Goal: Task Accomplishment & Management: Complete application form

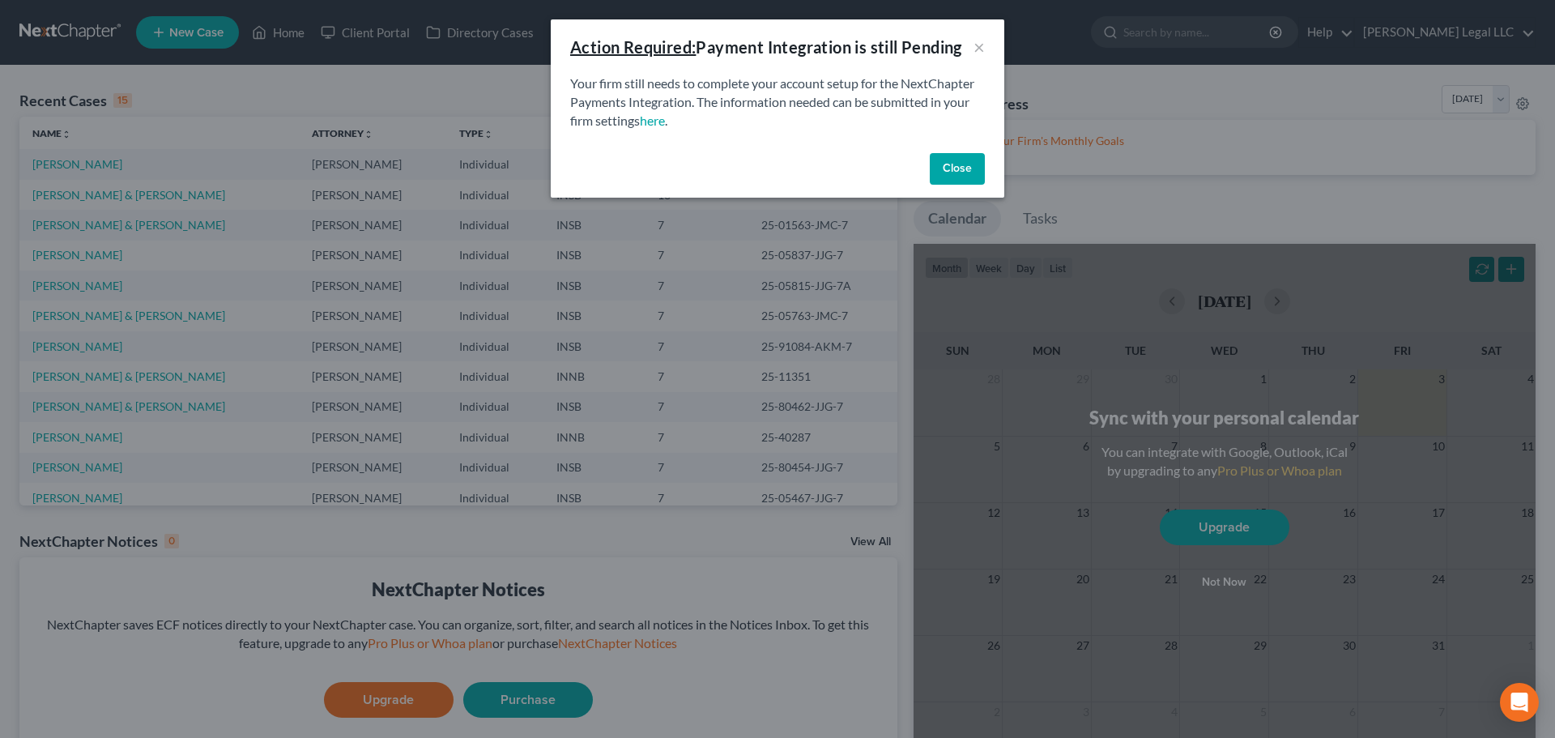
drag, startPoint x: 953, startPoint y: 172, endPoint x: 937, endPoint y: 162, distance: 19.3
click at [953, 172] on button "Close" at bounding box center [957, 169] width 55 height 32
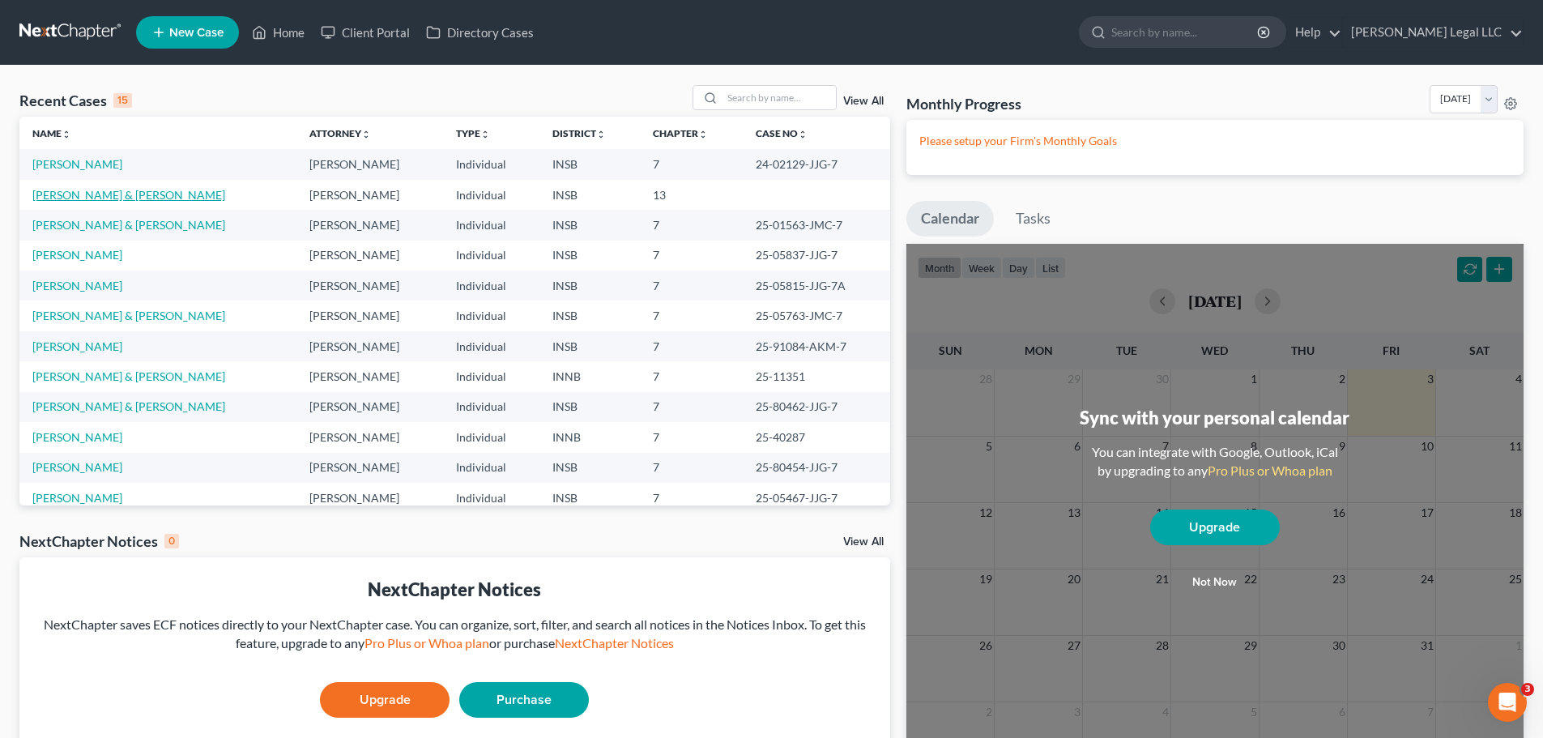
click at [45, 192] on link "[PERSON_NAME] & [PERSON_NAME]" at bounding box center [128, 195] width 193 height 14
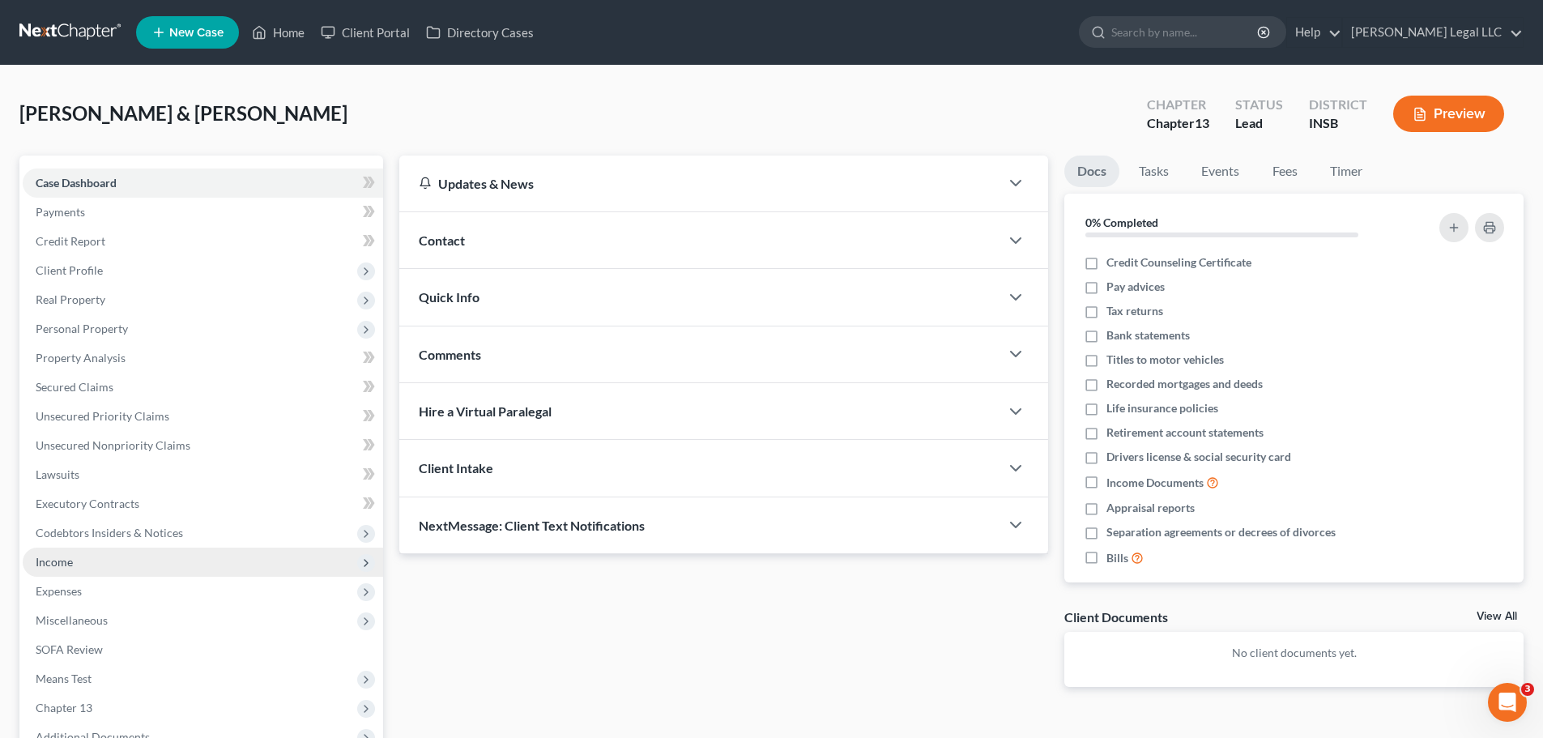
click at [47, 556] on span "Income" at bounding box center [54, 562] width 37 height 14
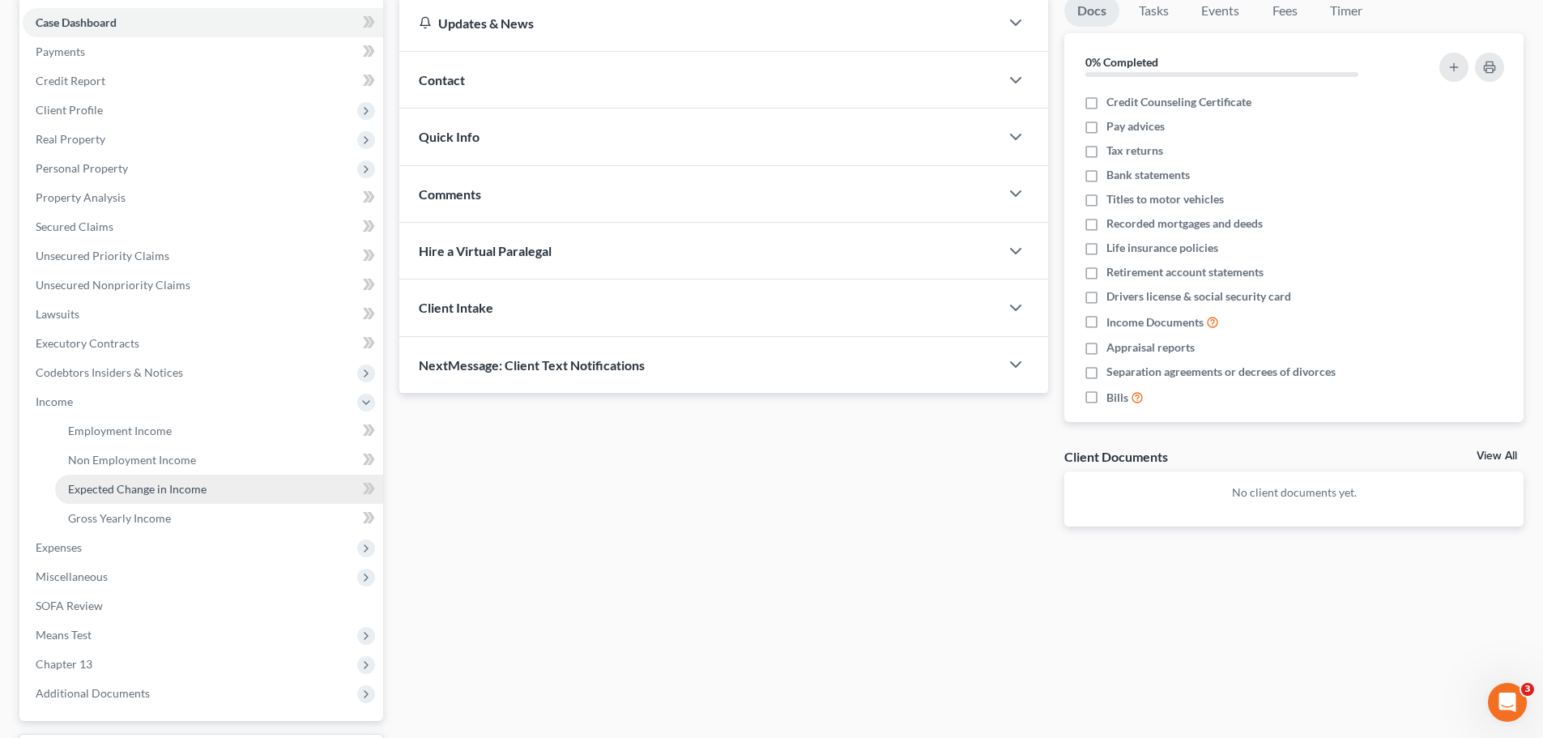
scroll to position [162, 0]
click at [51, 543] on span "Expenses" at bounding box center [59, 545] width 46 height 14
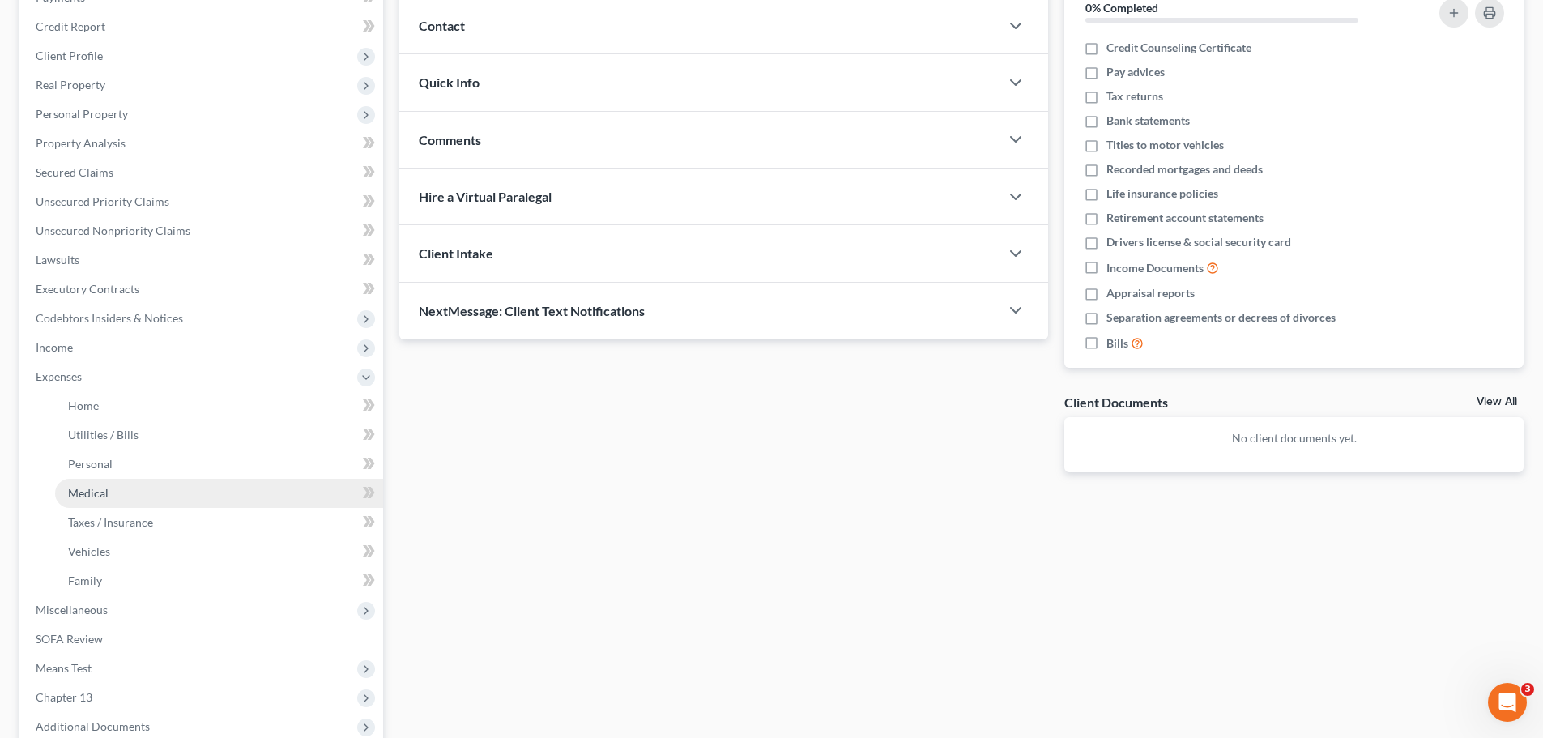
scroll to position [243, 0]
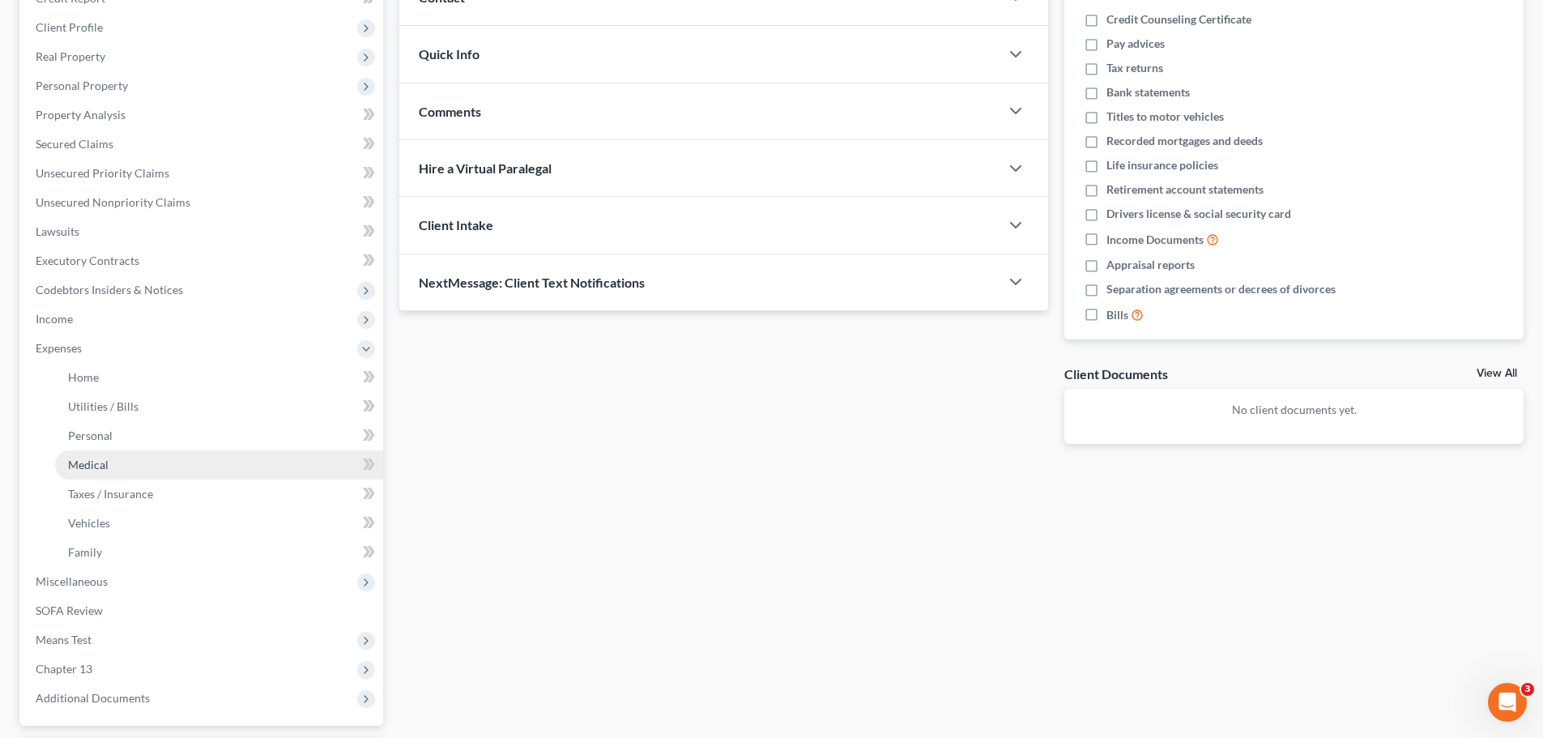
click at [89, 472] on link "Medical" at bounding box center [219, 464] width 328 height 29
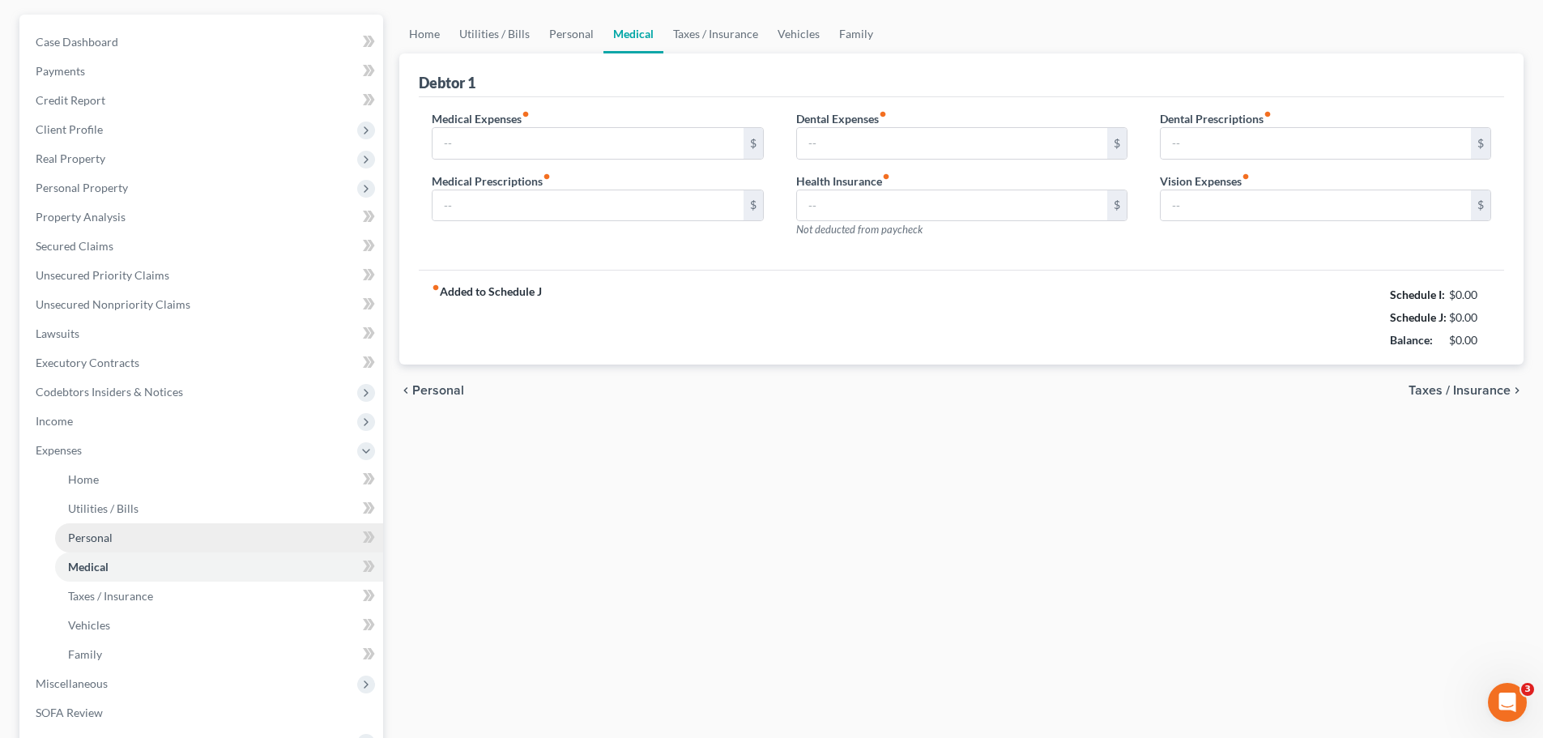
type input "600.00"
type input "0.00"
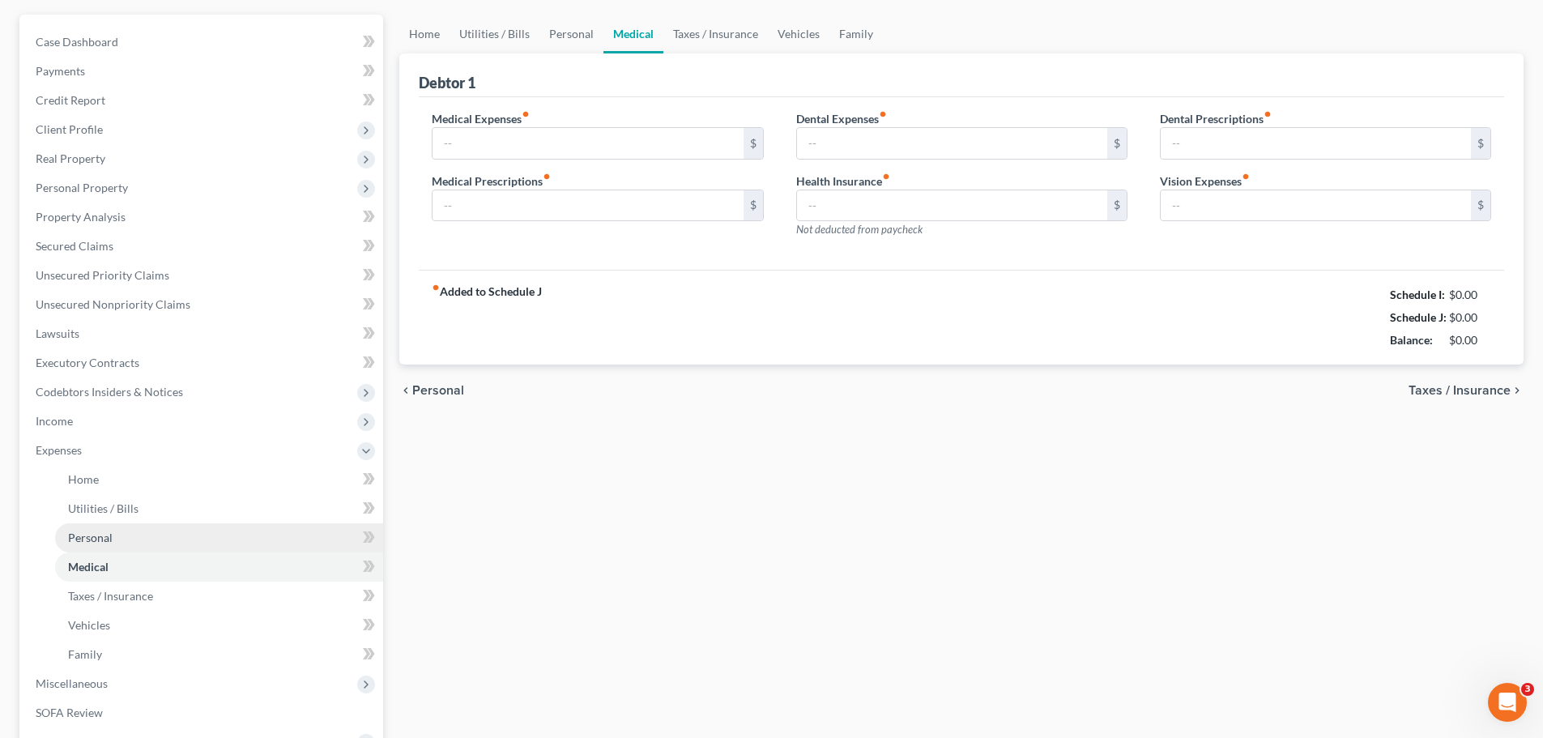
type input "0.00"
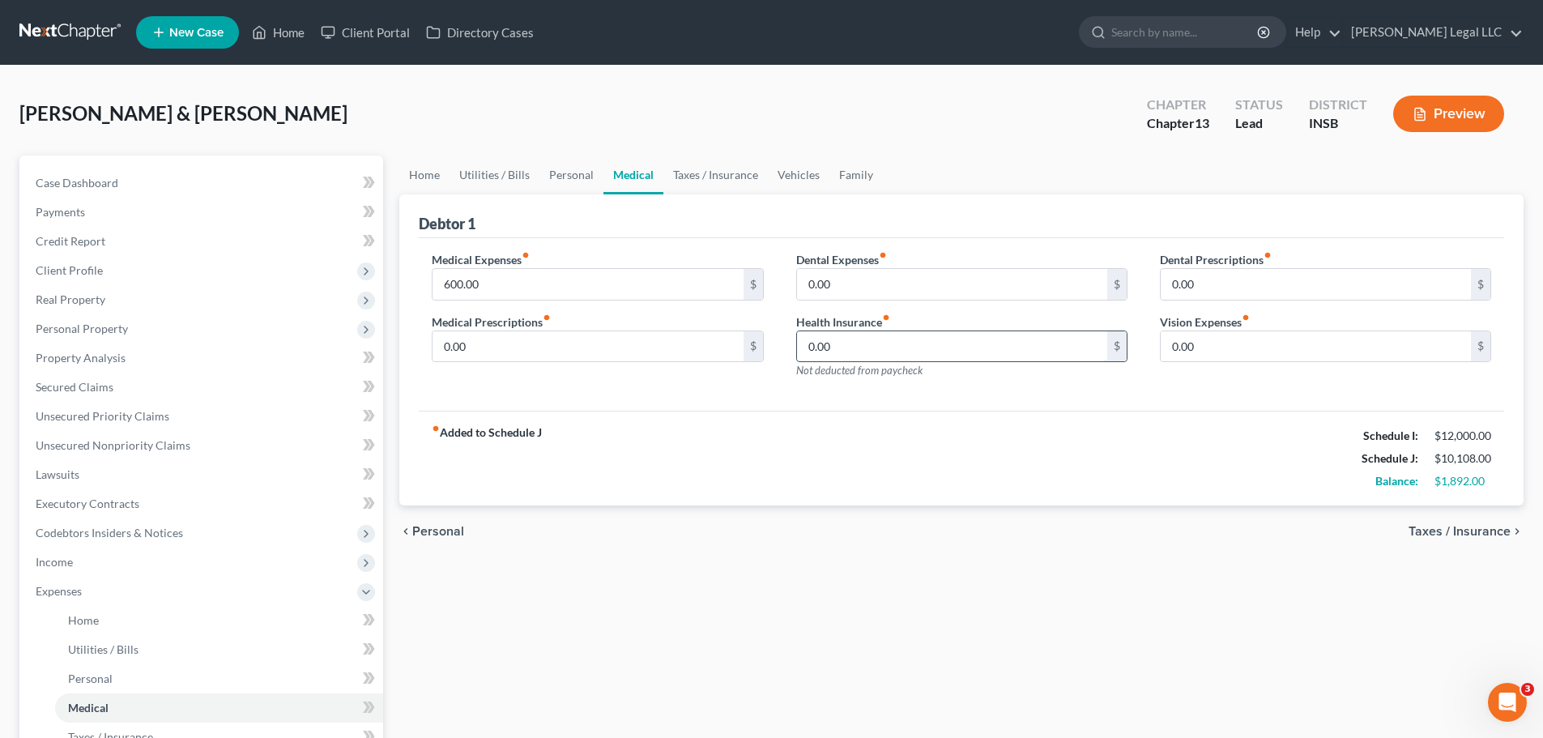
click at [858, 334] on input "0.00" at bounding box center [952, 346] width 310 height 31
type input "1,126"
click at [902, 568] on div "Home Utilities / Bills Personal Medical Taxes / Insurance Vehicles Family Debto…" at bounding box center [961, 608] width 1140 height 906
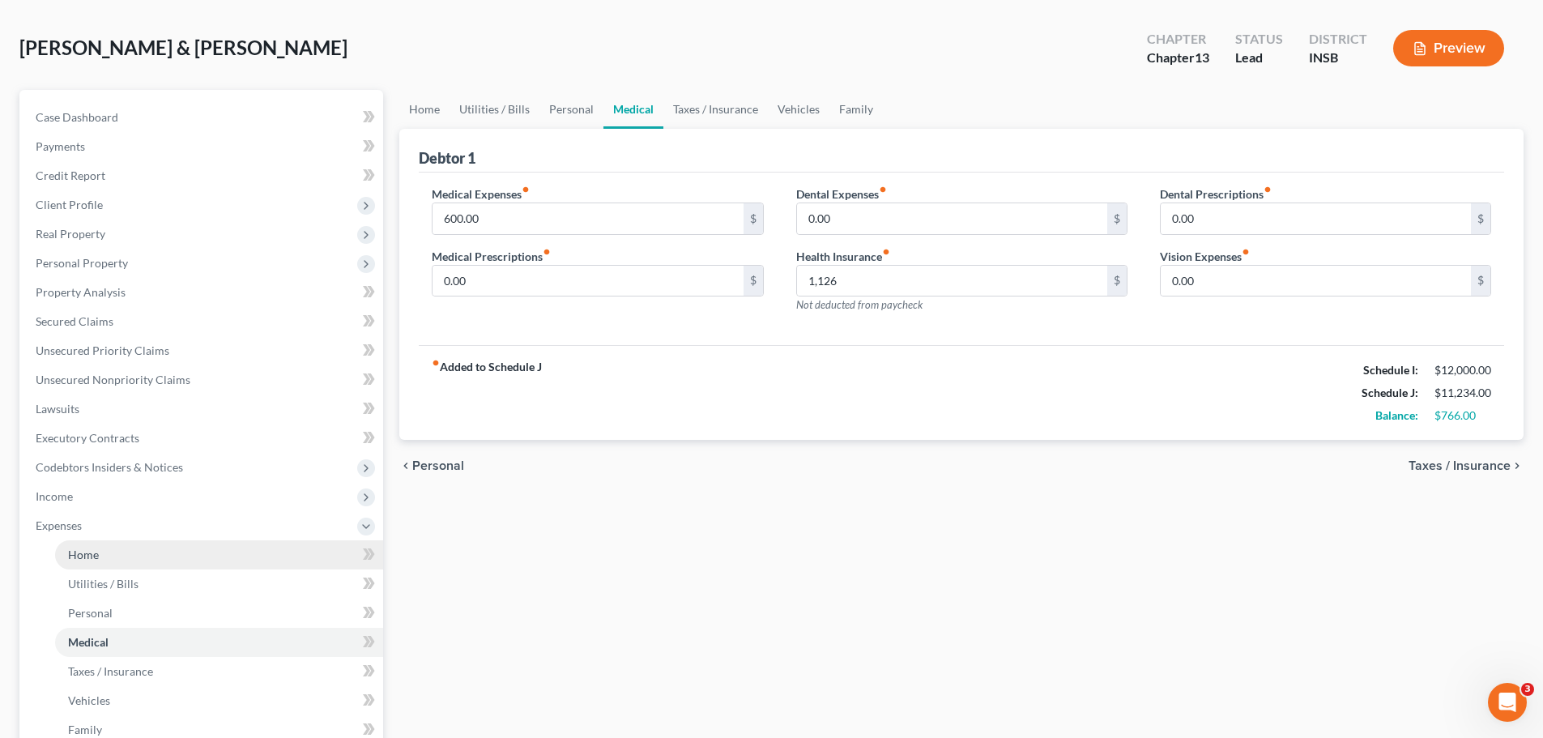
scroll to position [81, 0]
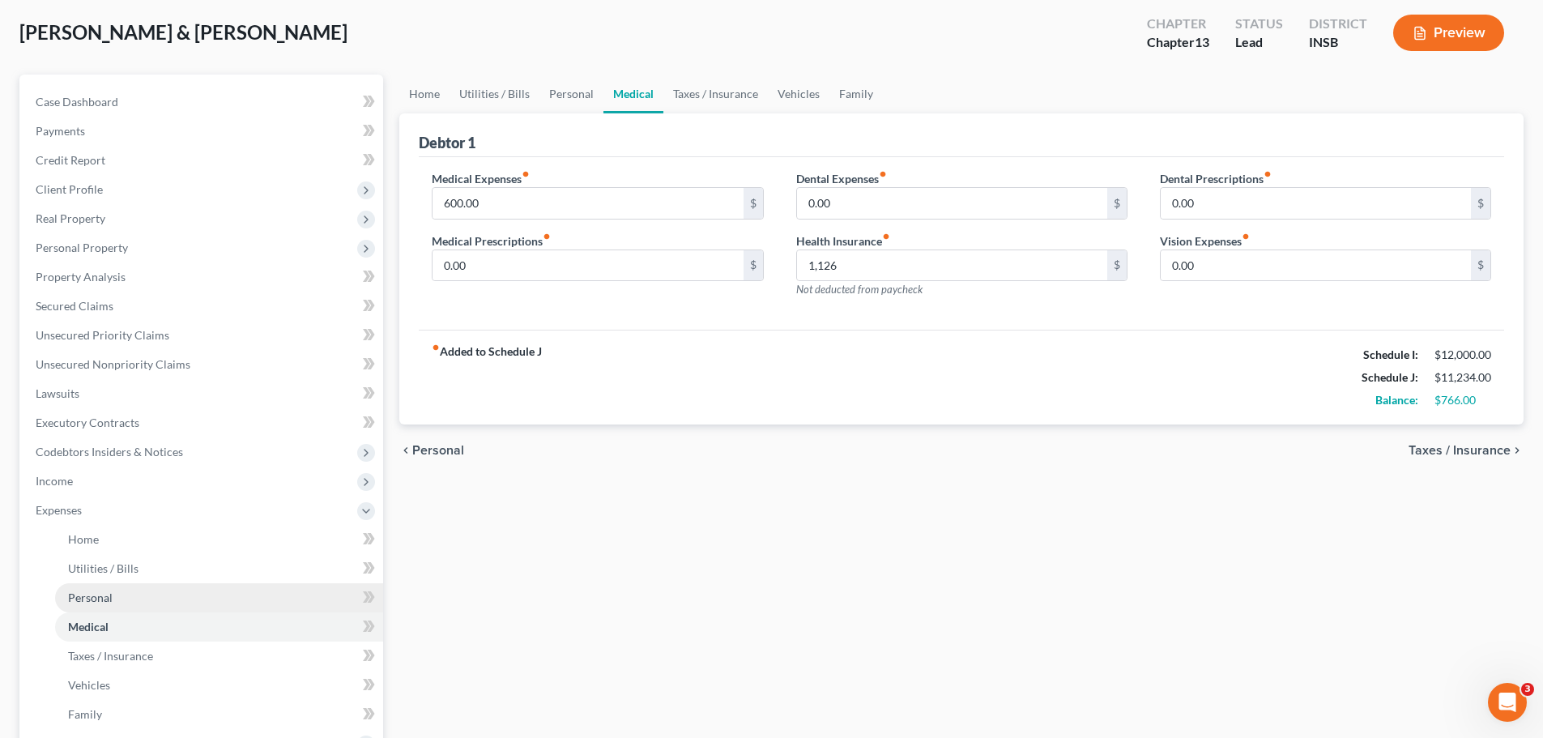
click at [82, 602] on span "Personal" at bounding box center [90, 597] width 45 height 14
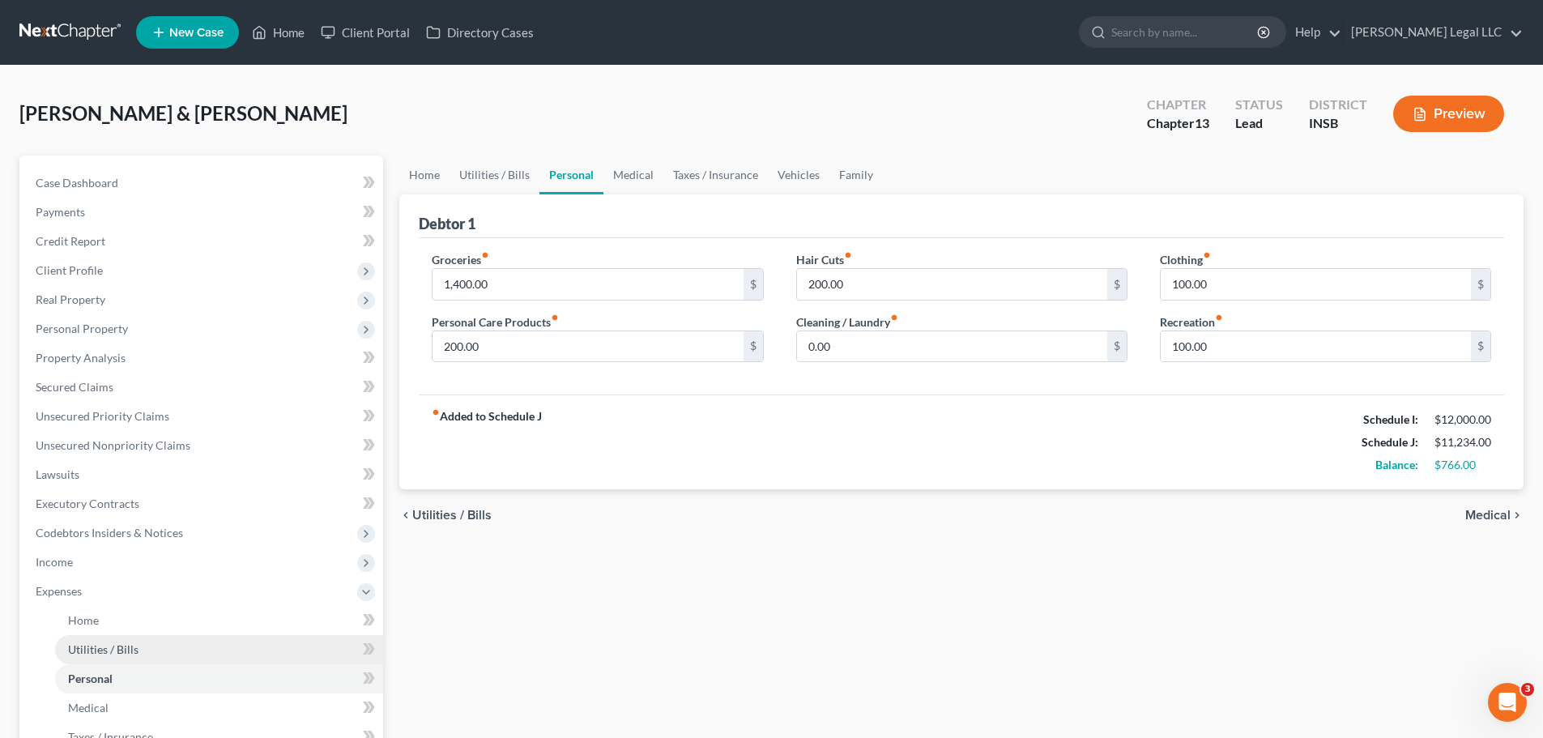
click at [79, 653] on span "Utilities / Bills" at bounding box center [103, 649] width 70 height 14
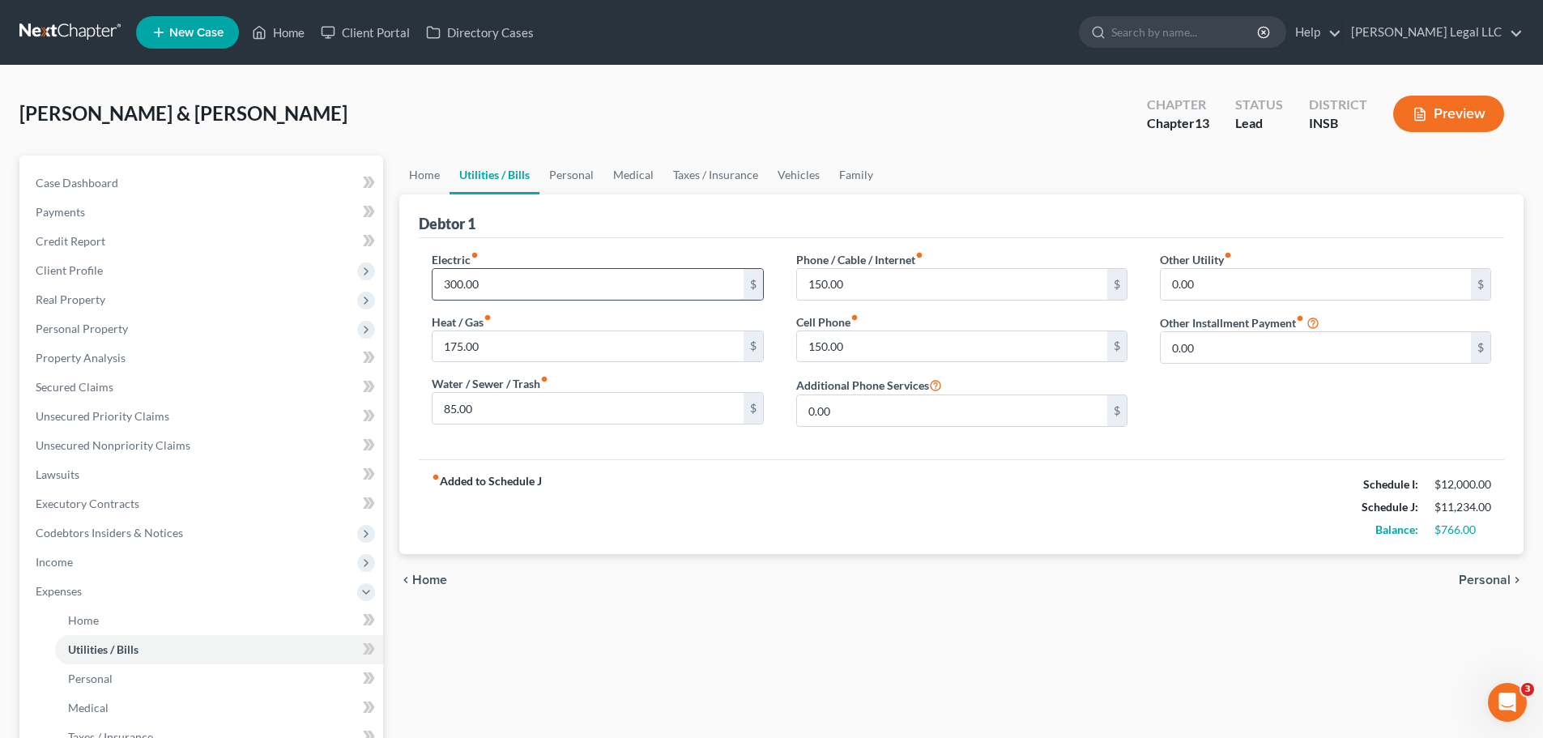
click at [500, 283] on input "300.00" at bounding box center [587, 284] width 310 height 31
type input "250"
click at [464, 353] on input "175.00" at bounding box center [587, 346] width 310 height 31
click at [790, 500] on div "fiber_manual_record Added to Schedule J Schedule I: $12,000.00 Schedule J: $11,…" at bounding box center [961, 506] width 1085 height 95
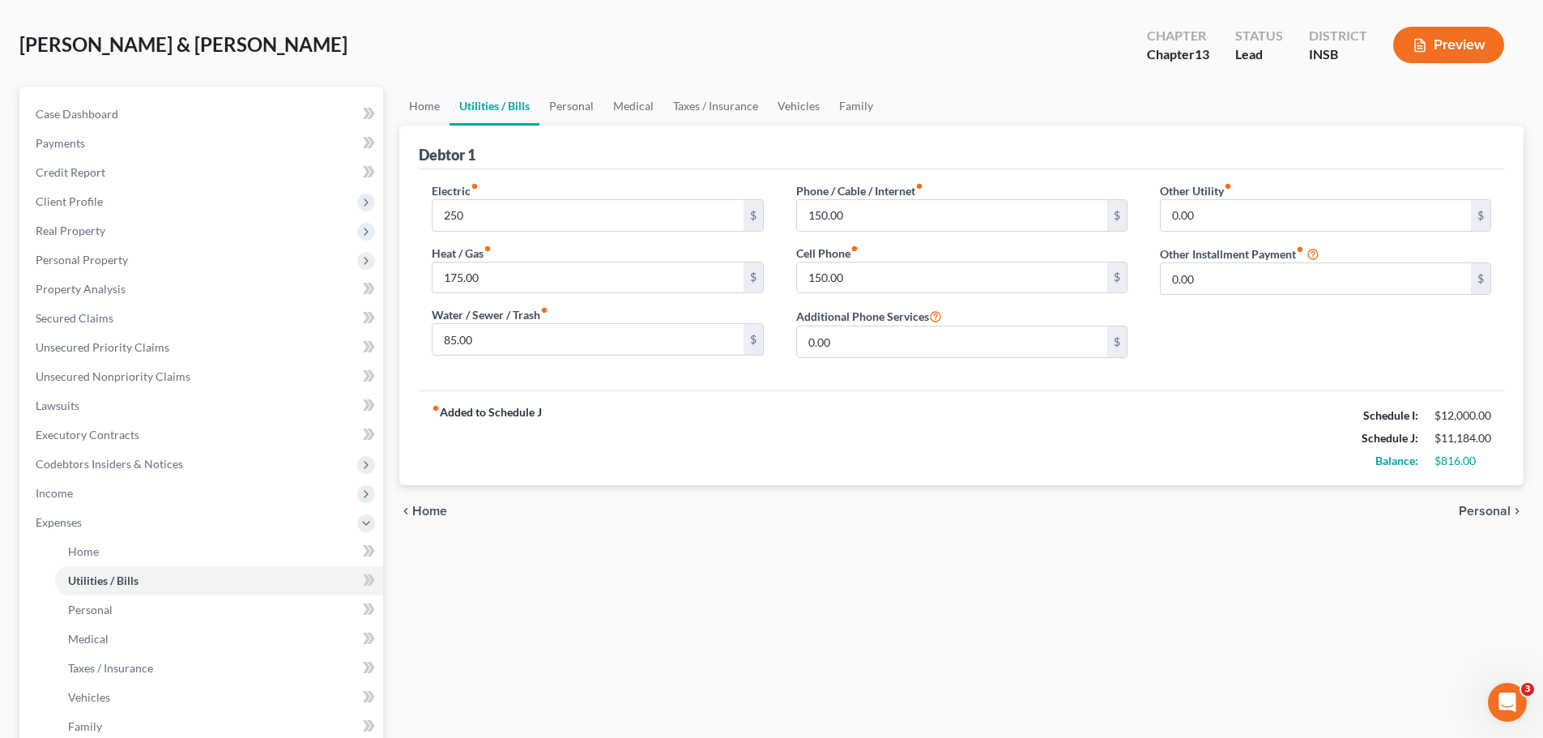
scroll to position [162, 0]
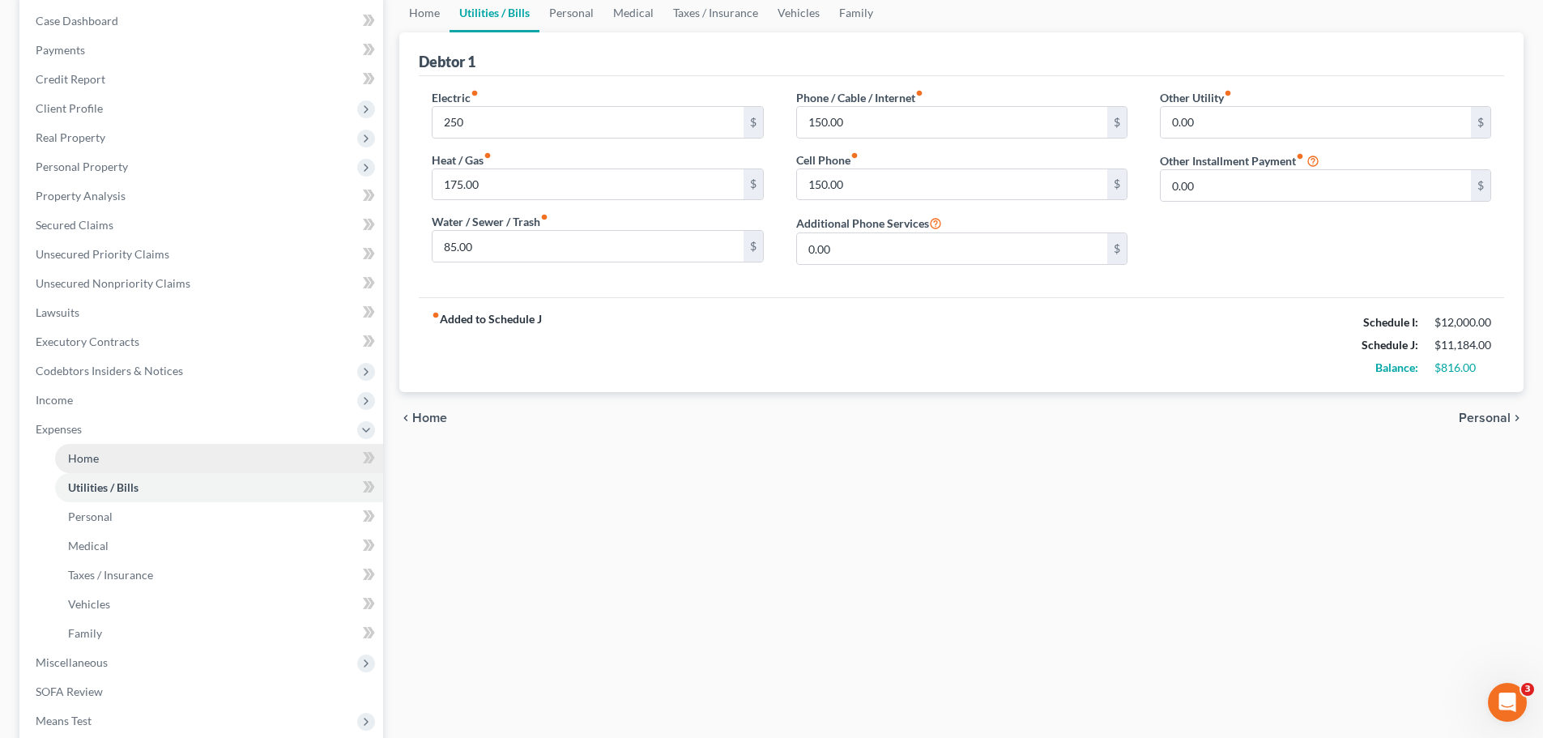
click at [96, 465] on link "Home" at bounding box center [219, 458] width 328 height 29
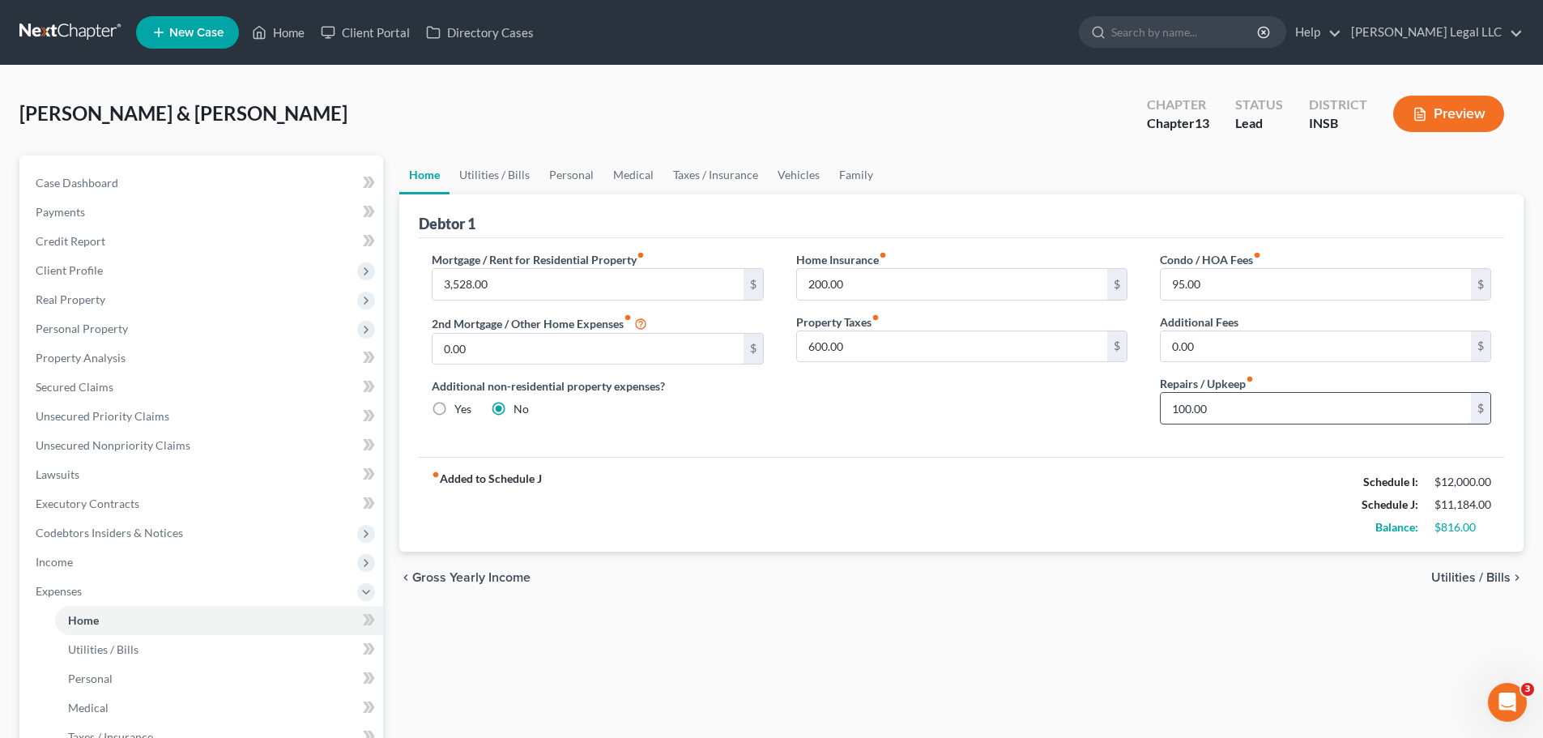
click at [1243, 411] on input "100.00" at bounding box center [1315, 408] width 310 height 31
type input "50"
click at [972, 590] on div "chevron_left Gross Yearly Income Utilities / Bills chevron_right" at bounding box center [961, 577] width 1124 height 52
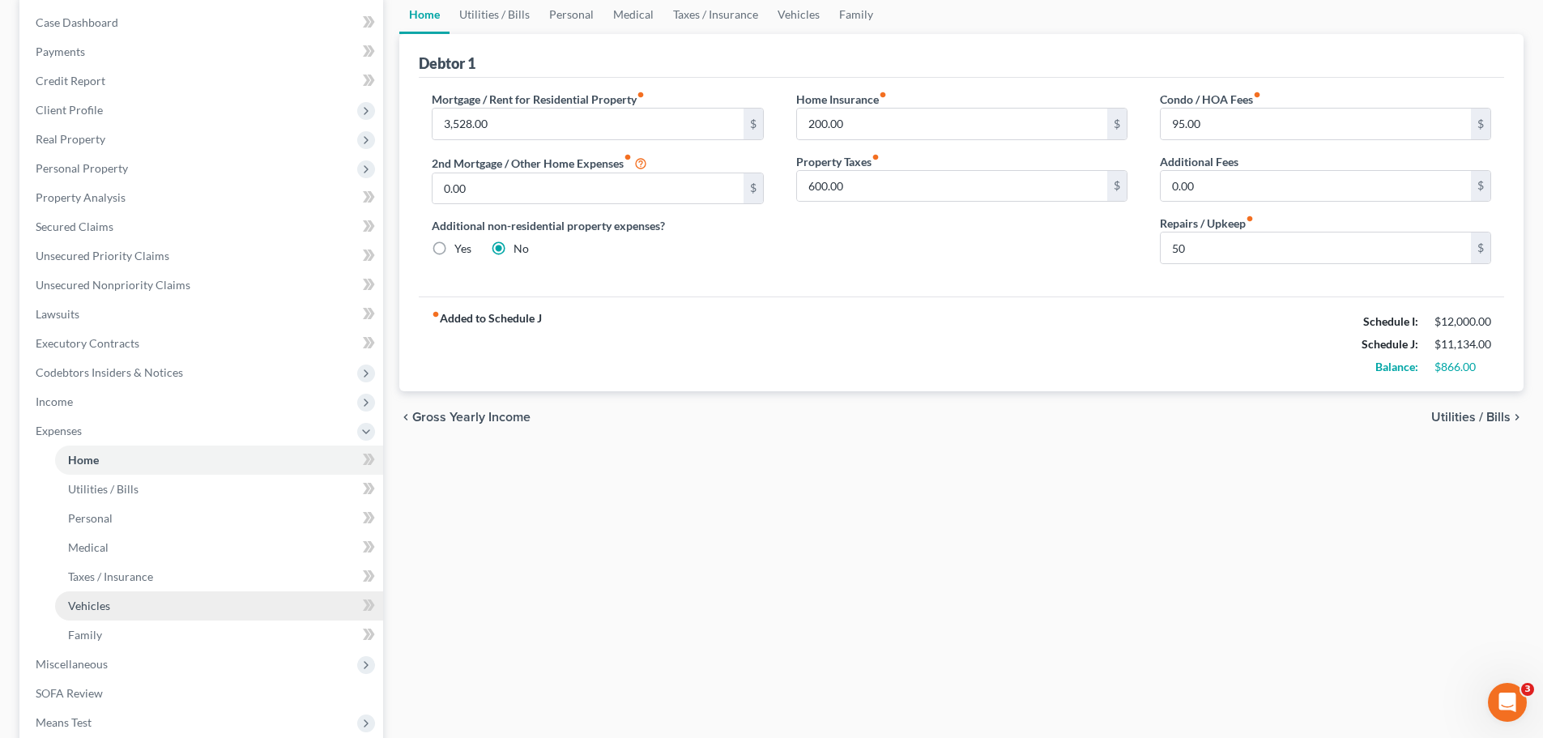
scroll to position [162, 0]
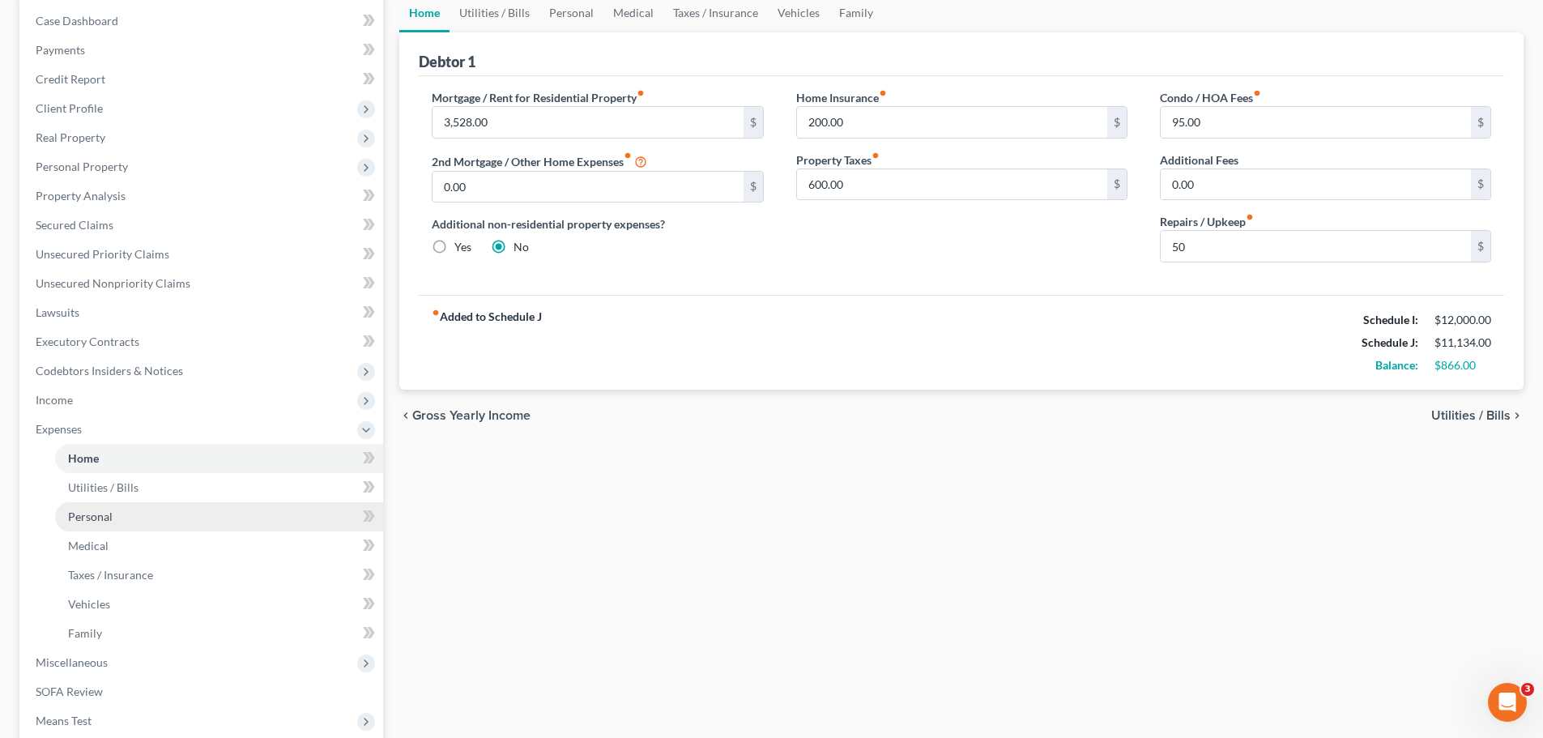
click at [86, 512] on span "Personal" at bounding box center [90, 516] width 45 height 14
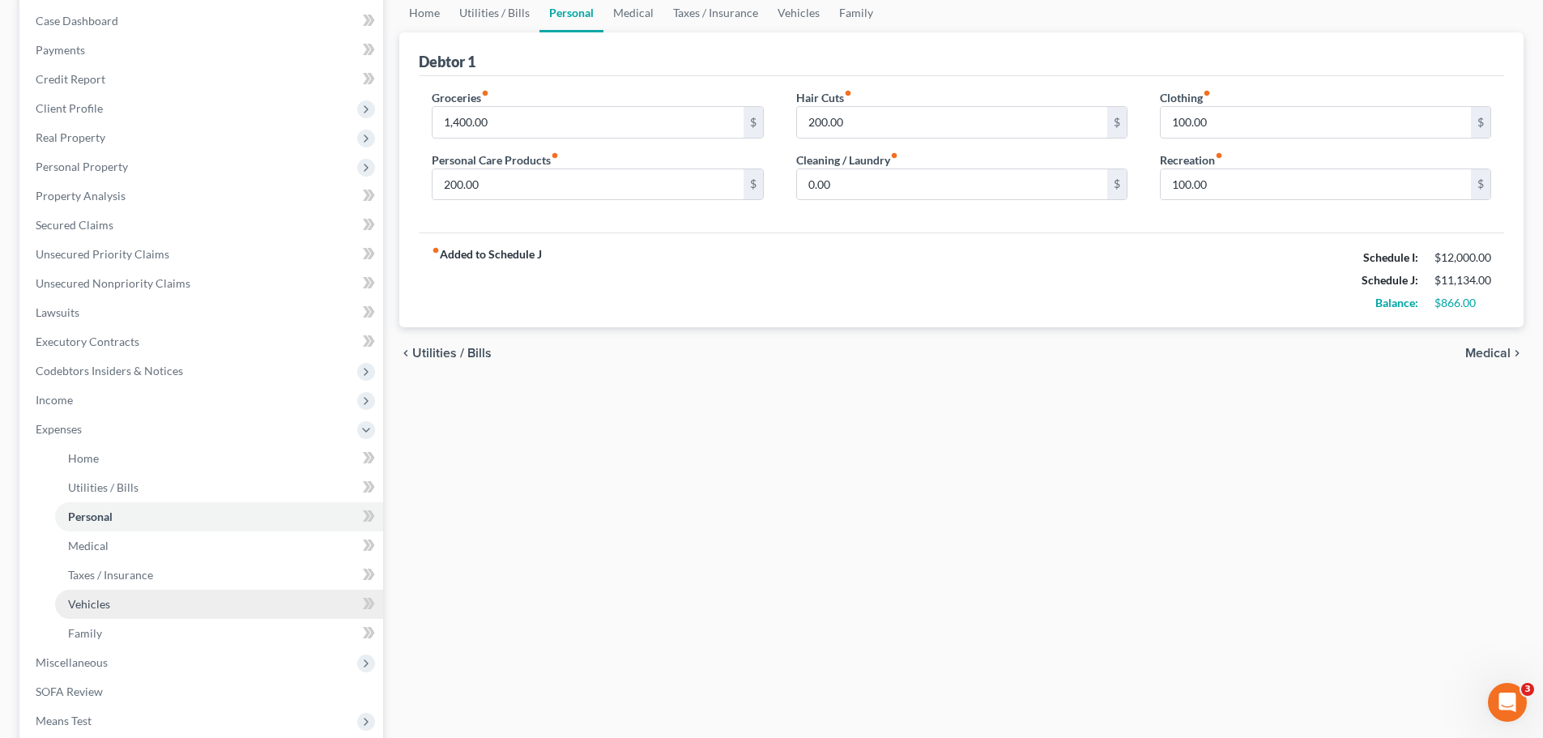
click at [72, 610] on span "Vehicles" at bounding box center [89, 604] width 42 height 14
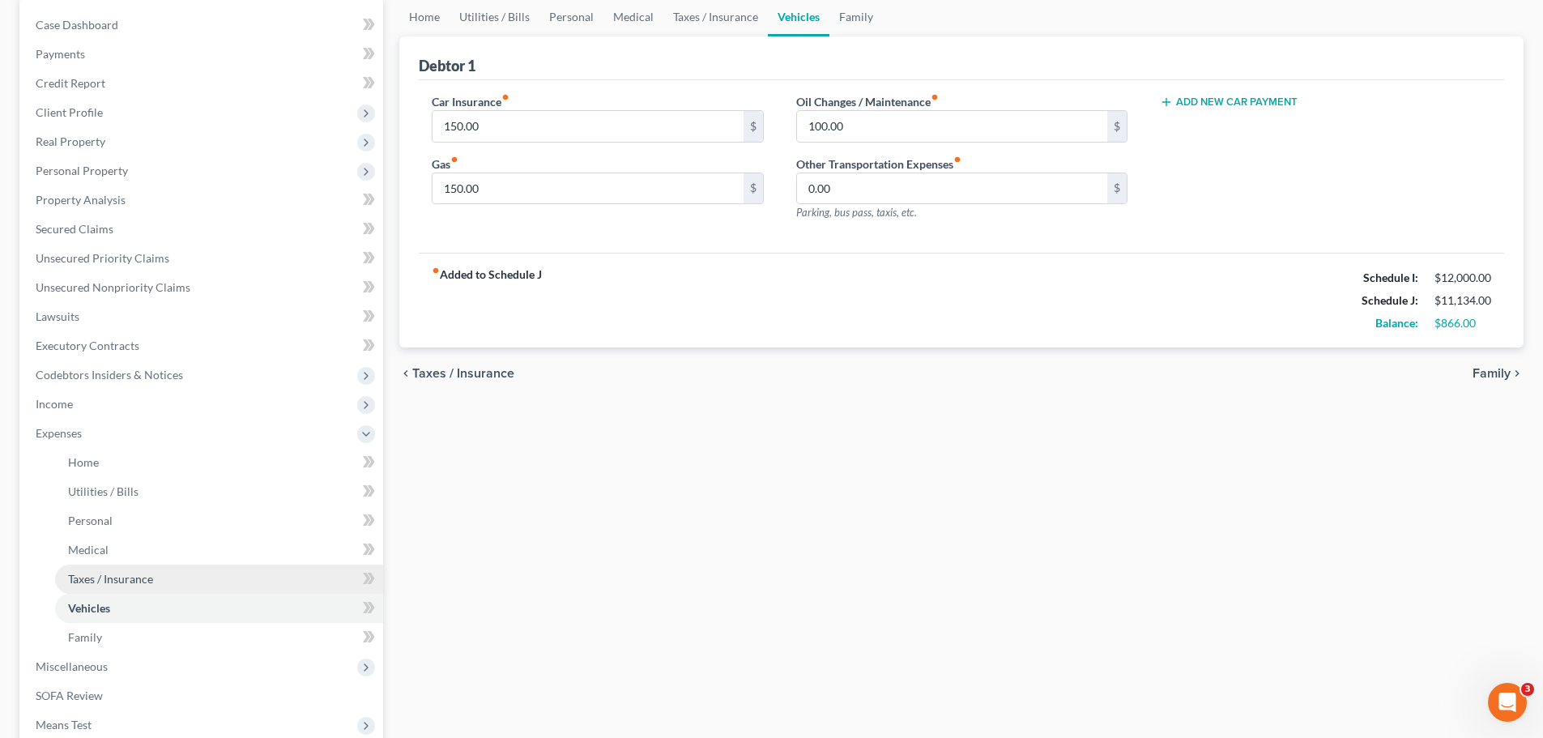
scroll to position [162, 0]
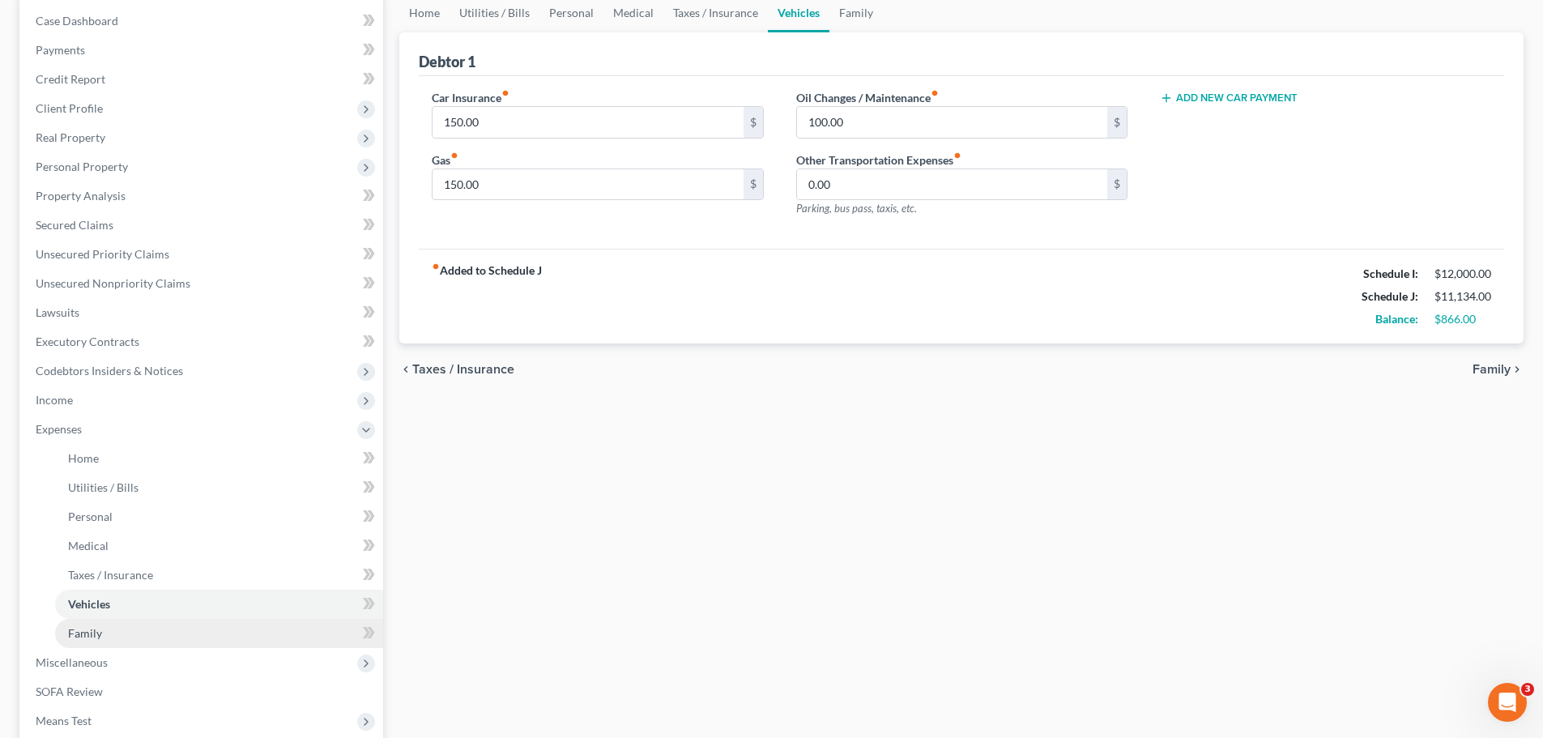
click at [95, 636] on span "Family" at bounding box center [85, 633] width 34 height 14
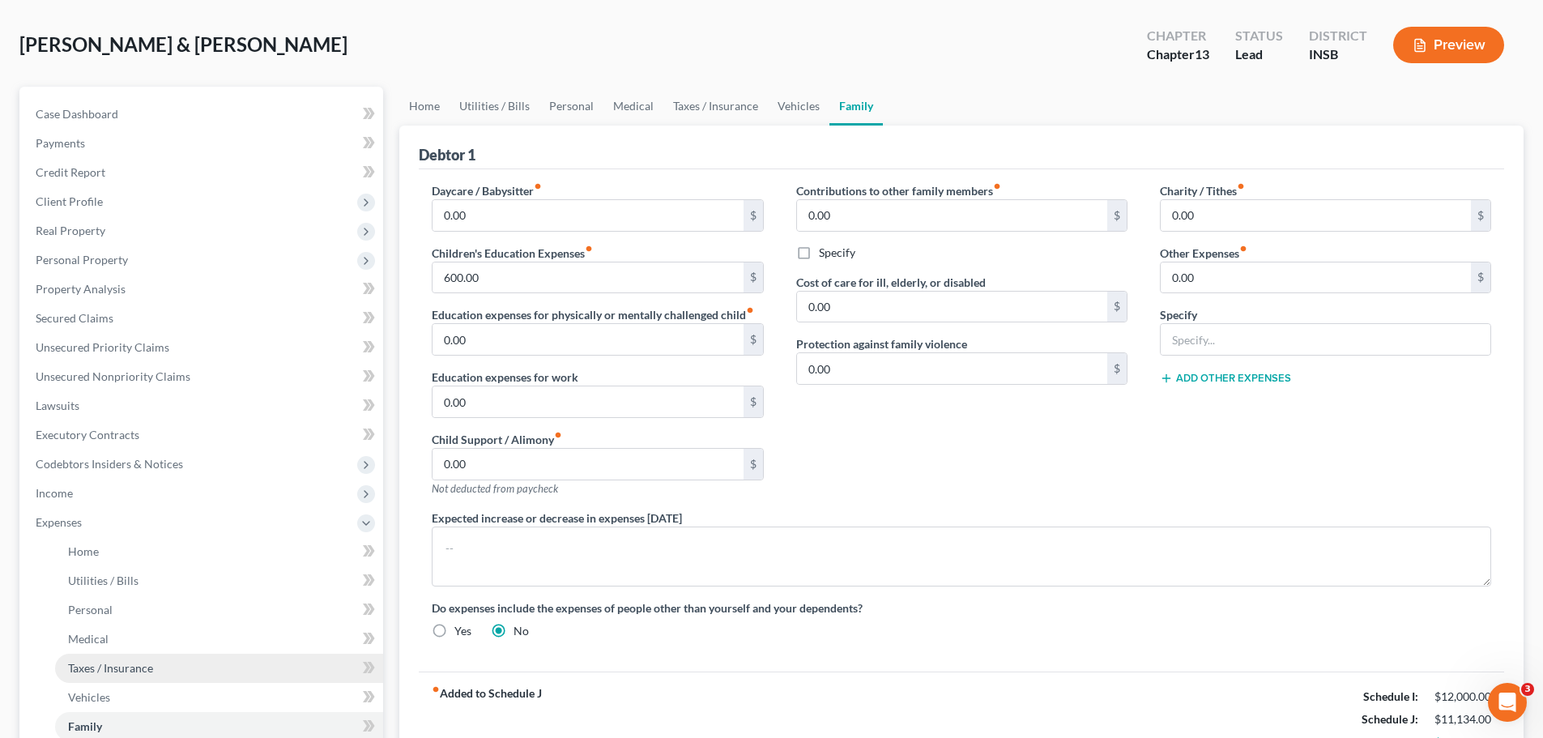
scroll to position [162, 0]
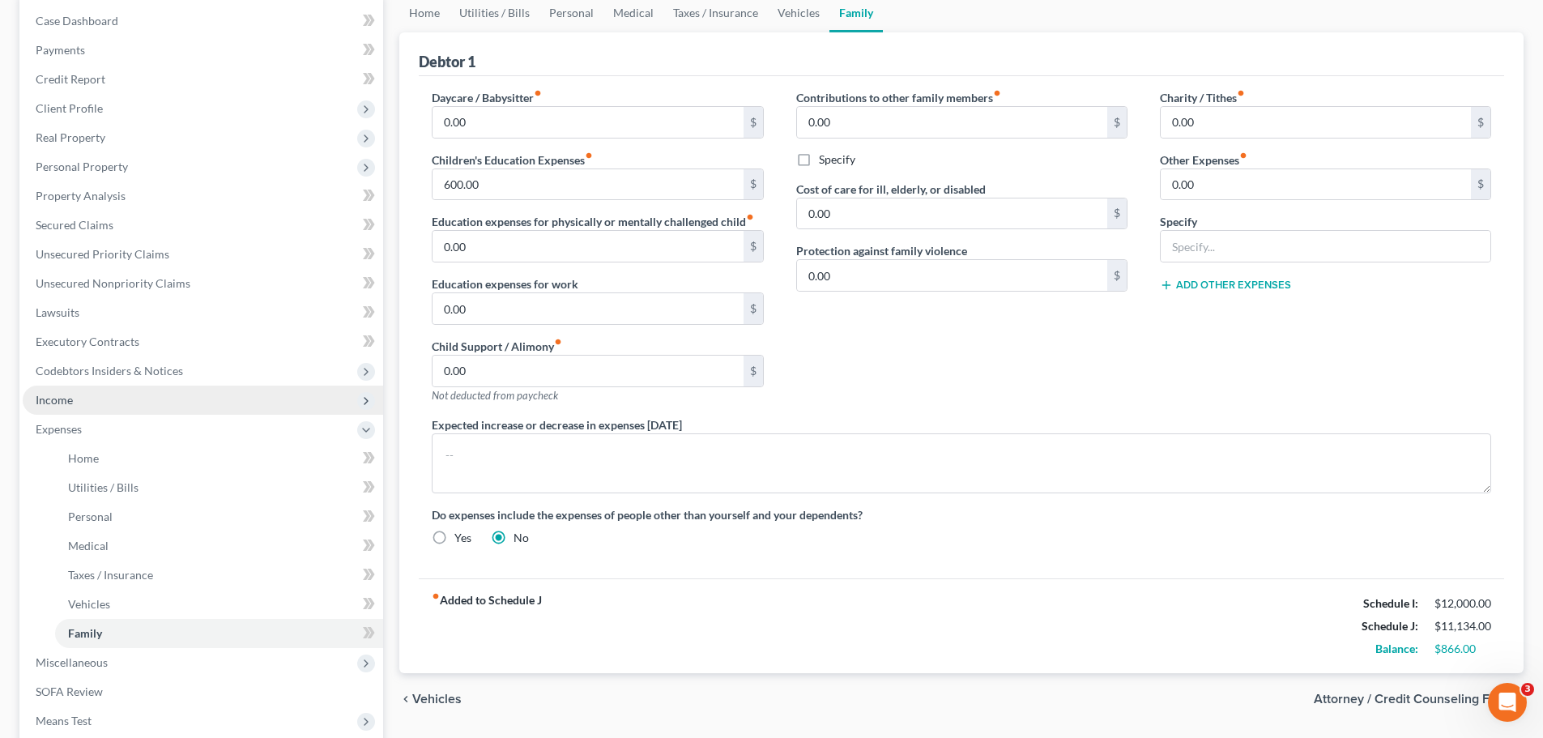
click at [84, 403] on span "Income" at bounding box center [203, 399] width 360 height 29
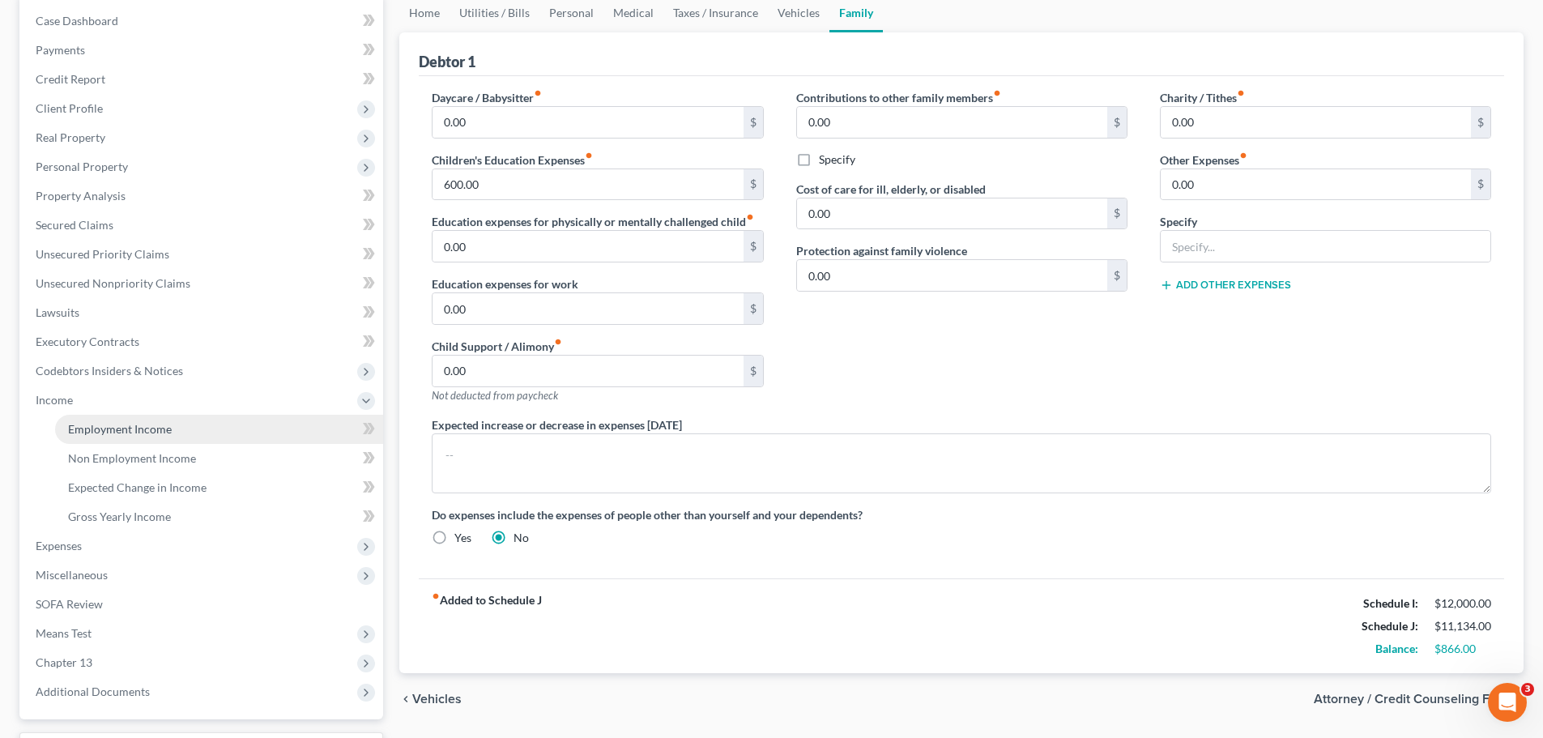
click at [83, 429] on span "Employment Income" at bounding box center [120, 429] width 104 height 14
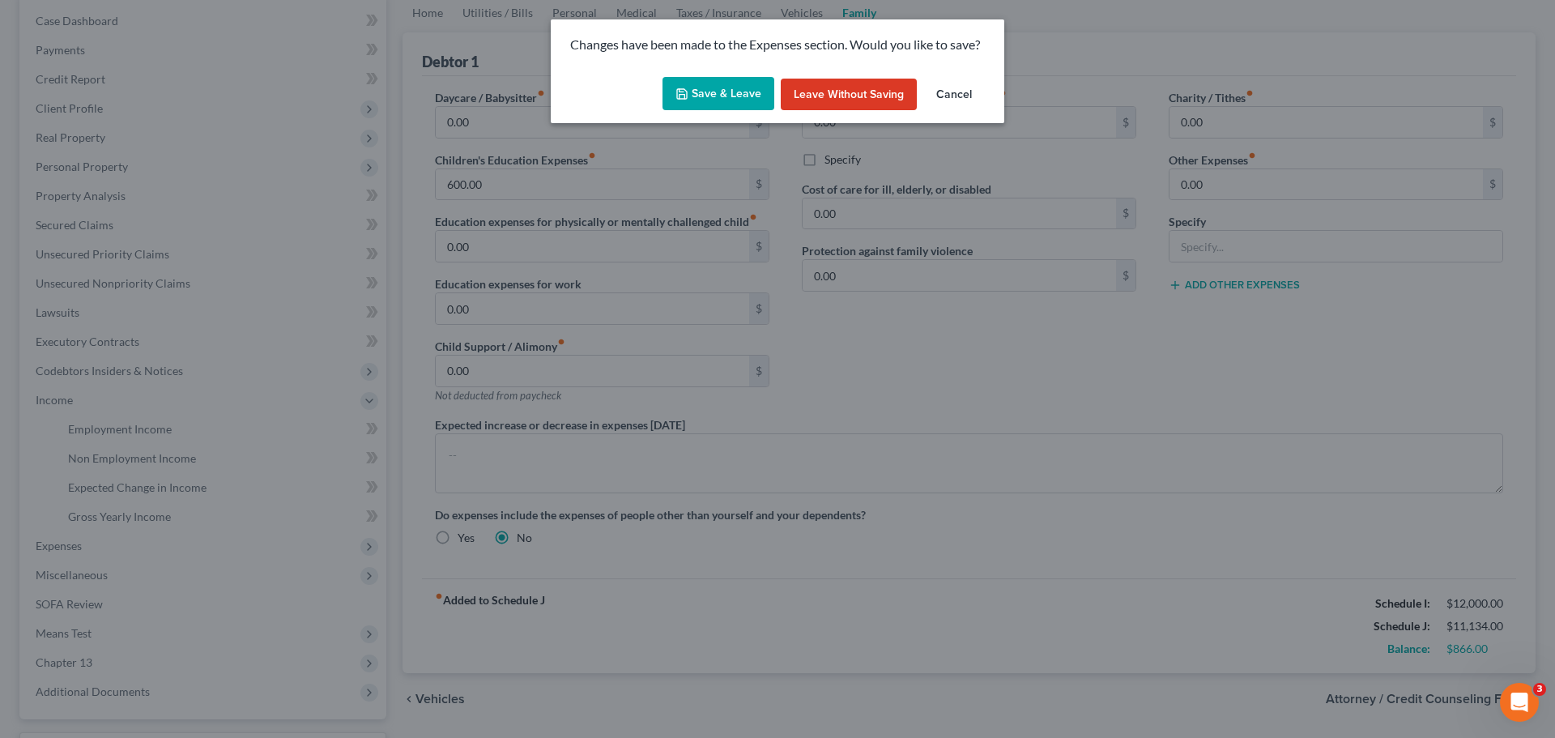
click at [740, 98] on button "Save & Leave" at bounding box center [718, 94] width 112 height 34
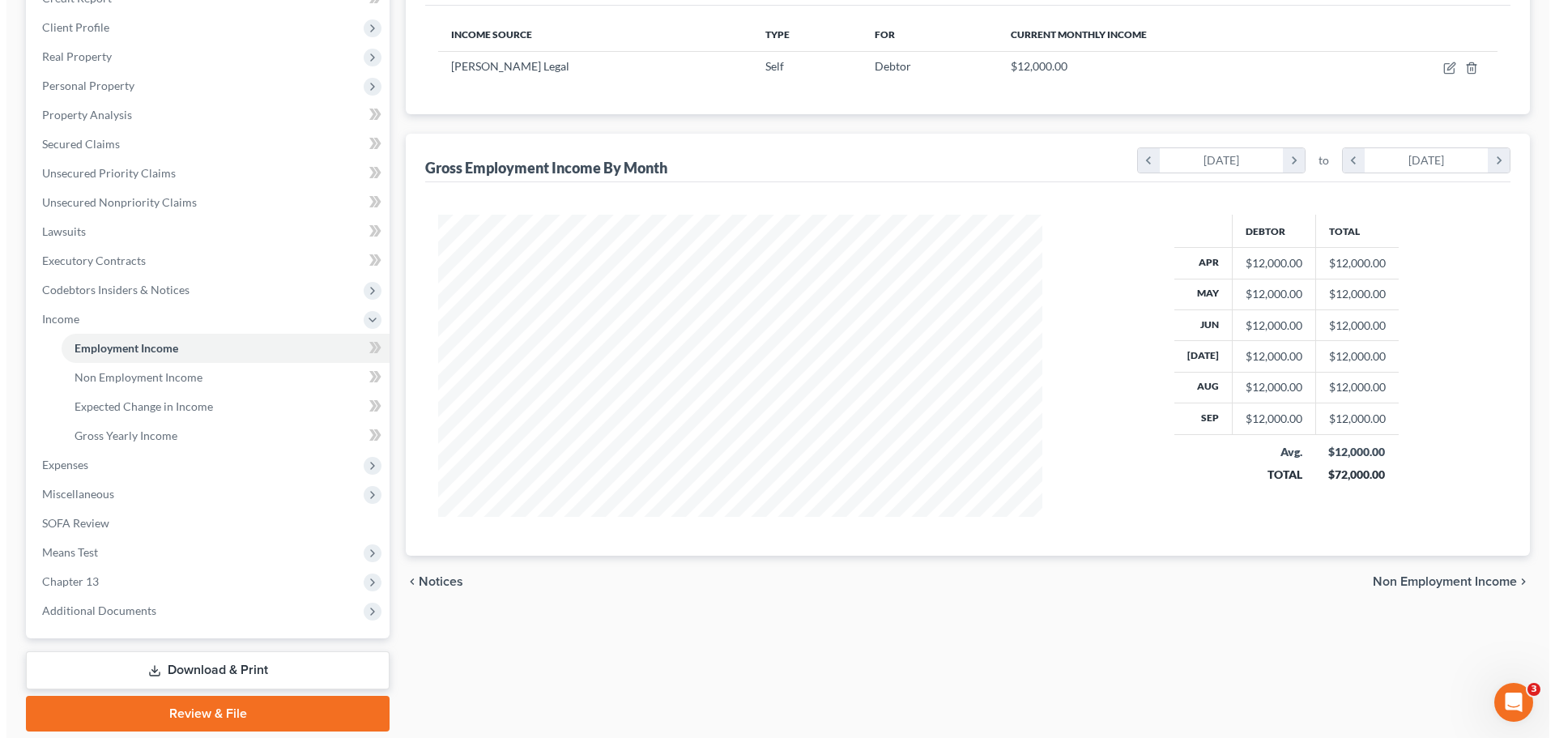
scroll to position [81, 0]
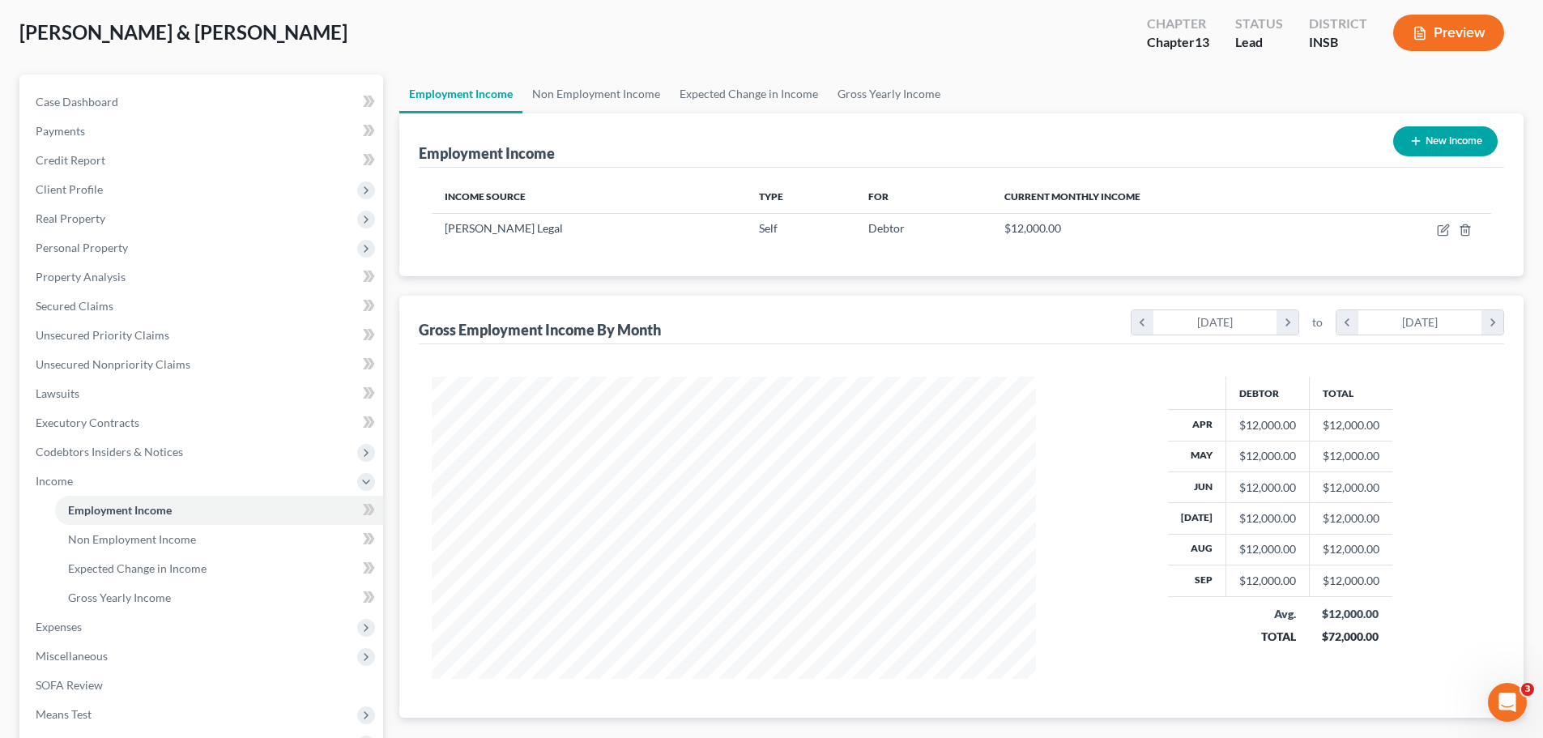
click at [1432, 141] on button "New Income" at bounding box center [1445, 141] width 104 height 30
select select "0"
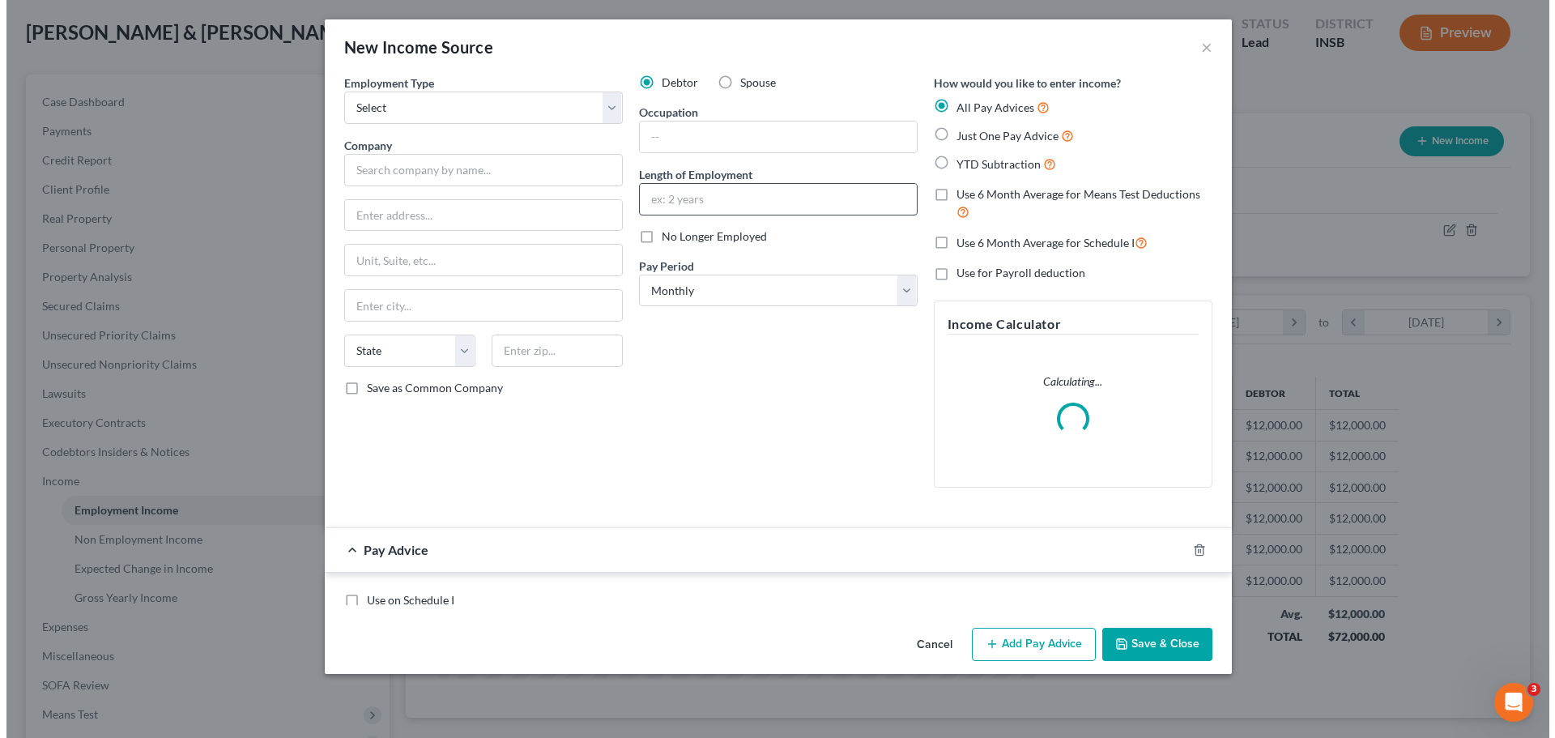
scroll to position [304, 642]
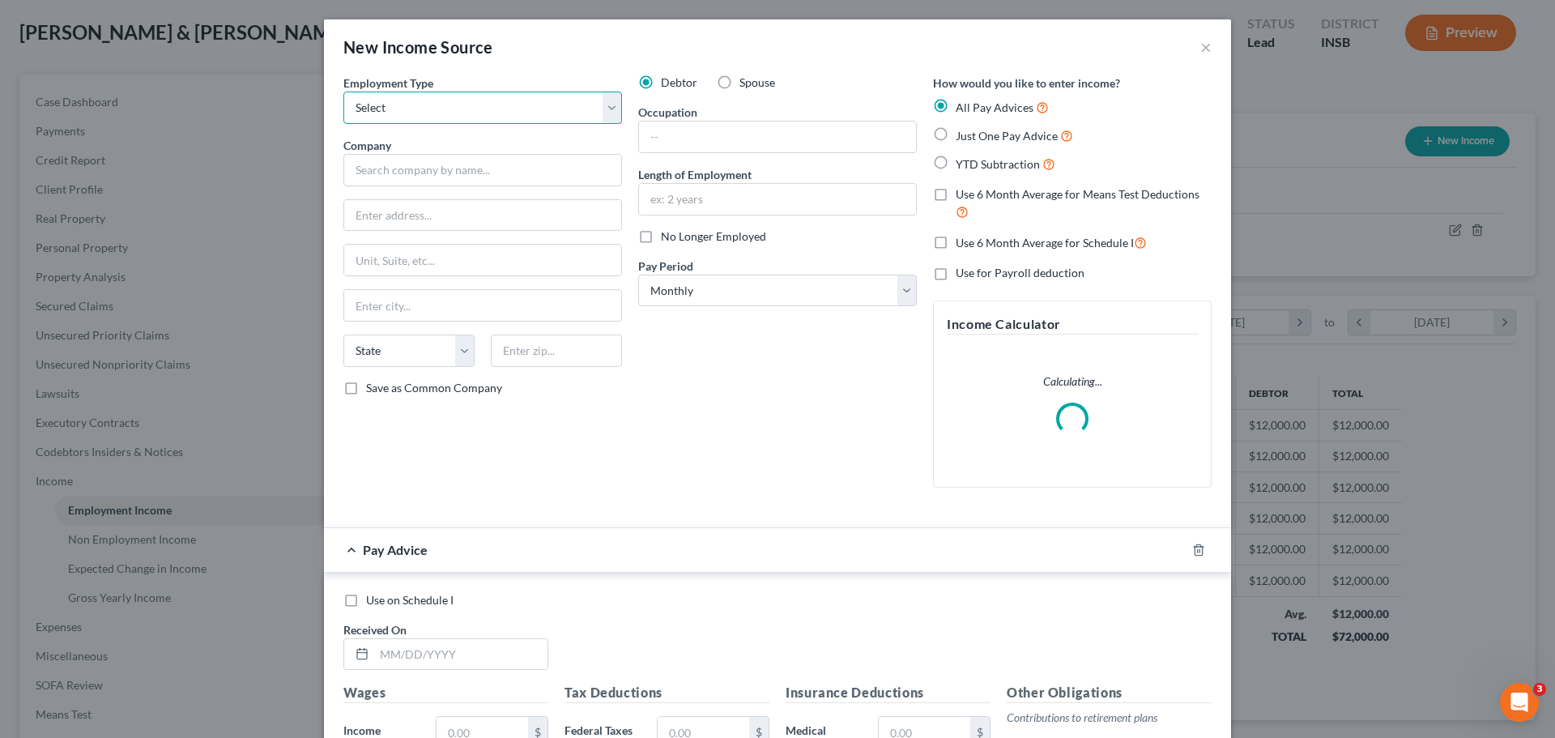
click at [433, 114] on select "Select Full or [DEMOGRAPHIC_DATA] Employment Self Employment" at bounding box center [482, 108] width 279 height 32
select select "1"
click at [343, 92] on select "Select Full or [DEMOGRAPHIC_DATA] Employment Self Employment" at bounding box center [482, 108] width 279 height 32
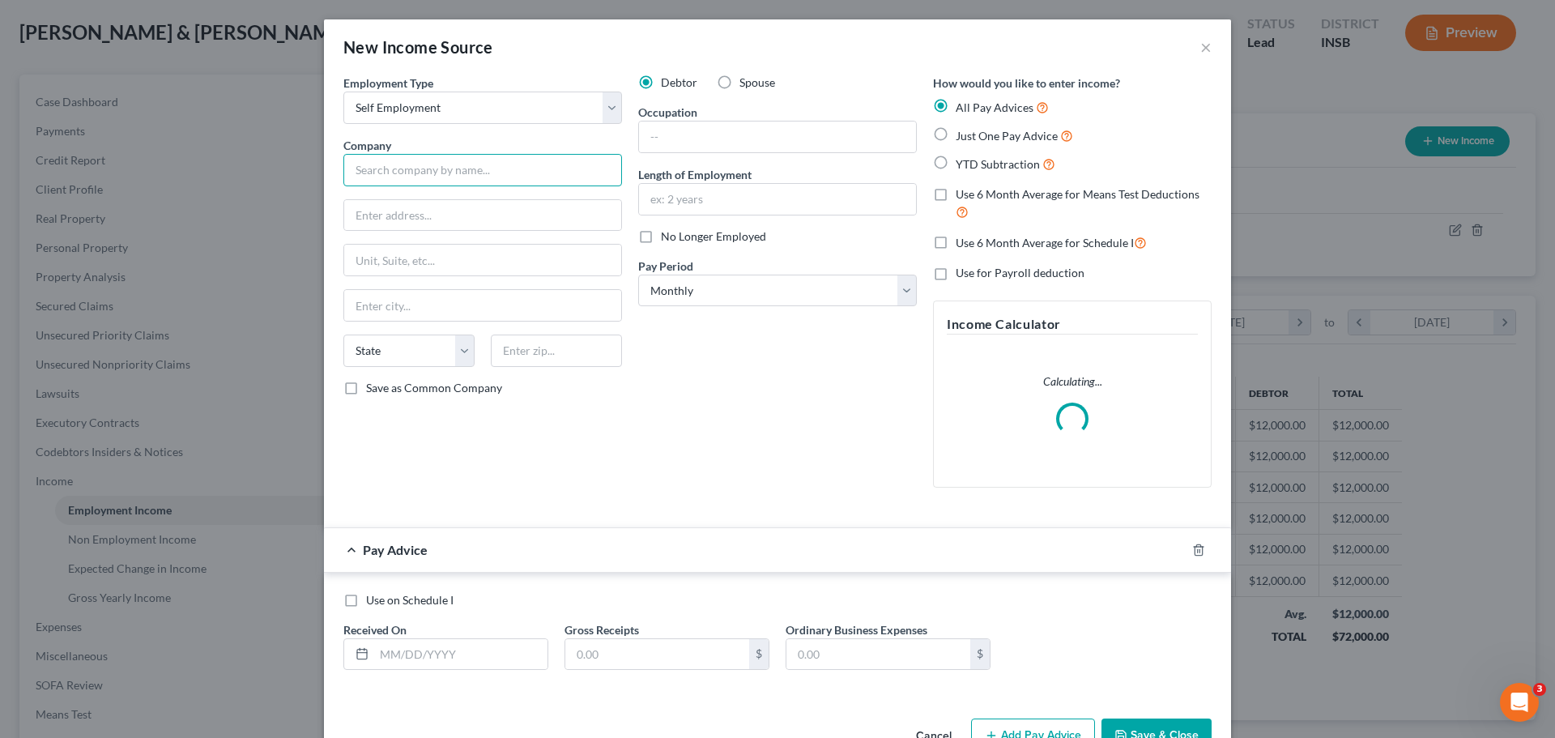
click at [424, 155] on input "text" at bounding box center [482, 170] width 279 height 32
click at [739, 88] on label "Spouse" at bounding box center [757, 82] width 36 height 16
click at [746, 85] on input "Spouse" at bounding box center [751, 79] width 11 height 11
radio input "true"
click at [507, 160] on input "text" at bounding box center [482, 170] width 279 height 32
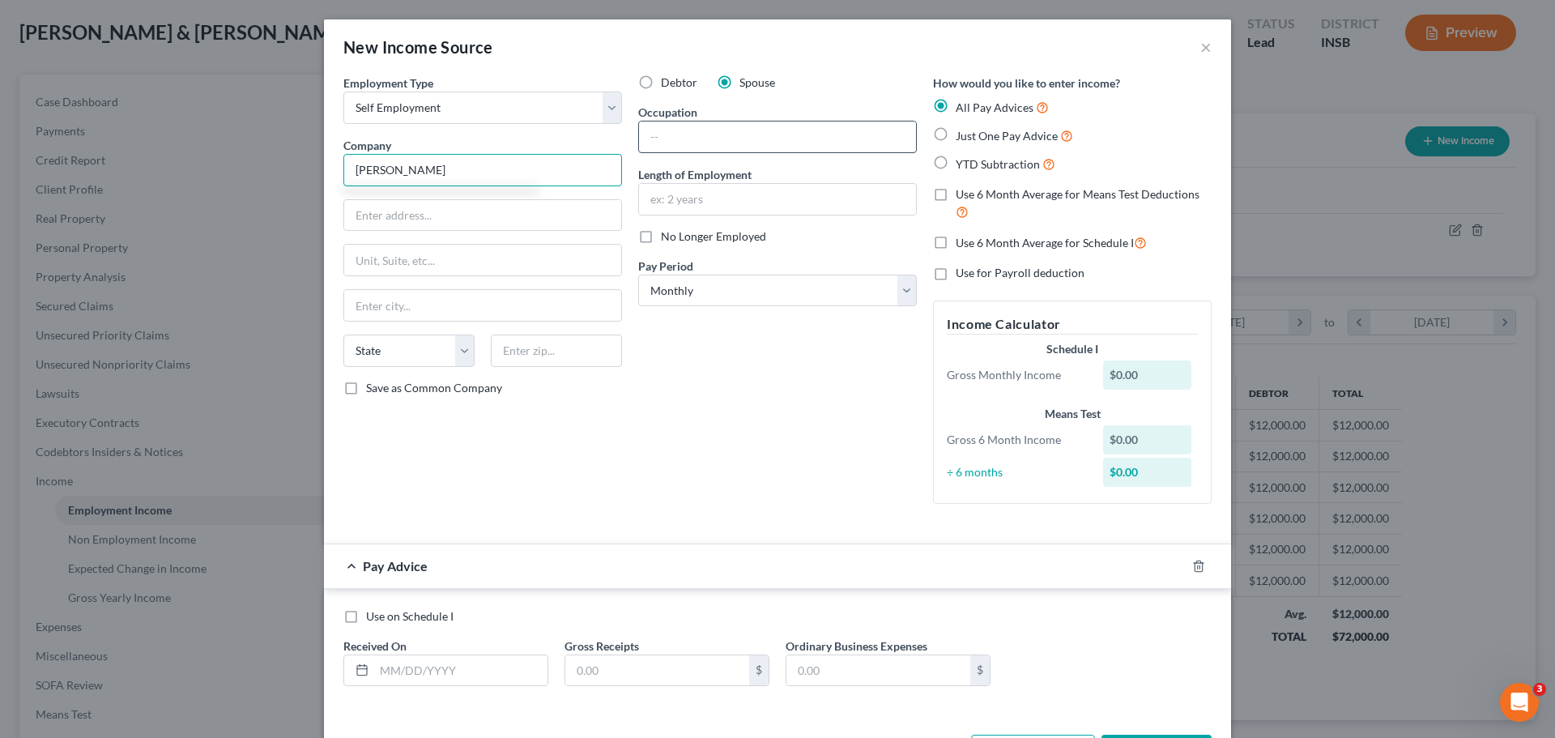
type input "[PERSON_NAME]"
drag, startPoint x: 675, startPoint y: 138, endPoint x: 682, endPoint y: 150, distance: 13.5
click at [675, 139] on input "text" at bounding box center [777, 136] width 277 height 31
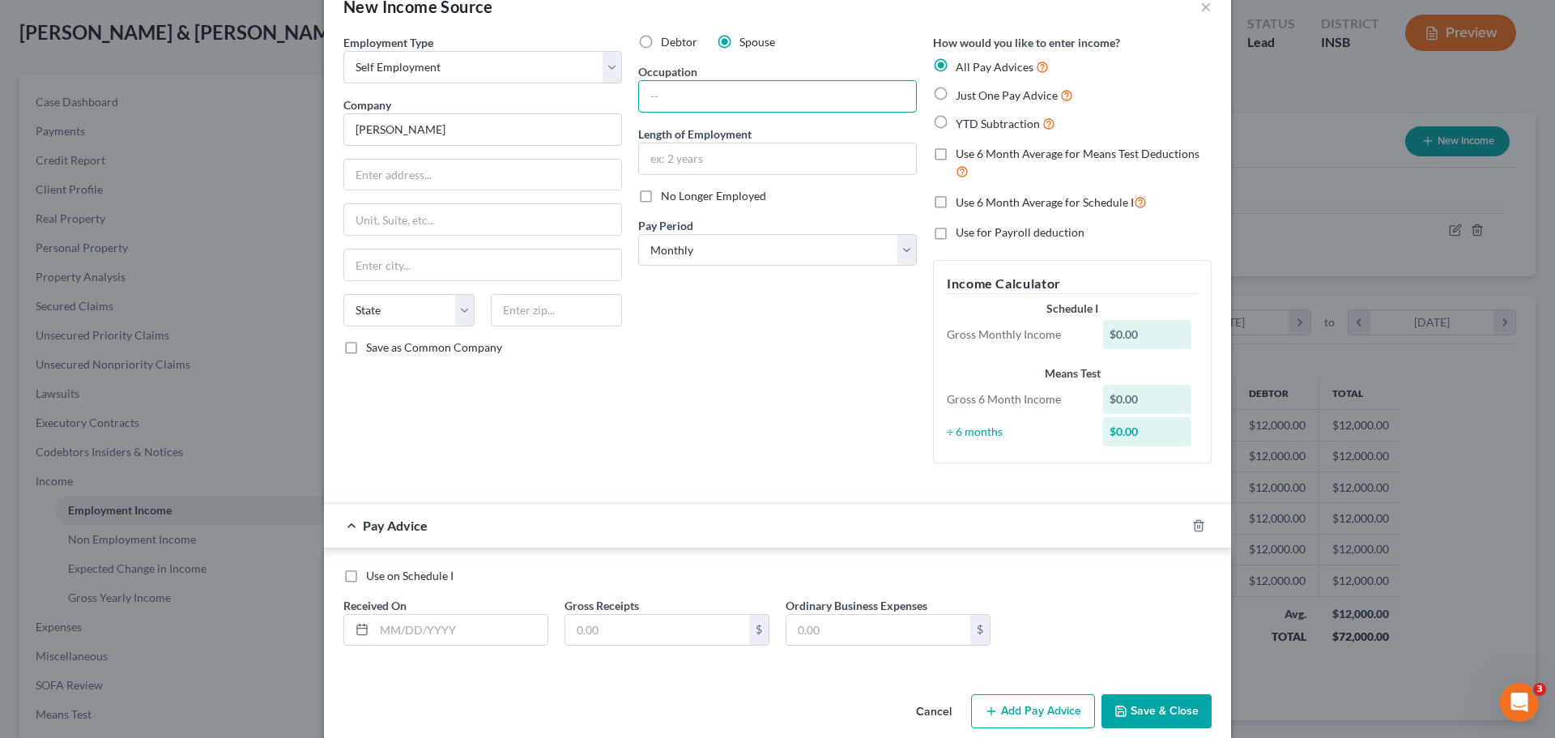
scroll to position [63, 0]
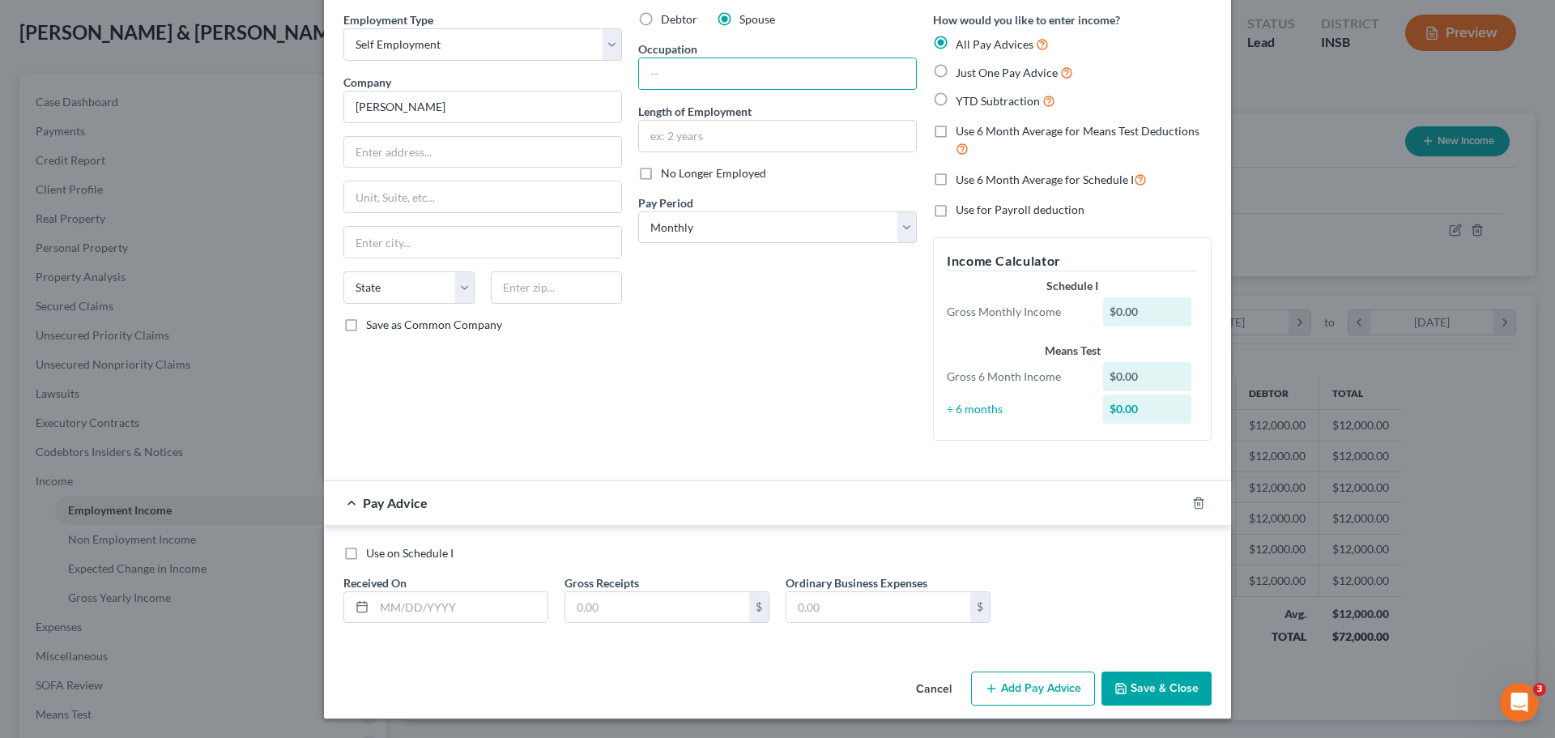
click at [956, 71] on label "Just One Pay Advice" at bounding box center [1014, 72] width 117 height 19
click at [962, 71] on input "Just One Pay Advice" at bounding box center [967, 68] width 11 height 11
radio input "true"
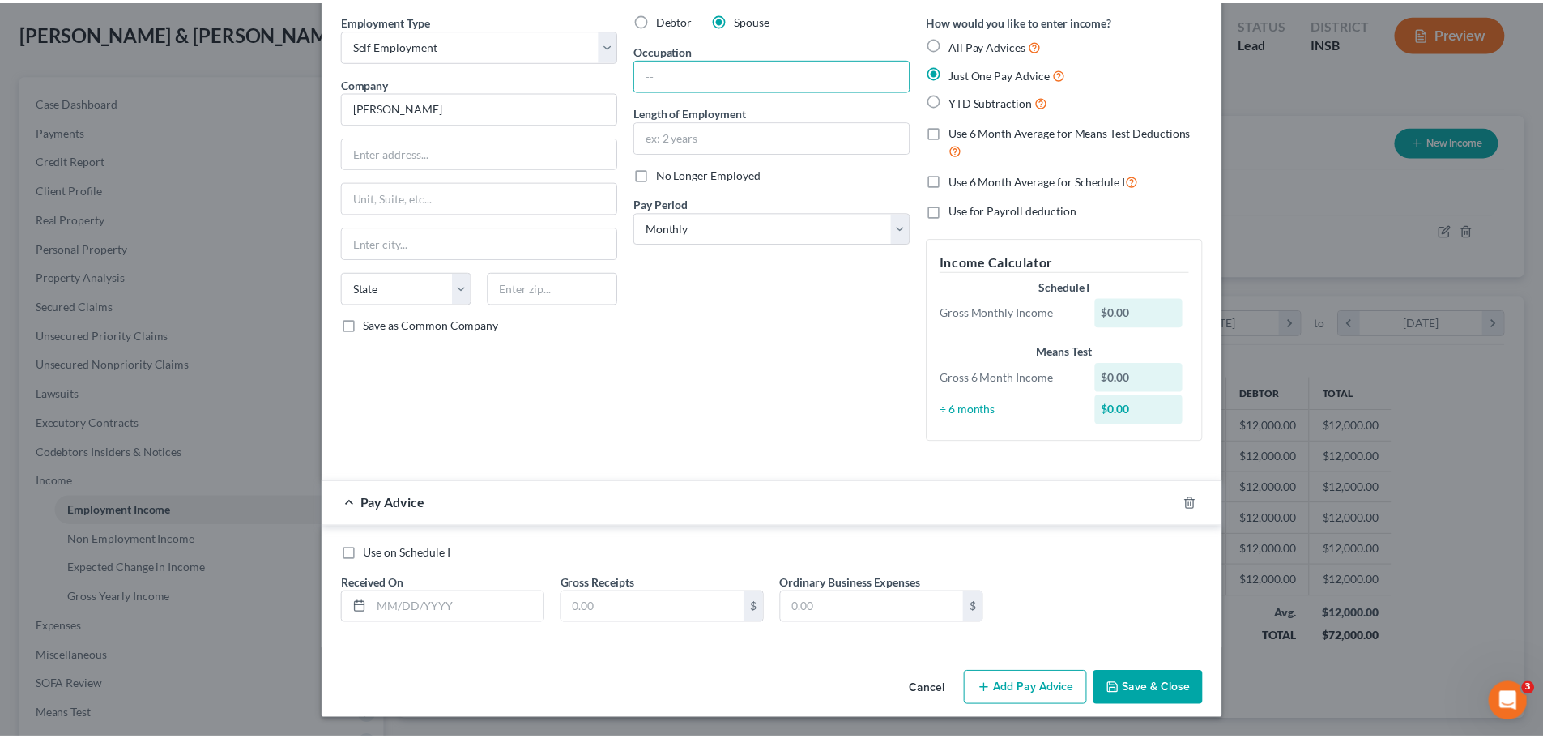
scroll to position [0, 0]
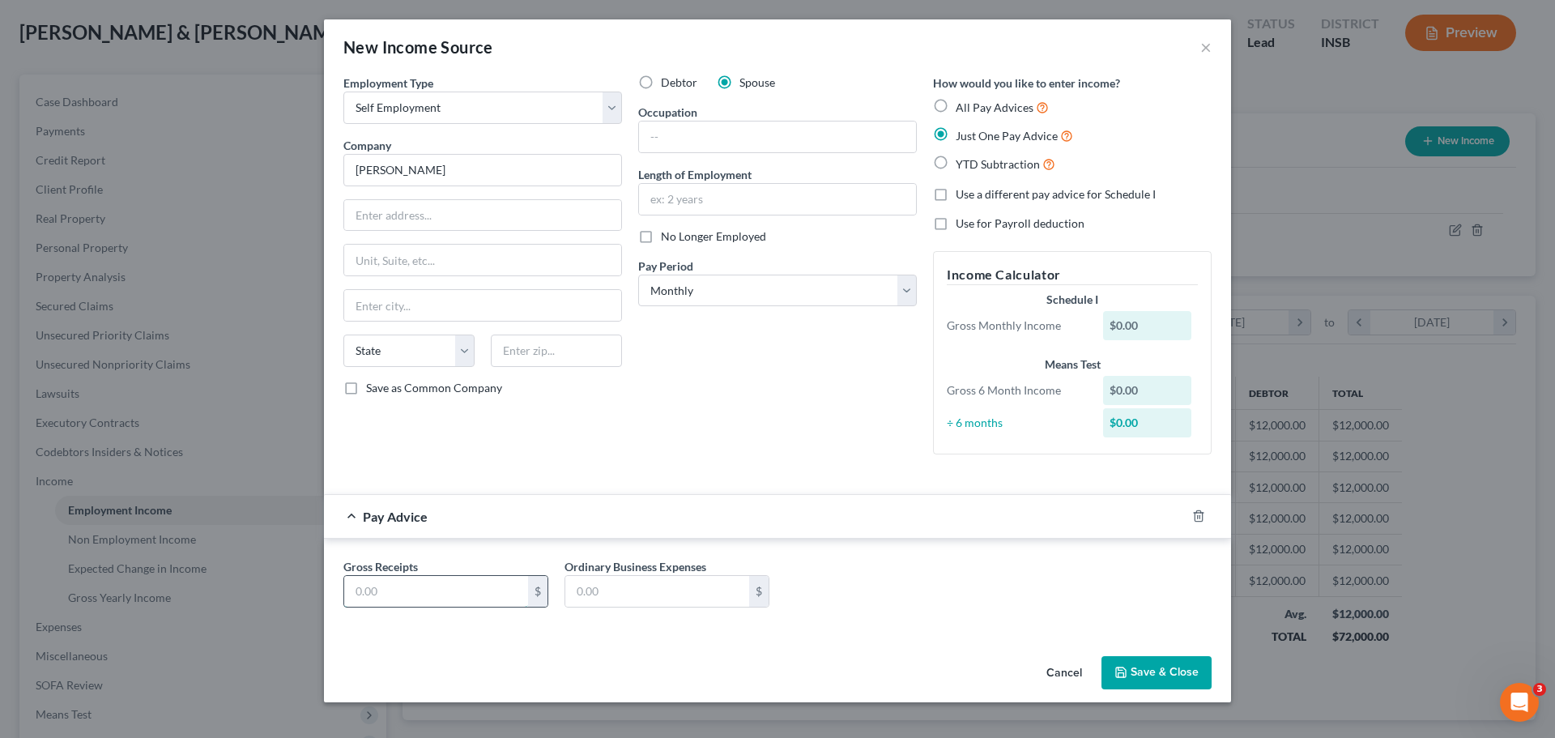
click at [462, 582] on input "text" at bounding box center [436, 591] width 184 height 31
type input "1,500"
click at [1154, 681] on button "Save & Close" at bounding box center [1156, 673] width 110 height 34
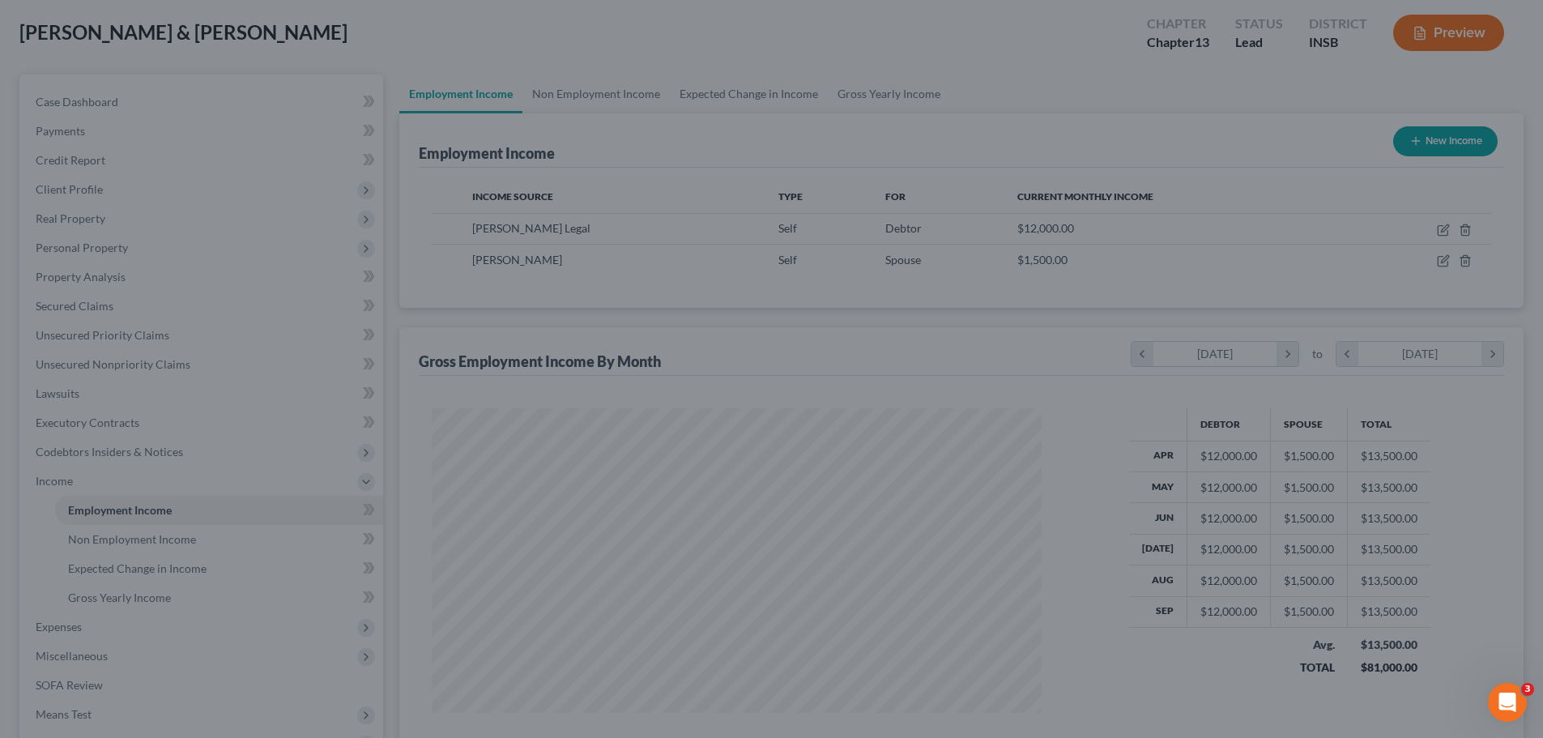
scroll to position [809447, 809112]
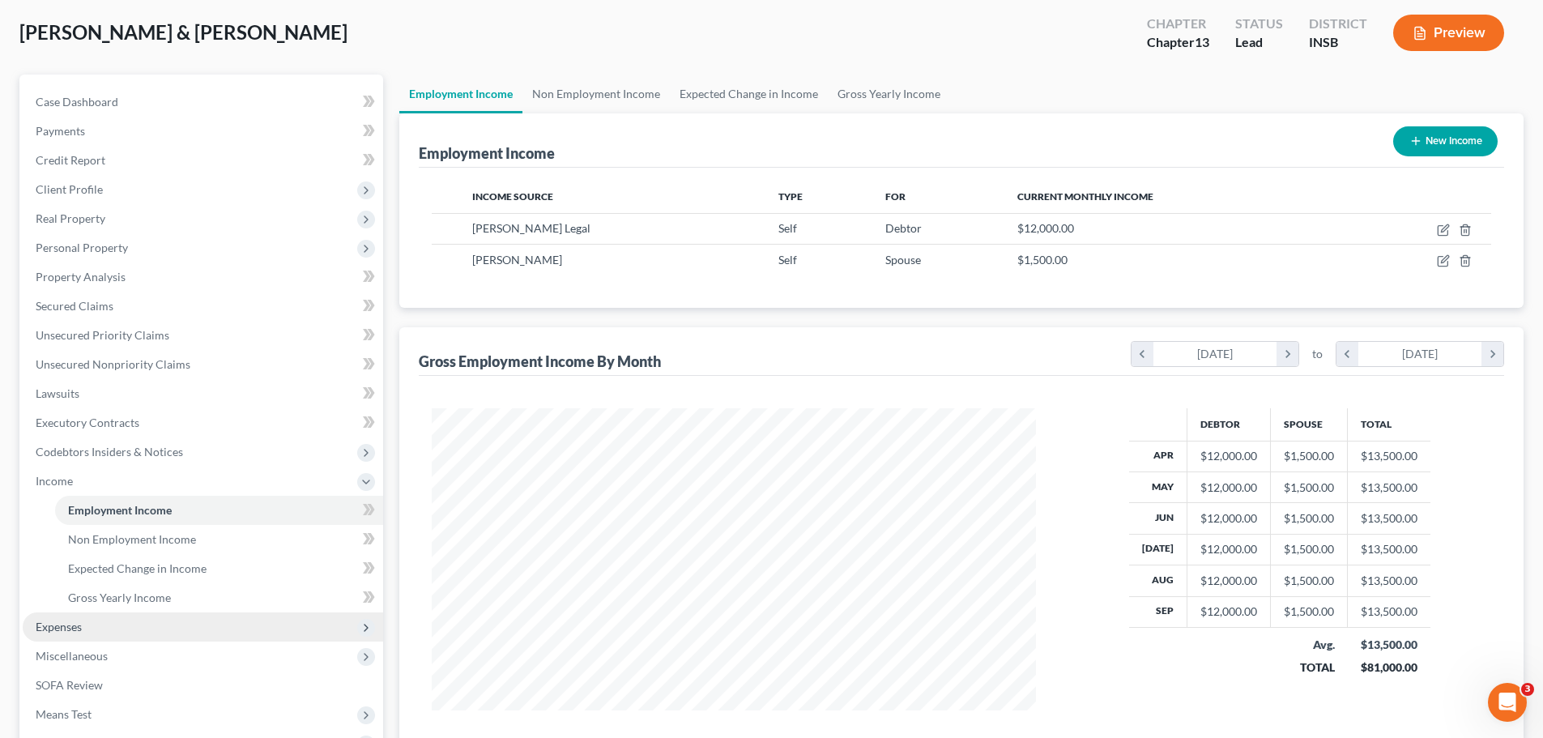
click at [58, 632] on span "Expenses" at bounding box center [59, 626] width 46 height 14
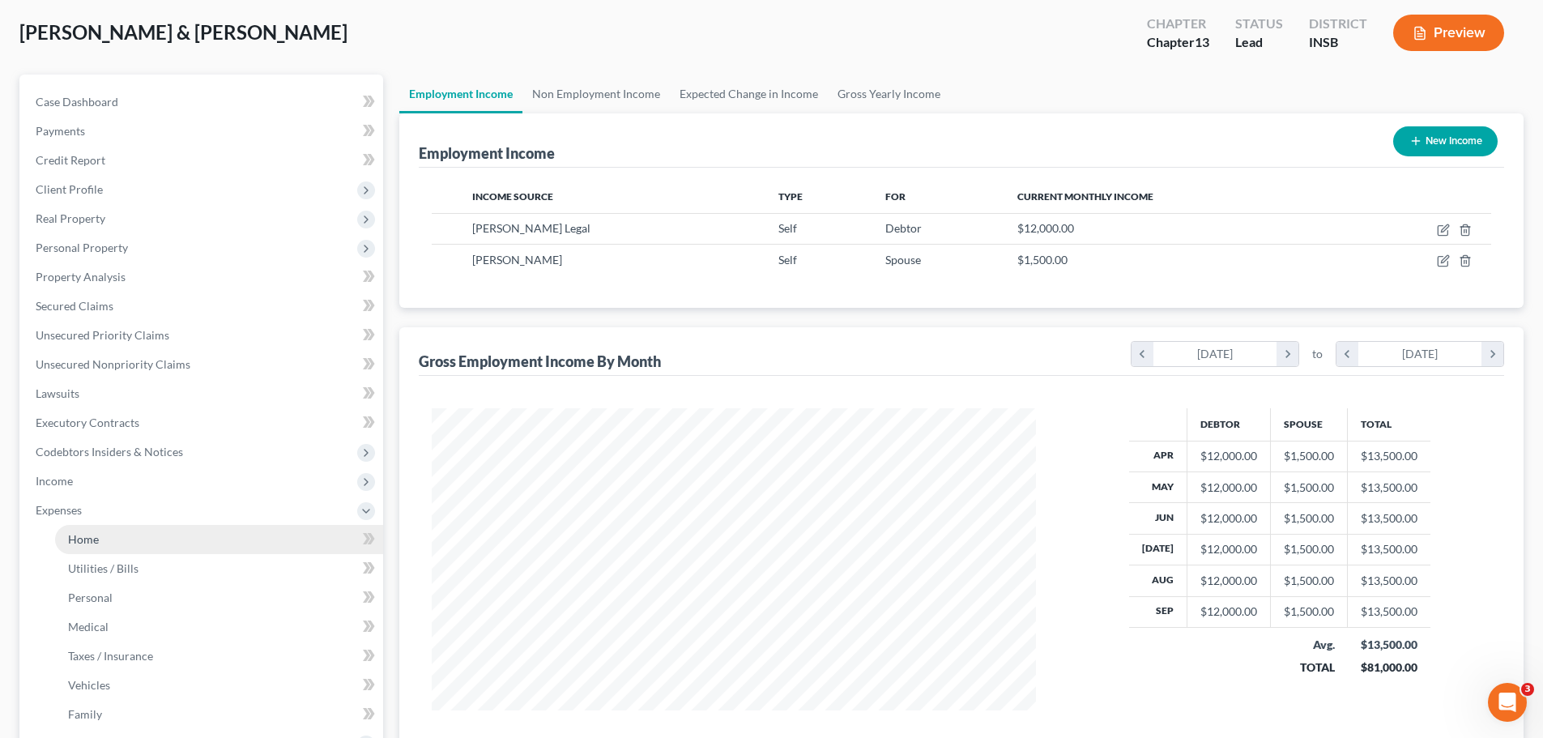
click at [92, 534] on span "Home" at bounding box center [83, 539] width 31 height 14
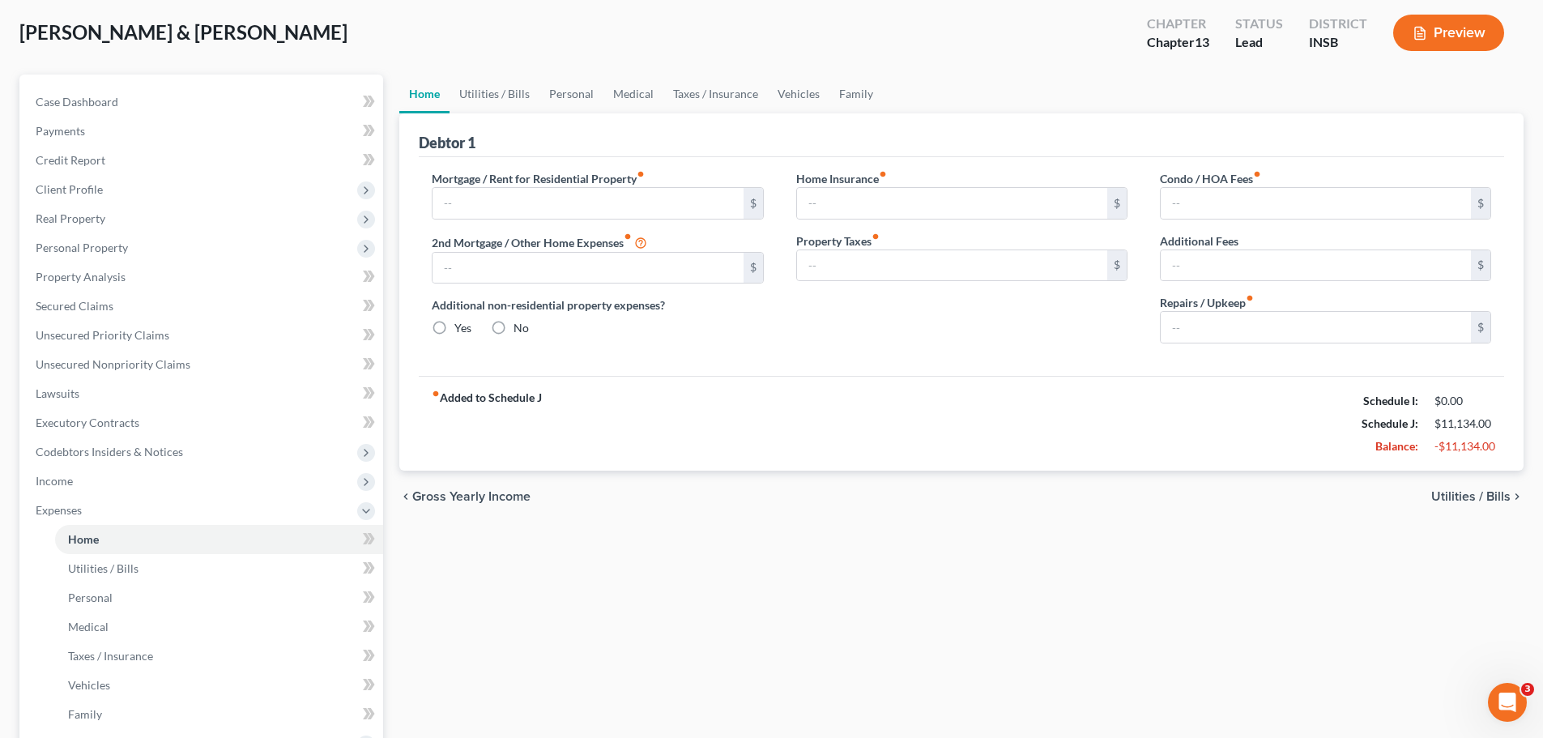
type input "3,528.00"
type input "0.00"
radio input "true"
type input "200.00"
type input "600.00"
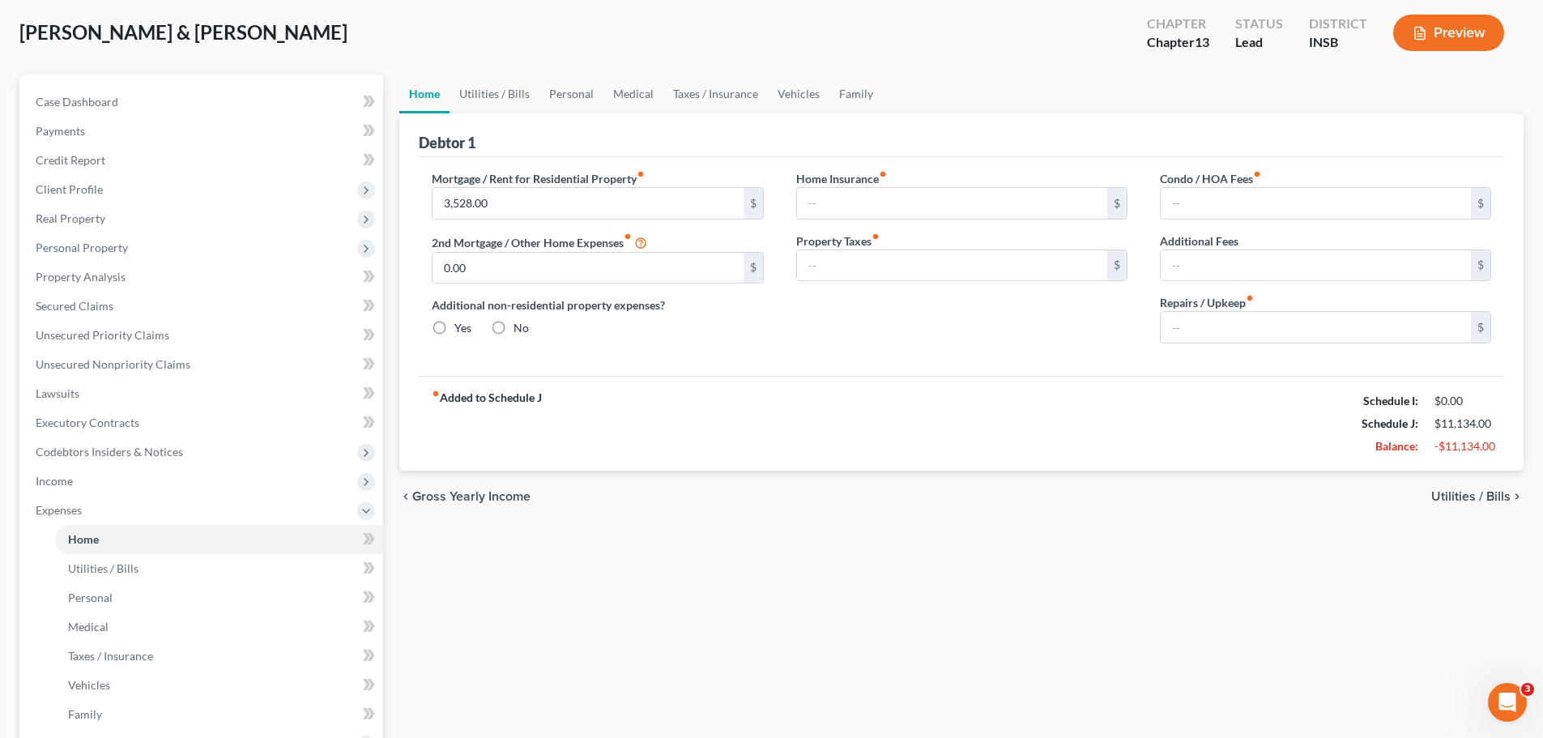
type input "95.00"
type input "0.00"
type input "50.00"
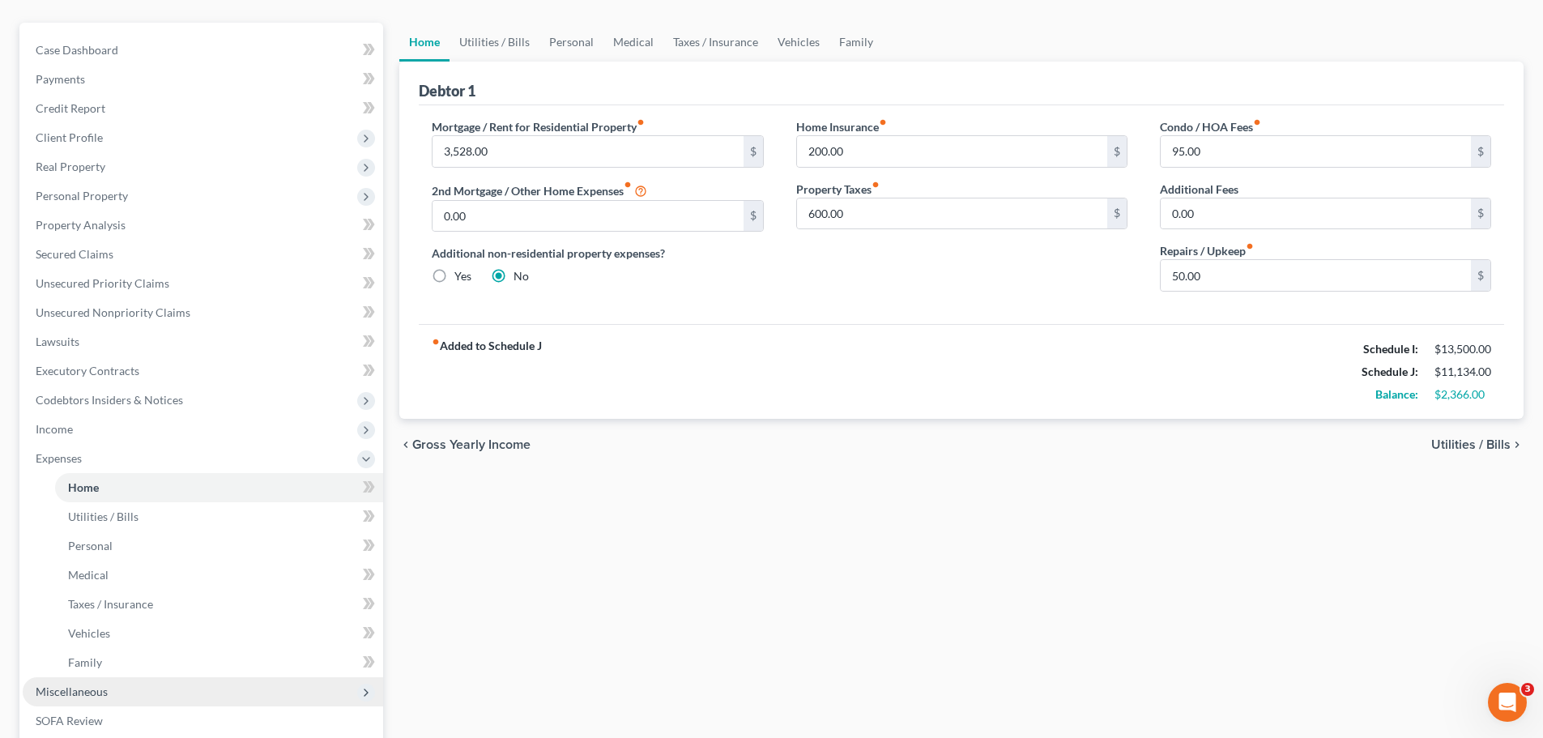
scroll to position [243, 0]
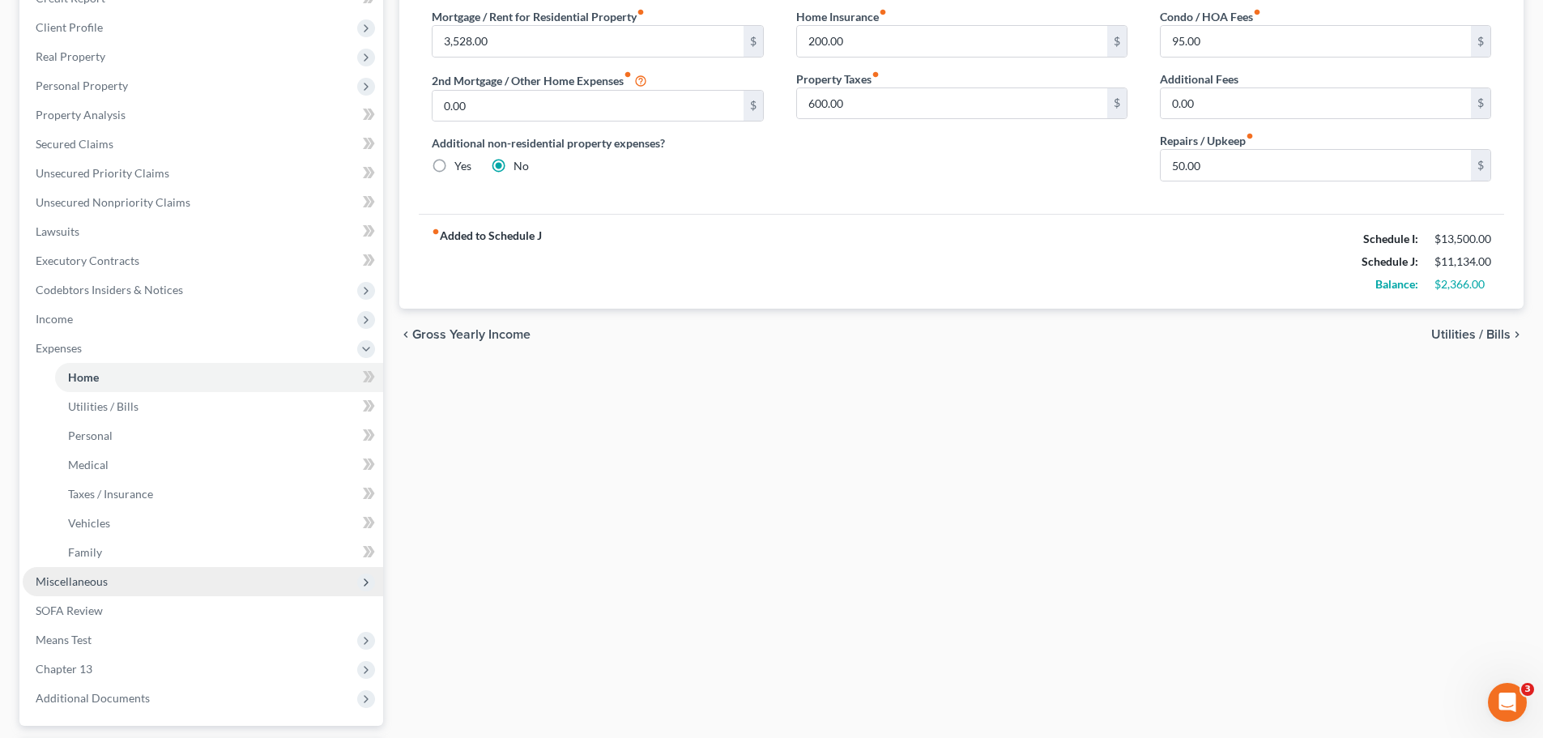
click at [104, 587] on span "Miscellaneous" at bounding box center [72, 581] width 72 height 14
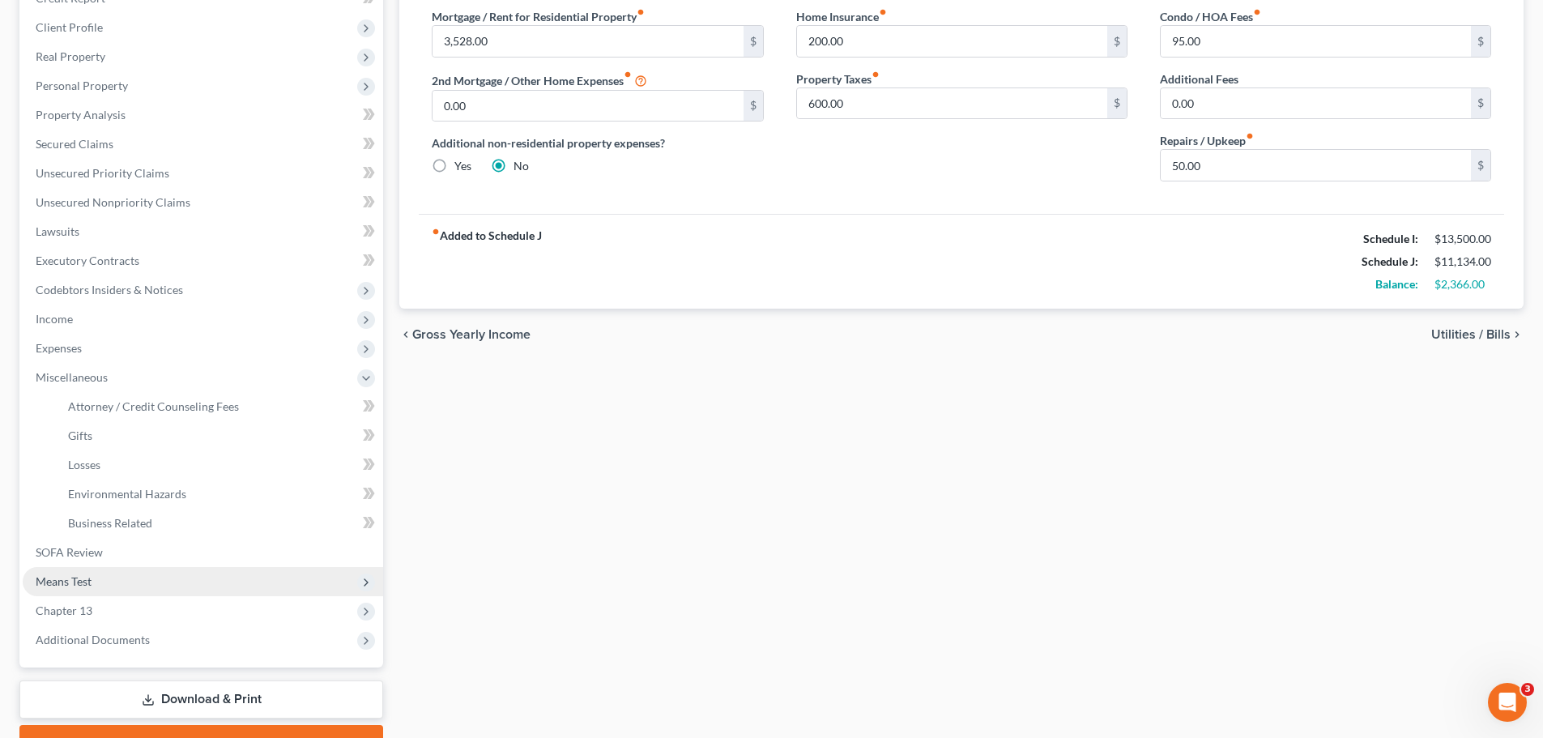
click at [70, 577] on span "Means Test" at bounding box center [64, 581] width 56 height 14
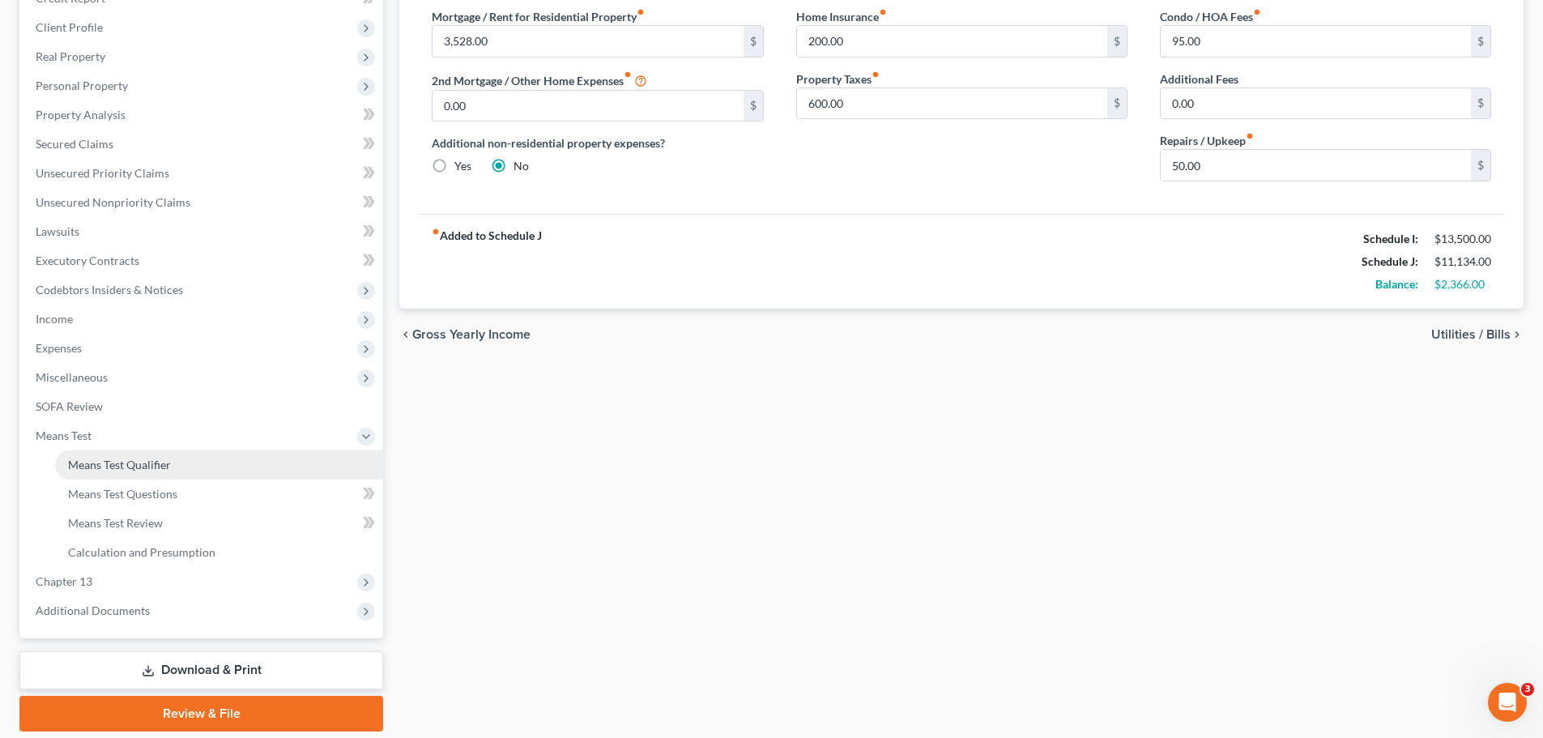
click at [143, 468] on span "Means Test Qualifier" at bounding box center [119, 465] width 103 height 14
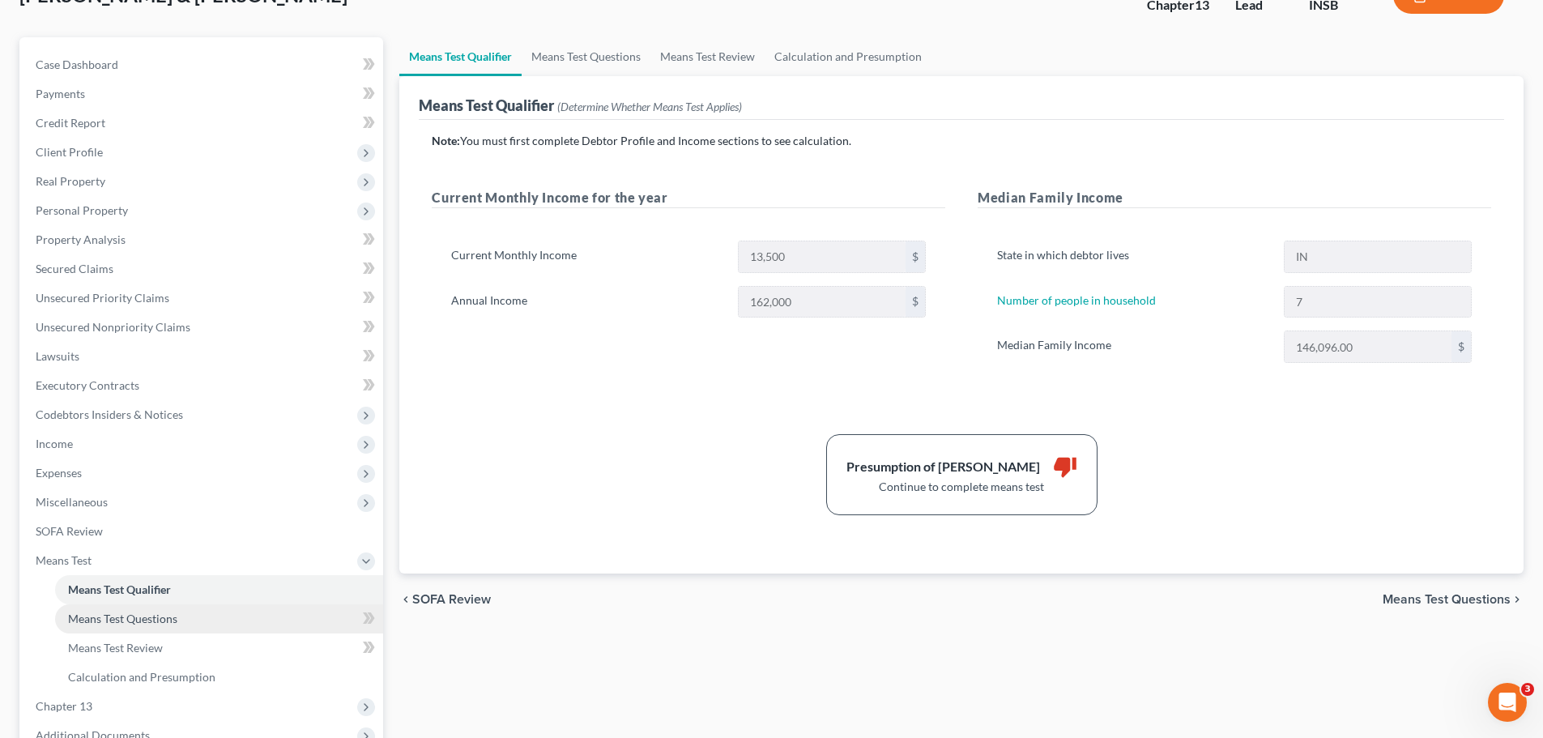
scroll to position [162, 0]
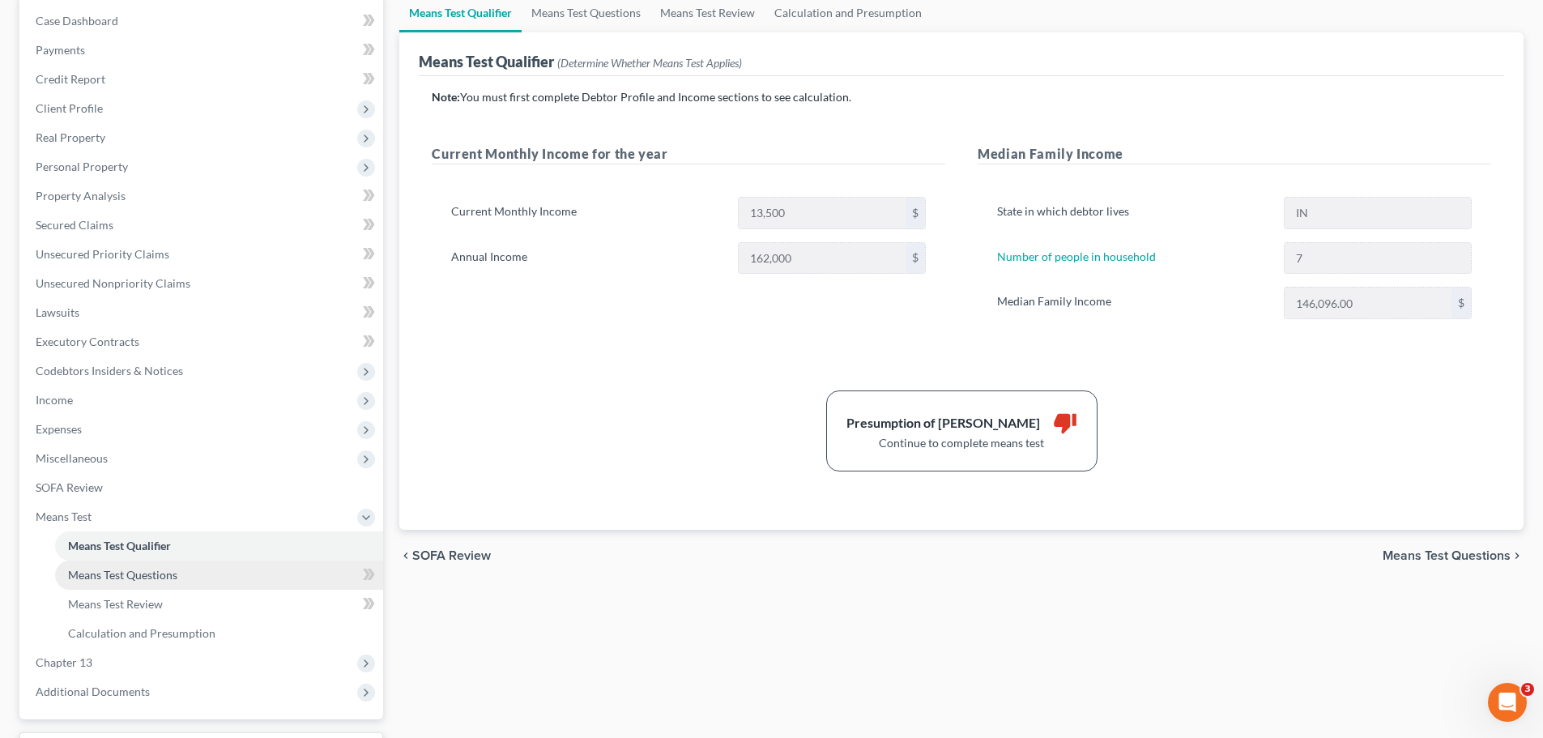
click at [156, 581] on span "Means Test Questions" at bounding box center [122, 575] width 109 height 14
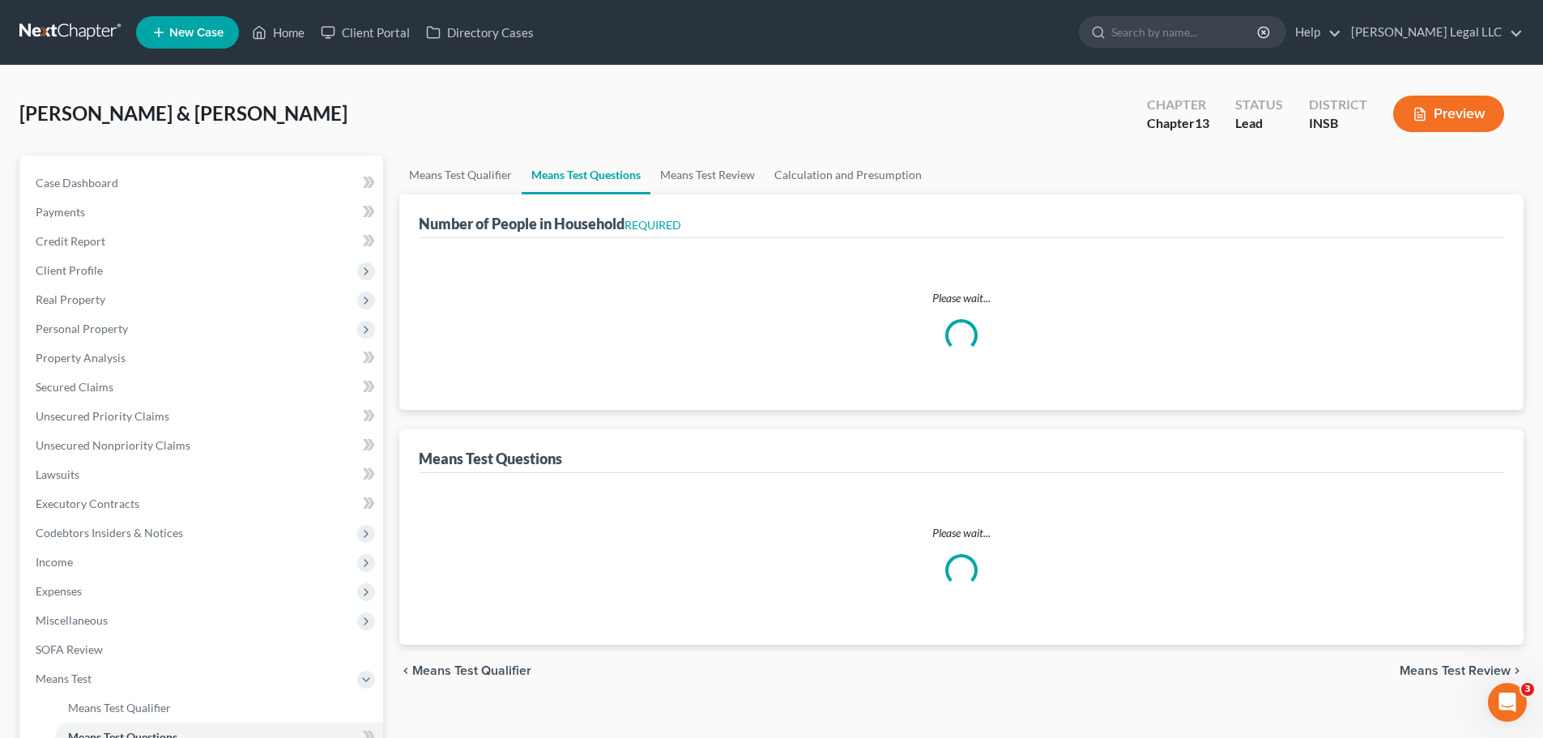
select select "60"
select select "0"
select select "60"
select select "0"
select select "60"
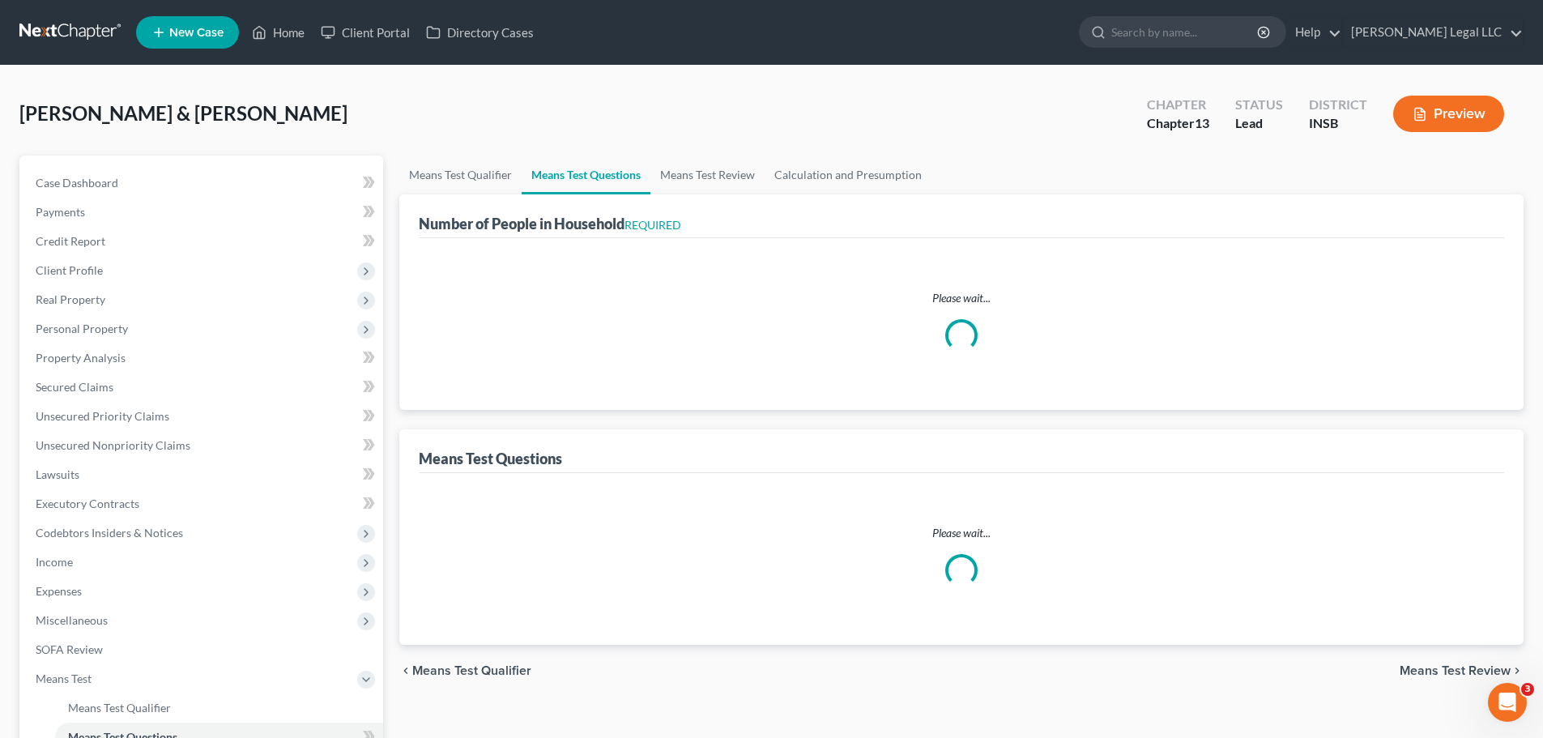
select select "7"
select select "0"
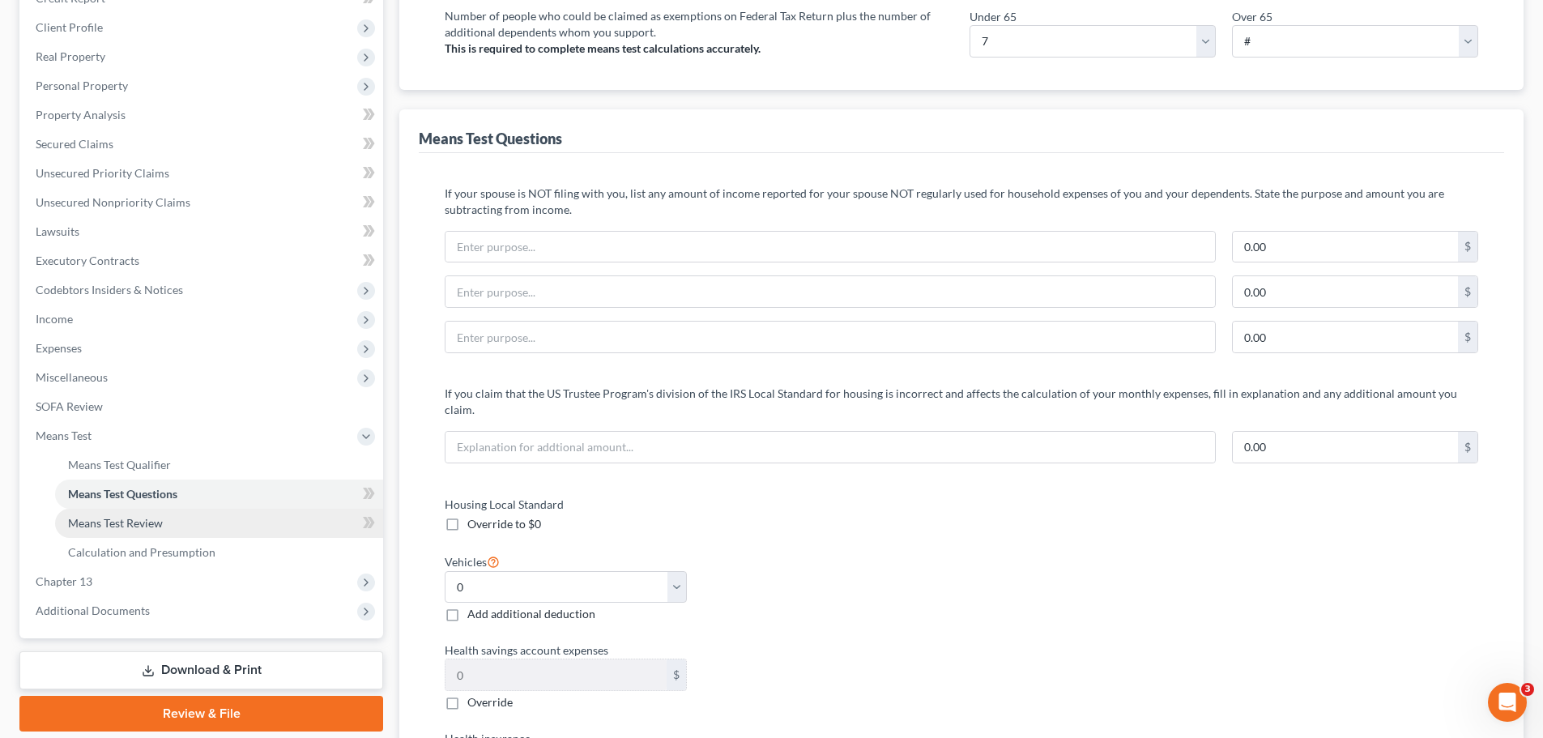
click at [181, 524] on link "Means Test Review" at bounding box center [219, 523] width 328 height 29
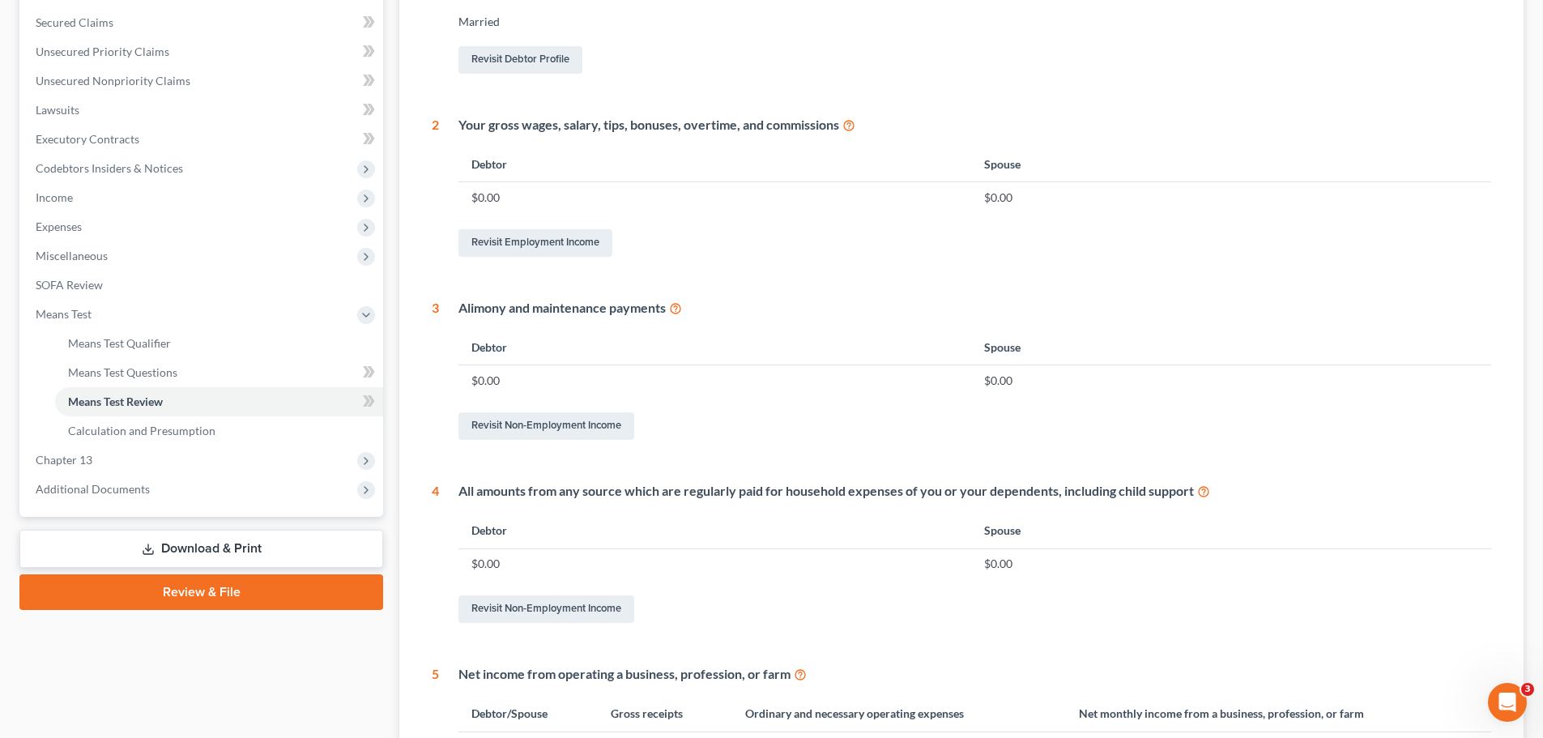
scroll to position [405, 0]
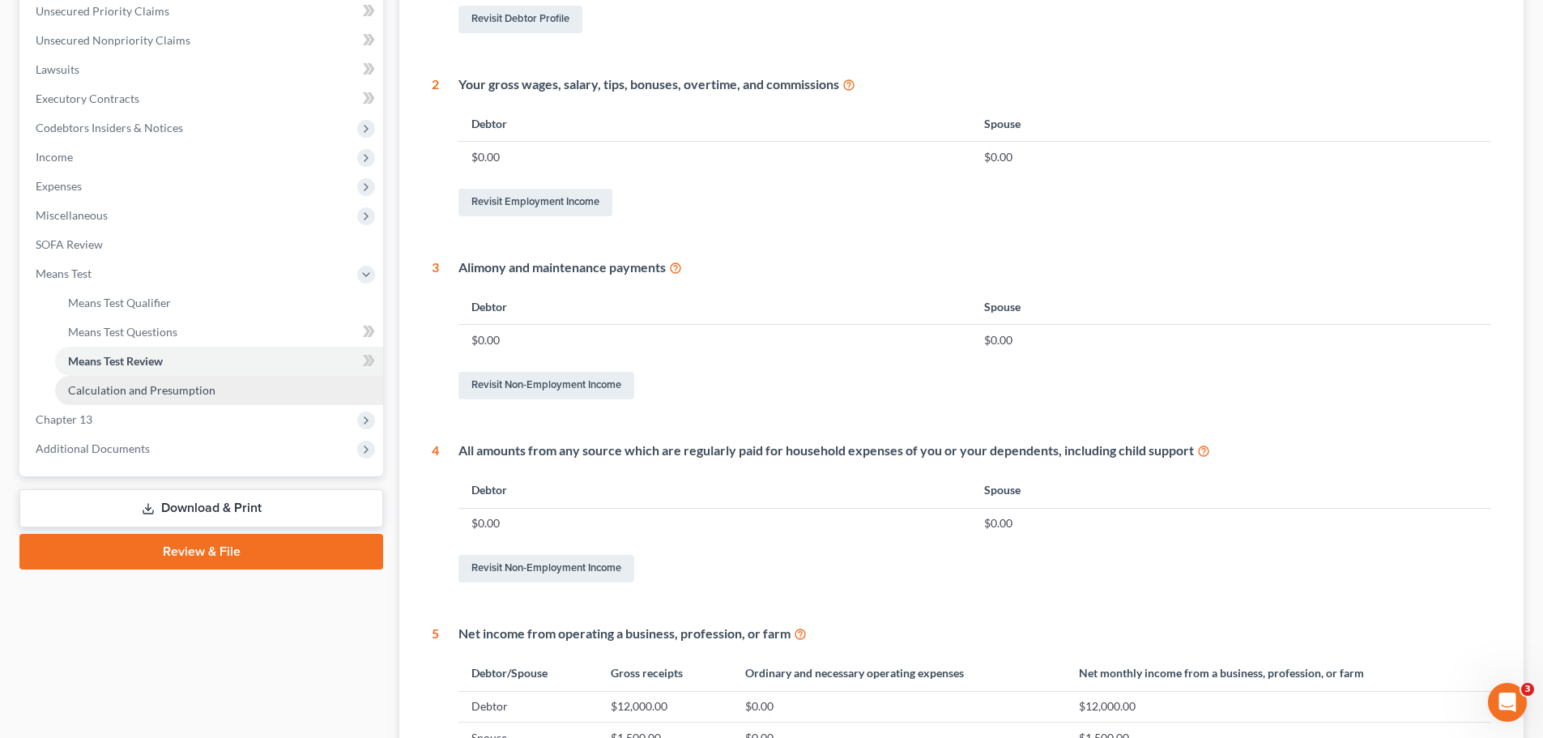
click at [154, 395] on span "Calculation and Presumption" at bounding box center [141, 390] width 147 height 14
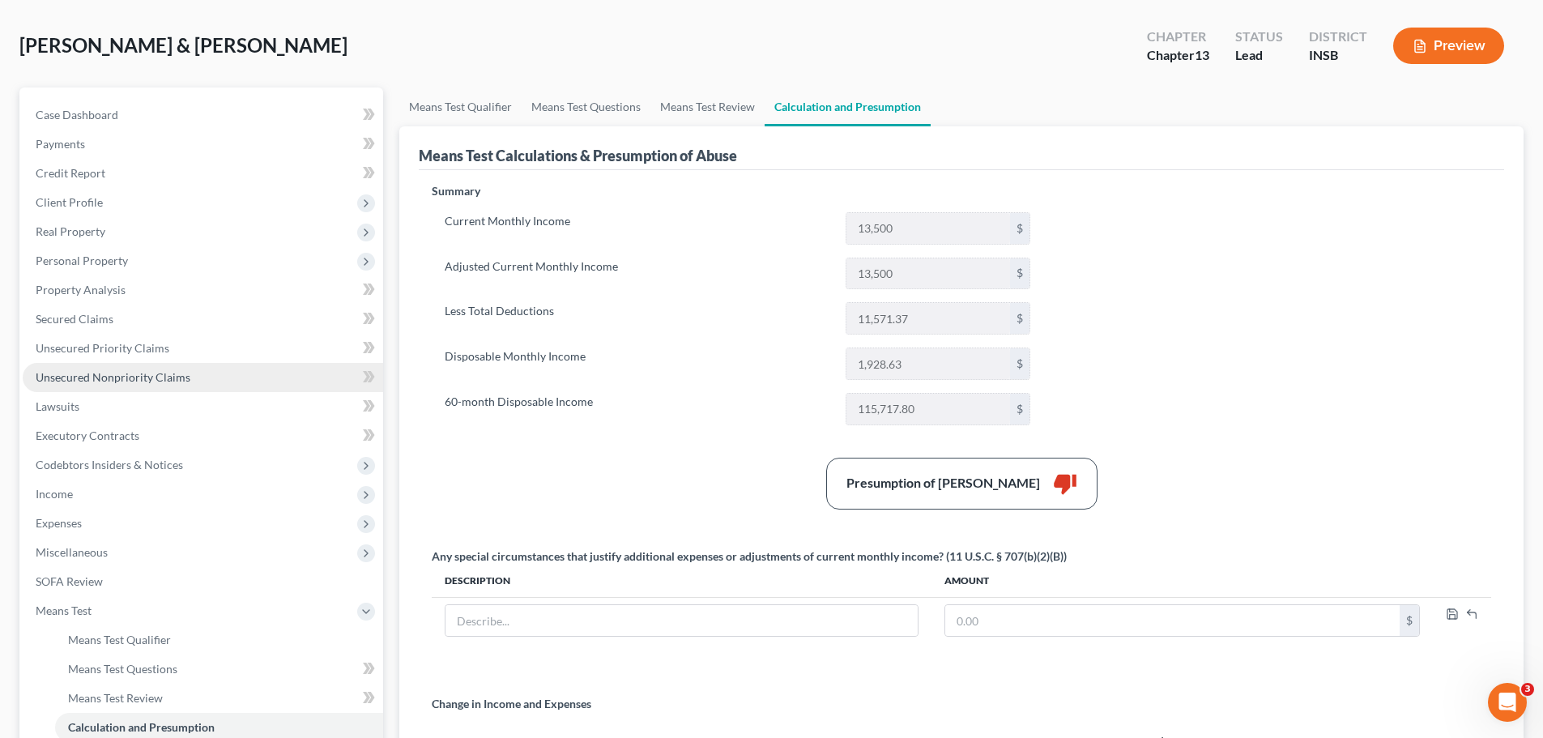
scroll to position [66, 0]
click at [687, 110] on link "Means Test Review" at bounding box center [707, 108] width 114 height 39
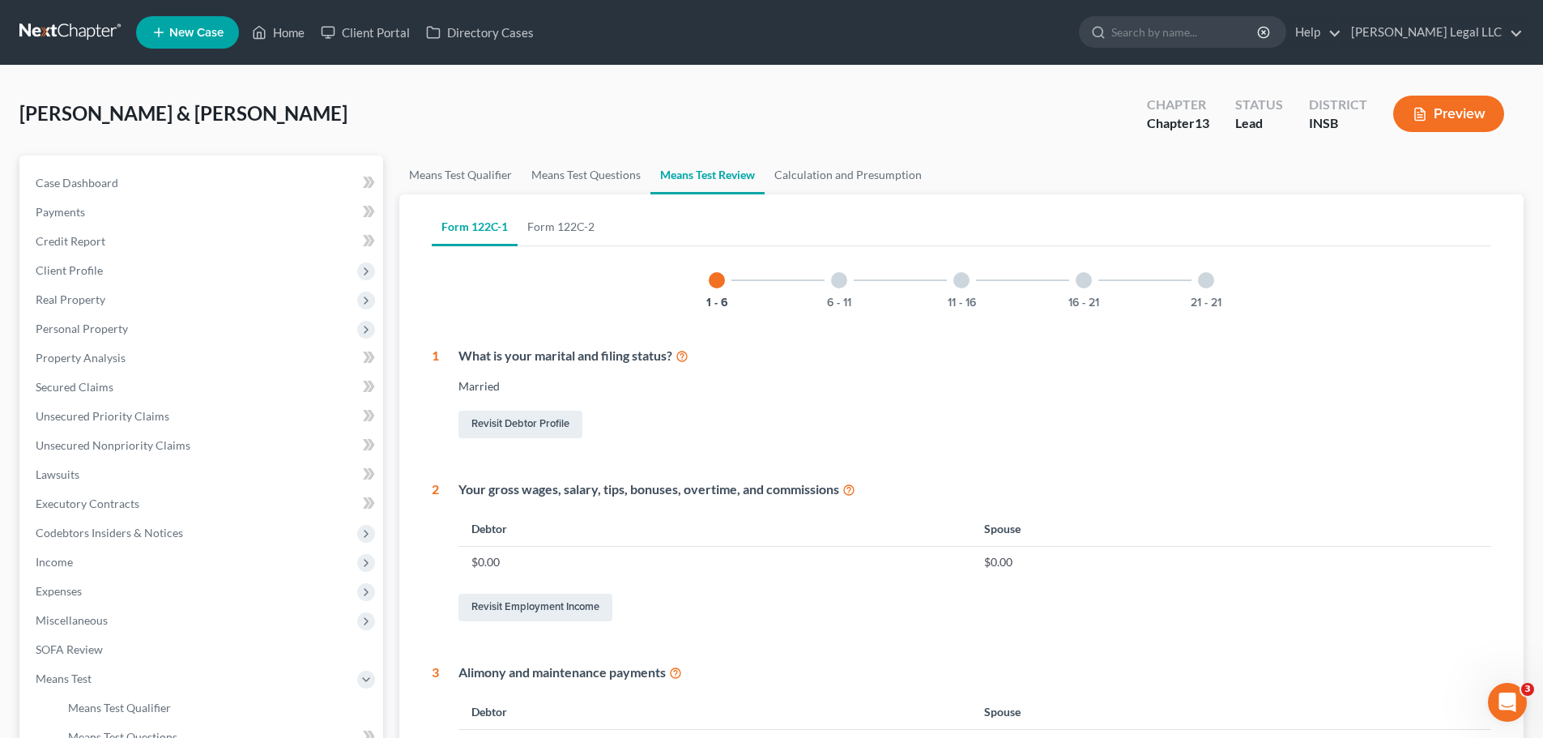
click at [1447, 114] on button "Preview" at bounding box center [1448, 114] width 111 height 36
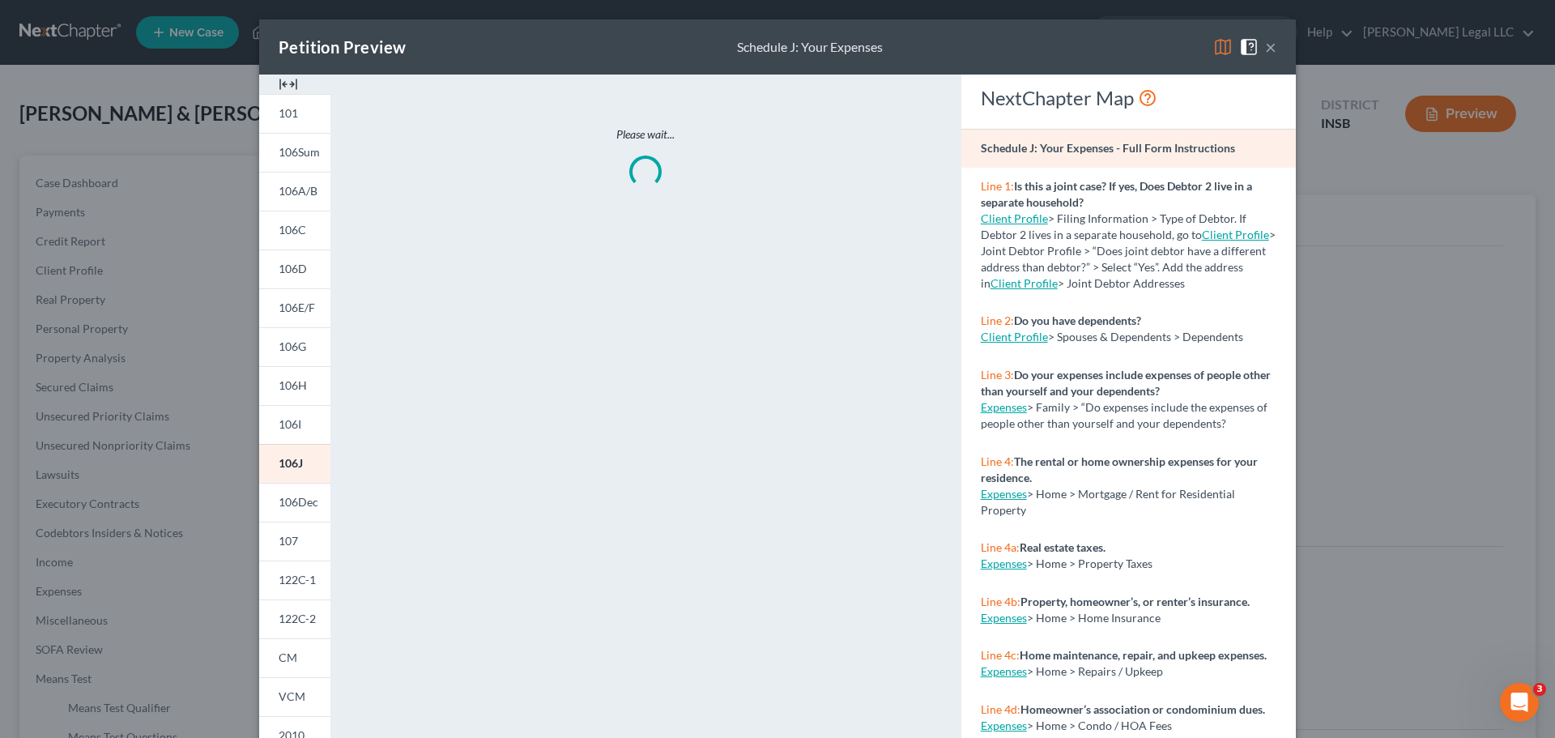
click at [281, 79] on img at bounding box center [288, 83] width 19 height 19
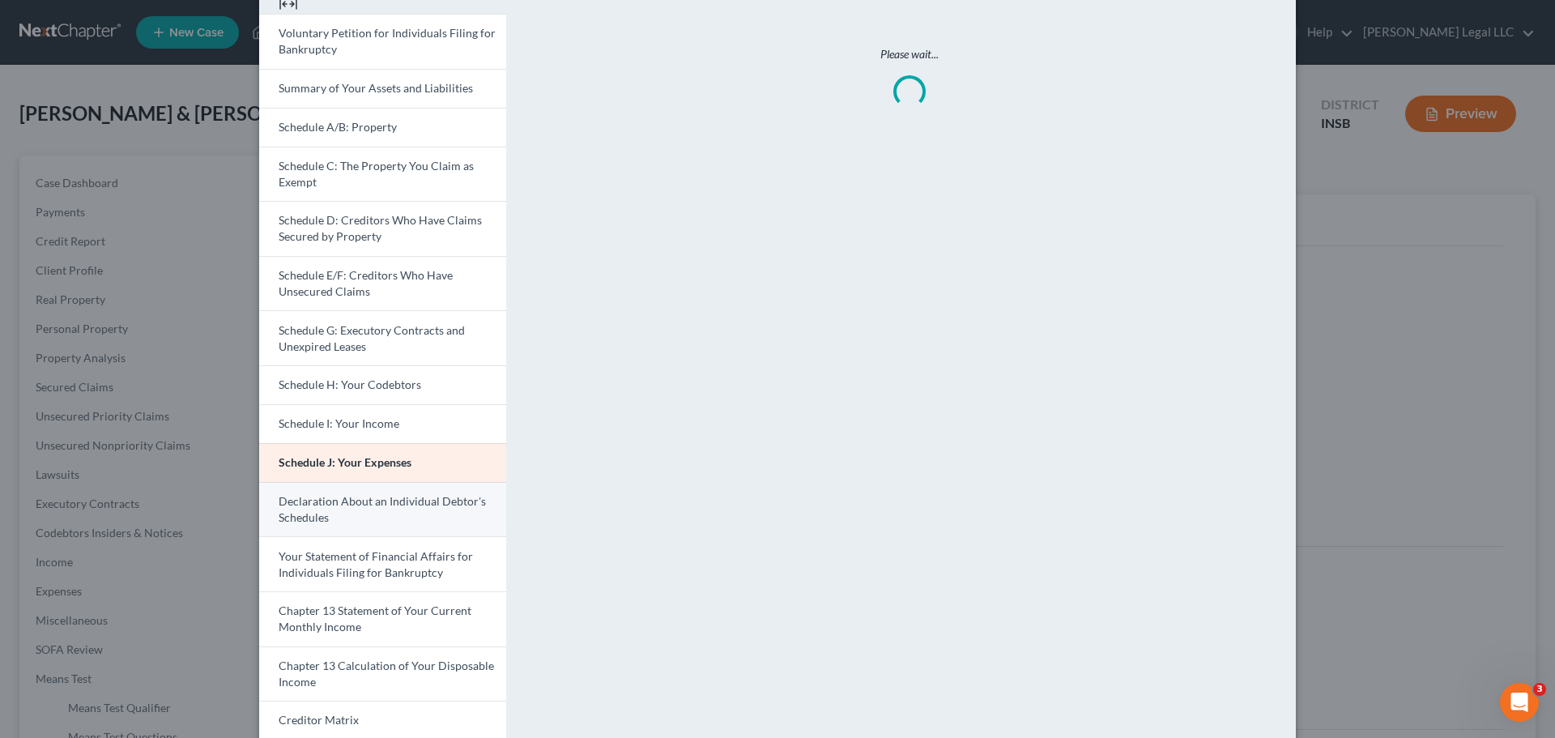
scroll to position [243, 0]
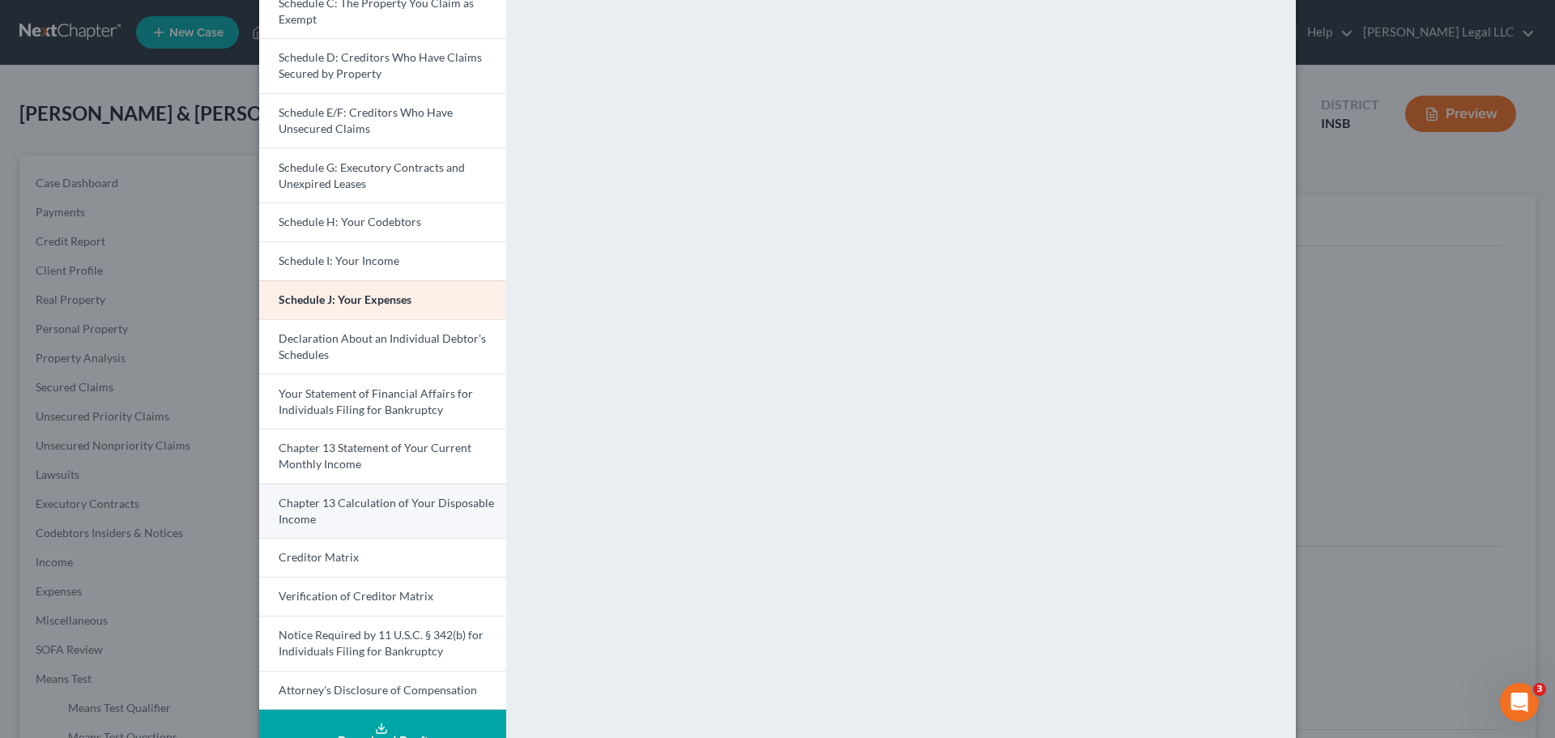
click at [362, 499] on span "Chapter 13 Calculation of Your Disposable Income" at bounding box center [386, 511] width 215 height 30
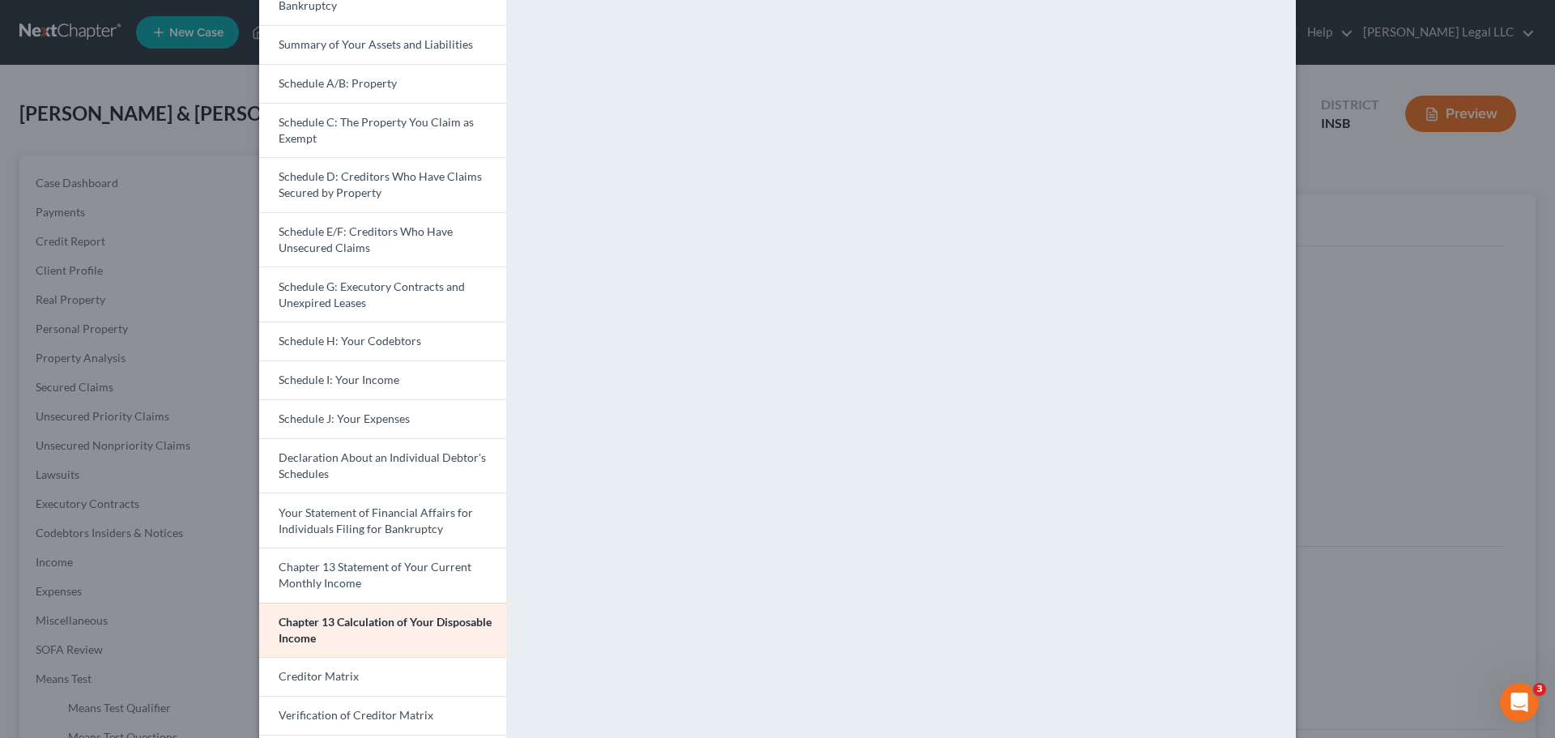
scroll to position [0, 0]
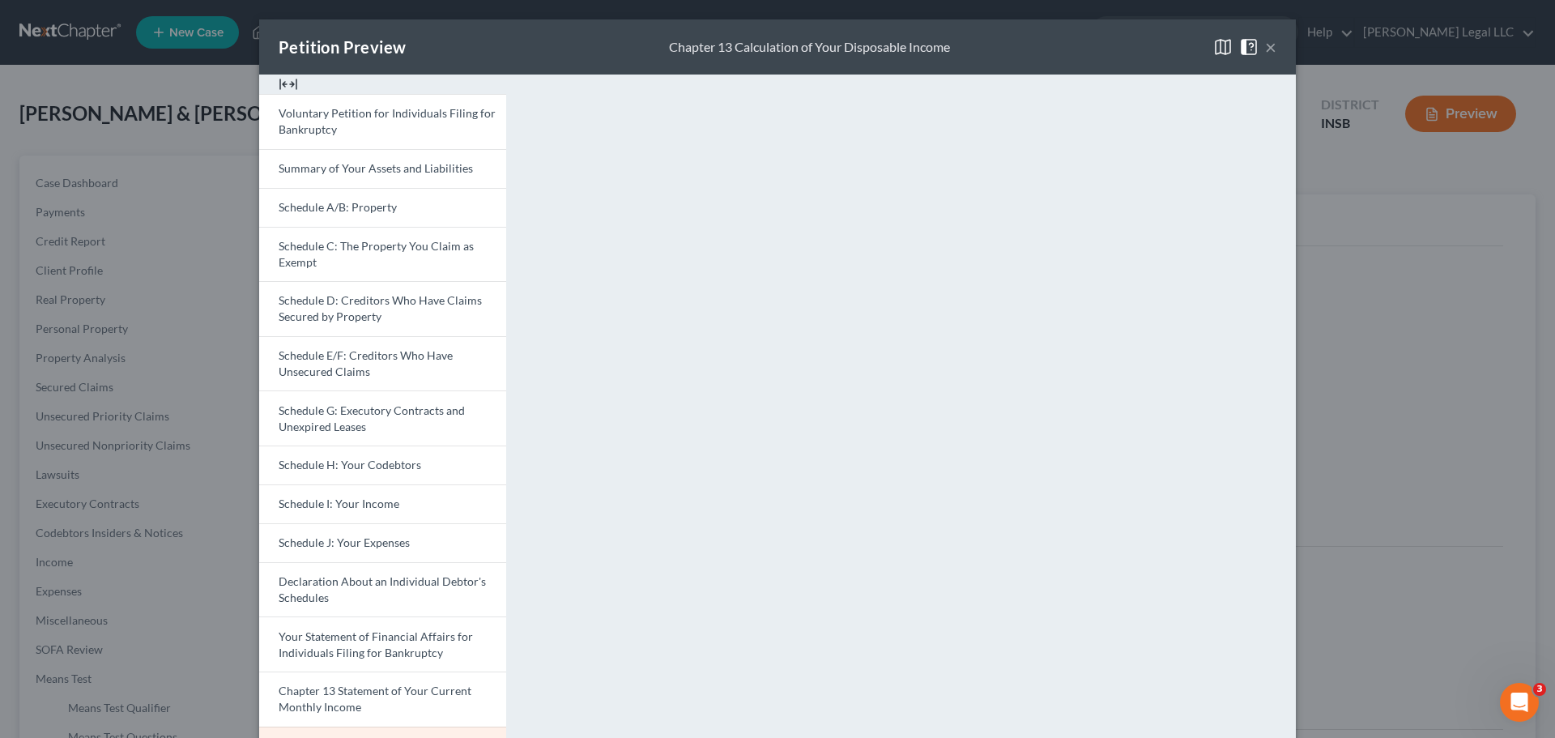
click at [1266, 49] on button "×" at bounding box center [1270, 46] width 11 height 19
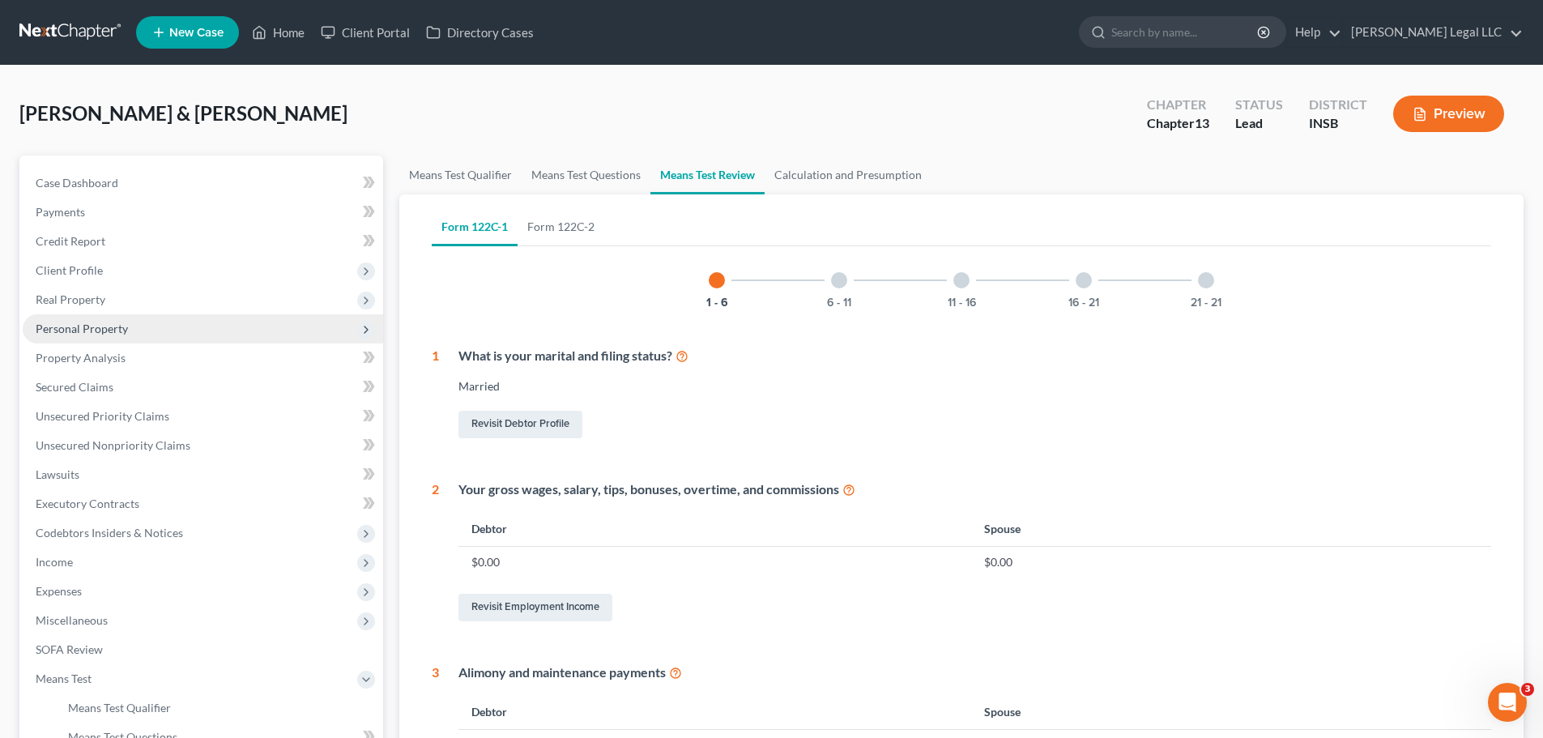
click at [82, 325] on span "Personal Property" at bounding box center [82, 328] width 92 height 14
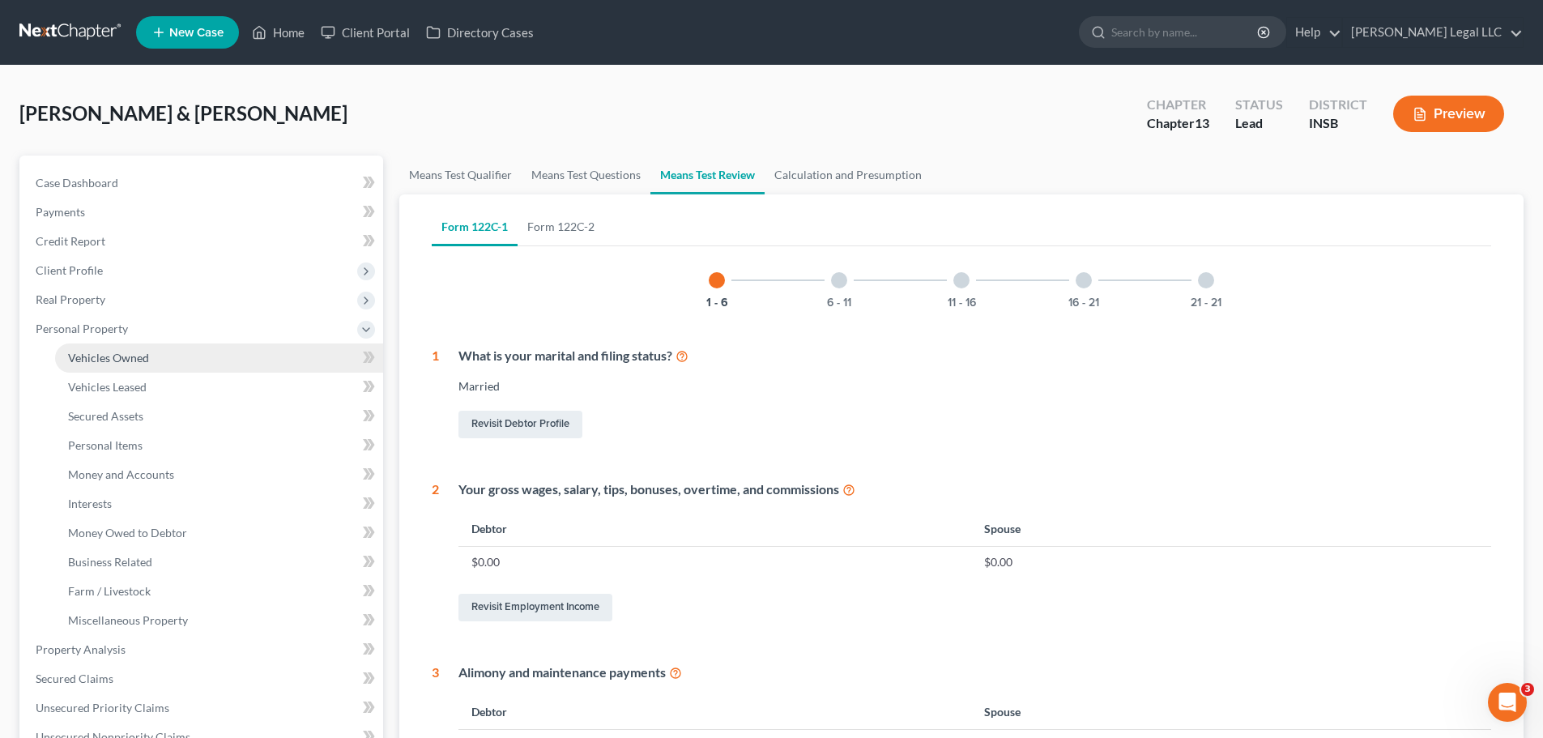
click at [96, 353] on span "Vehicles Owned" at bounding box center [108, 358] width 81 height 14
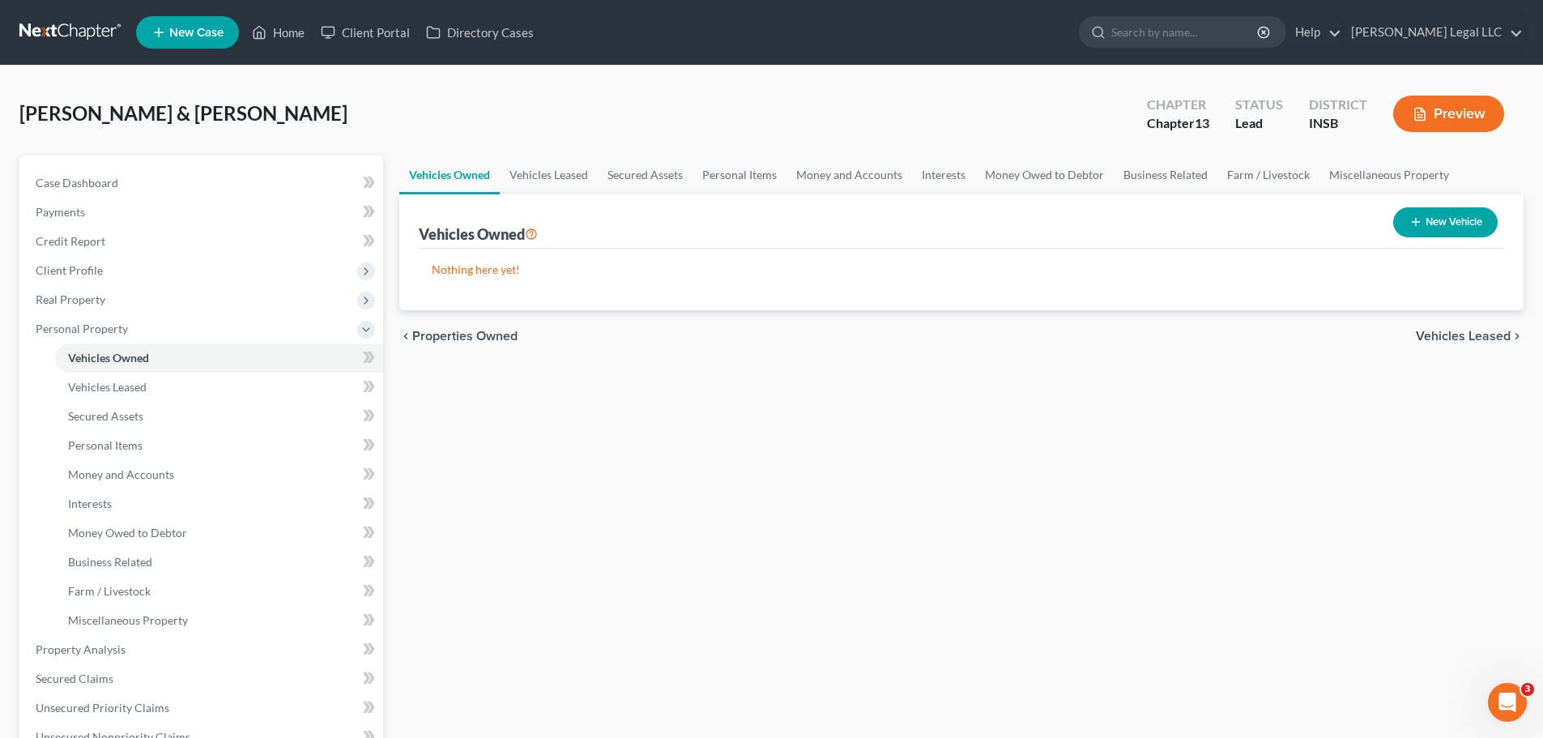
click at [1449, 215] on button "New Vehicle" at bounding box center [1445, 222] width 104 height 30
select select "0"
select select "2"
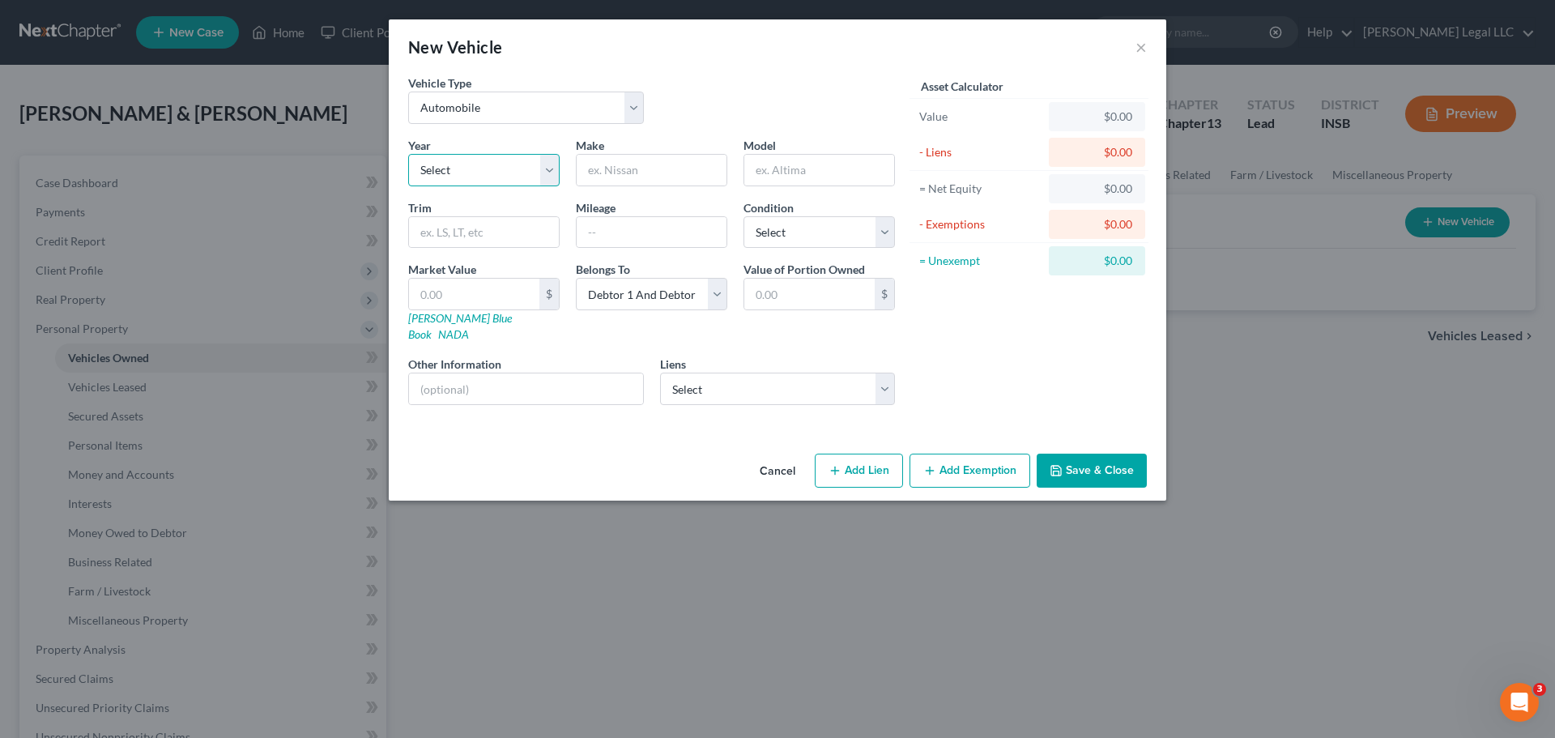
click at [484, 161] on select "Select 2026 2025 2024 2023 2022 2021 2020 2019 2018 2017 2016 2015 2014 2013 20…" at bounding box center [483, 170] width 151 height 32
select select "5"
click at [408, 154] on select "Select 2026 2025 2024 2023 2022 2021 2020 2019 2018 2017 2016 2015 2014 2013 20…" at bounding box center [483, 170] width 151 height 32
click at [641, 168] on input "text" at bounding box center [652, 170] width 150 height 31
type input "GMC"
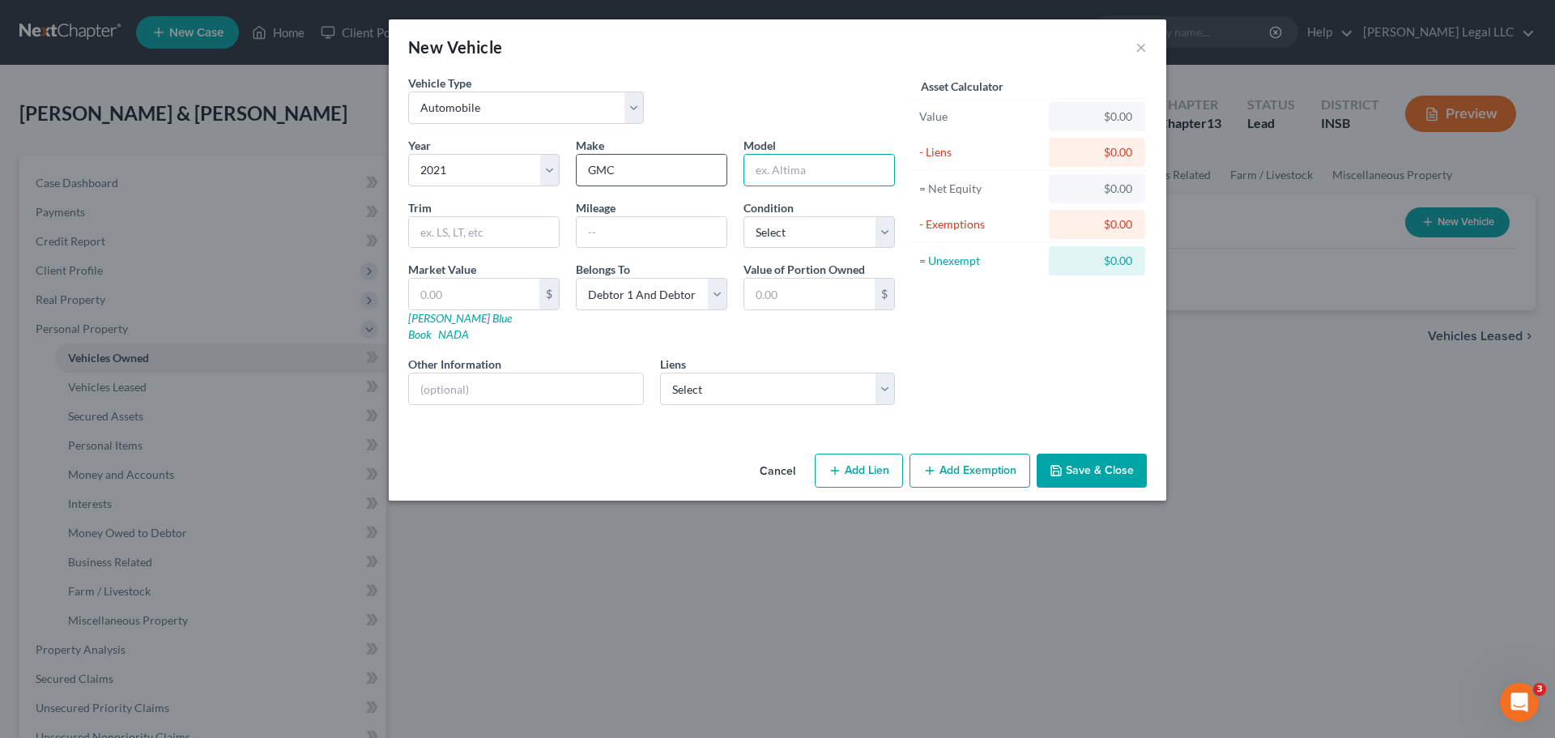
type input "A"
type input "Yukon XL"
click at [702, 247] on input "text" at bounding box center [652, 232] width 150 height 31
type input "56000"
click at [832, 229] on select "Select Excellent Very Good Good Fair Poor" at bounding box center [818, 232] width 151 height 32
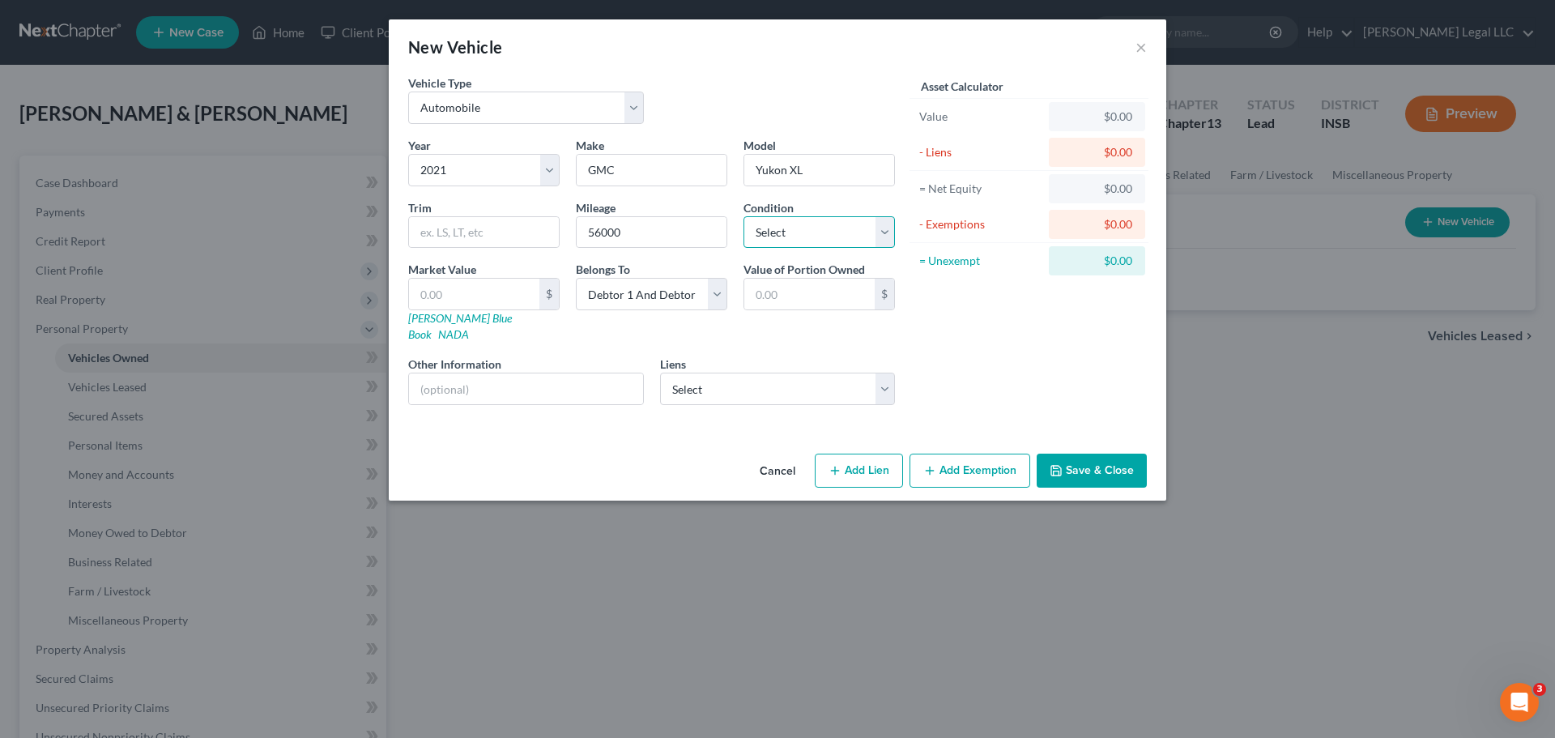
select select "2"
click at [743, 216] on select "Select Excellent Very Good Good Fair Poor" at bounding box center [818, 232] width 151 height 32
click at [488, 294] on input "text" at bounding box center [474, 294] width 130 height 31
type input "30"
type input "30.00"
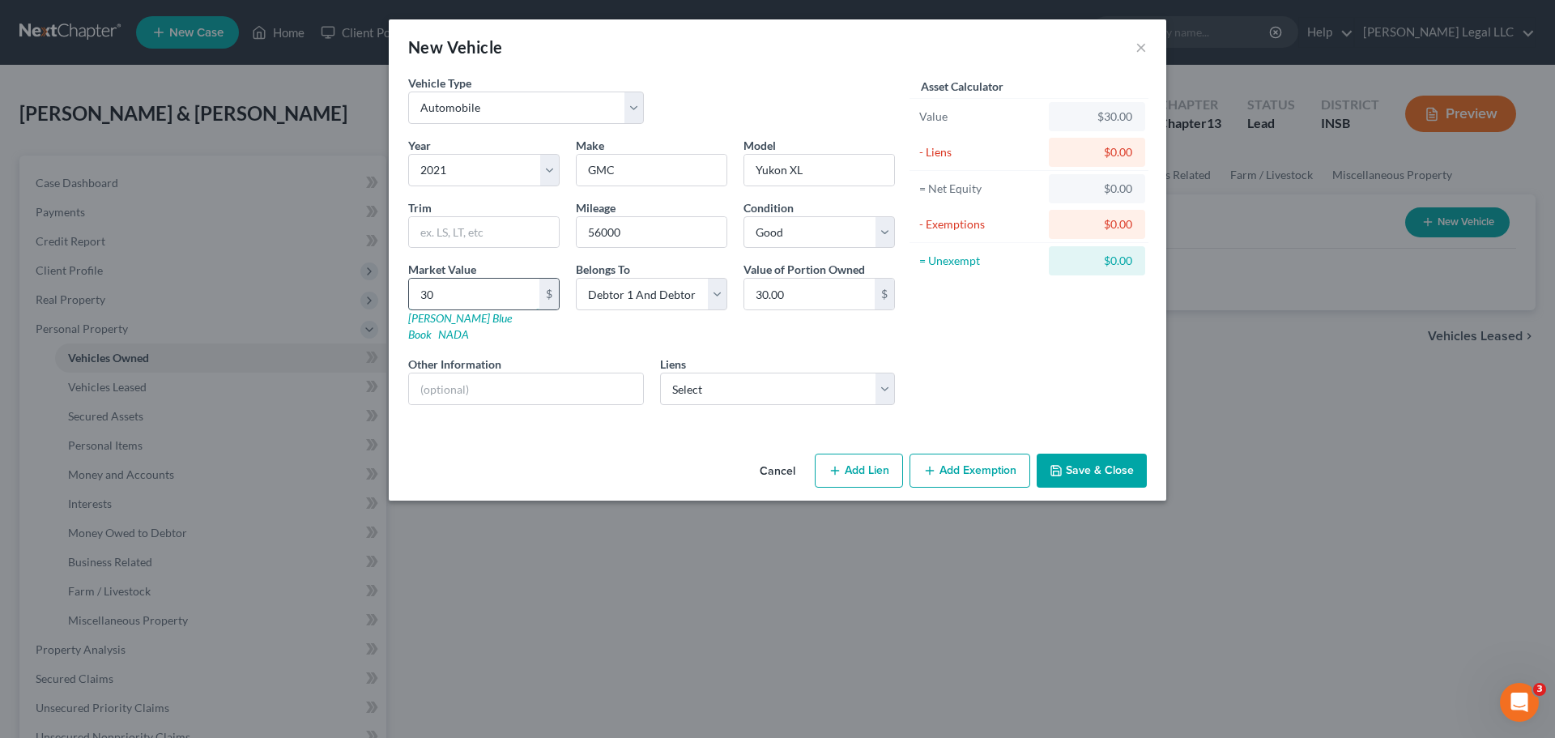
type input "300"
type input "300.00"
type input "3000"
type input "3,000.00"
type input "3,0000"
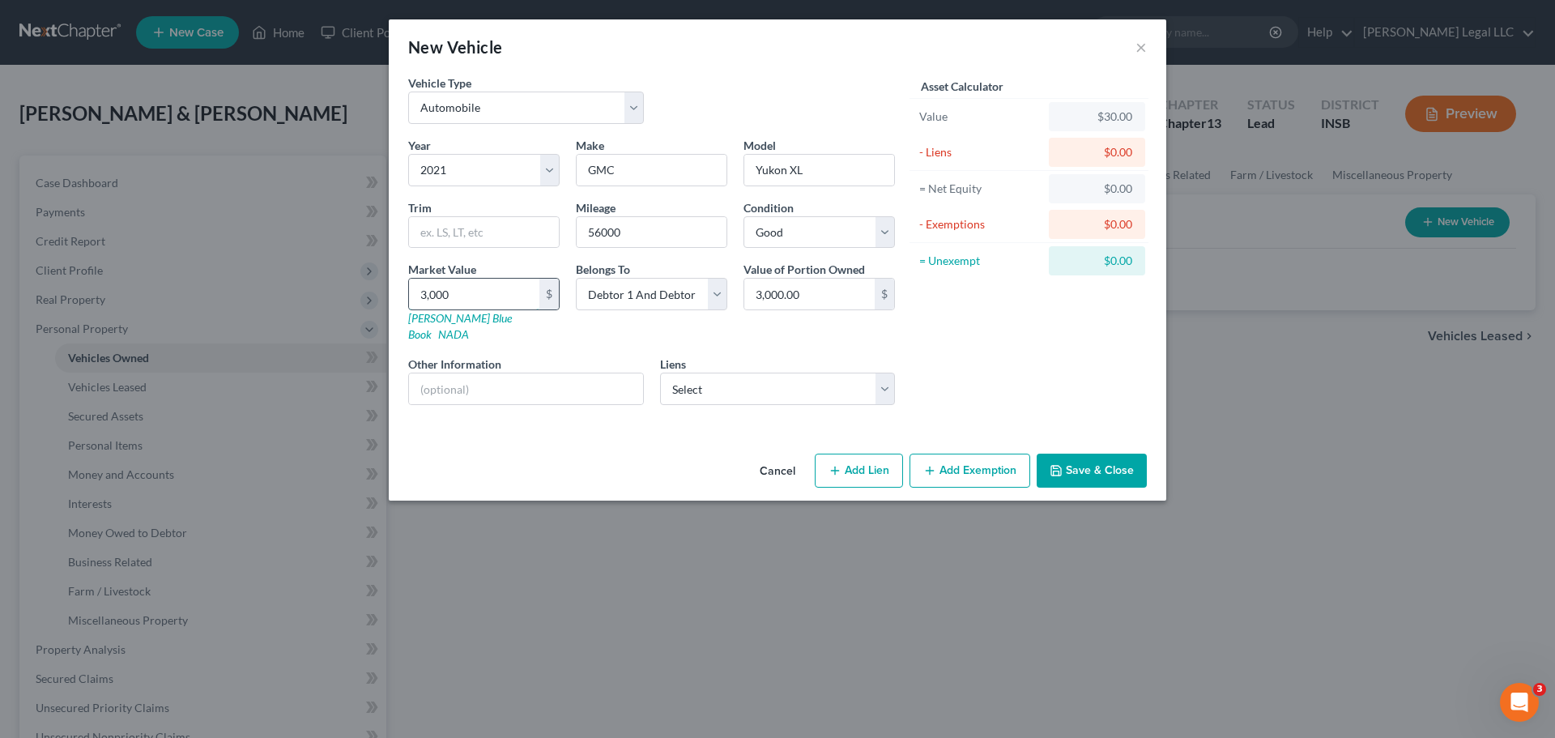
type input "30,000.00"
type input "30,000"
click at [718, 372] on select "Select GMC - $26,000.00" at bounding box center [778, 388] width 236 height 32
select select "0"
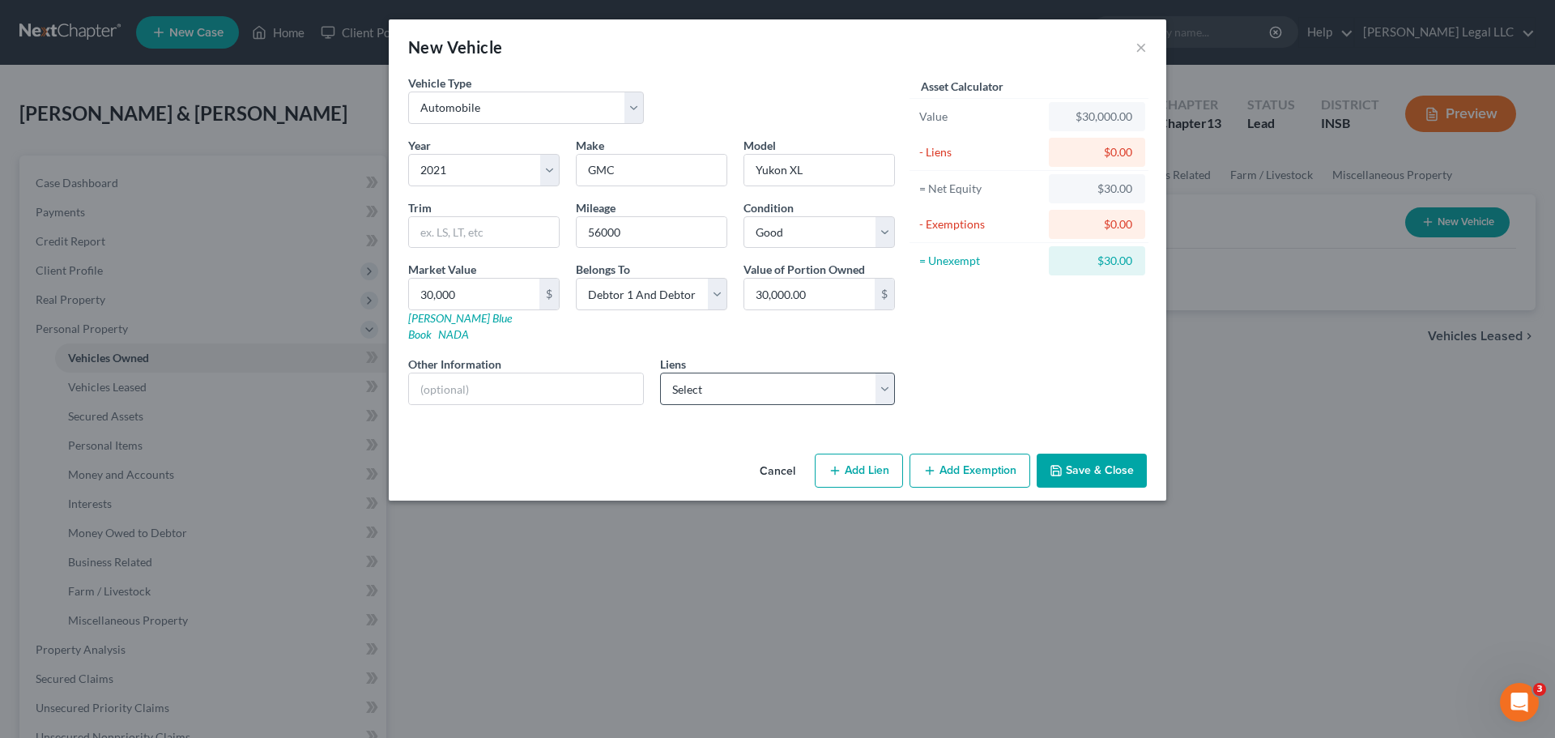
select select "2"
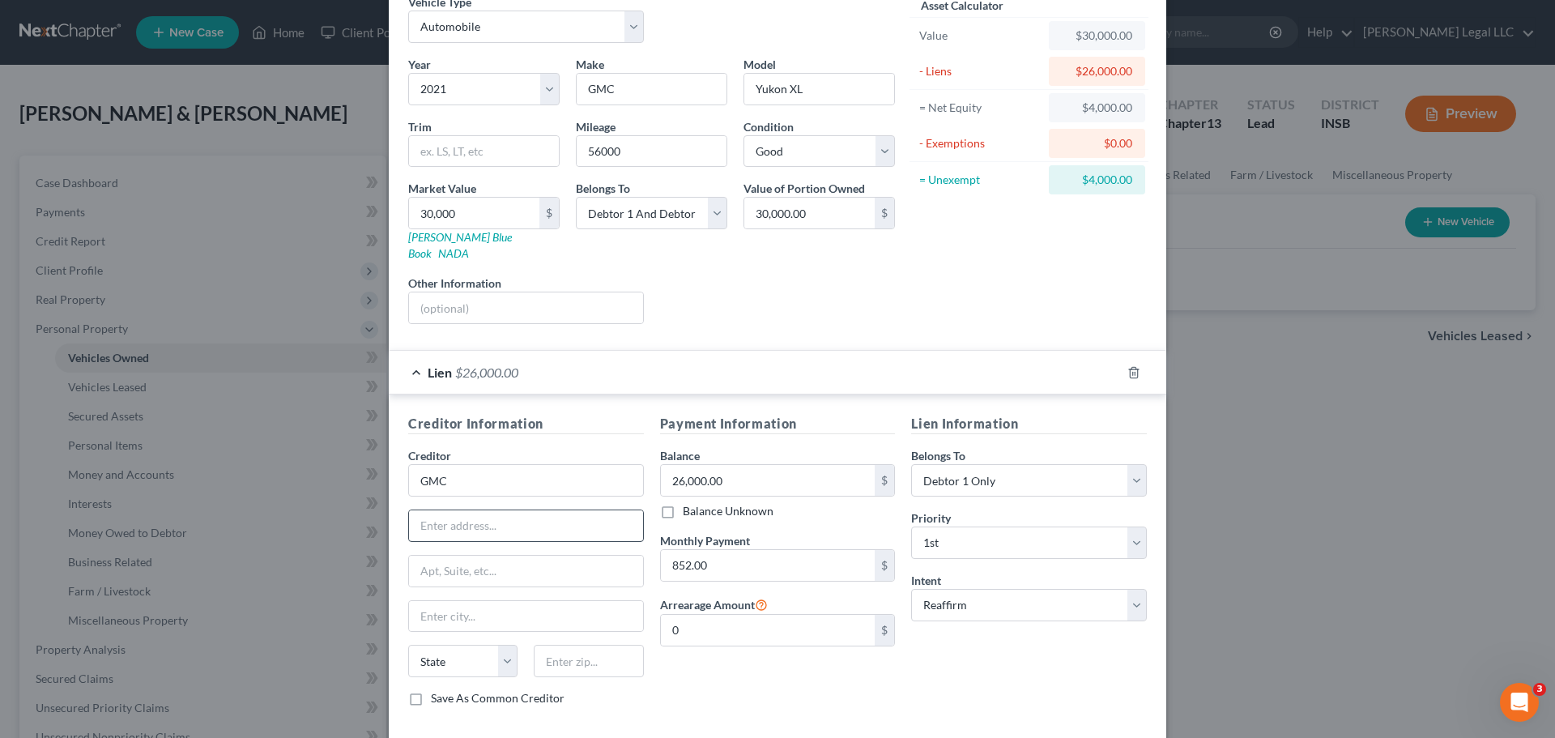
scroll to position [148, 0]
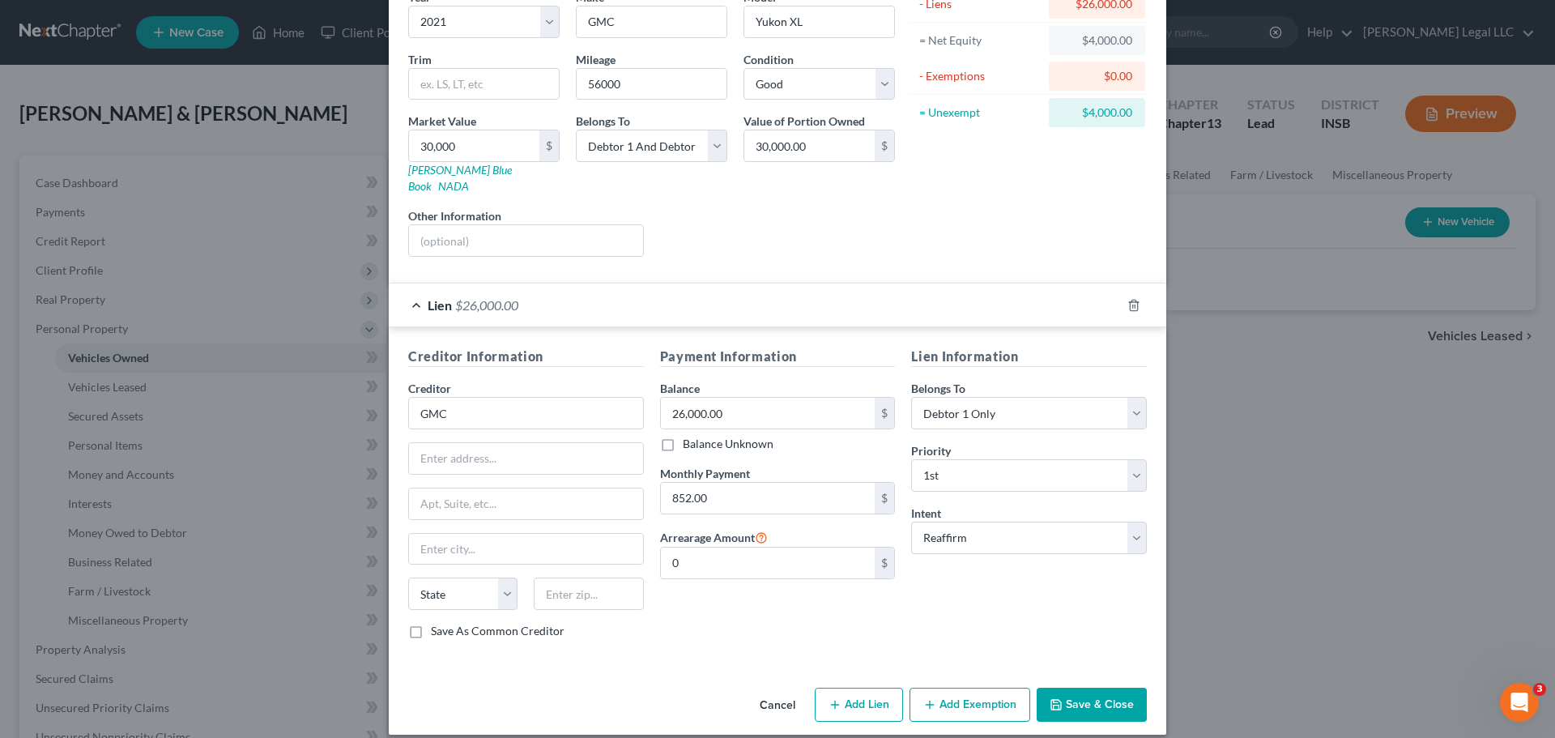
click at [951, 697] on button "Add Exemption" at bounding box center [969, 704] width 121 height 34
select select "2"
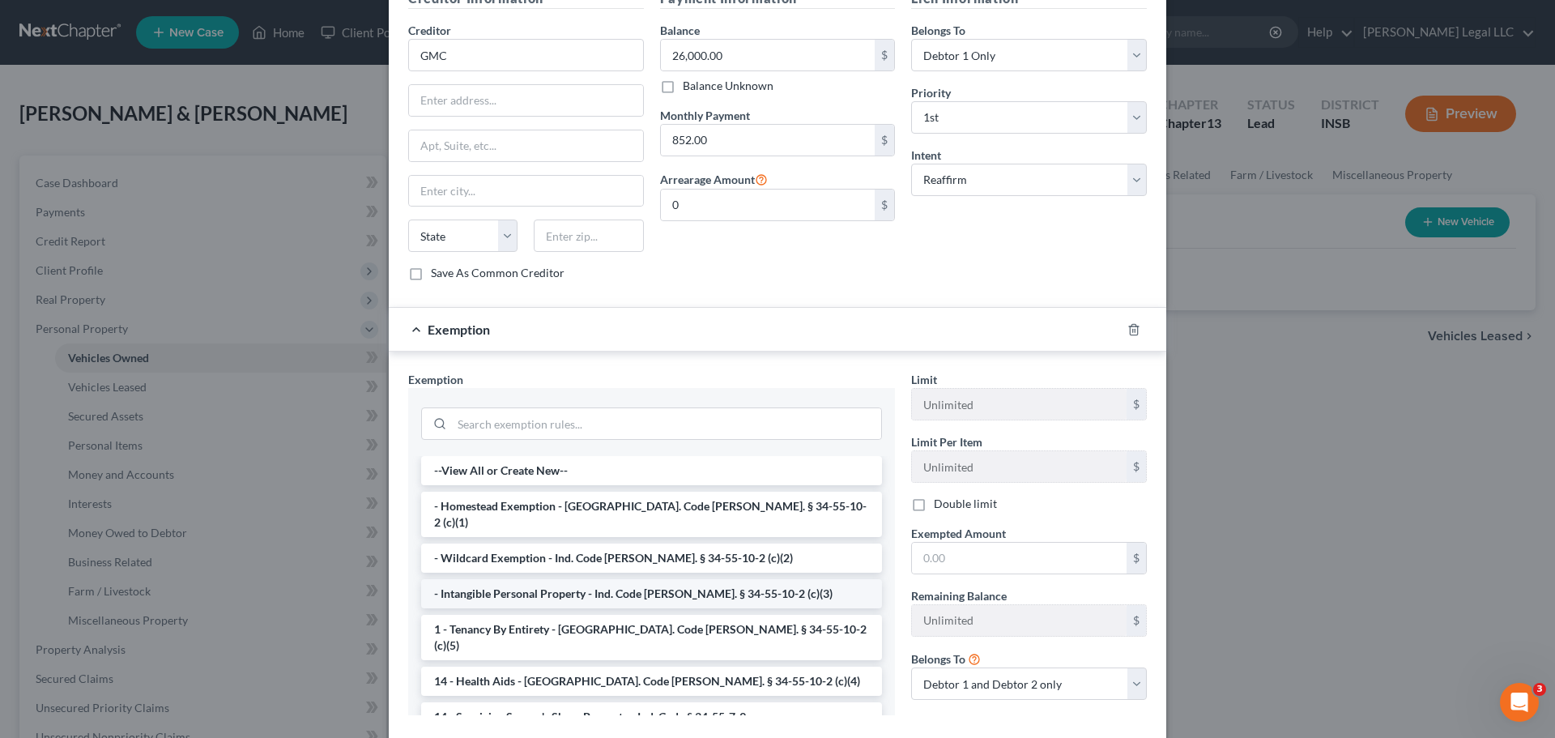
scroll to position [553, 0]
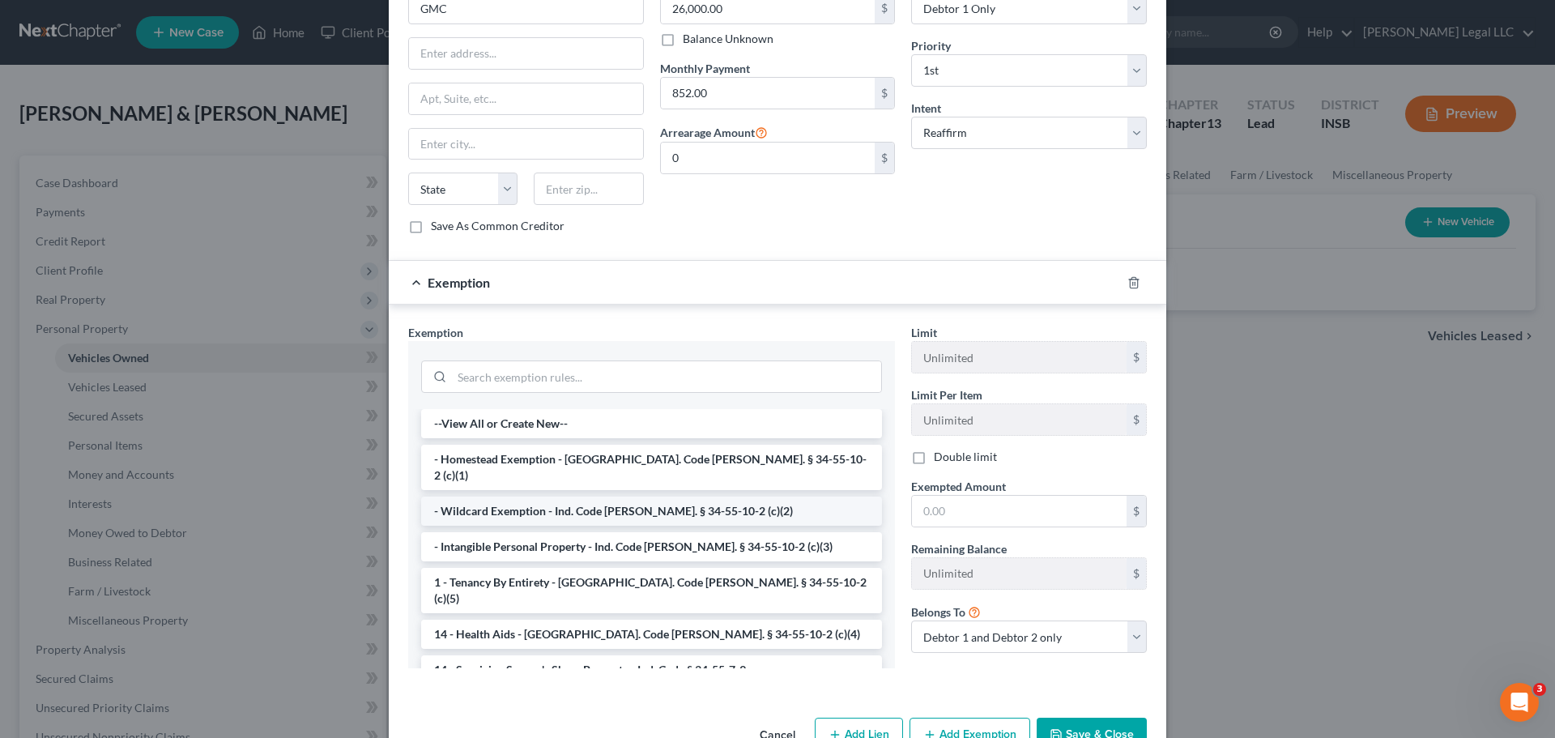
click at [449, 496] on li "- Wildcard Exemption - Ind. Code [PERSON_NAME]. § 34-55-10-2 (c)(2)" at bounding box center [651, 510] width 461 height 29
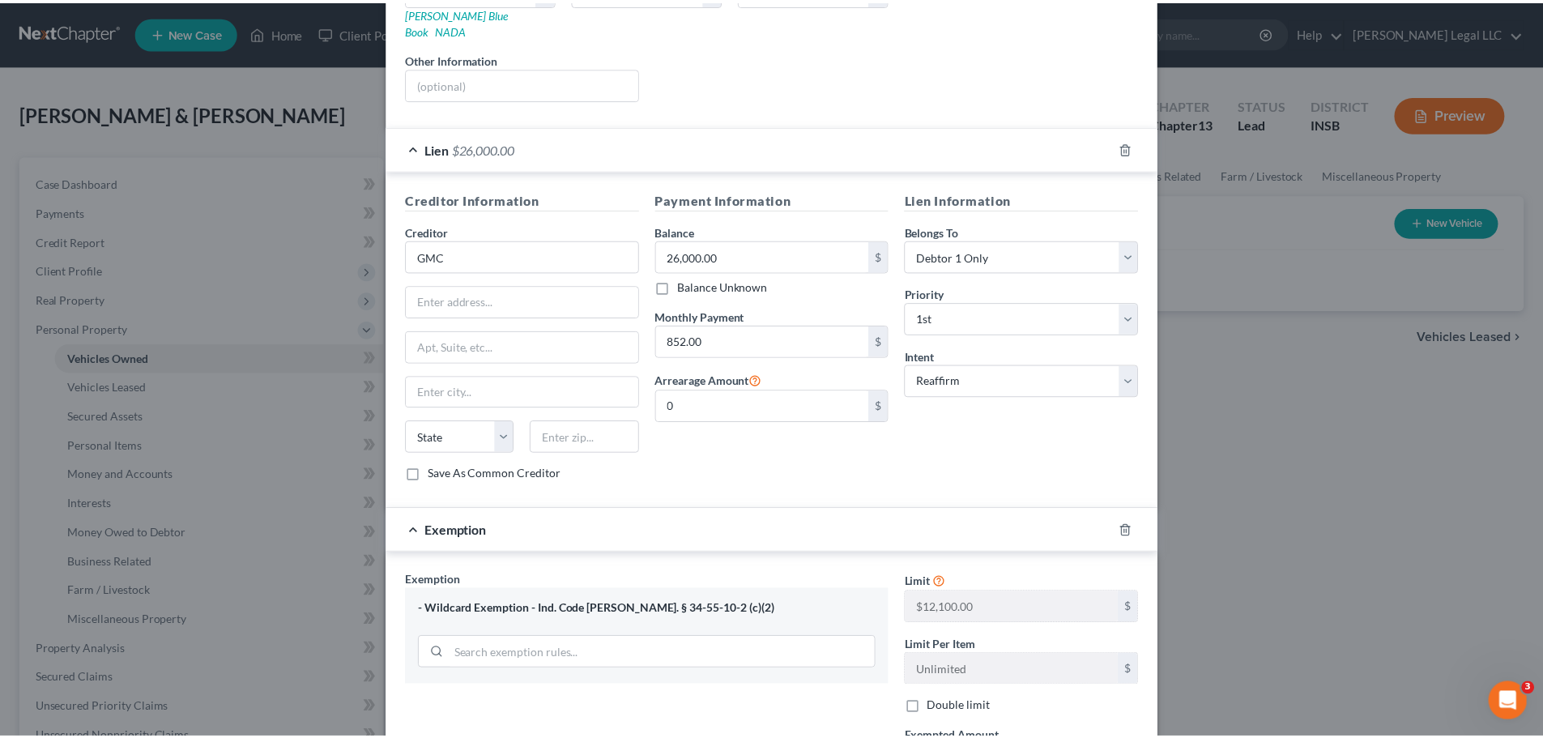
scroll to position [570, 0]
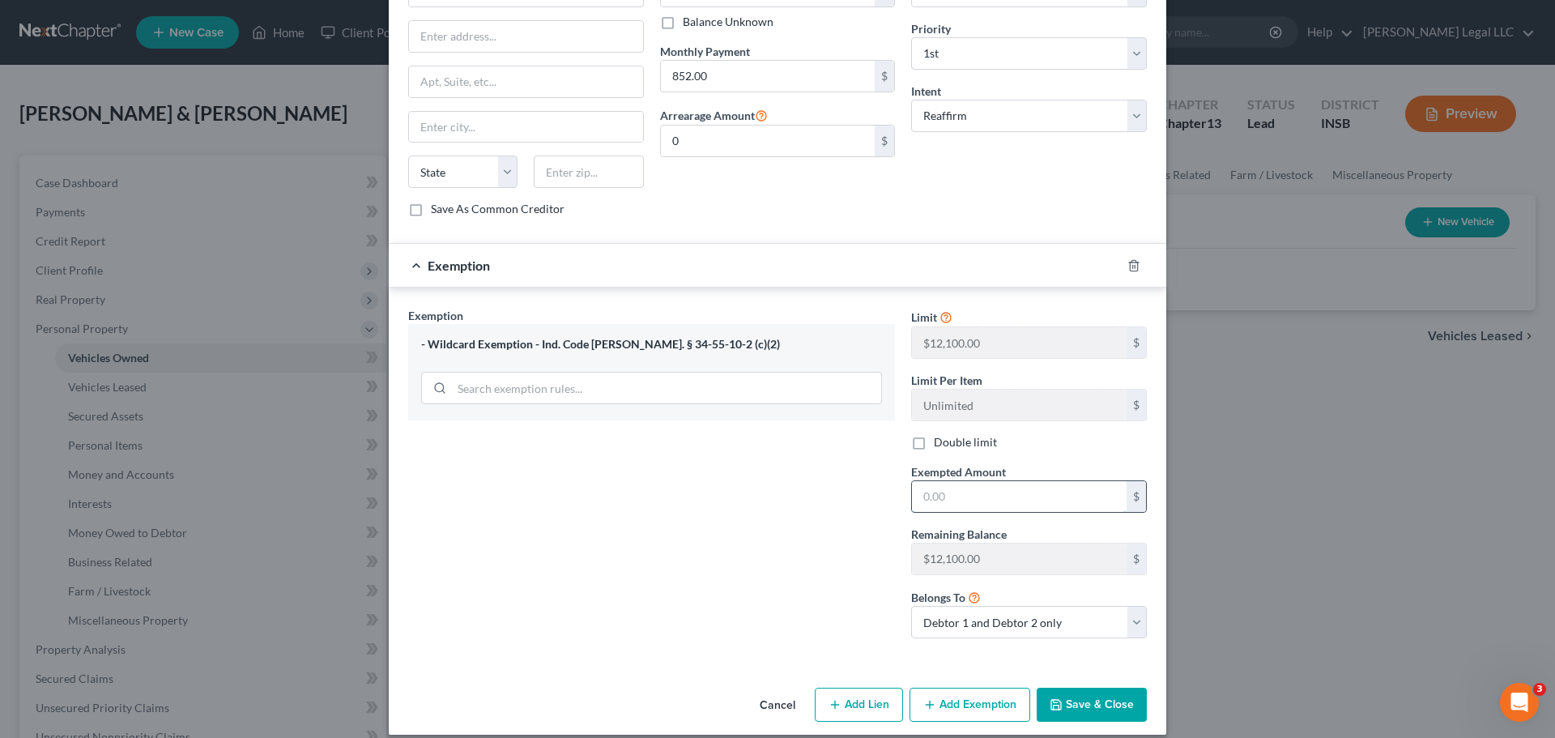
click at [985, 483] on input "text" at bounding box center [1019, 496] width 215 height 31
type input "4,000"
click at [747, 504] on div "Exemption Set must be selected for CA. Exemption * - Wildcard Exemption - Ind. …" at bounding box center [651, 479] width 503 height 344
click at [1108, 690] on button "Save & Close" at bounding box center [1091, 704] width 110 height 34
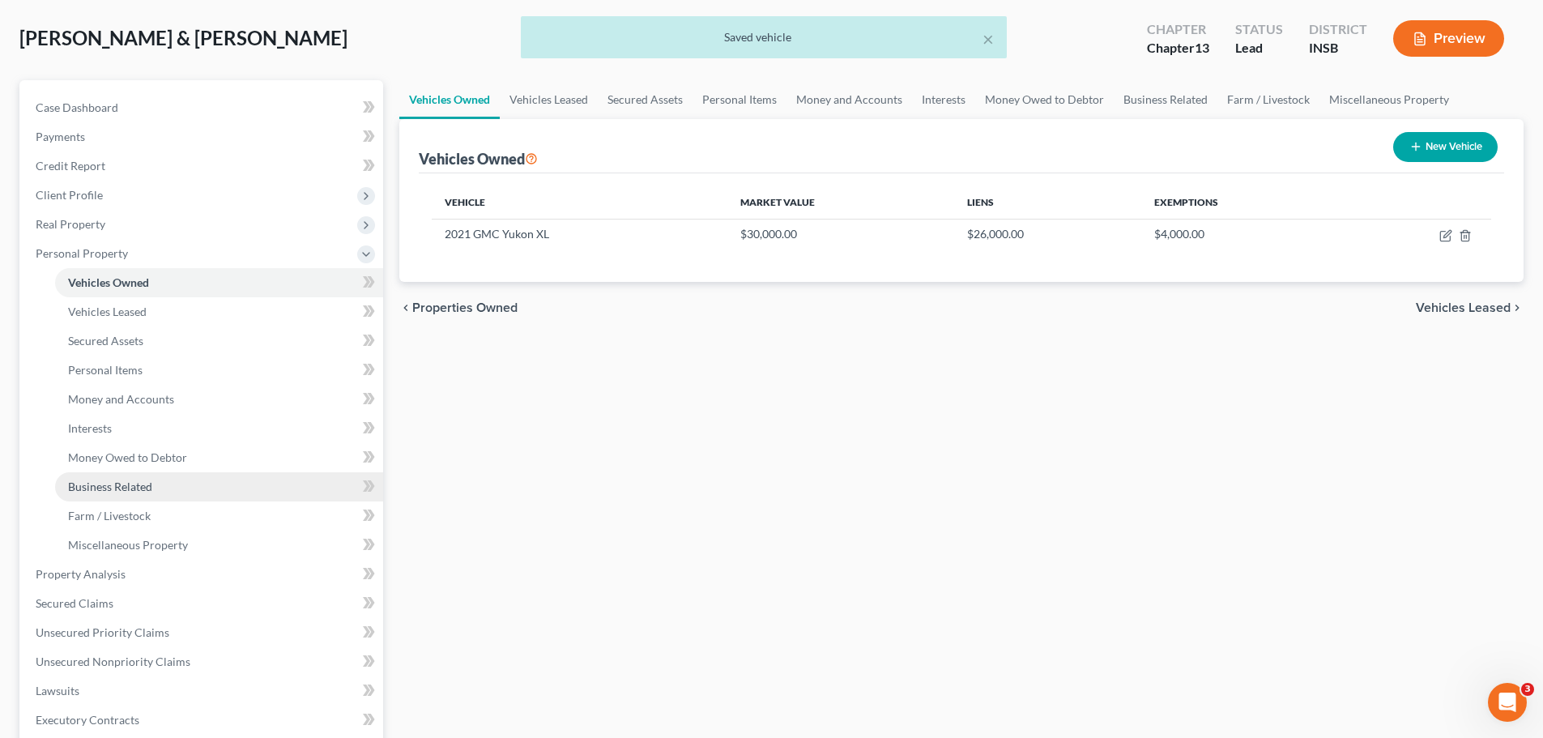
scroll to position [324, 0]
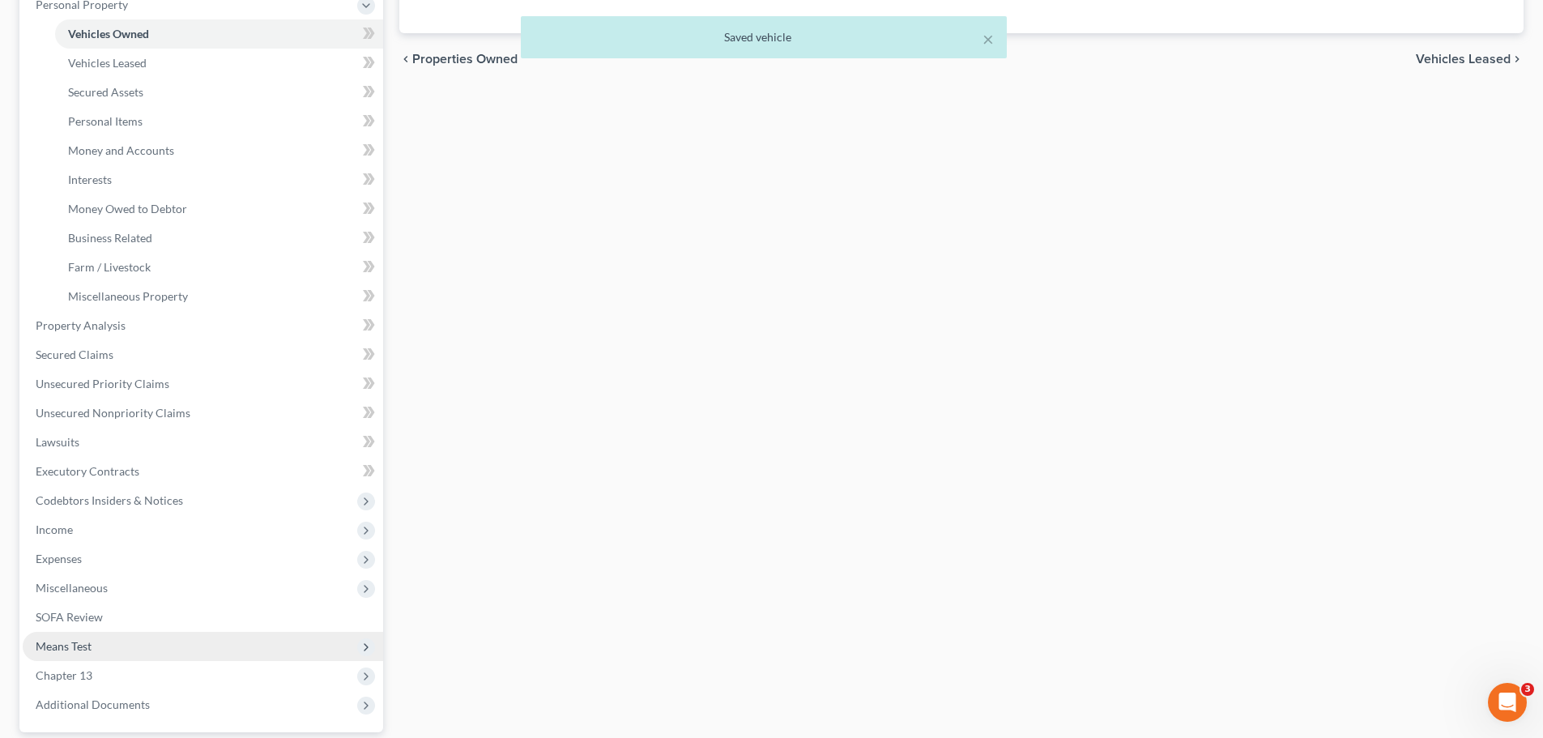
click at [75, 646] on span "Means Test" at bounding box center [64, 646] width 56 height 14
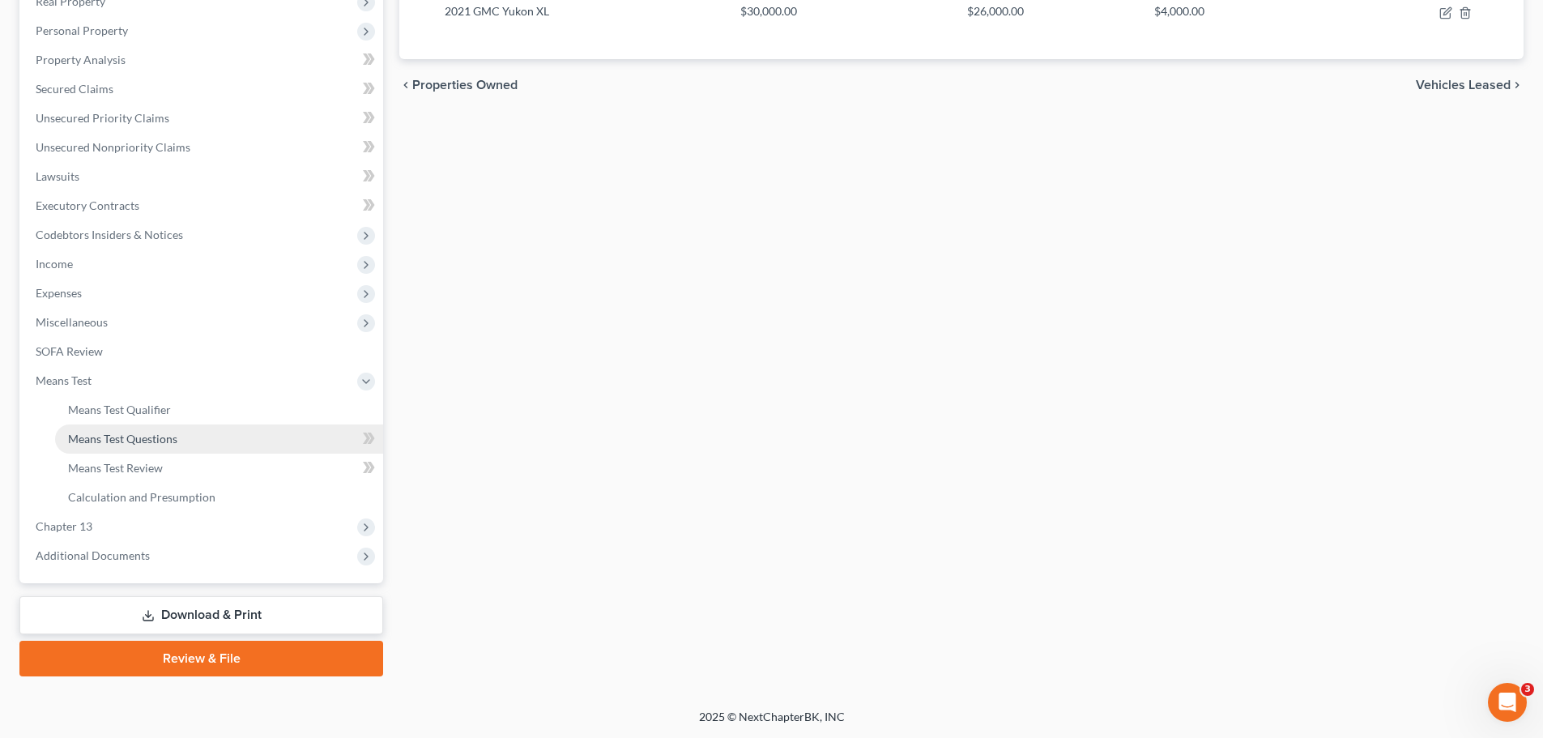
click at [112, 445] on link "Means Test Questions" at bounding box center [219, 438] width 328 height 29
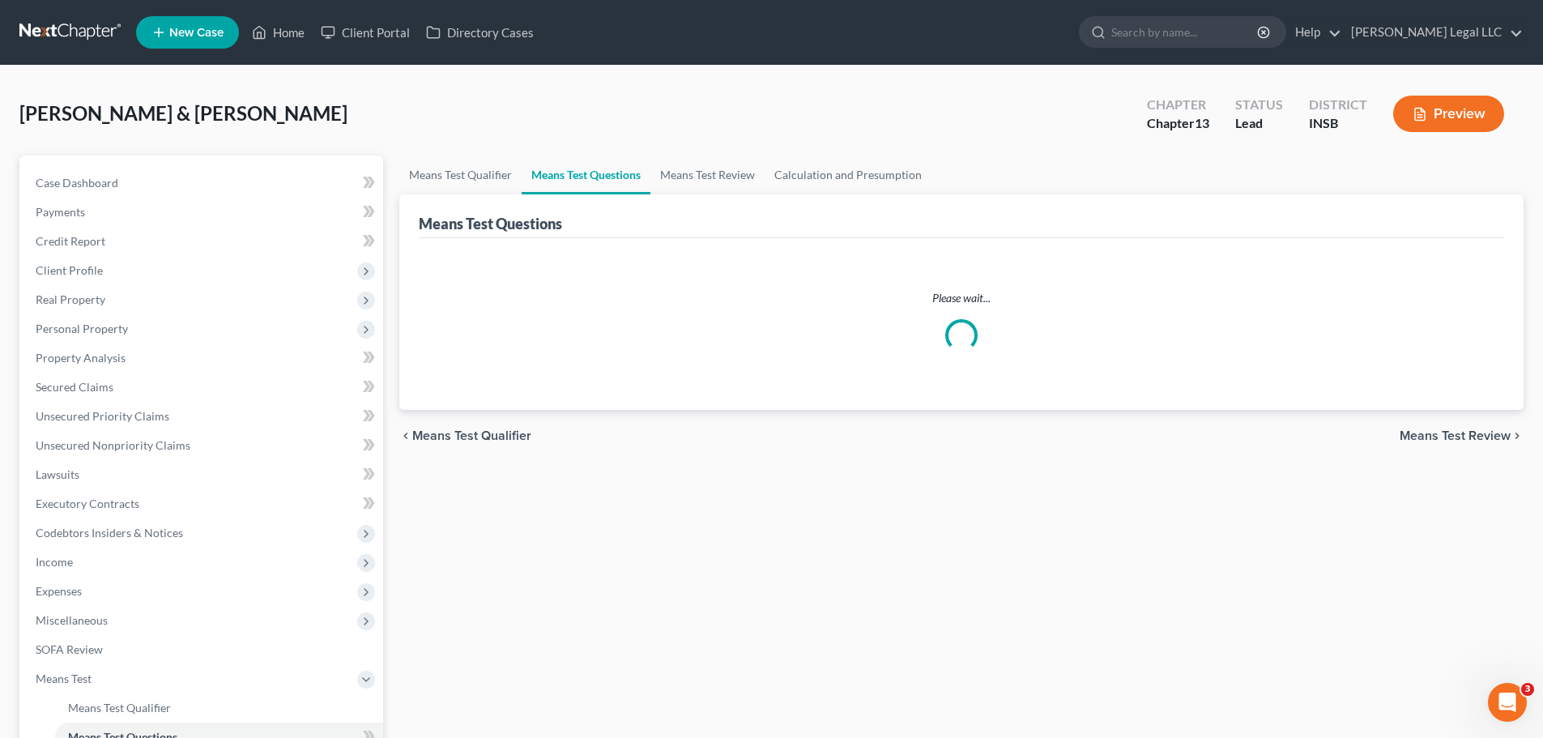
select select "7"
select select "1"
select select "60"
select select "0"
select select "60"
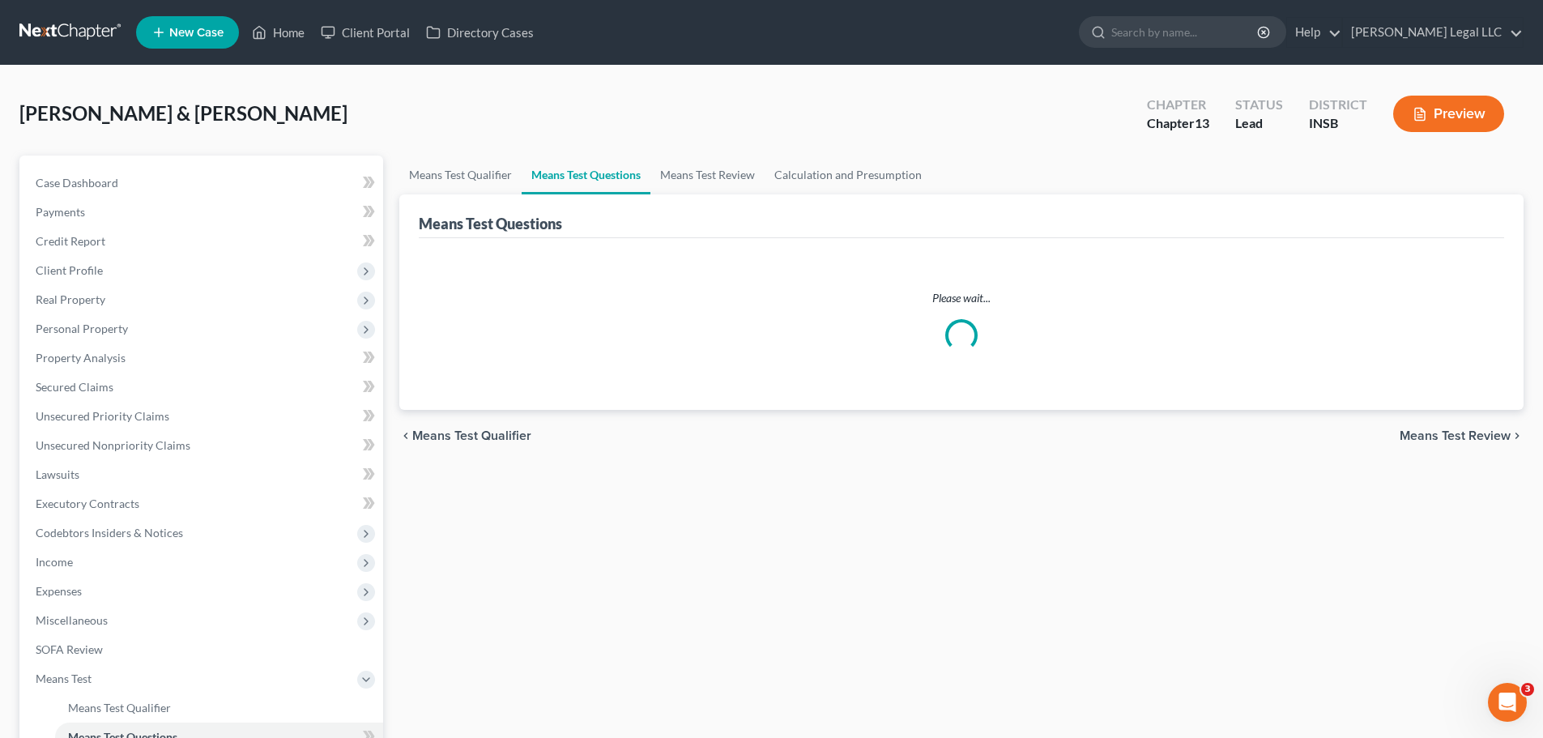
select select "0"
select select "60"
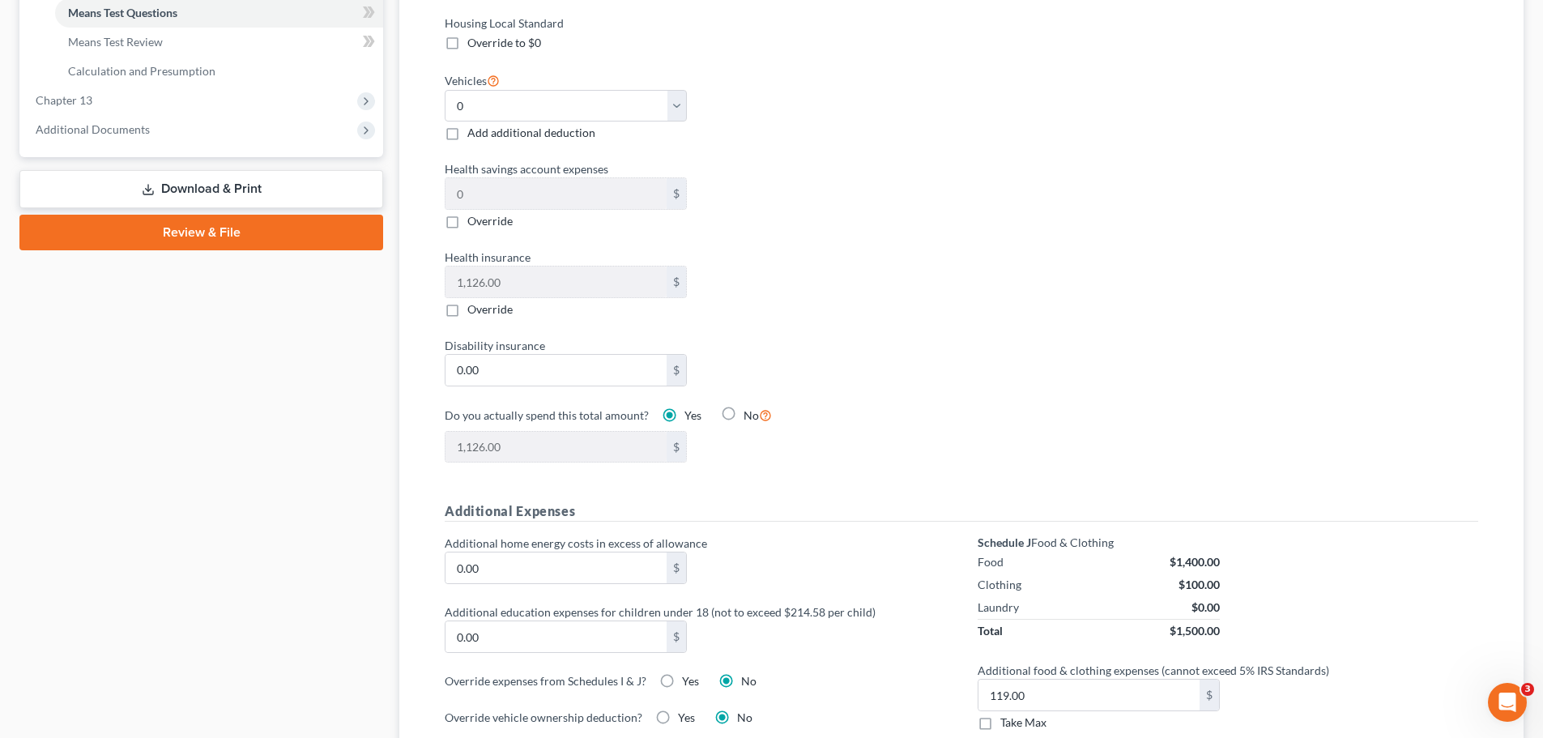
scroll to position [729, 0]
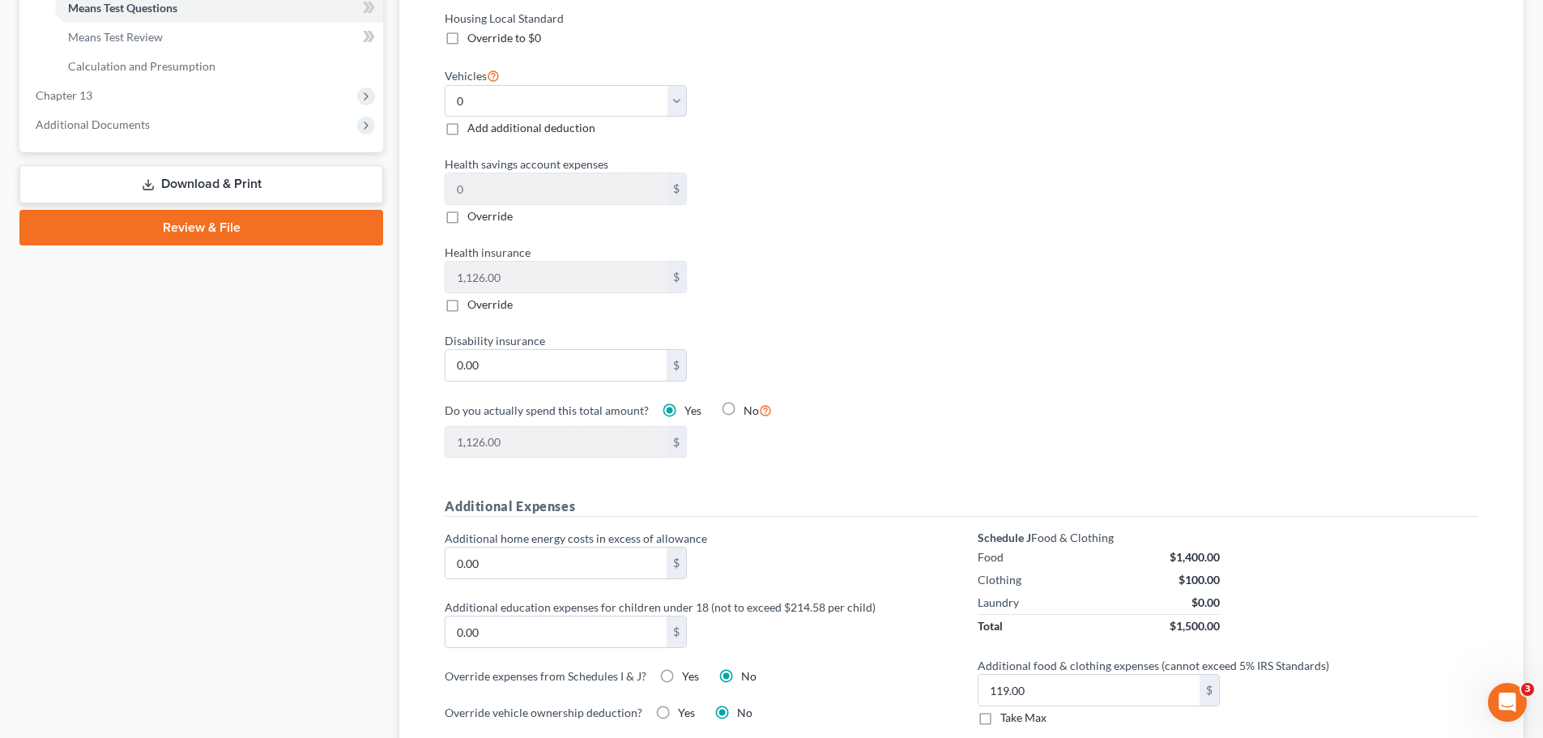
click at [531, 66] on div "Vehicles Select 0 1 2 3 4 5 Add additional deduction" at bounding box center [565, 101] width 258 height 71
click at [537, 85] on select "Select 0 1 2 3 4 5" at bounding box center [566, 101] width 242 height 32
select select "1"
click at [445, 85] on select "Select 0 1 2 3 4 5" at bounding box center [566, 101] width 242 height 32
click at [1071, 171] on div "Housing Local Standard Override to $0 Vehicles Select 0 1 2 3 4 5 Add additiona…" at bounding box center [961, 244] width 1066 height 468
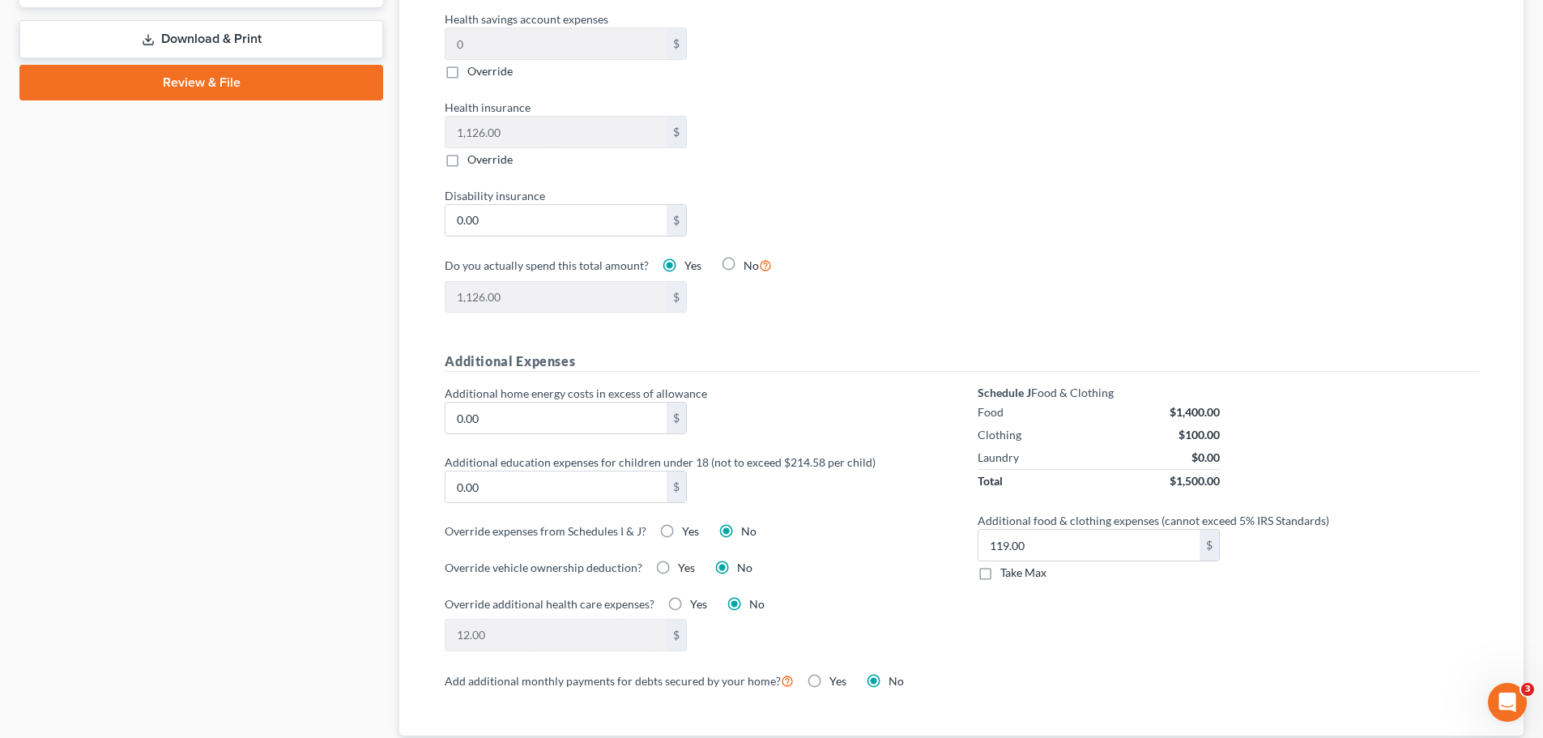
scroll to position [972, 0]
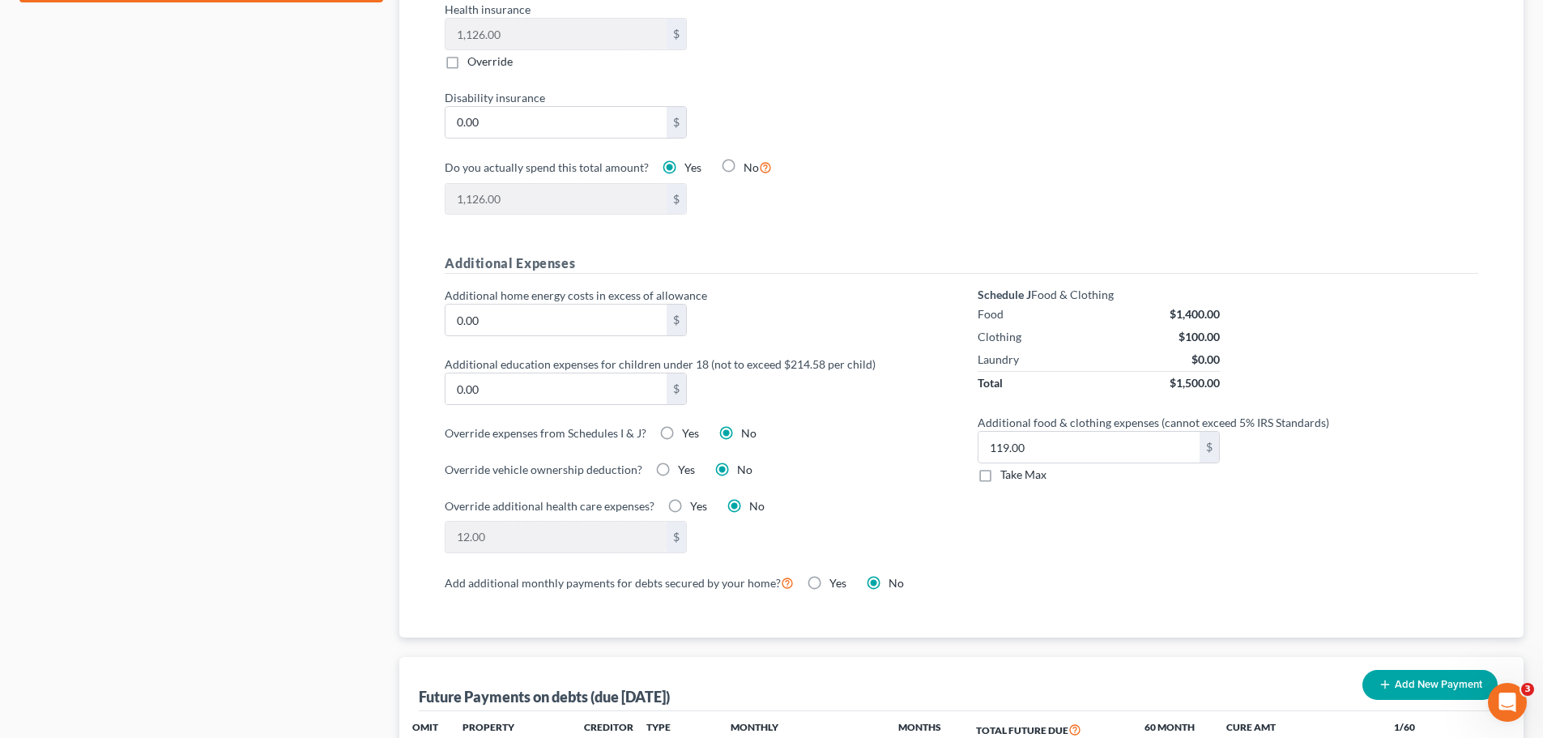
click at [1000, 466] on label "Take Max" at bounding box center [1023, 474] width 46 height 16
click at [1007, 466] on input "Take Max" at bounding box center [1012, 471] width 11 height 11
checkbox input "true"
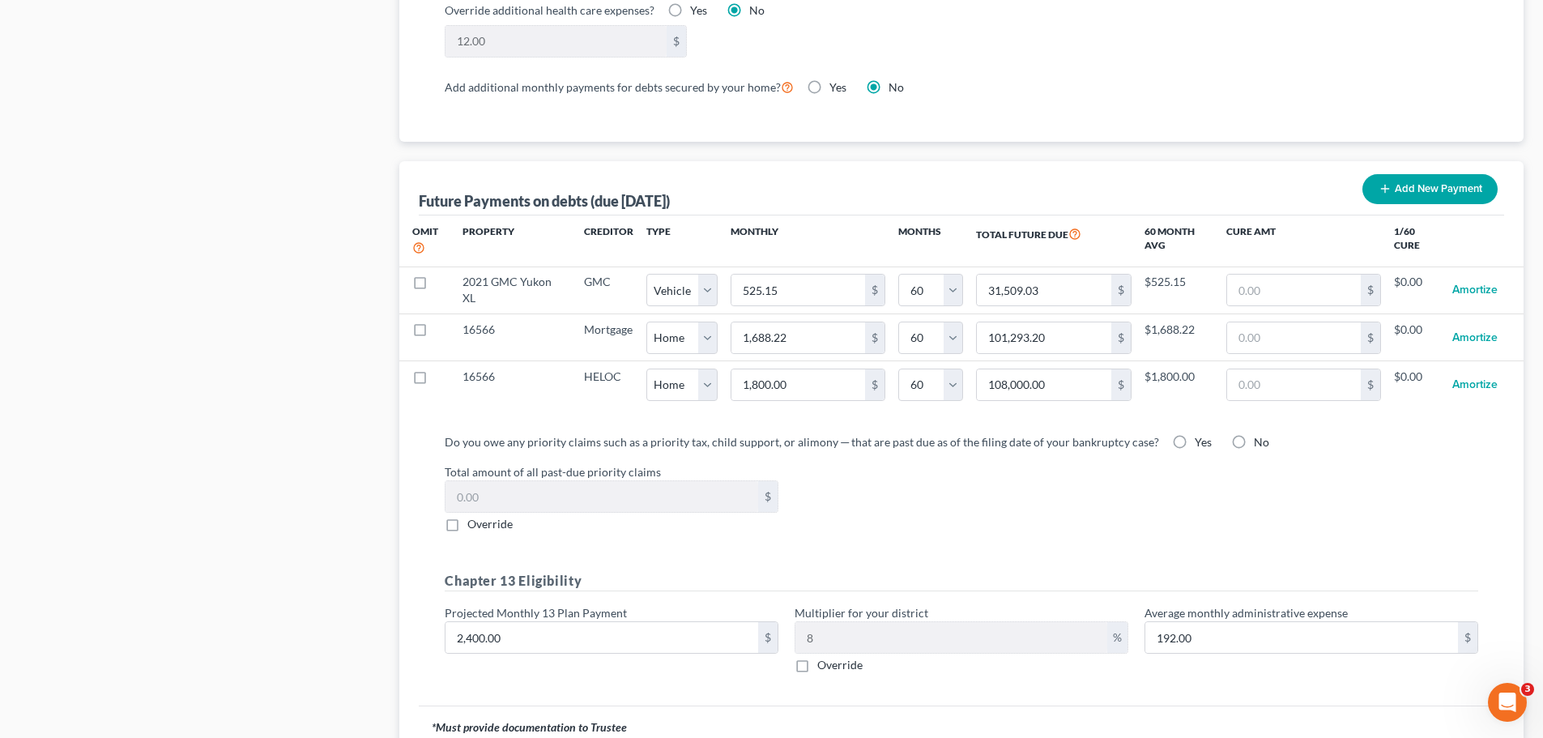
scroll to position [1607, 0]
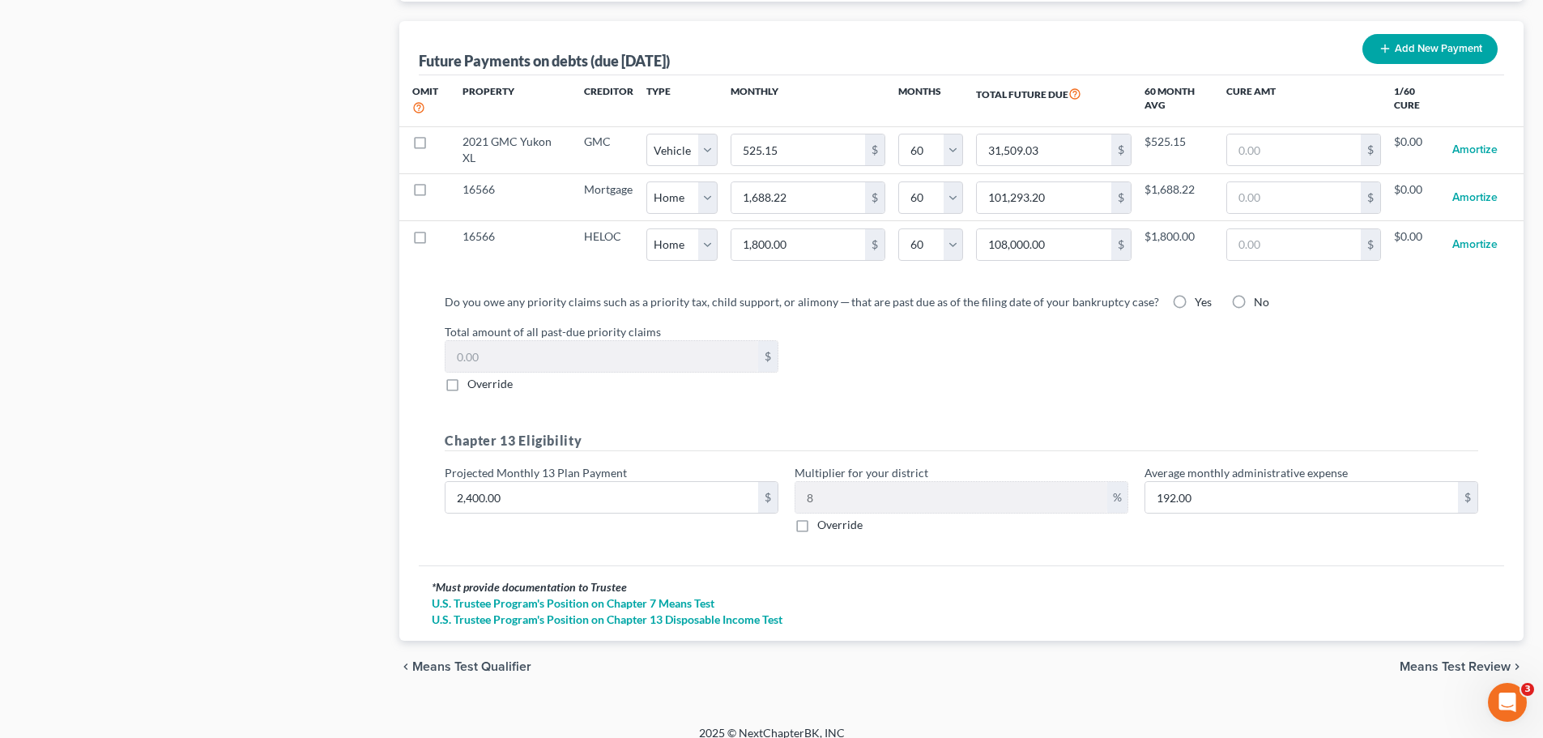
click at [1253, 294] on label "No" at bounding box center [1260, 302] width 15 height 16
click at [1260, 294] on input "No" at bounding box center [1265, 299] width 11 height 11
radio input "true"
drag, startPoint x: 883, startPoint y: 338, endPoint x: 866, endPoint y: 331, distance: 18.5
click at [880, 338] on div "Total amount of all past-due priority claims $ Override" at bounding box center [960, 357] width 1049 height 69
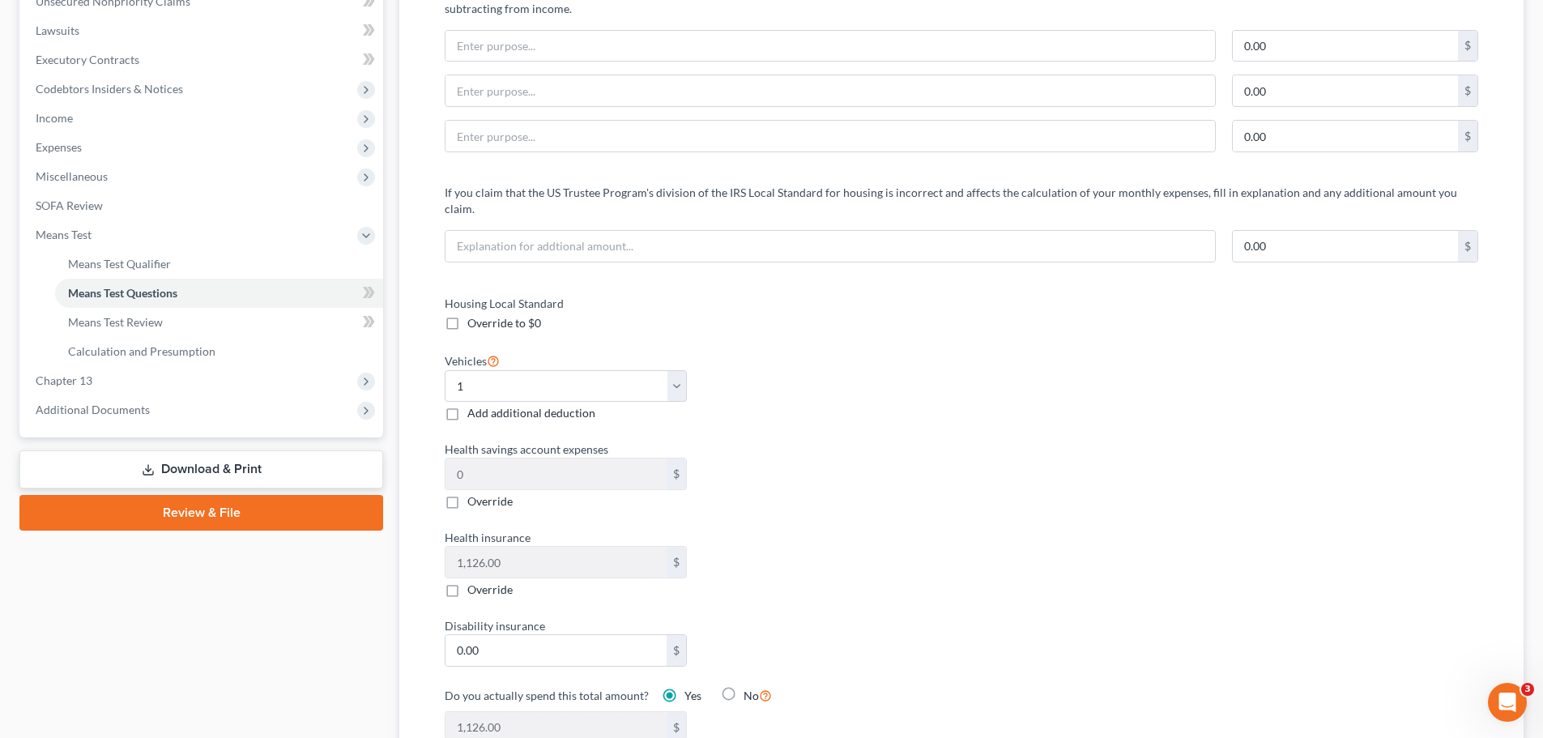
scroll to position [0, 0]
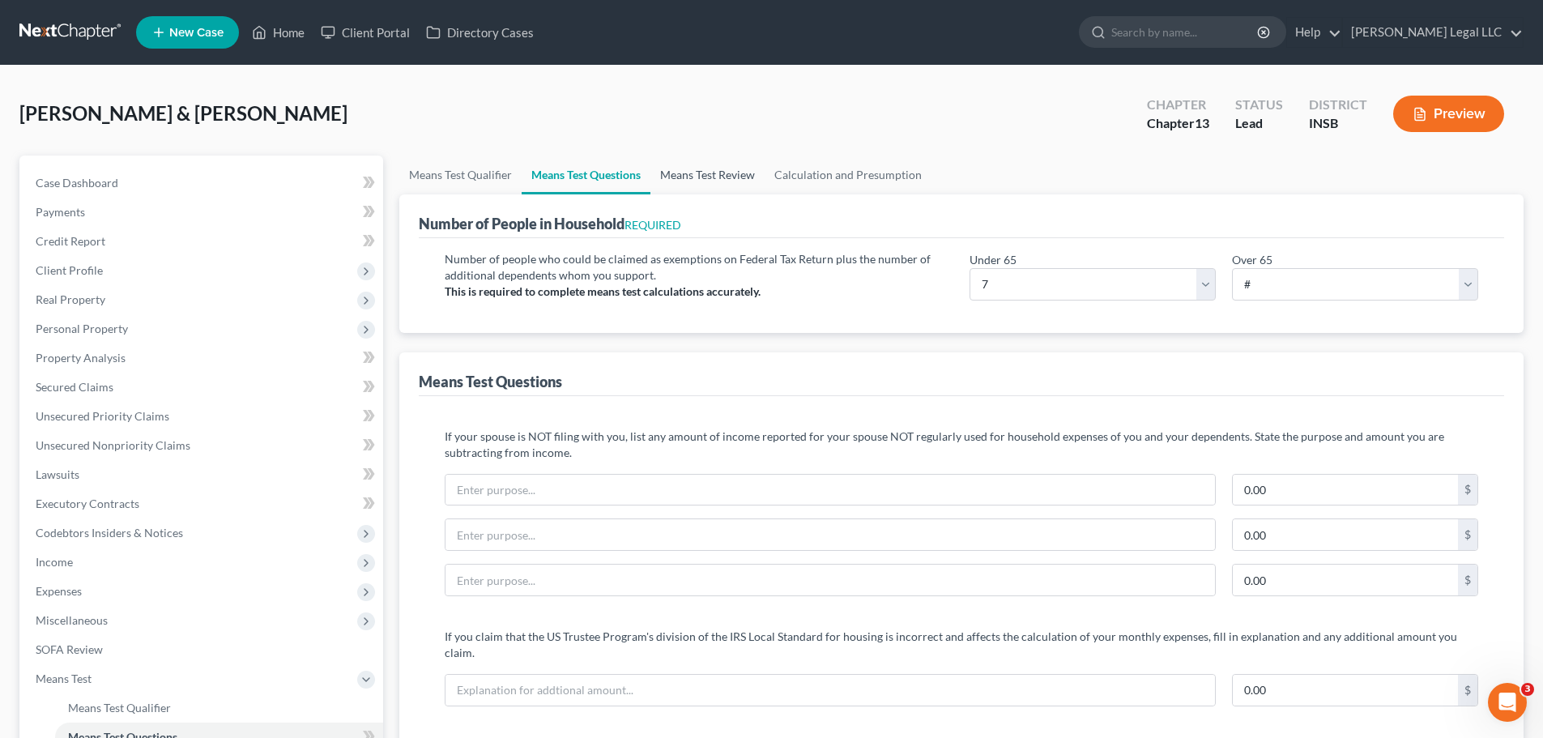
click at [685, 177] on link "Means Test Review" at bounding box center [707, 174] width 114 height 39
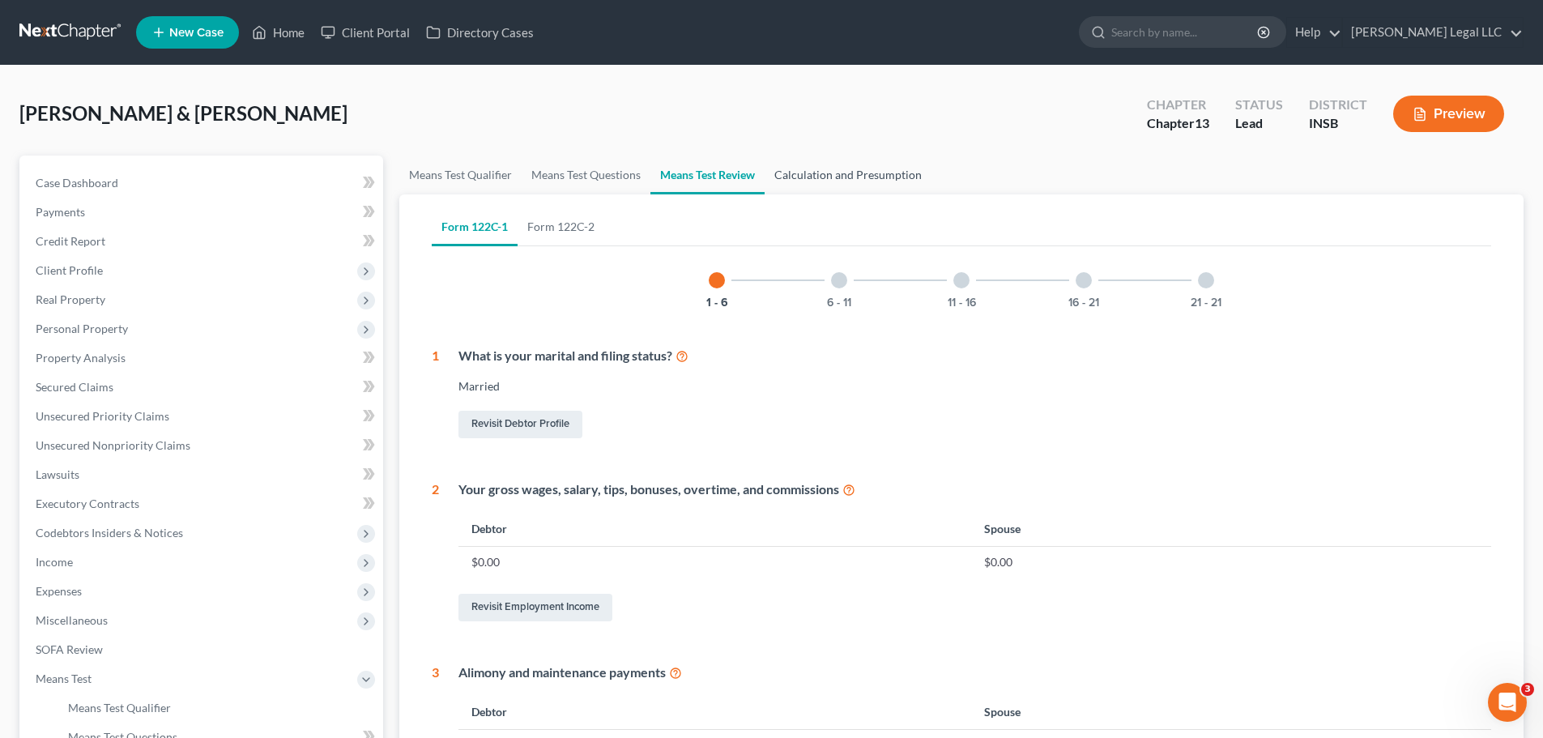
click at [805, 181] on link "Calculation and Presumption" at bounding box center [847, 174] width 167 height 39
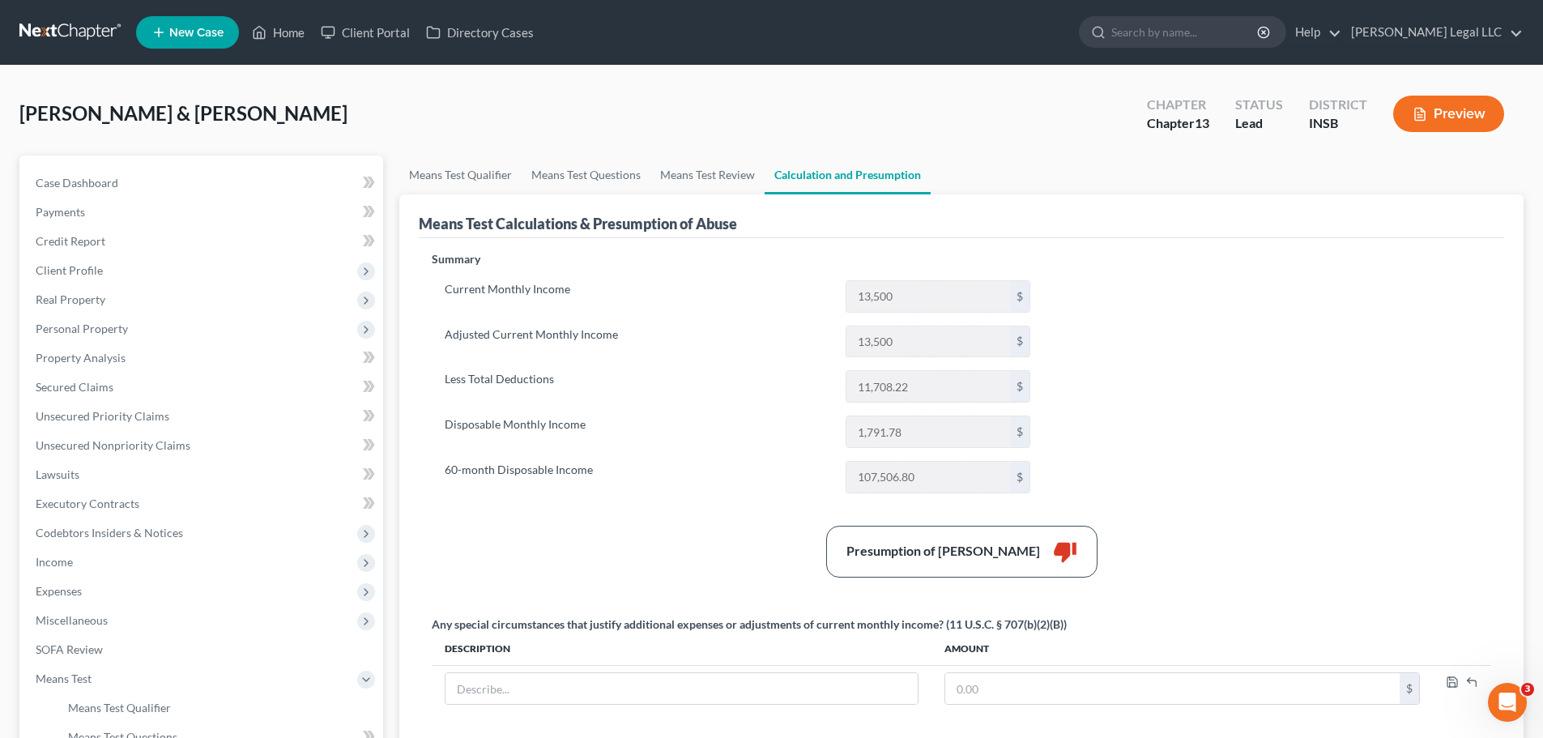
click at [1424, 105] on button "Preview" at bounding box center [1448, 114] width 111 height 36
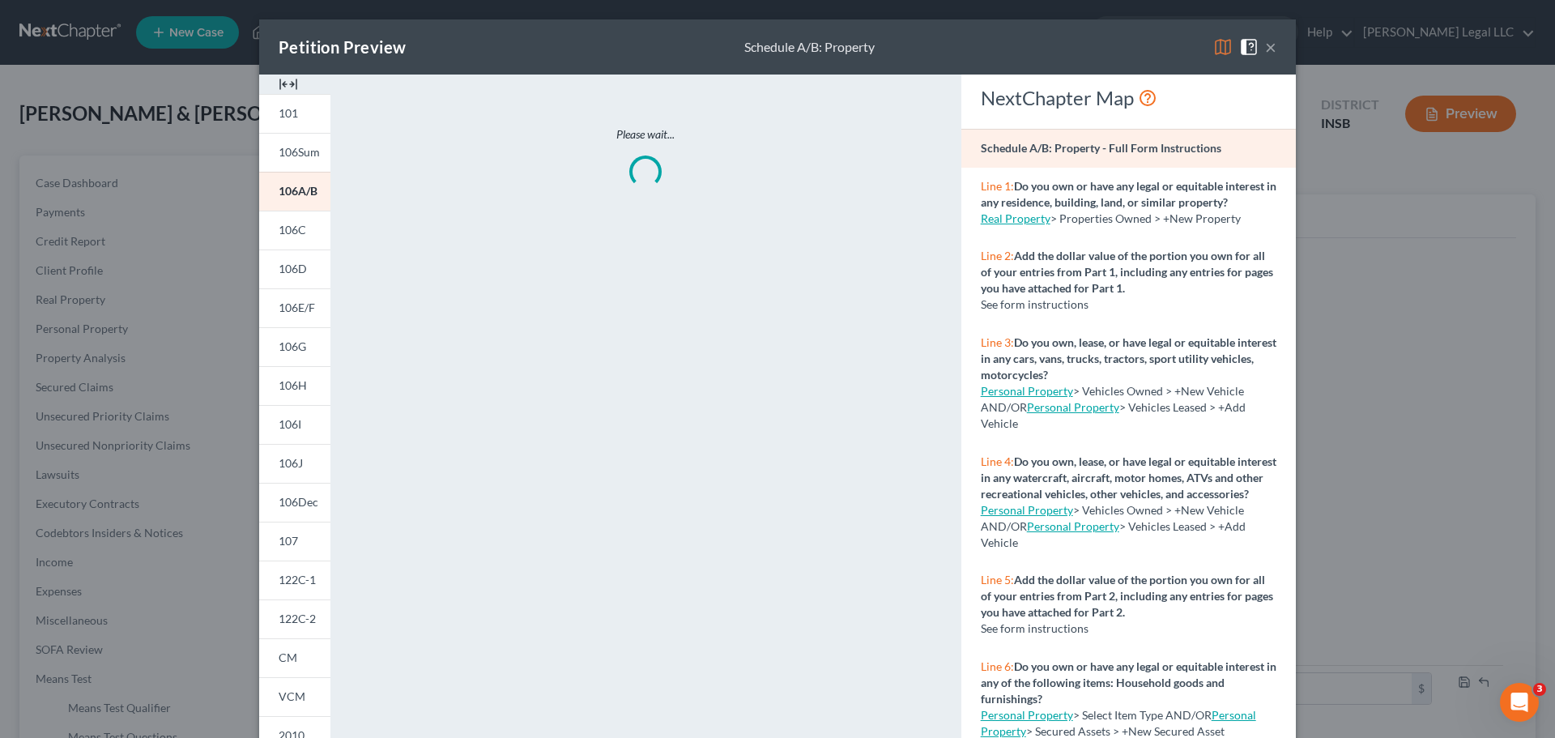
click at [287, 87] on img at bounding box center [288, 83] width 19 height 19
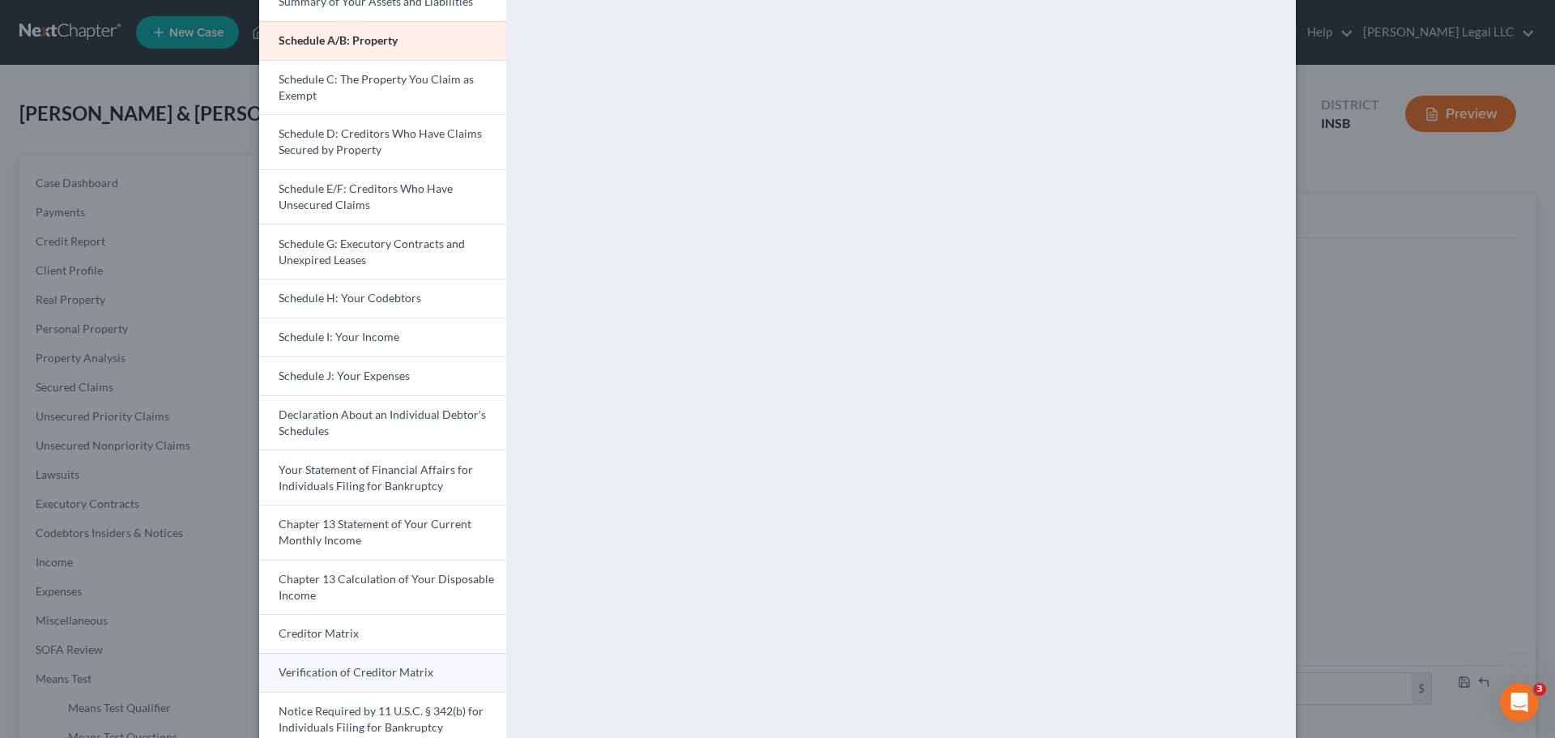
scroll to position [283, 0]
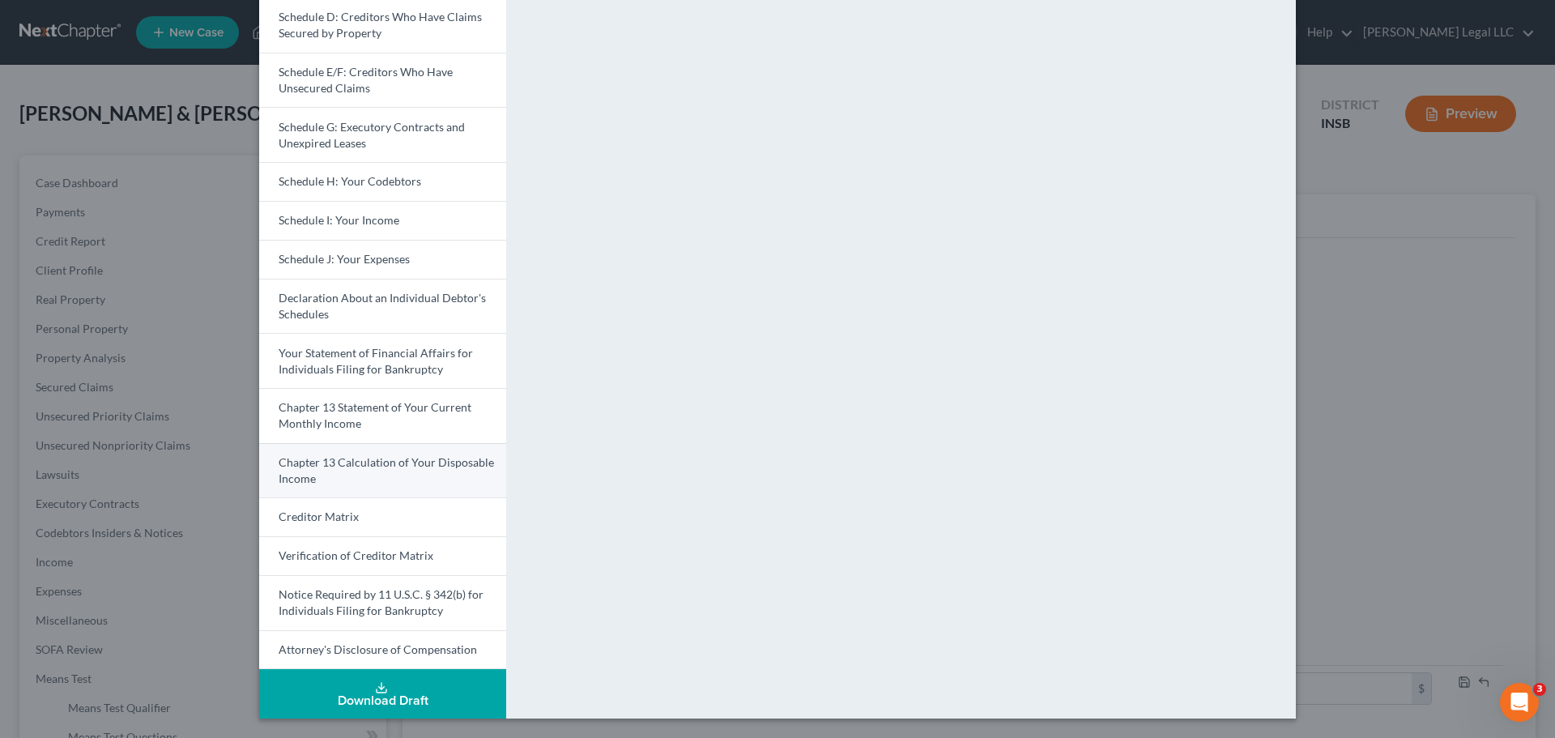
click at [379, 476] on link "Chapter 13 Calculation of Your Disposable Income" at bounding box center [382, 470] width 247 height 55
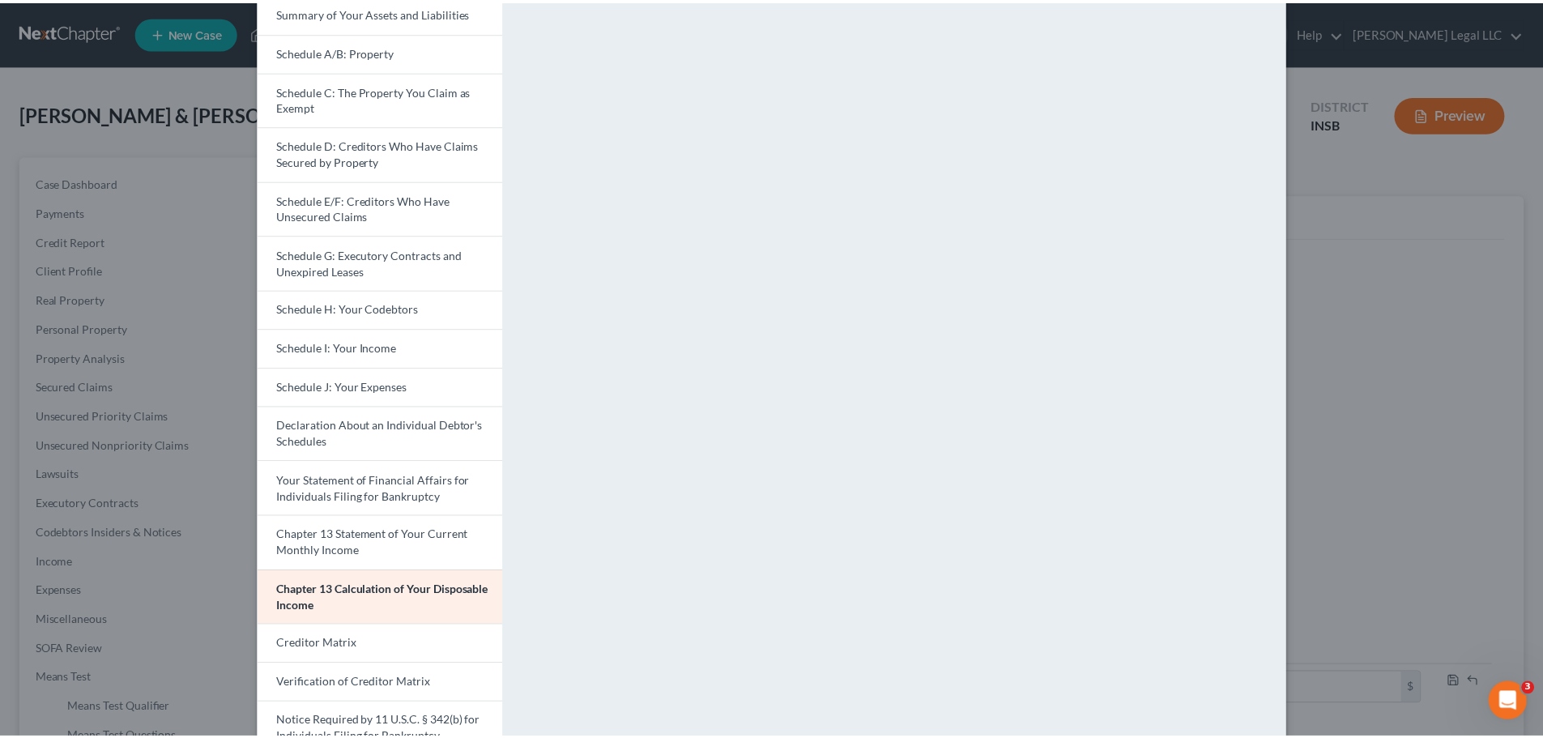
scroll to position [0, 0]
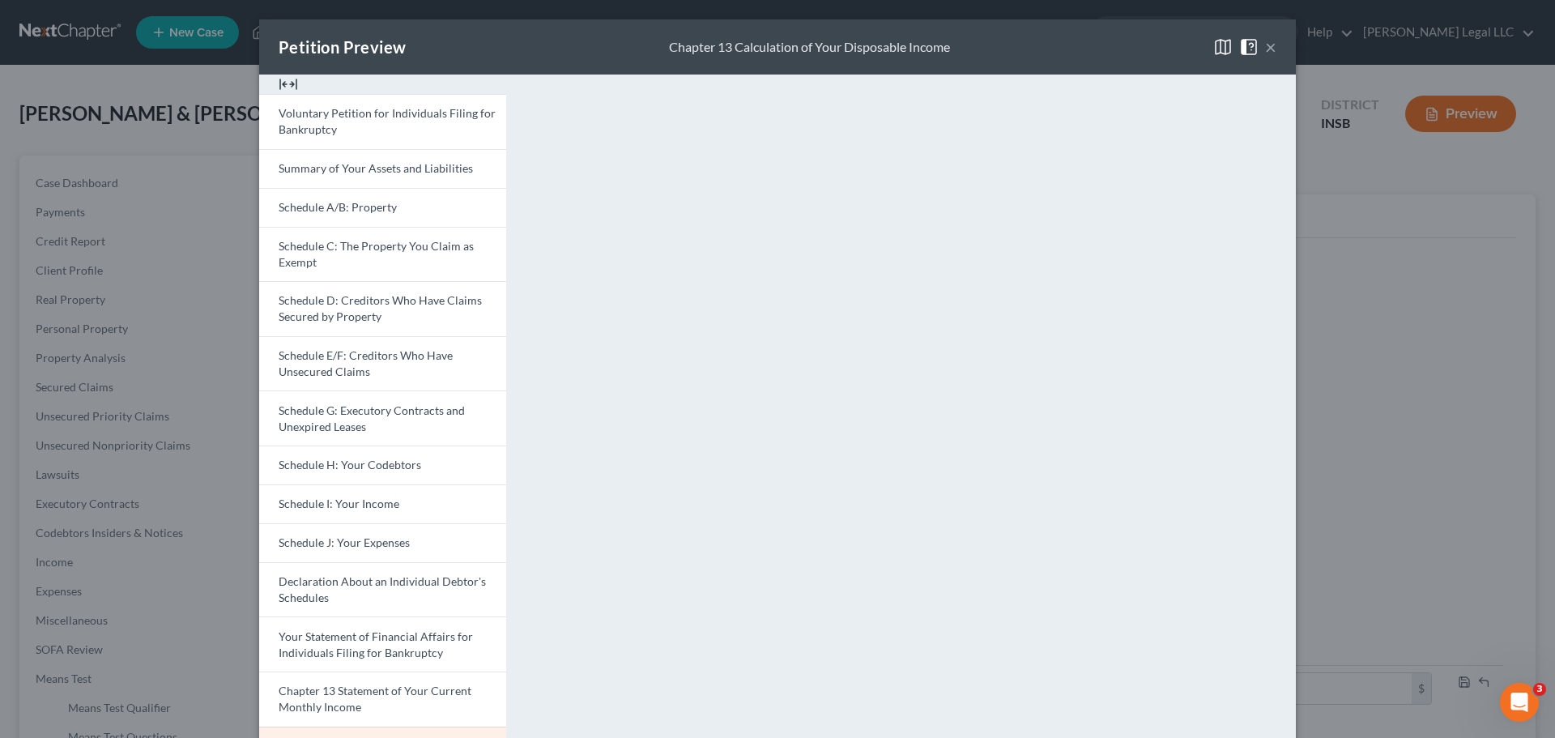
click at [1267, 44] on button "×" at bounding box center [1270, 46] width 11 height 19
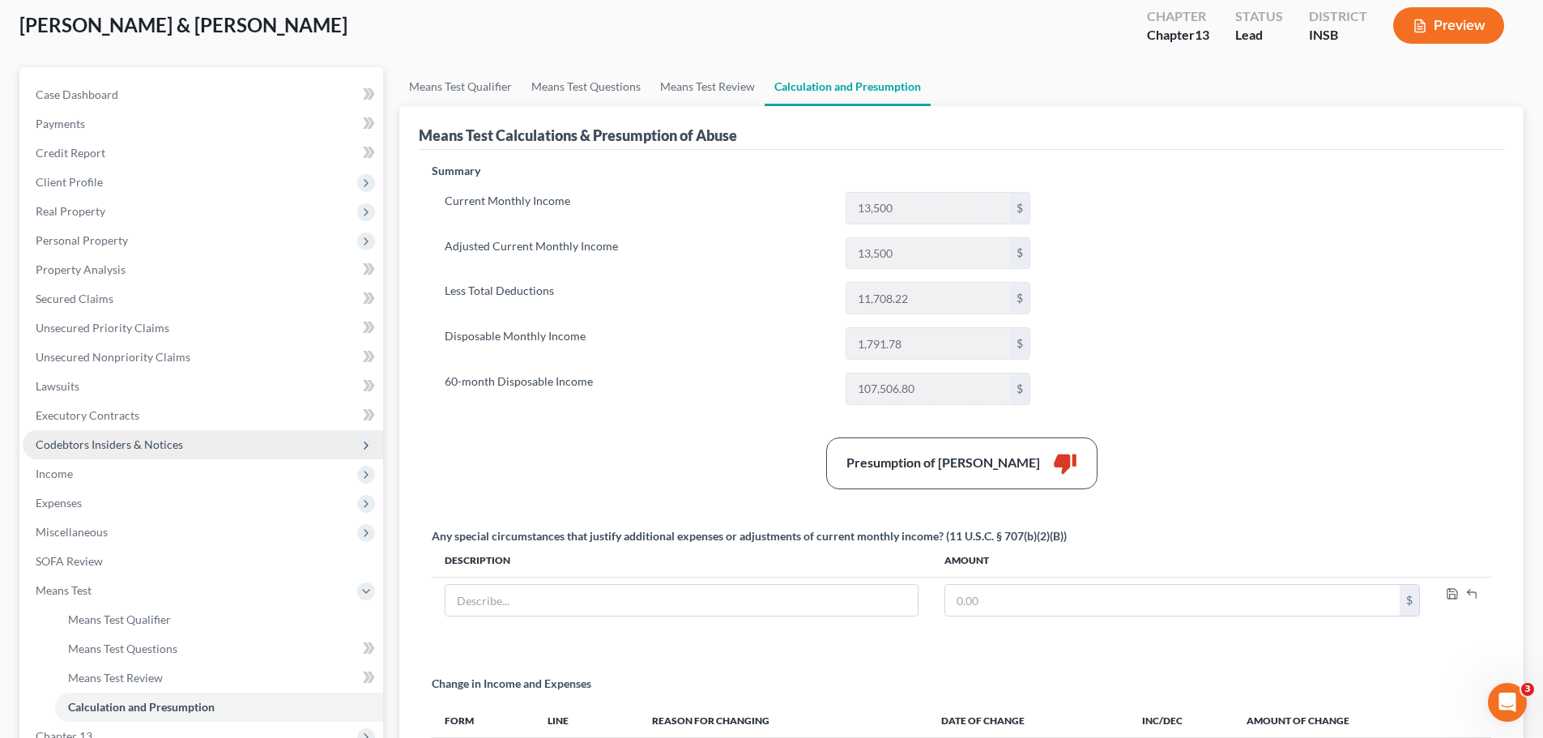
scroll to position [243, 0]
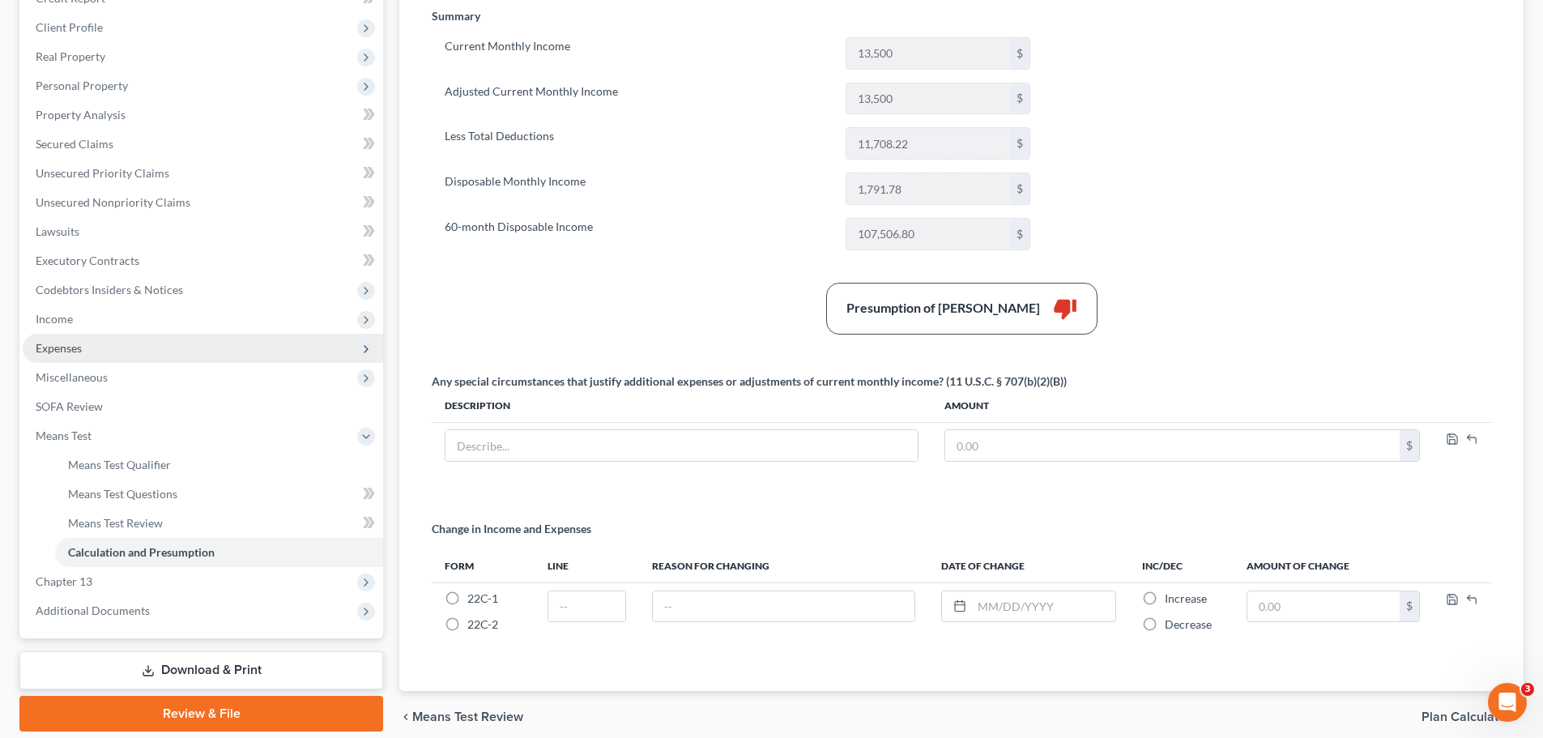
click at [53, 352] on span "Expenses" at bounding box center [59, 348] width 46 height 14
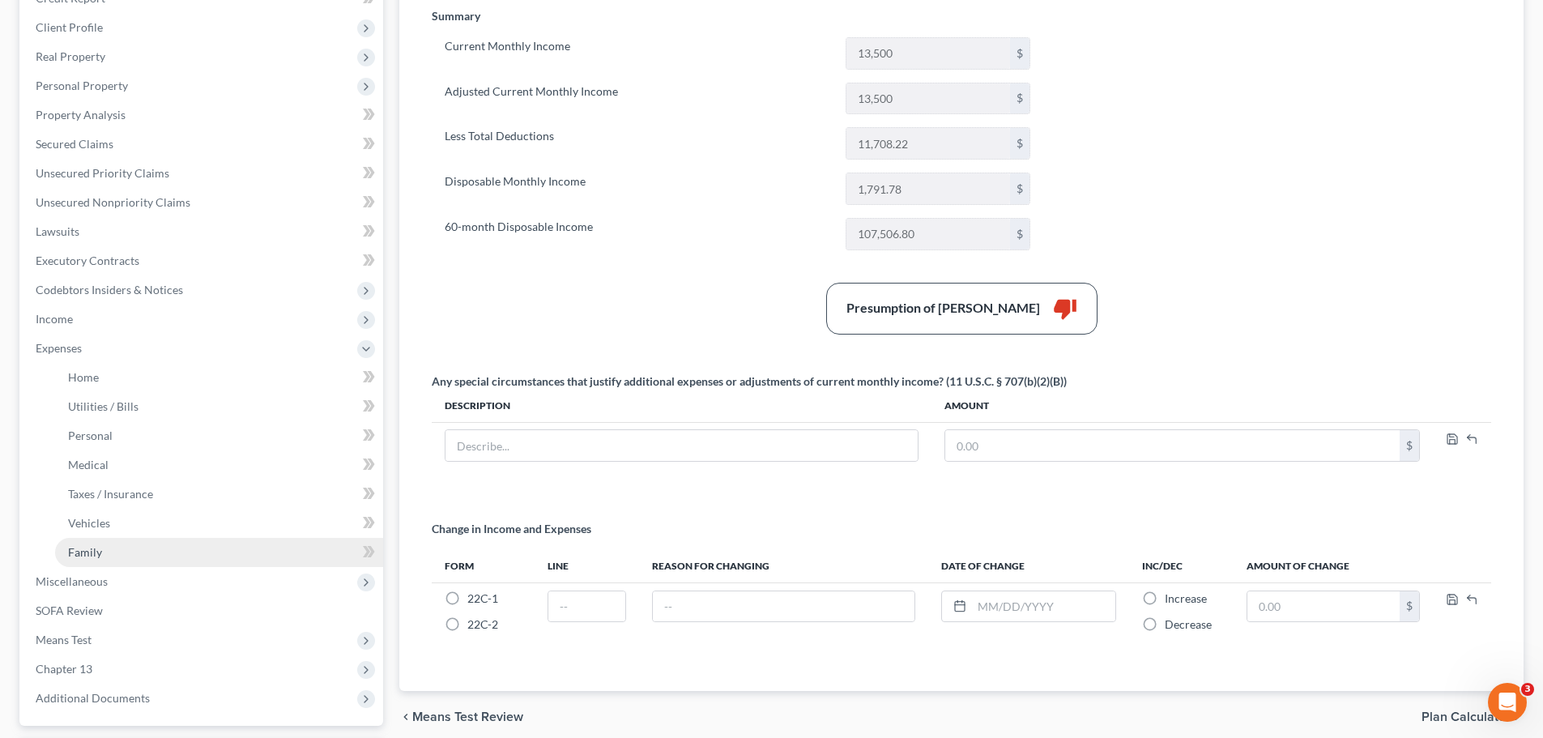
click at [102, 549] on link "Family" at bounding box center [219, 552] width 328 height 29
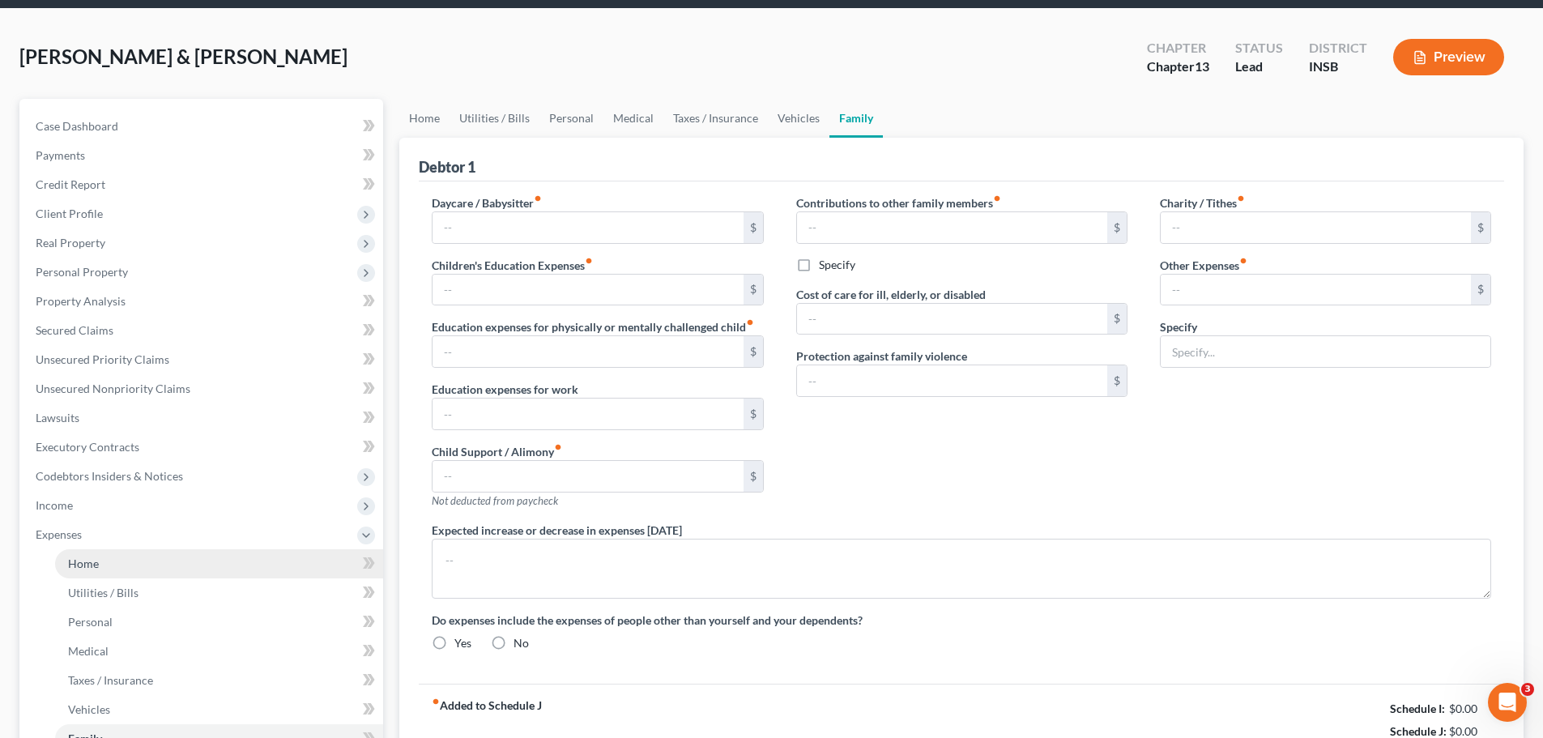
type input "0.00"
type input "600.00"
type input "0.00"
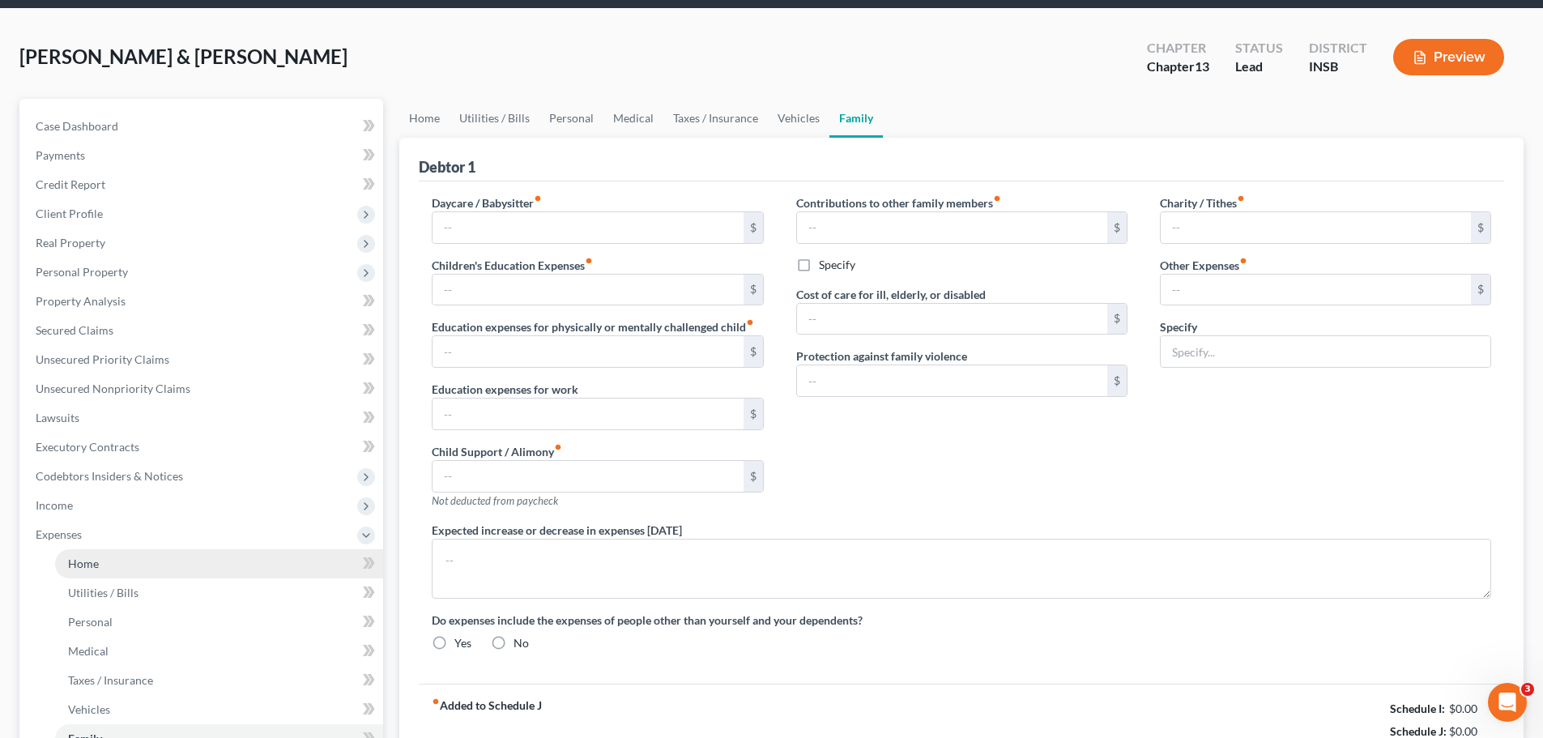
type input "0.00"
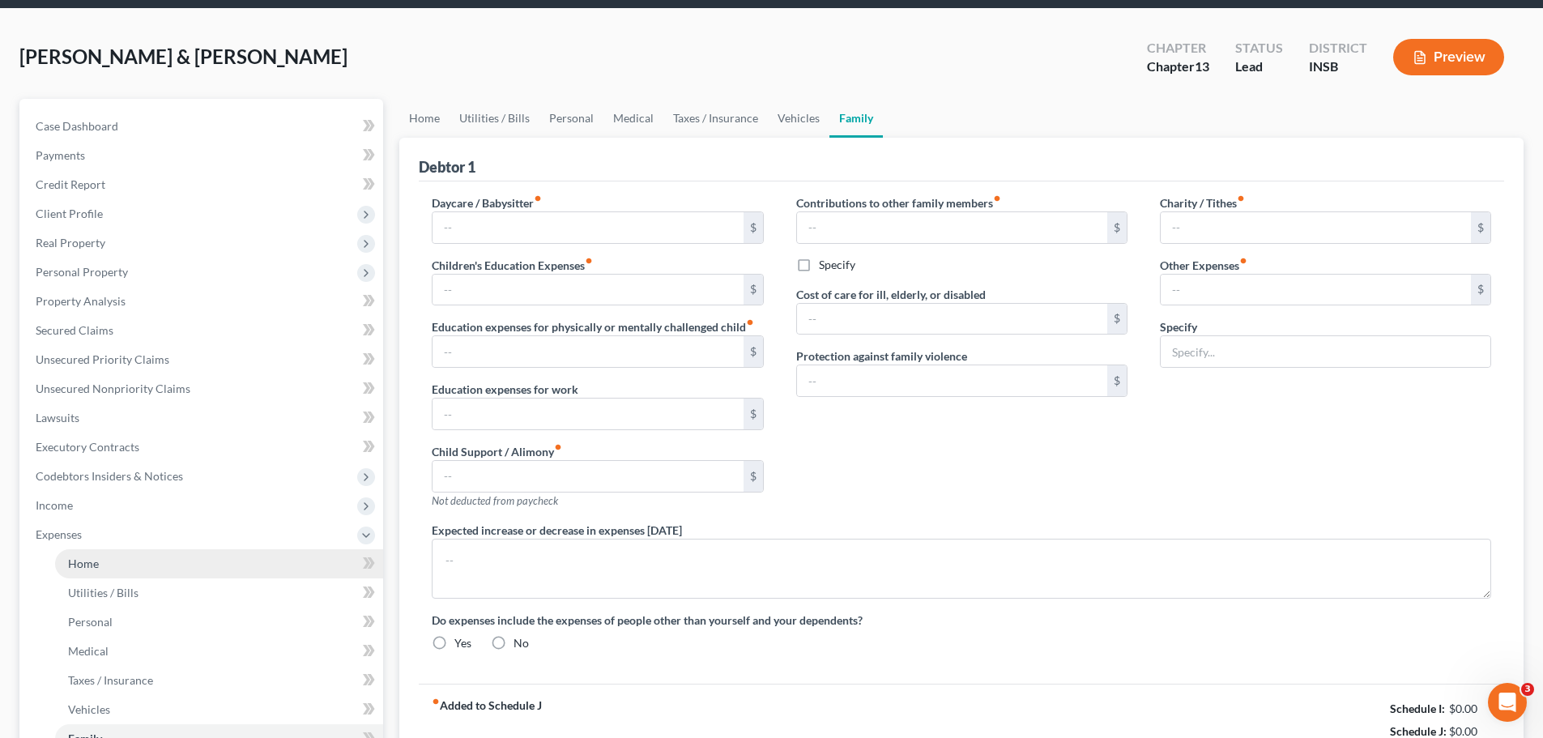
radio input "true"
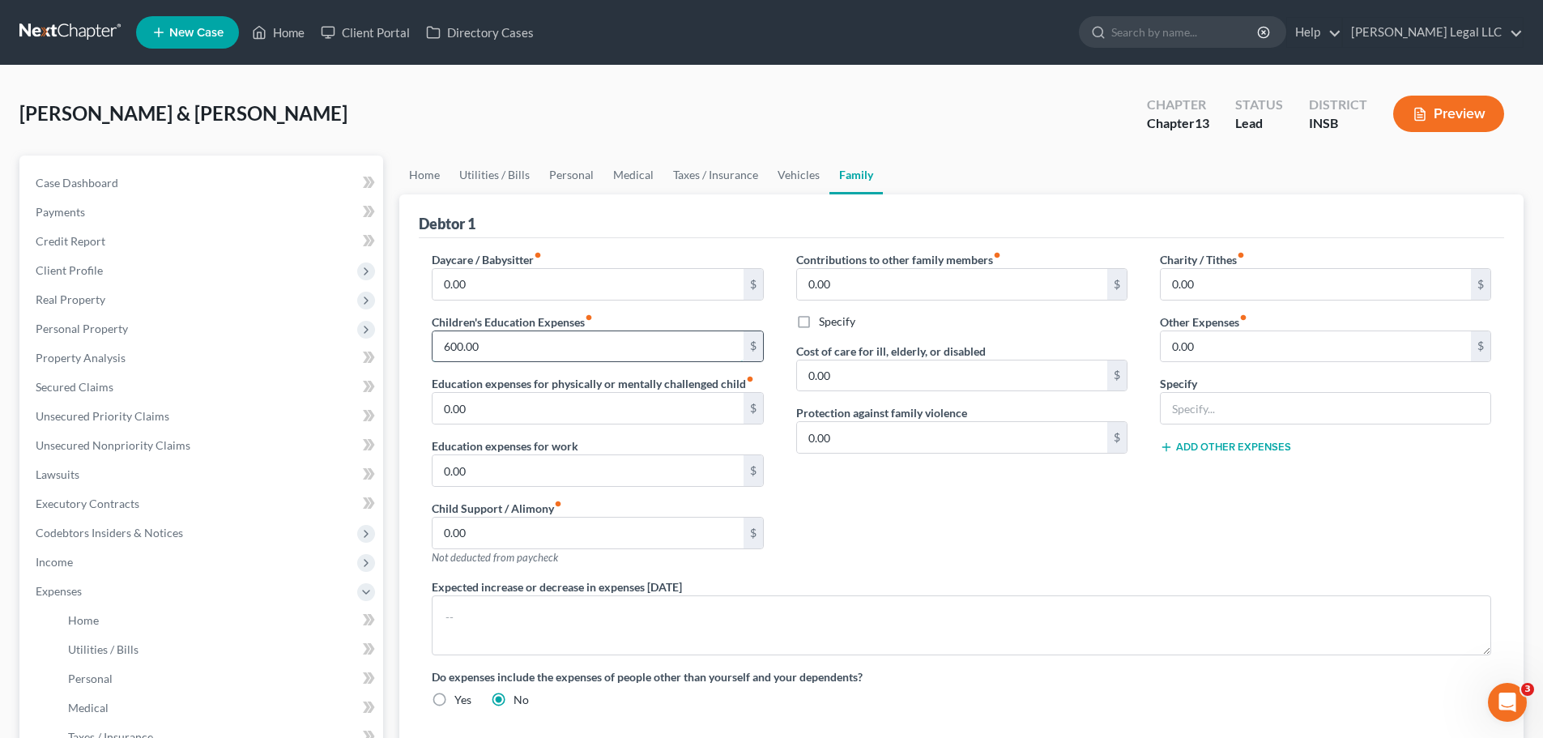
click at [518, 343] on input "600.00" at bounding box center [587, 346] width 310 height 31
type input "0"
click at [505, 283] on input "0.00" at bounding box center [587, 284] width 310 height 31
type input "640"
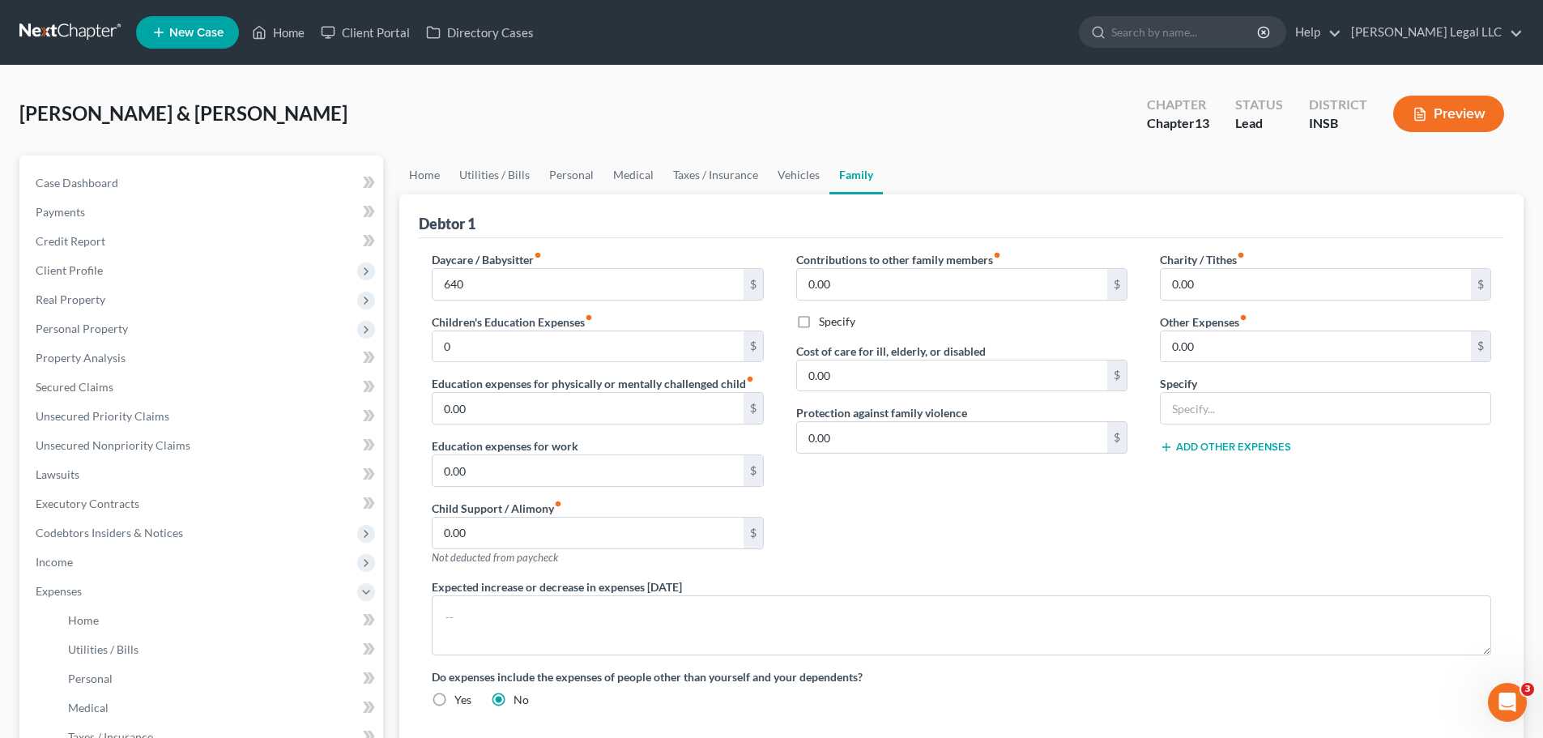
click at [619, 198] on div "Debtor 1" at bounding box center [961, 216] width 1085 height 44
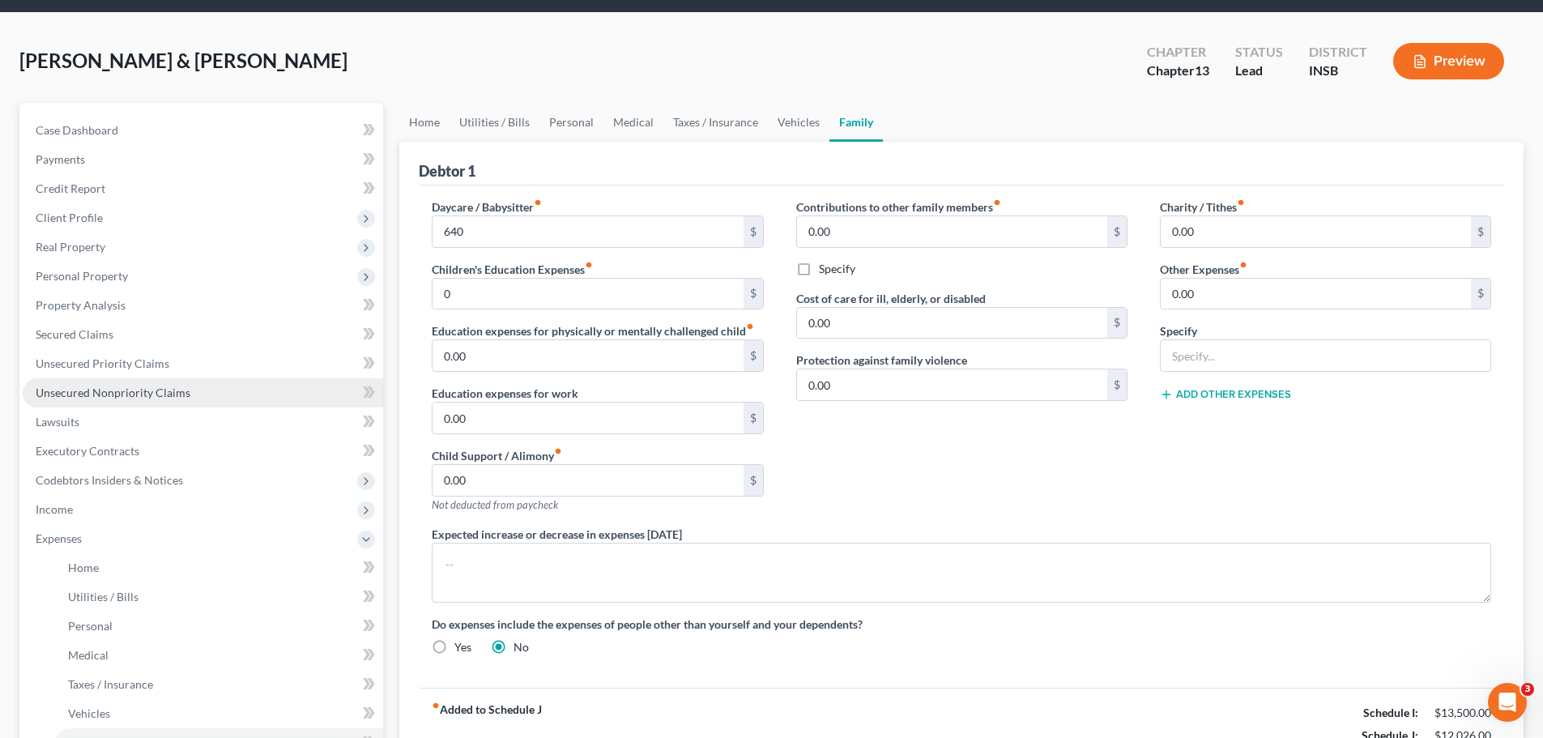
scroll to position [81, 0]
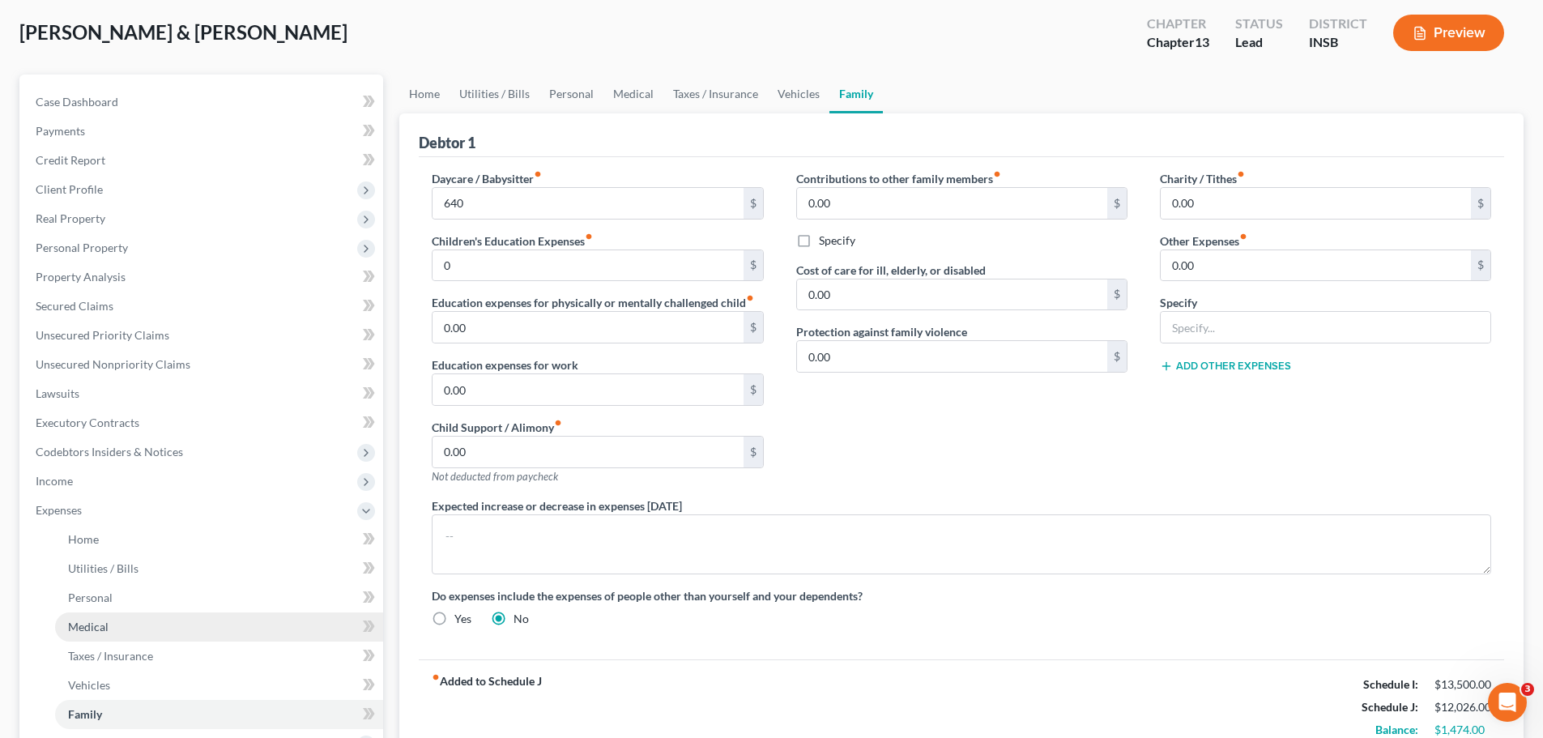
click at [113, 624] on link "Medical" at bounding box center [219, 626] width 328 height 29
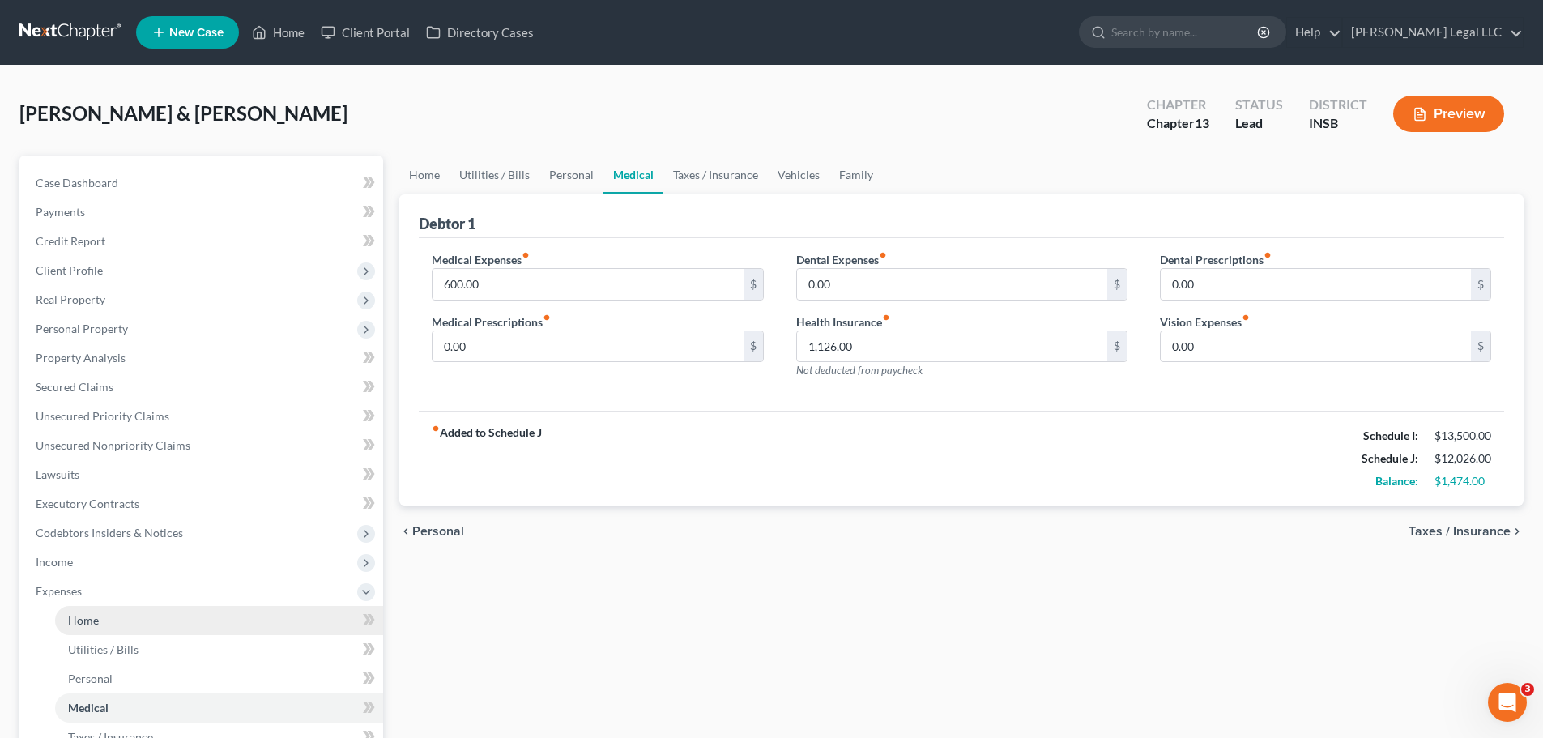
scroll to position [81, 0]
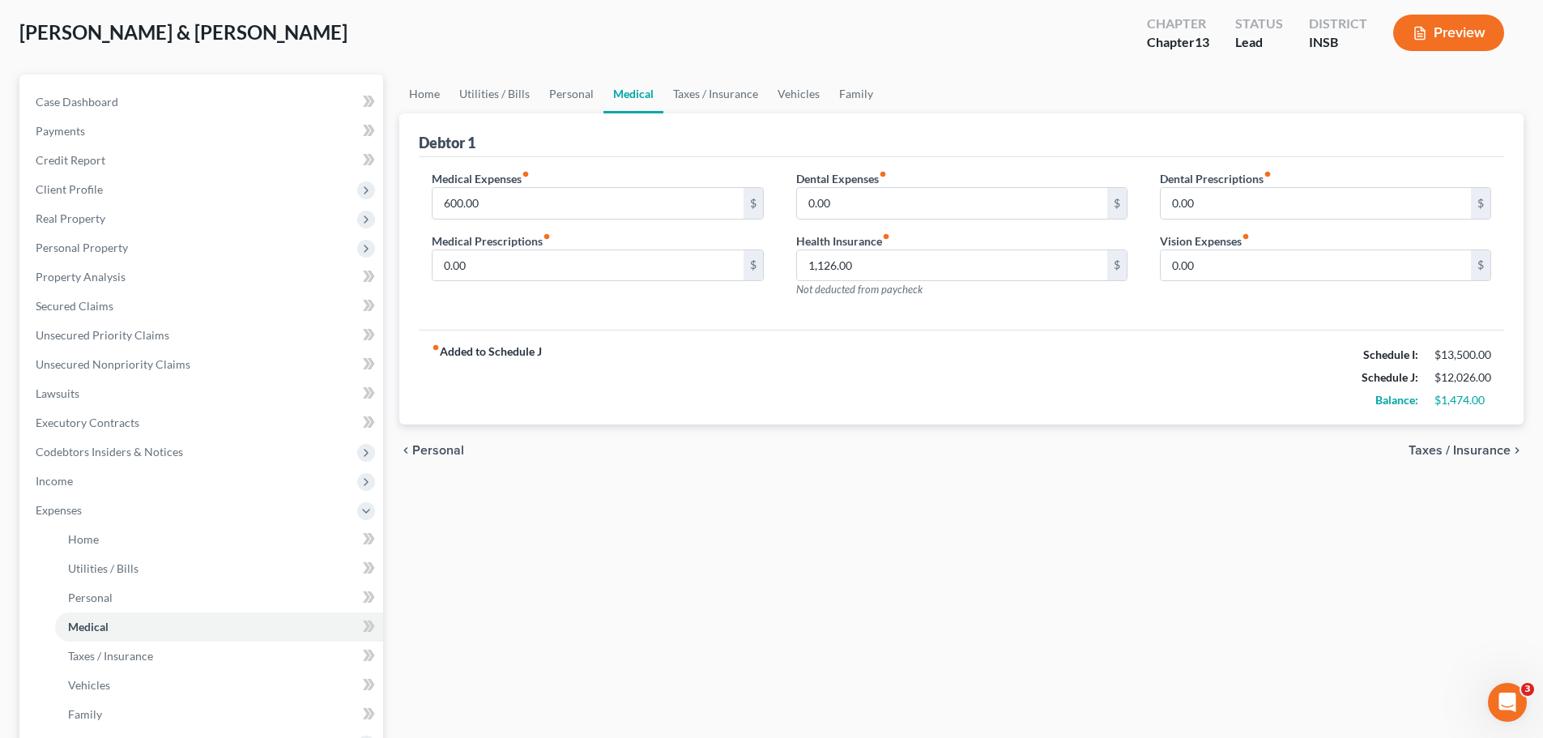
click at [1463, 25] on button "Preview" at bounding box center [1448, 33] width 111 height 36
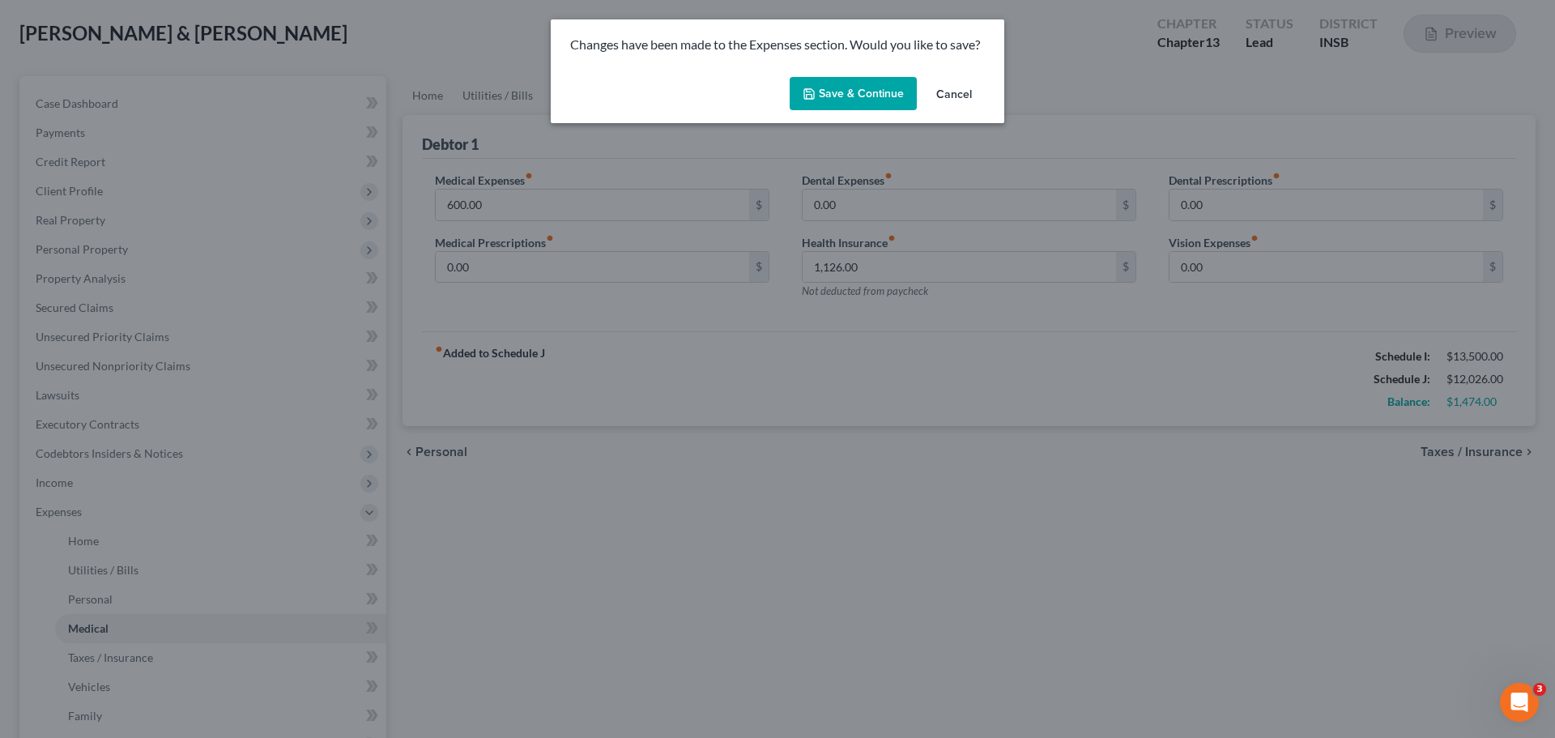
click at [862, 94] on button "Save & Continue" at bounding box center [853, 94] width 127 height 34
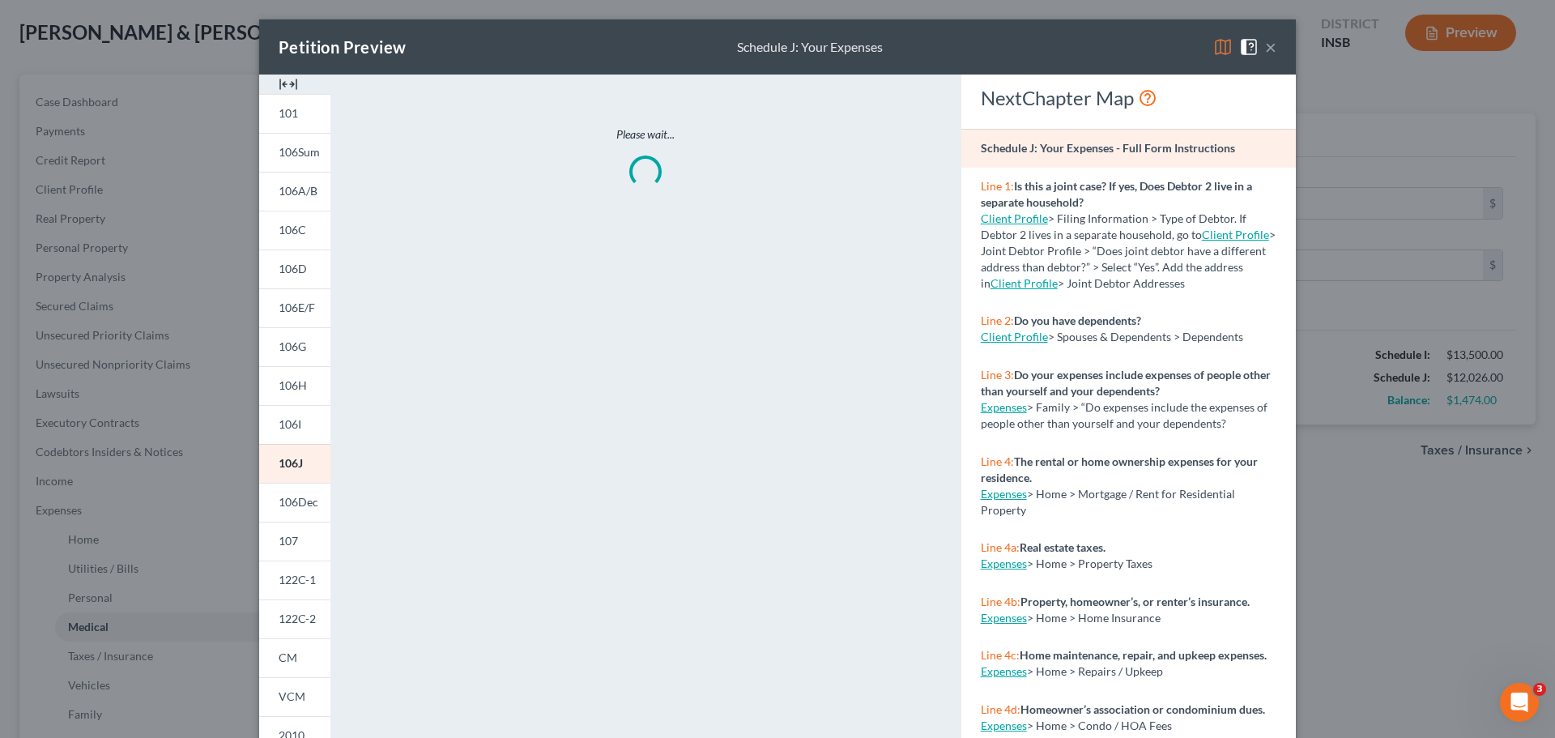
click at [283, 86] on img at bounding box center [288, 83] width 19 height 19
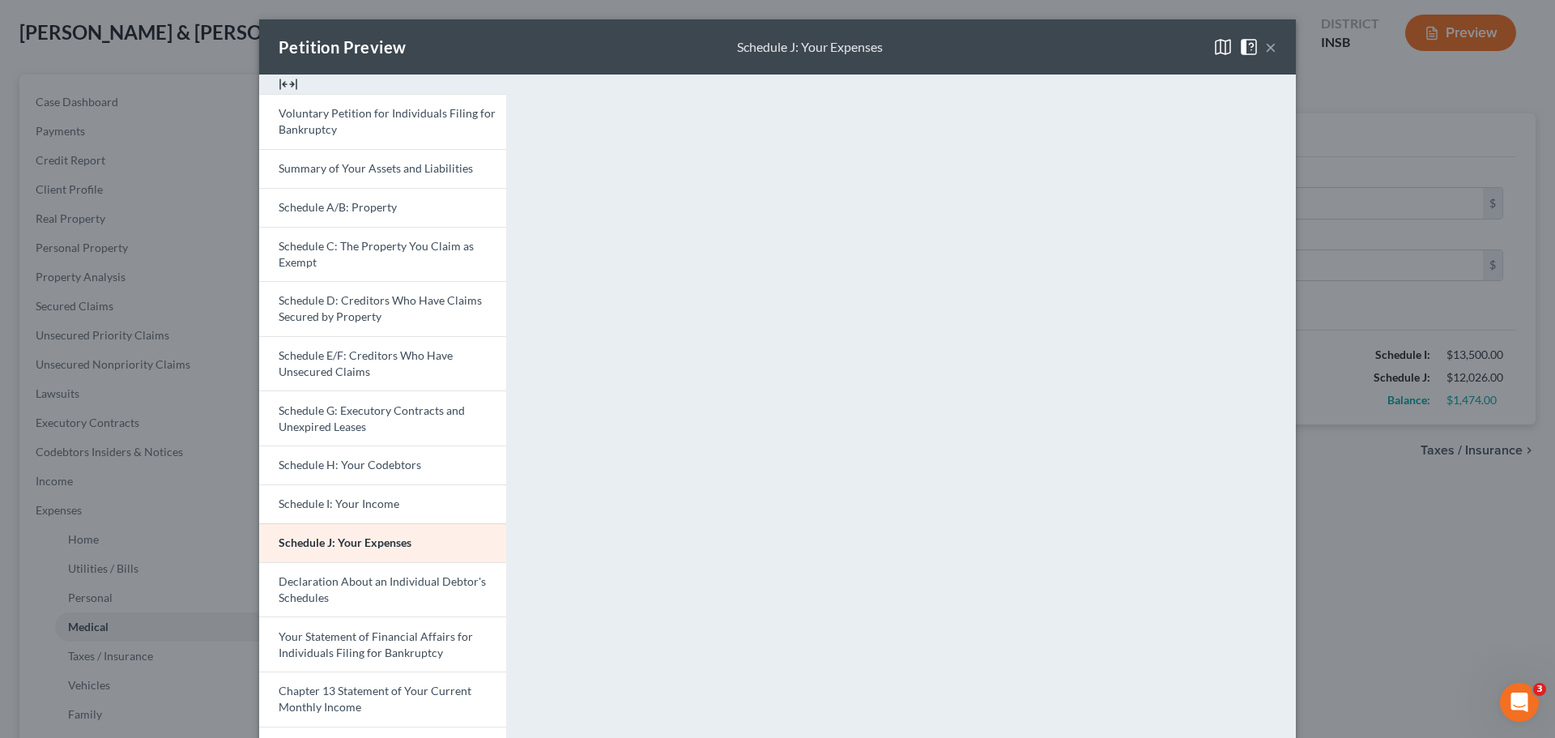
click at [1265, 53] on button "×" at bounding box center [1270, 46] width 11 height 19
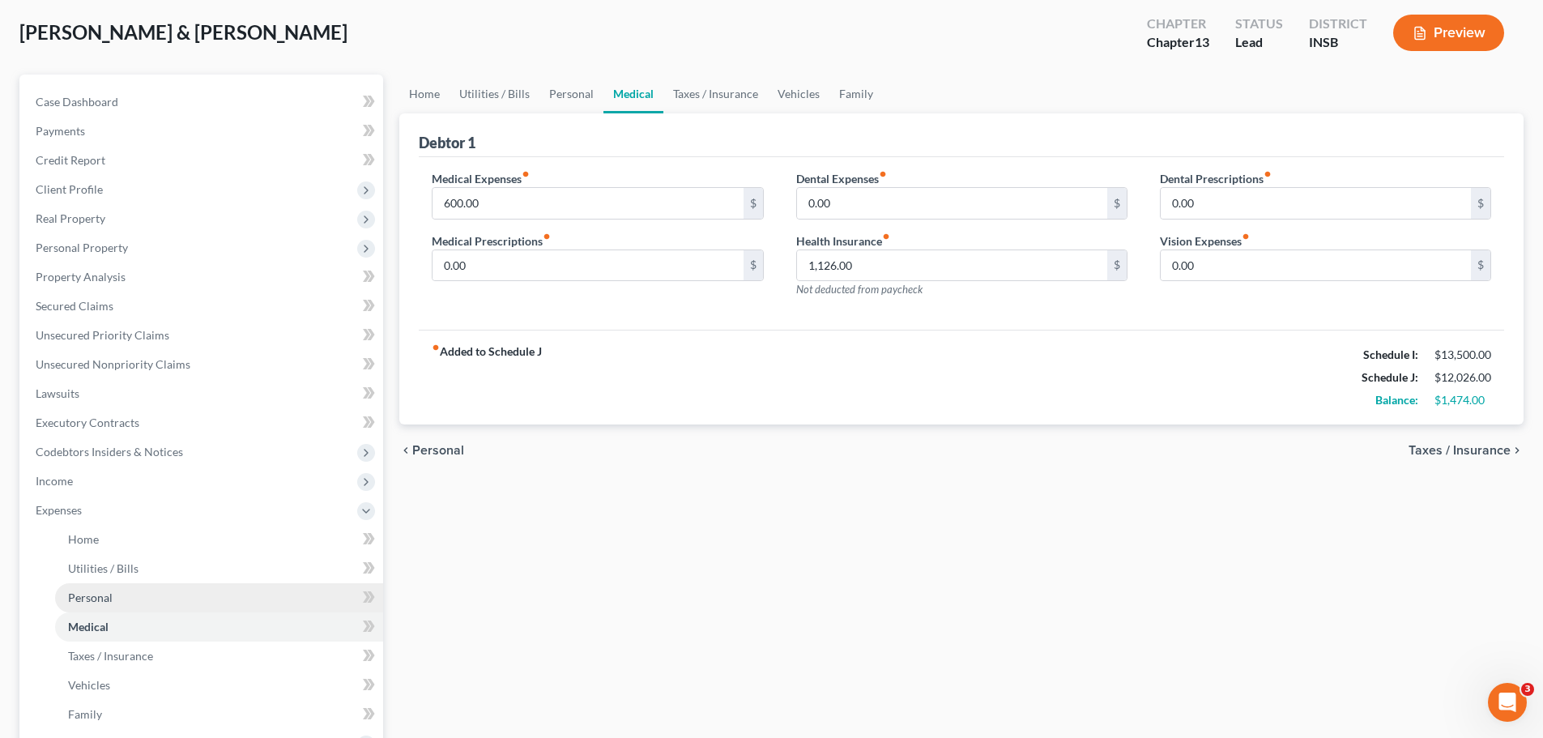
click at [79, 609] on link "Personal" at bounding box center [219, 597] width 328 height 29
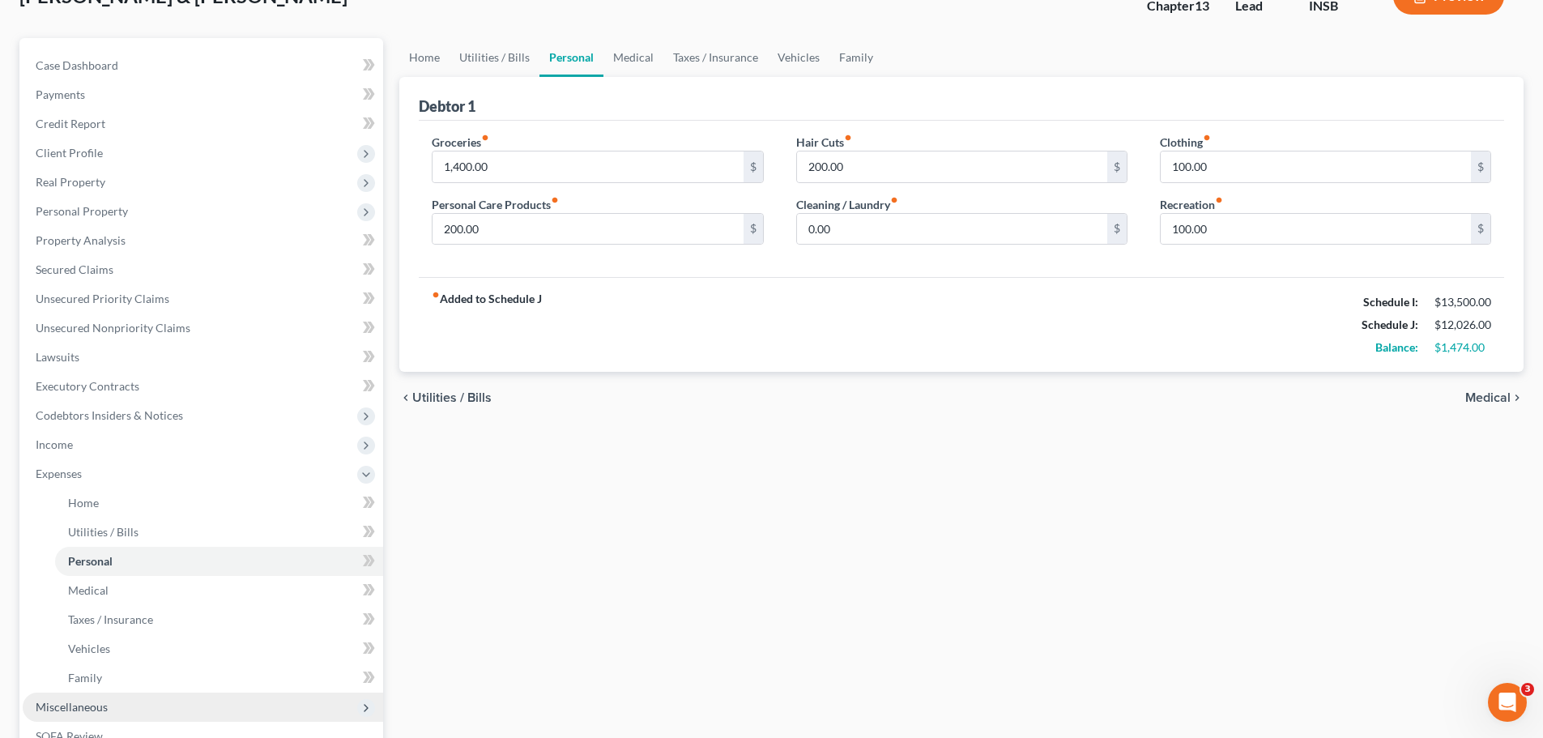
scroll to position [243, 0]
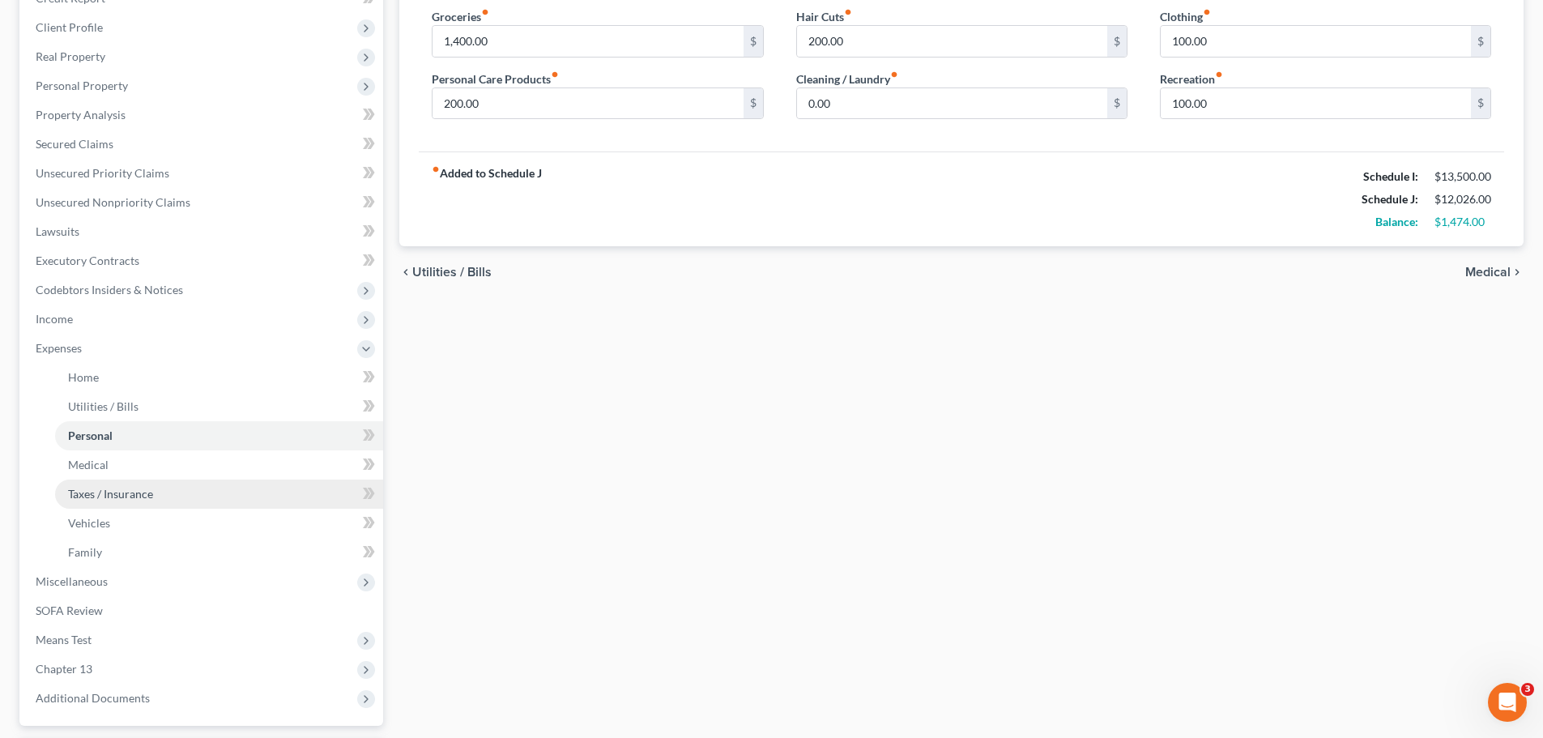
click at [87, 504] on link "Taxes / Insurance" at bounding box center [219, 493] width 328 height 29
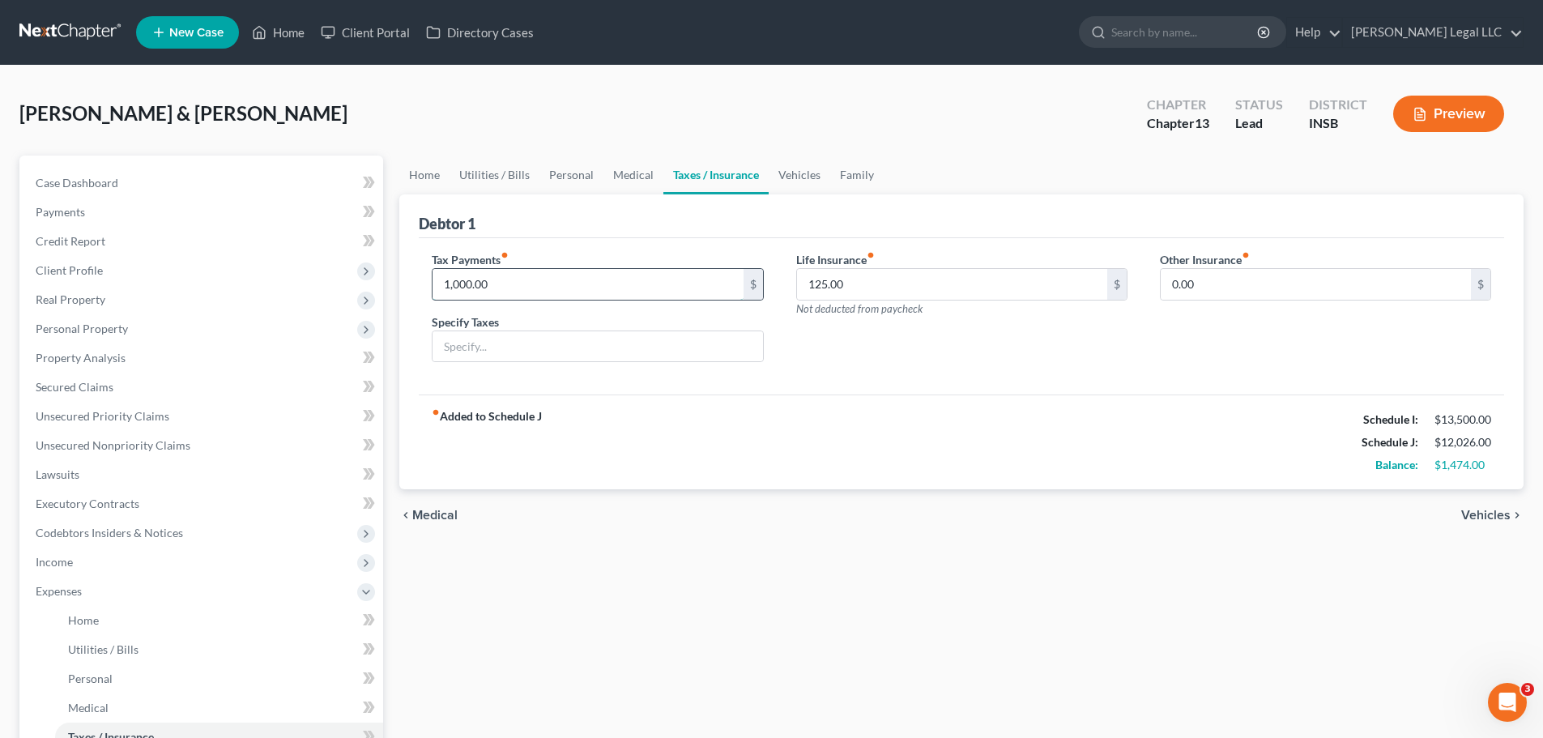
click at [520, 278] on input "1,000.00" at bounding box center [587, 284] width 310 height 31
click at [1428, 117] on button "Preview" at bounding box center [1448, 114] width 111 height 36
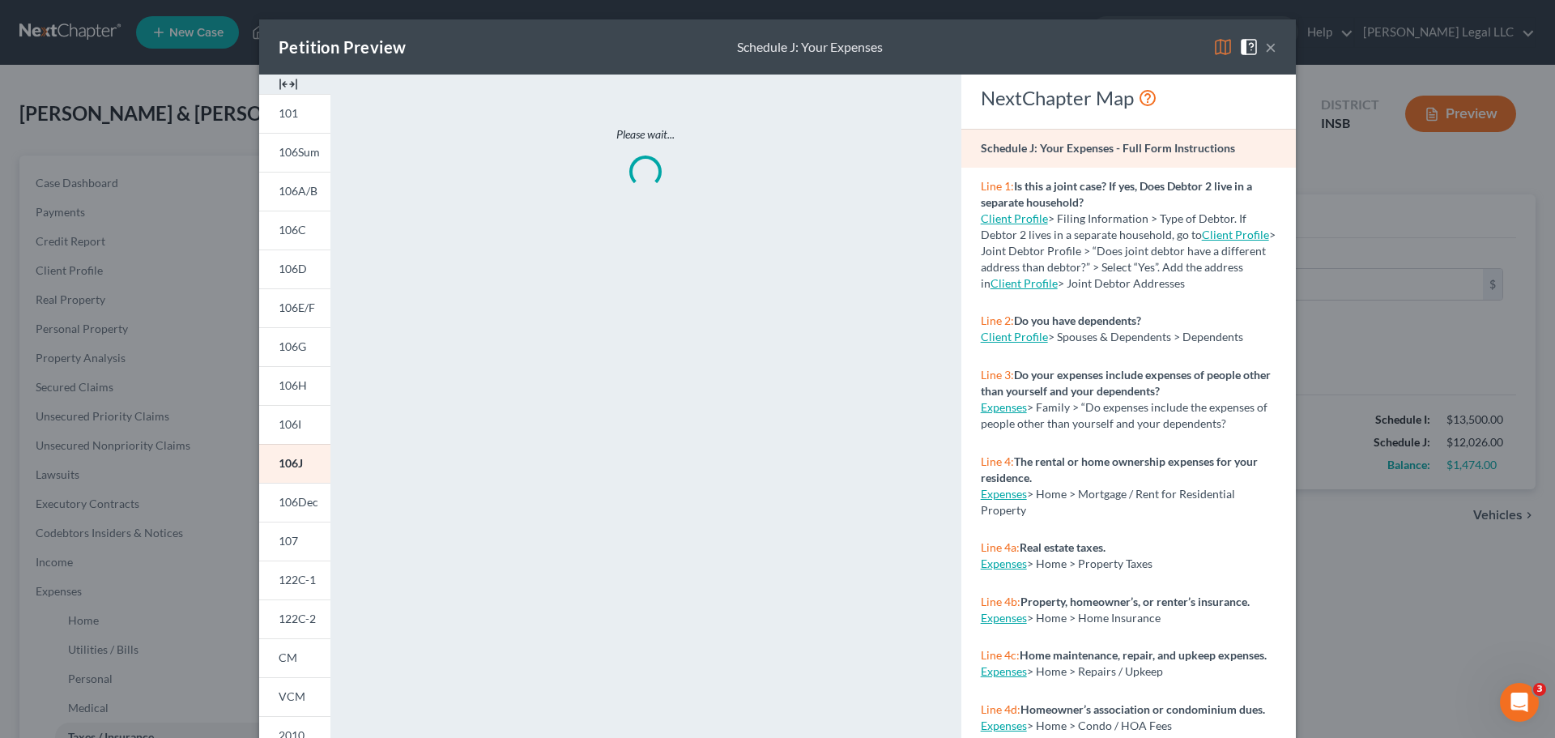
click at [294, 88] on div at bounding box center [294, 83] width 71 height 19
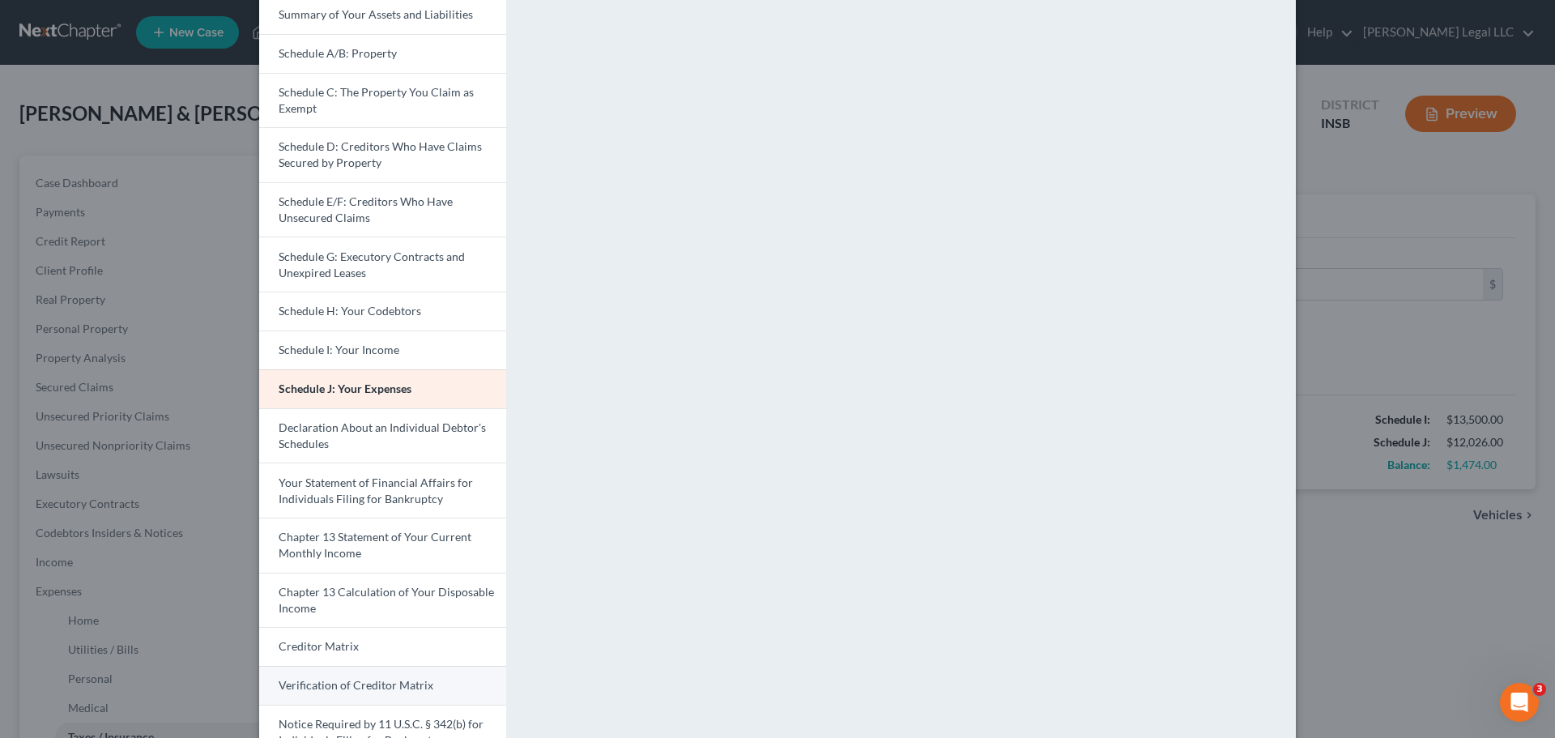
scroll to position [283, 0]
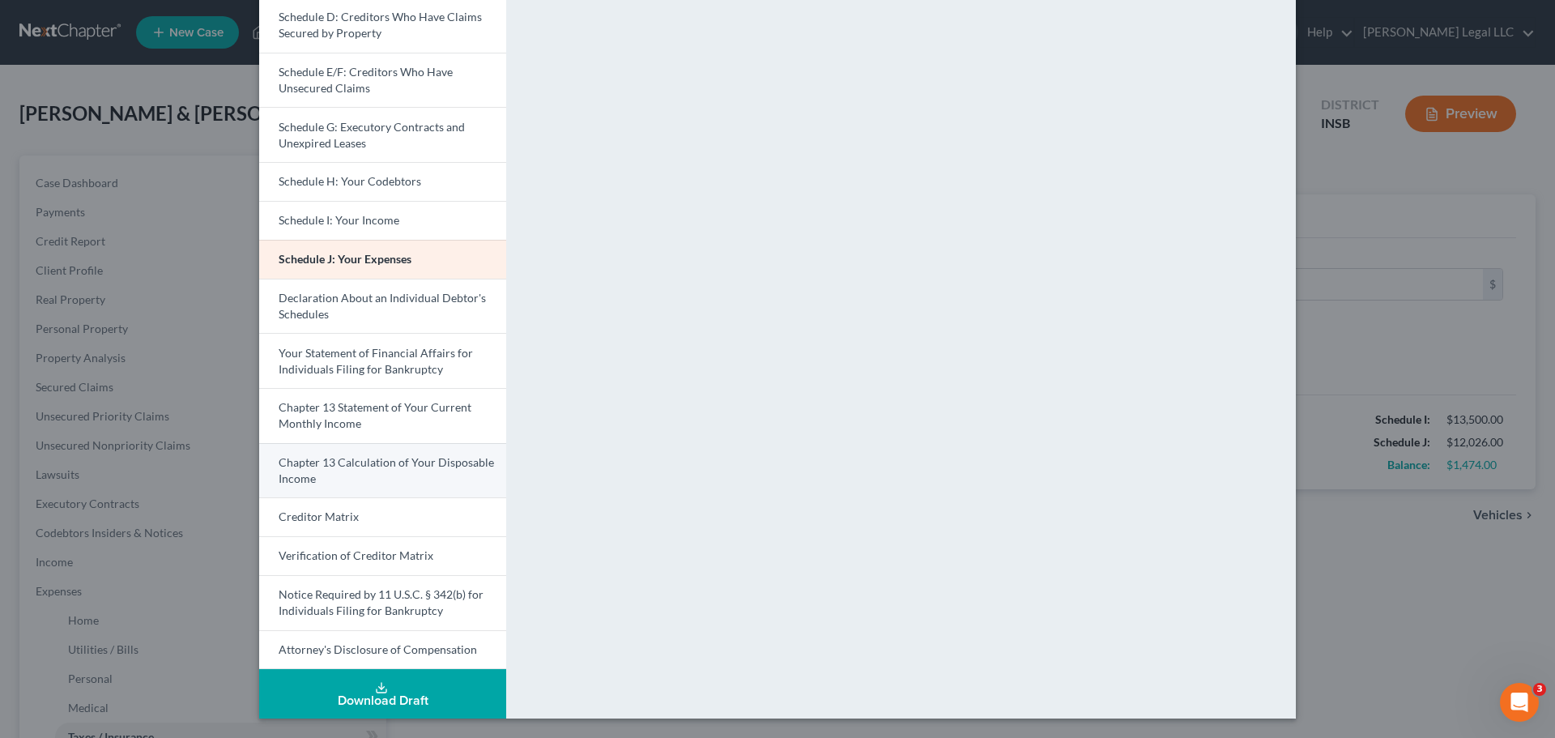
click at [399, 466] on span "Chapter 13 Calculation of Your Disposable Income" at bounding box center [386, 470] width 215 height 30
click at [399, 466] on span "Chapter 13 Calculation of Your Disposable Income" at bounding box center [385, 470] width 213 height 30
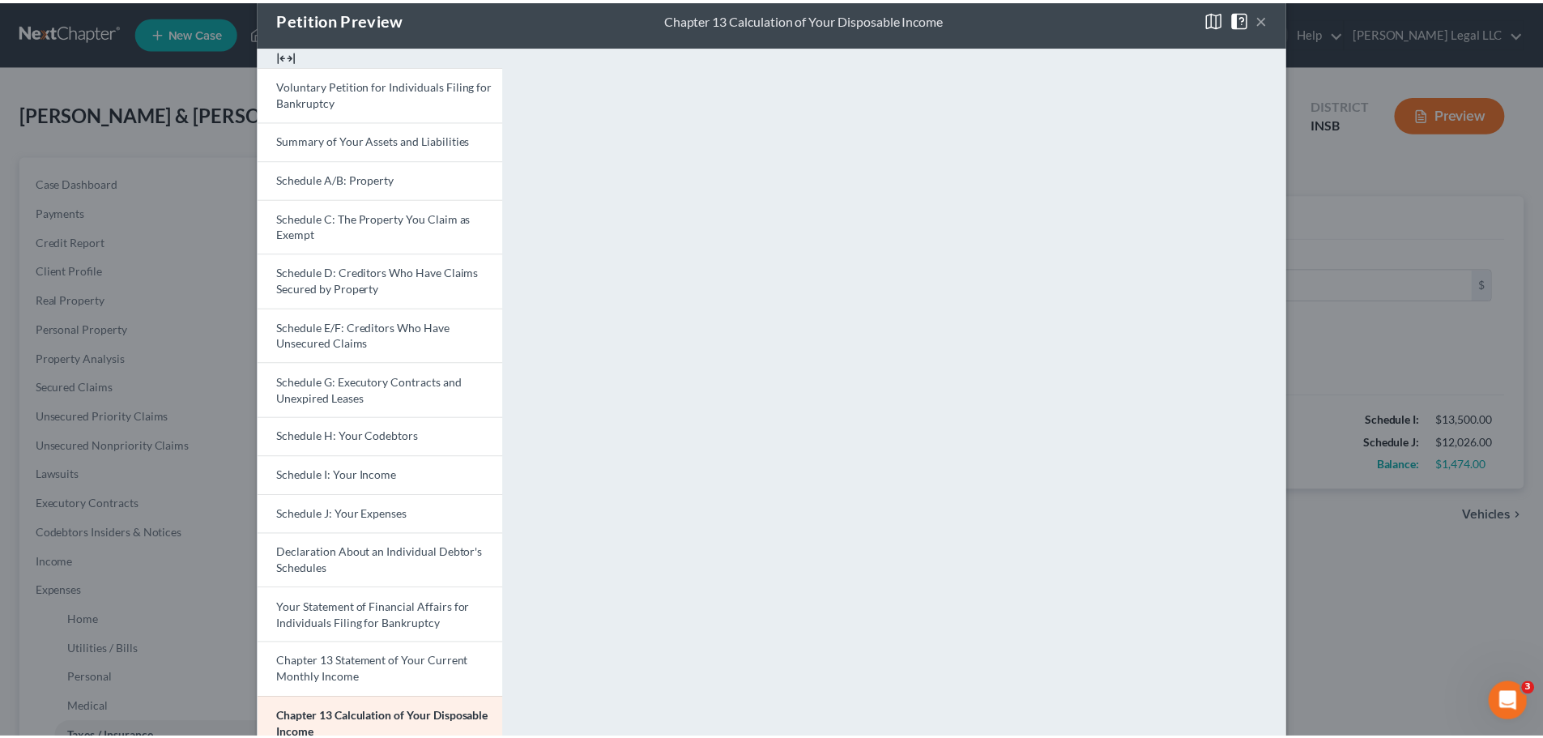
scroll to position [0, 0]
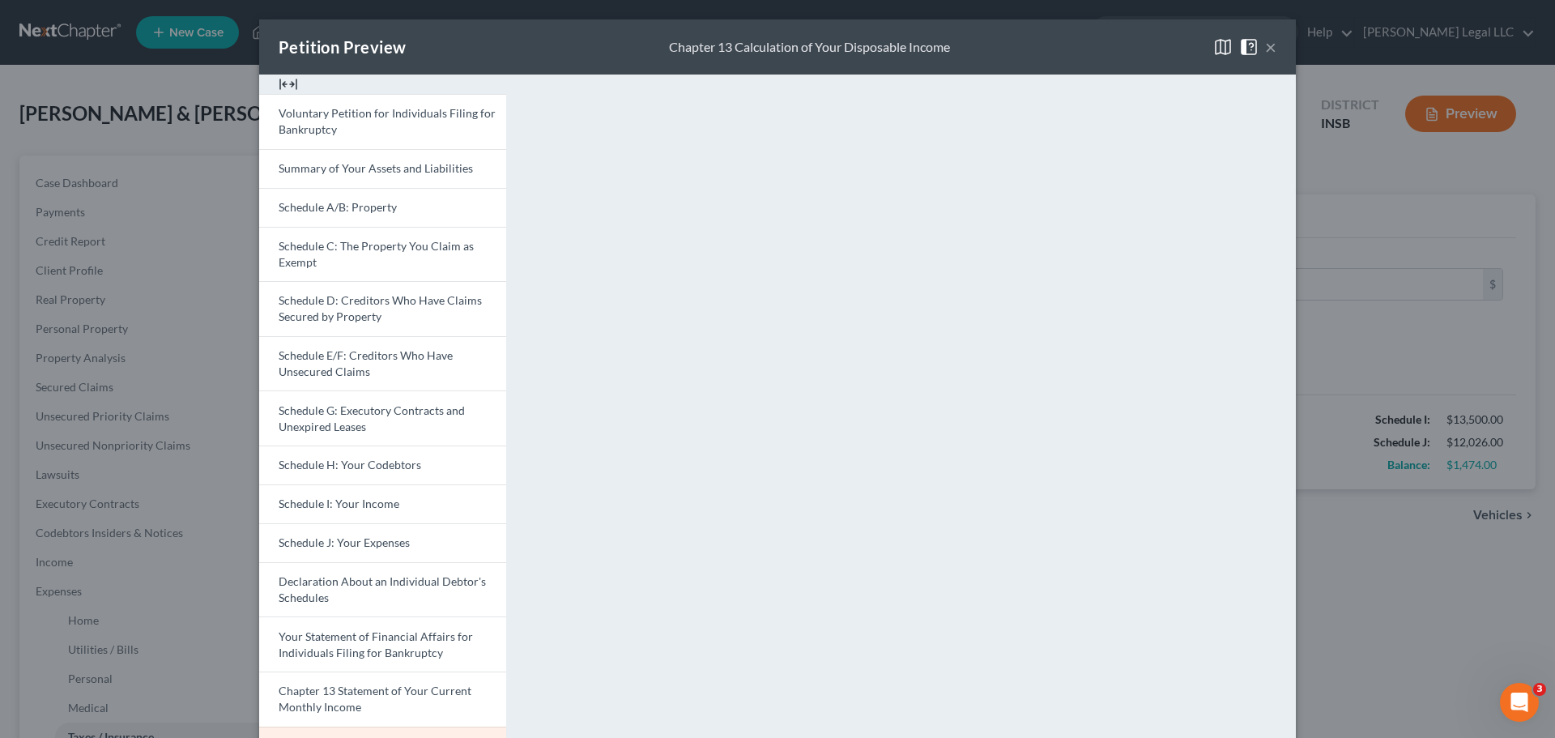
click at [1270, 42] on button "×" at bounding box center [1270, 46] width 11 height 19
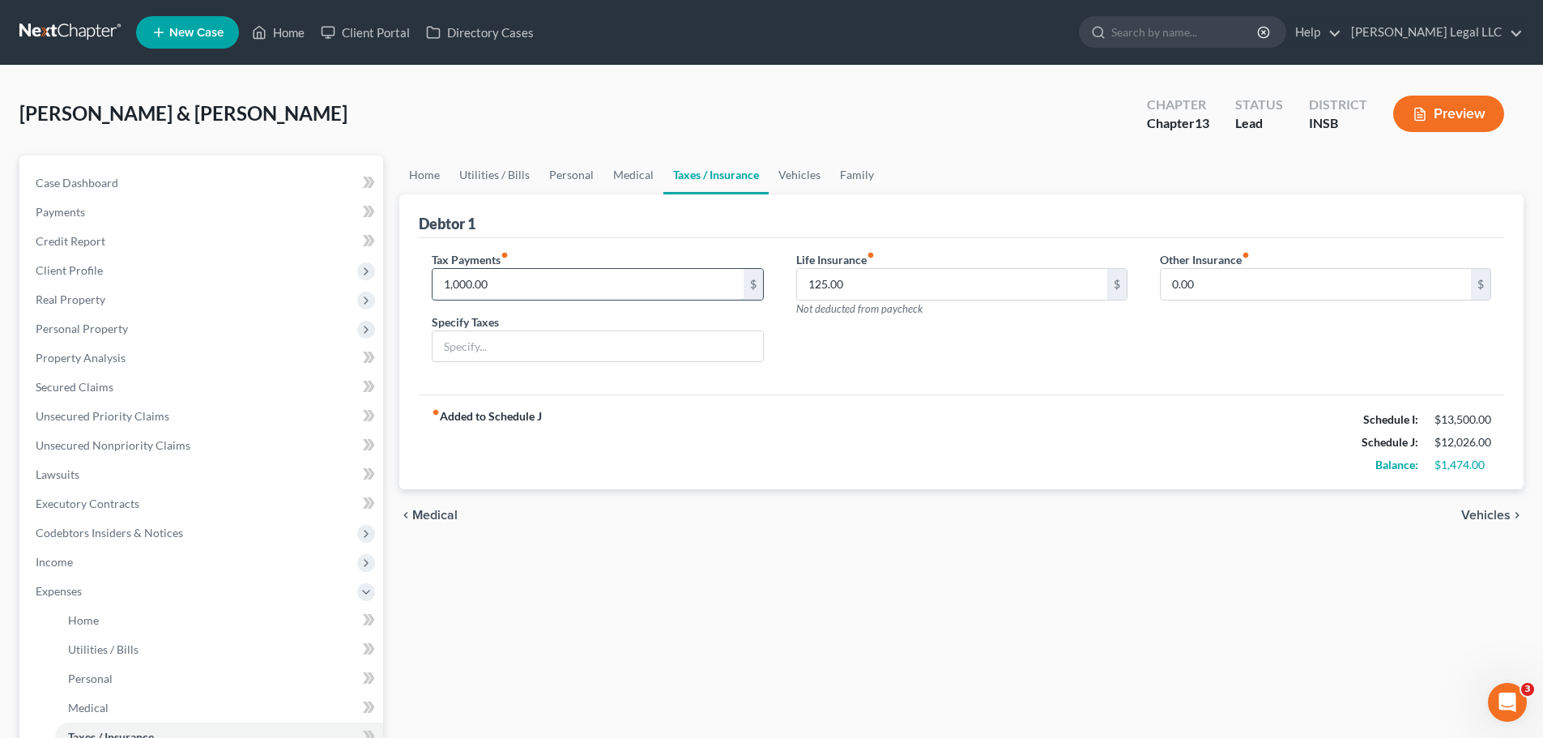
click at [482, 286] on input "1,000.00" at bounding box center [587, 284] width 310 height 31
click at [79, 637] on link "Utilities / Bills" at bounding box center [219, 649] width 328 height 29
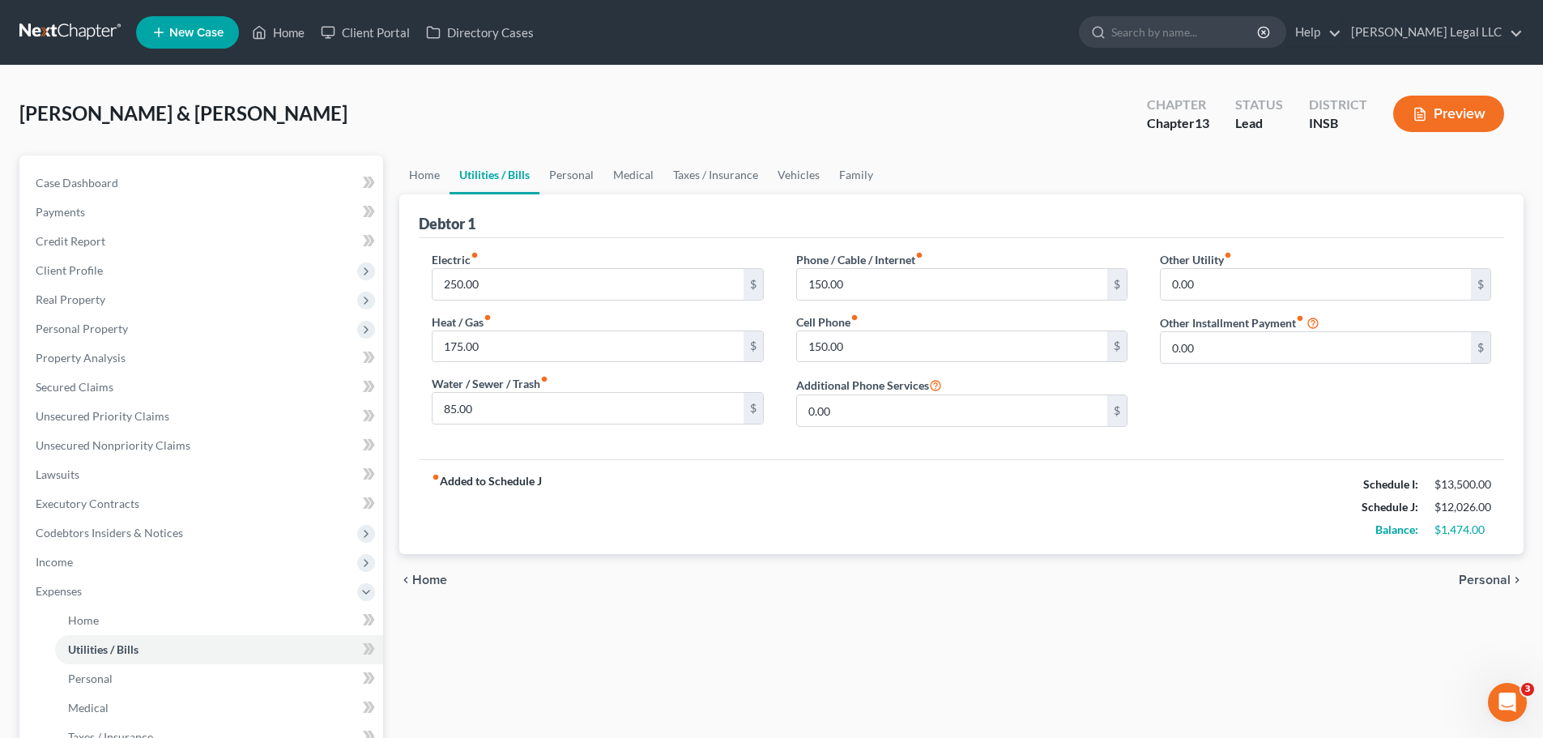
click at [1083, 624] on div "Home Utilities / Bills Personal Medical Taxes / Insurance Vehicles Family Debto…" at bounding box center [961, 608] width 1140 height 906
click at [574, 590] on div "chevron_left Home Personal chevron_right" at bounding box center [961, 580] width 1124 height 52
click at [65, 555] on span "Income" at bounding box center [54, 562] width 37 height 14
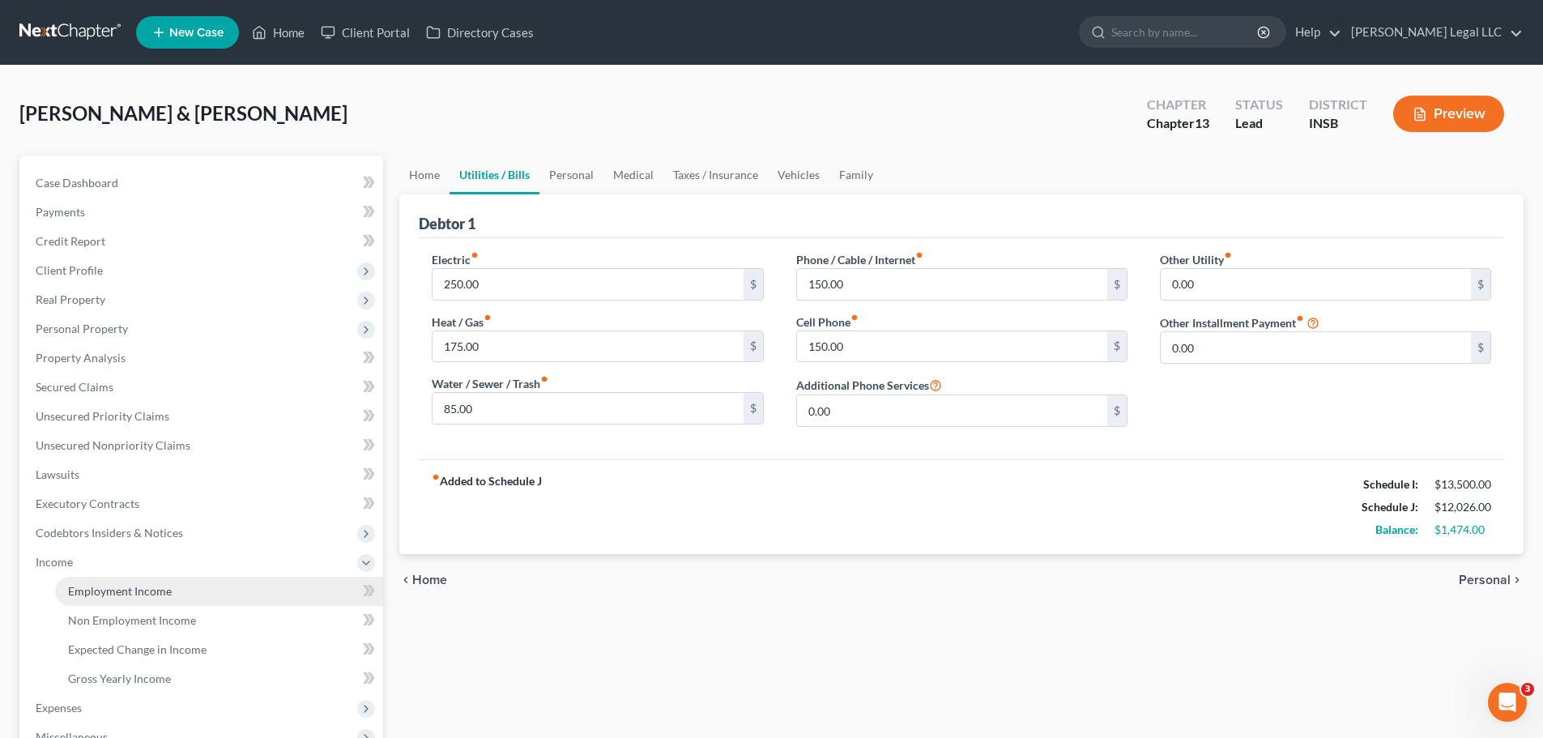
click at [65, 599] on link "Employment Income" at bounding box center [219, 591] width 328 height 29
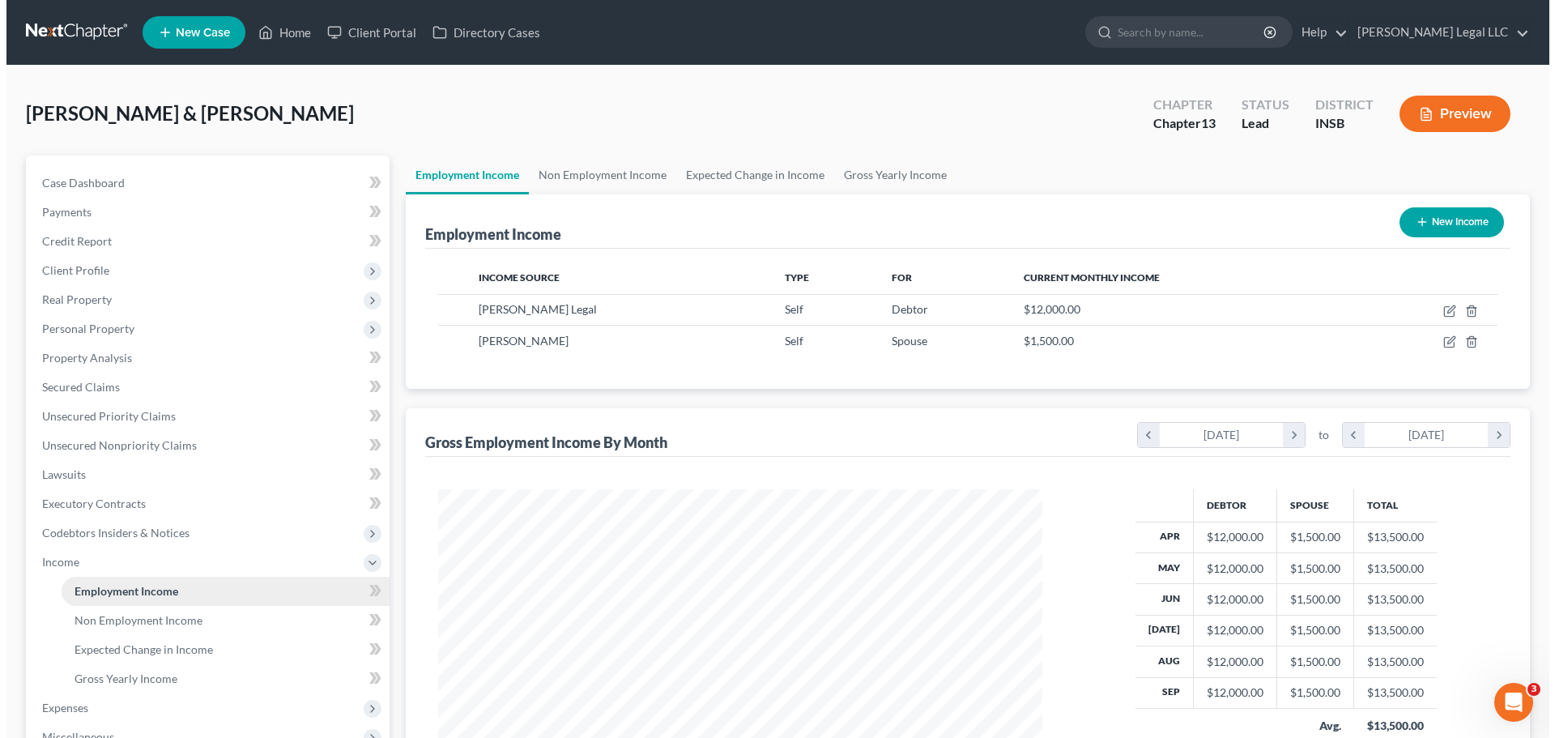
scroll to position [302, 636]
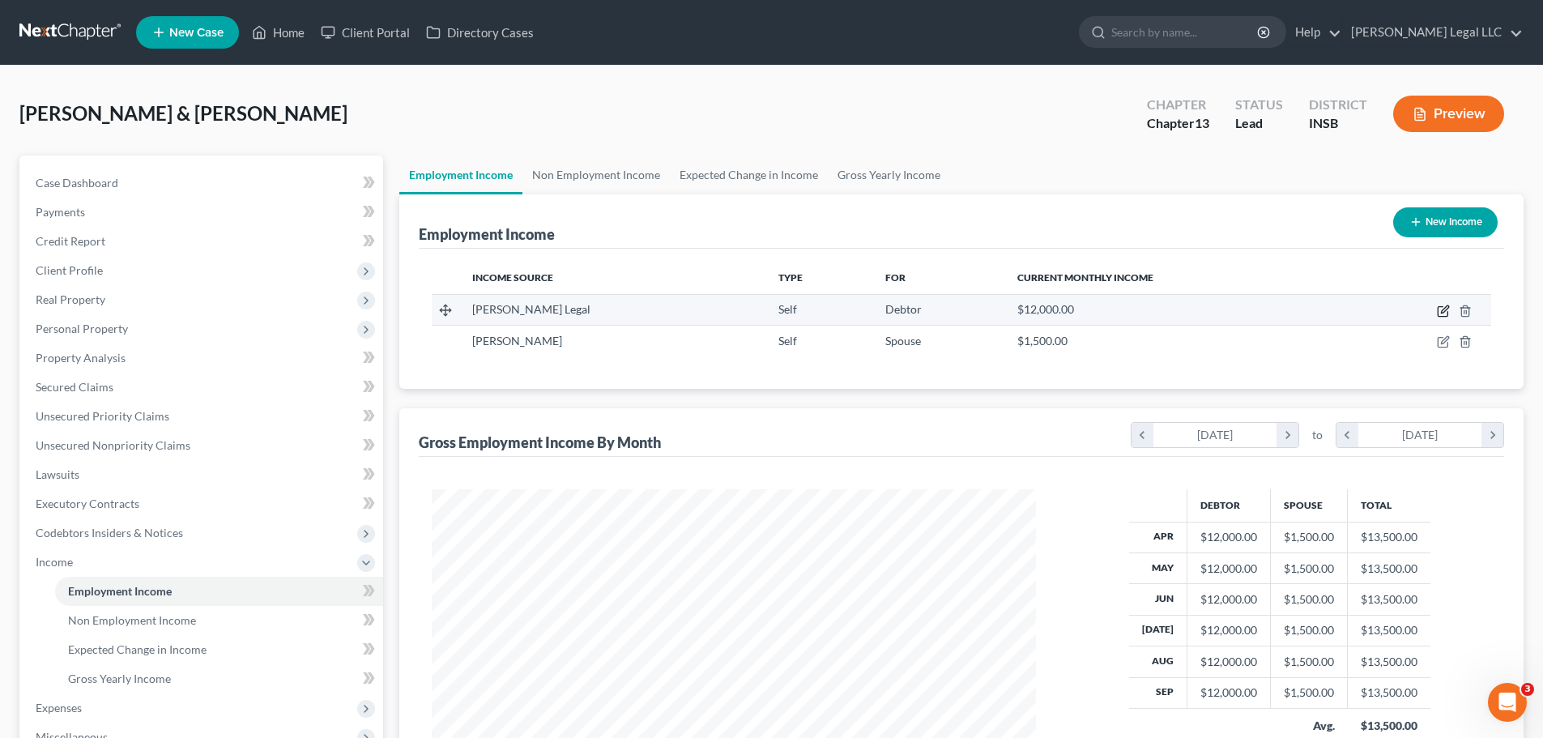
click at [1441, 308] on icon "button" at bounding box center [1442, 310] width 13 height 13
select select "1"
select select "0"
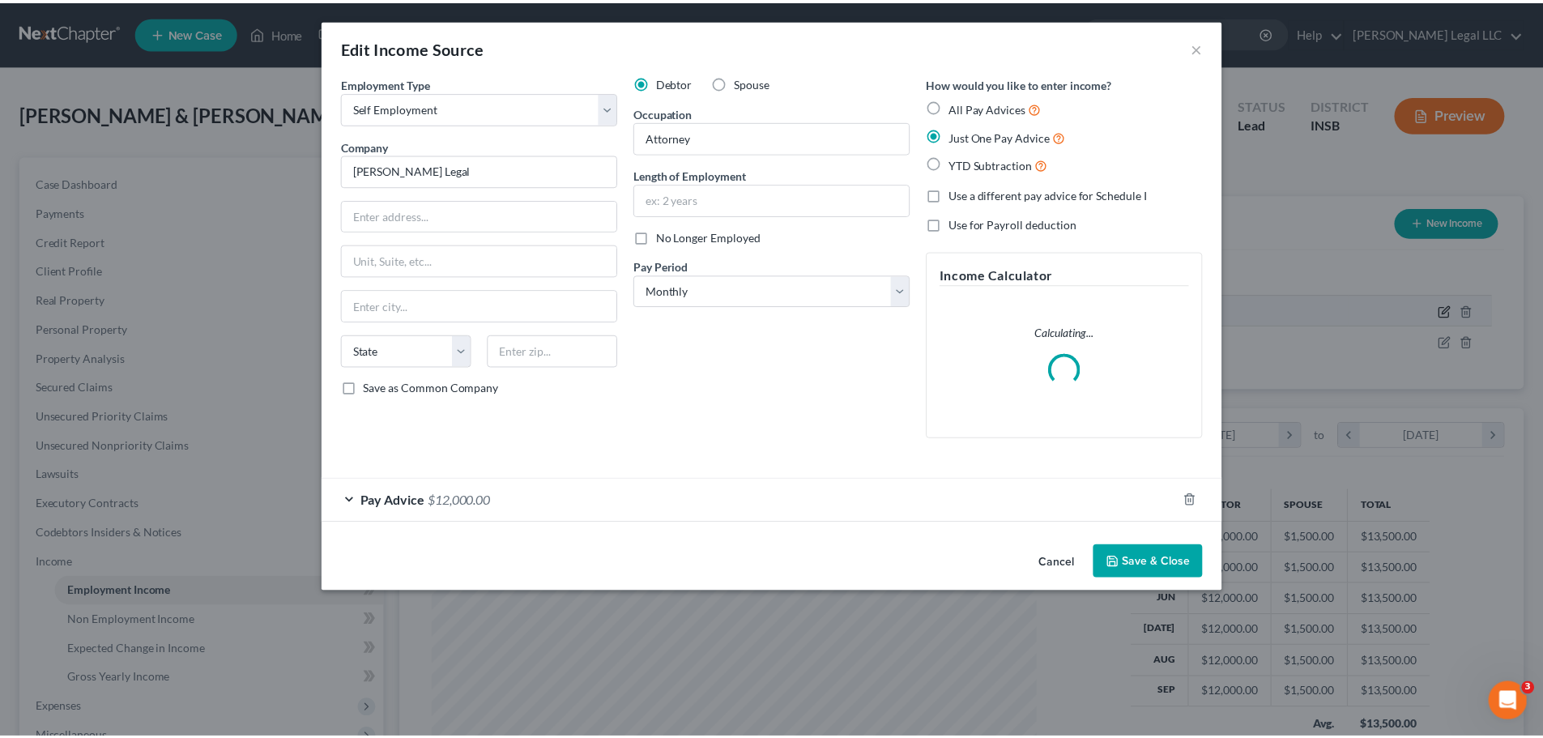
scroll to position [304, 642]
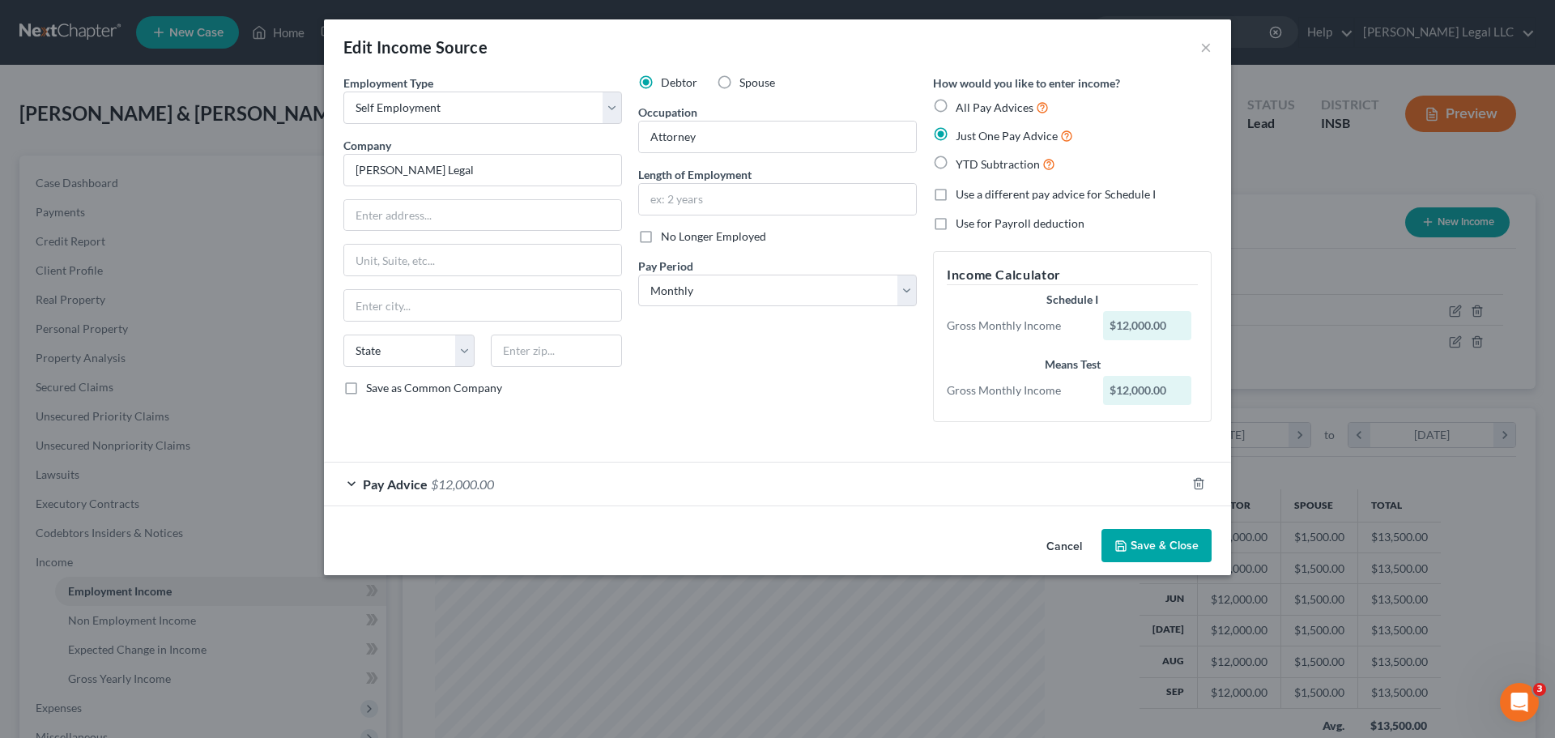
click at [471, 507] on div "Employment Type * Select Full or [DEMOGRAPHIC_DATA] Employment Self Employment …" at bounding box center [777, 298] width 907 height 448
click at [508, 496] on div "Pay Advice $12,000.00" at bounding box center [755, 483] width 862 height 43
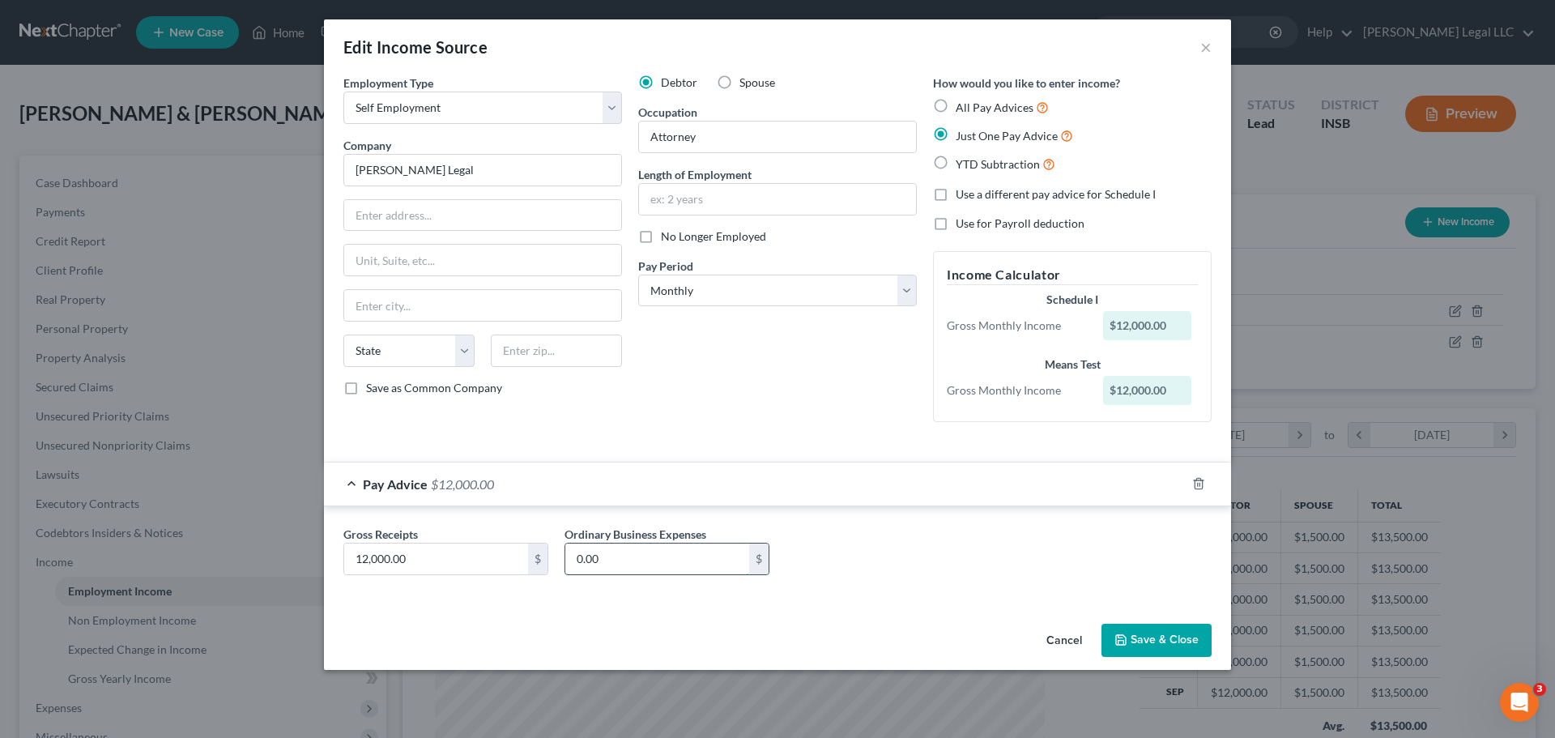
drag, startPoint x: 664, startPoint y: 549, endPoint x: 542, endPoint y: 551, distance: 122.3
click at [662, 549] on input "0.00" at bounding box center [657, 558] width 184 height 31
click at [513, 550] on input "12,000.00" at bounding box center [436, 558] width 184 height 31
type input "11,000"
click at [1144, 638] on button "Save & Close" at bounding box center [1156, 641] width 110 height 34
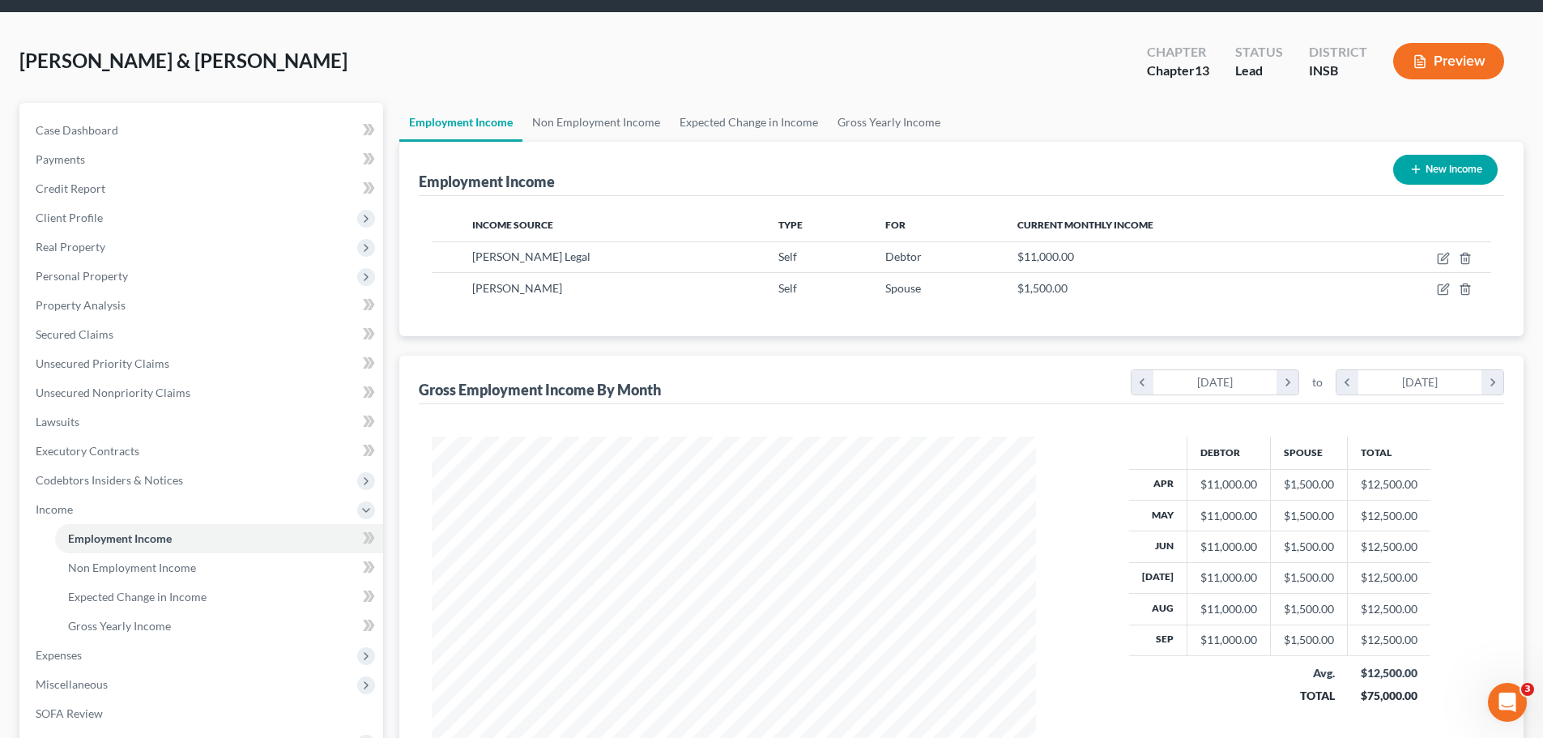
scroll to position [81, 0]
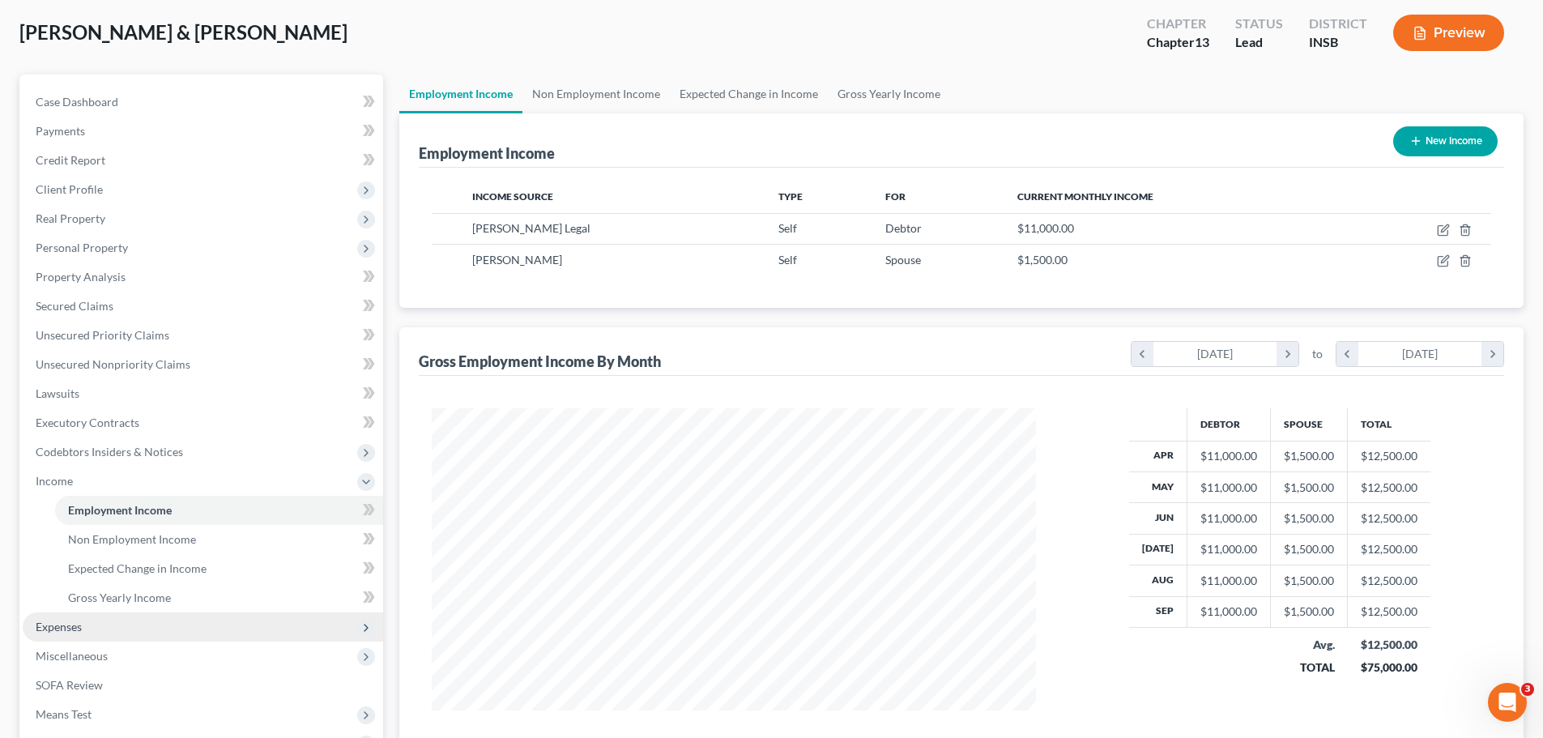
click at [70, 623] on span "Expenses" at bounding box center [59, 626] width 46 height 14
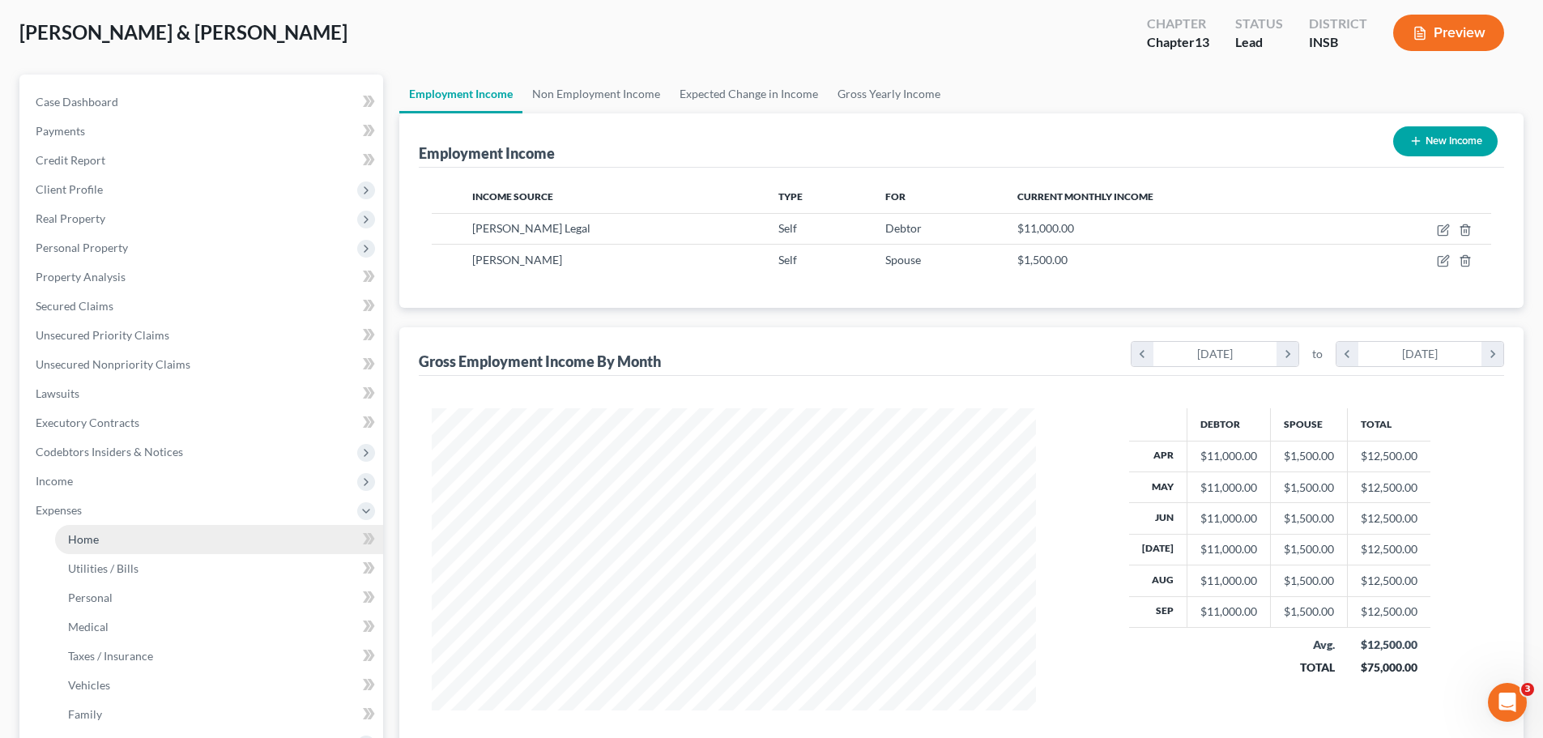
click at [112, 539] on link "Home" at bounding box center [219, 539] width 328 height 29
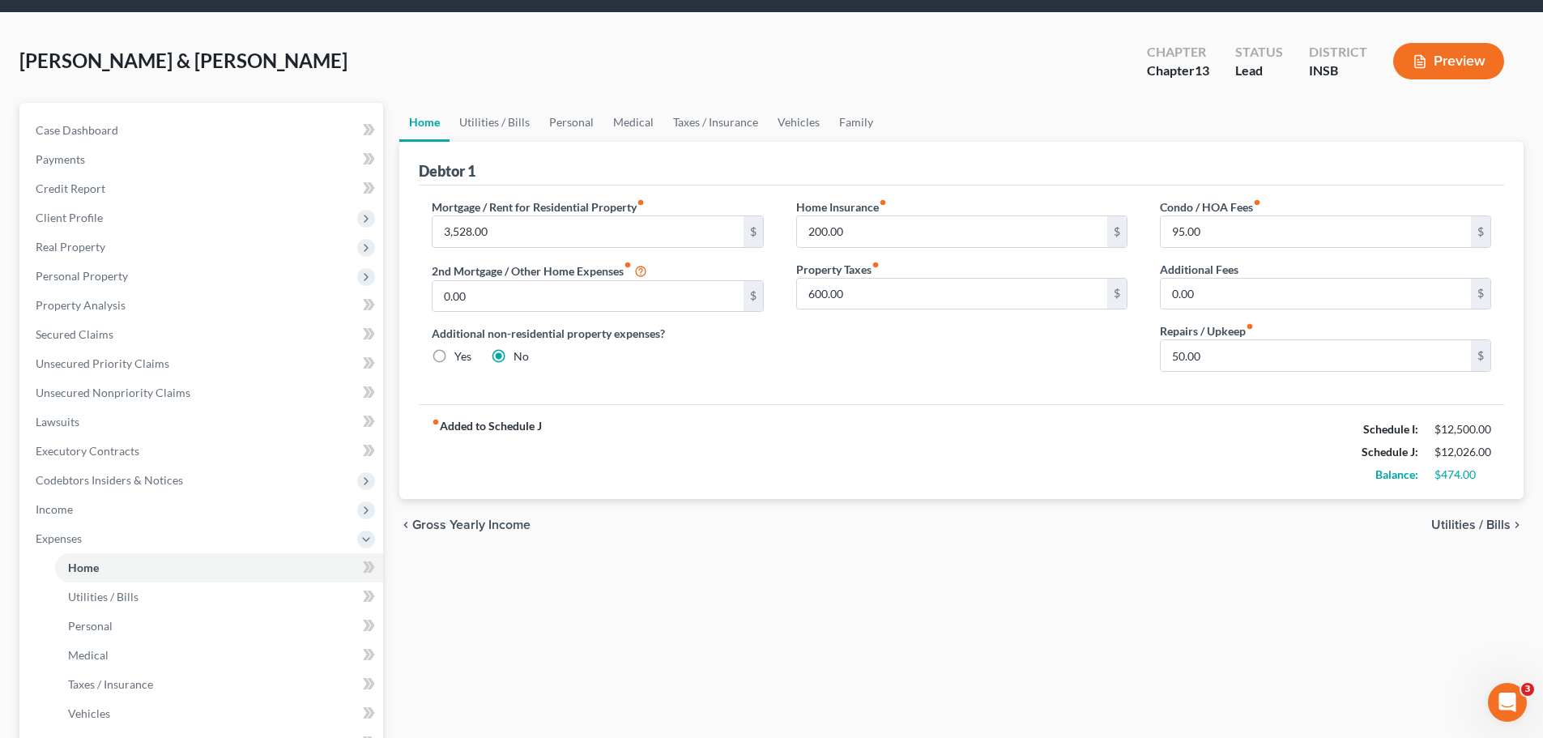
scroll to position [81, 0]
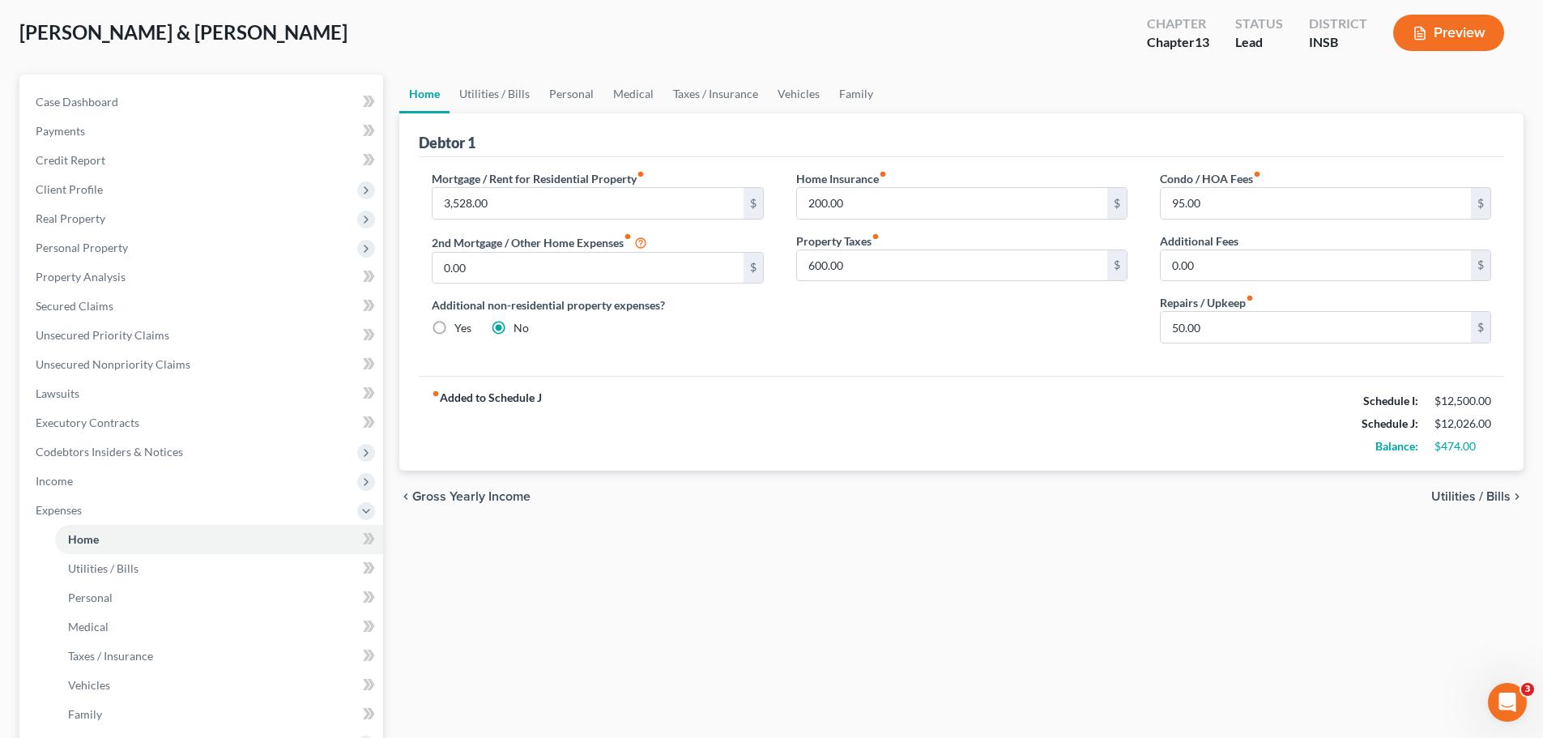
click at [809, 356] on div "Home Insurance fiber_manual_record 200.00 $ Property Taxes fiber_manual_record …" at bounding box center [962, 263] width 364 height 186
click at [827, 272] on input "600.00" at bounding box center [952, 265] width 310 height 31
click at [839, 350] on div "Home Insurance fiber_manual_record 200.00 $ Property Taxes fiber_manual_record …" at bounding box center [962, 263] width 364 height 186
click at [893, 271] on input "500" at bounding box center [952, 265] width 310 height 31
type input "550"
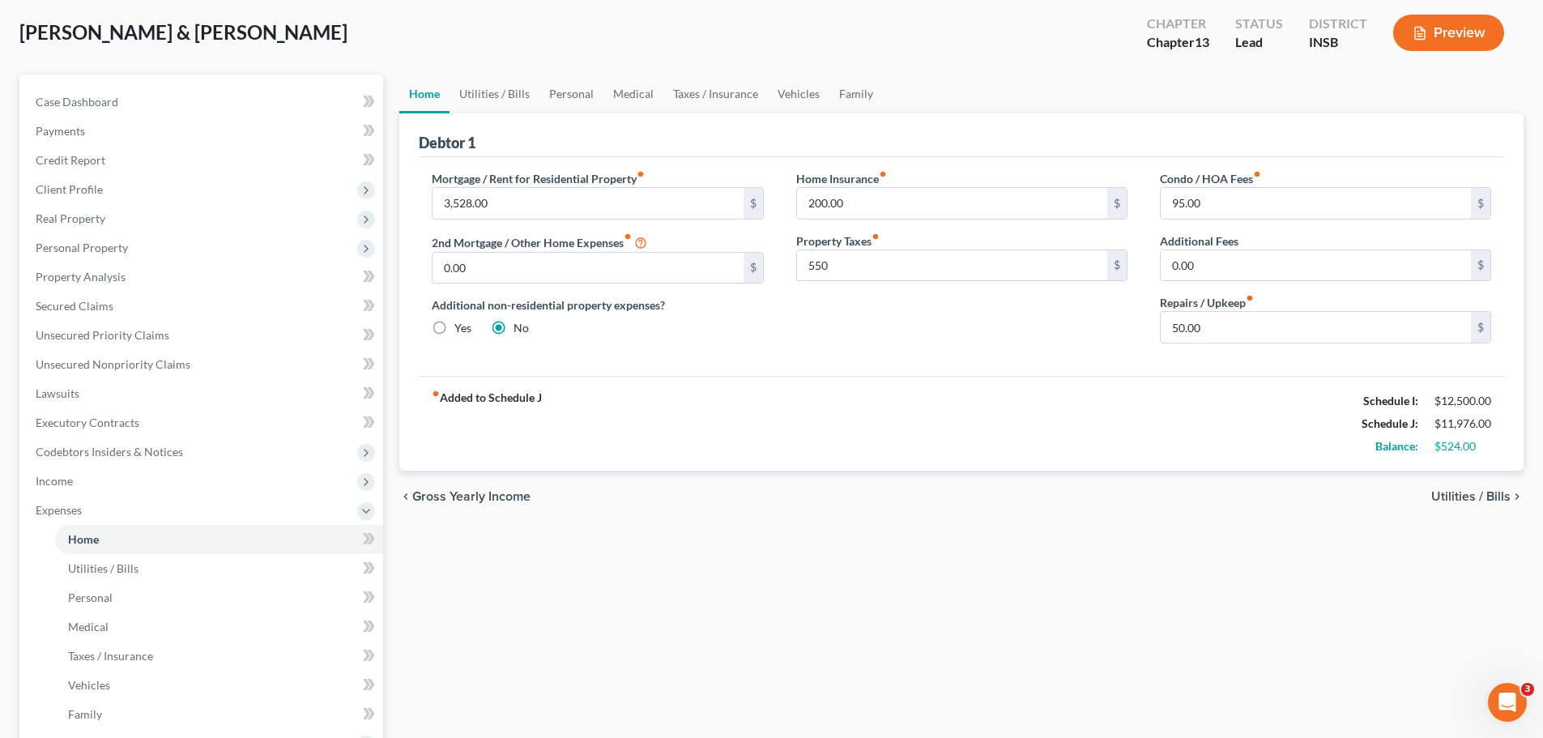
click at [908, 348] on div "Home Insurance fiber_manual_record 200.00 $ Property Taxes fiber_manual_record …" at bounding box center [962, 263] width 364 height 186
click at [869, 199] on input "200.00" at bounding box center [952, 203] width 310 height 31
click at [1199, 325] on input "50.00" at bounding box center [1315, 327] width 310 height 31
click at [153, 576] on link "Utilities / Bills" at bounding box center [219, 568] width 328 height 29
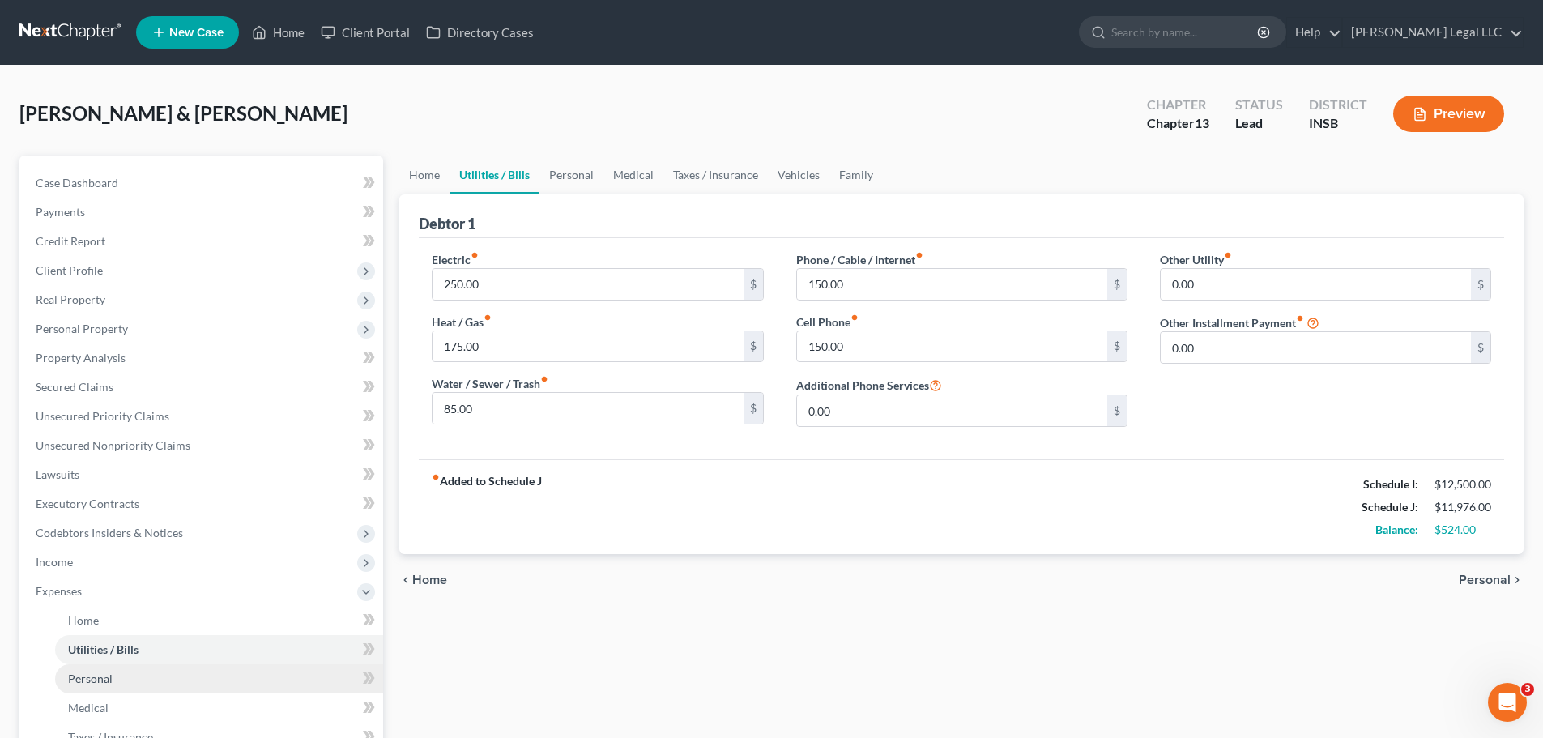
click at [132, 672] on link "Personal" at bounding box center [219, 678] width 328 height 29
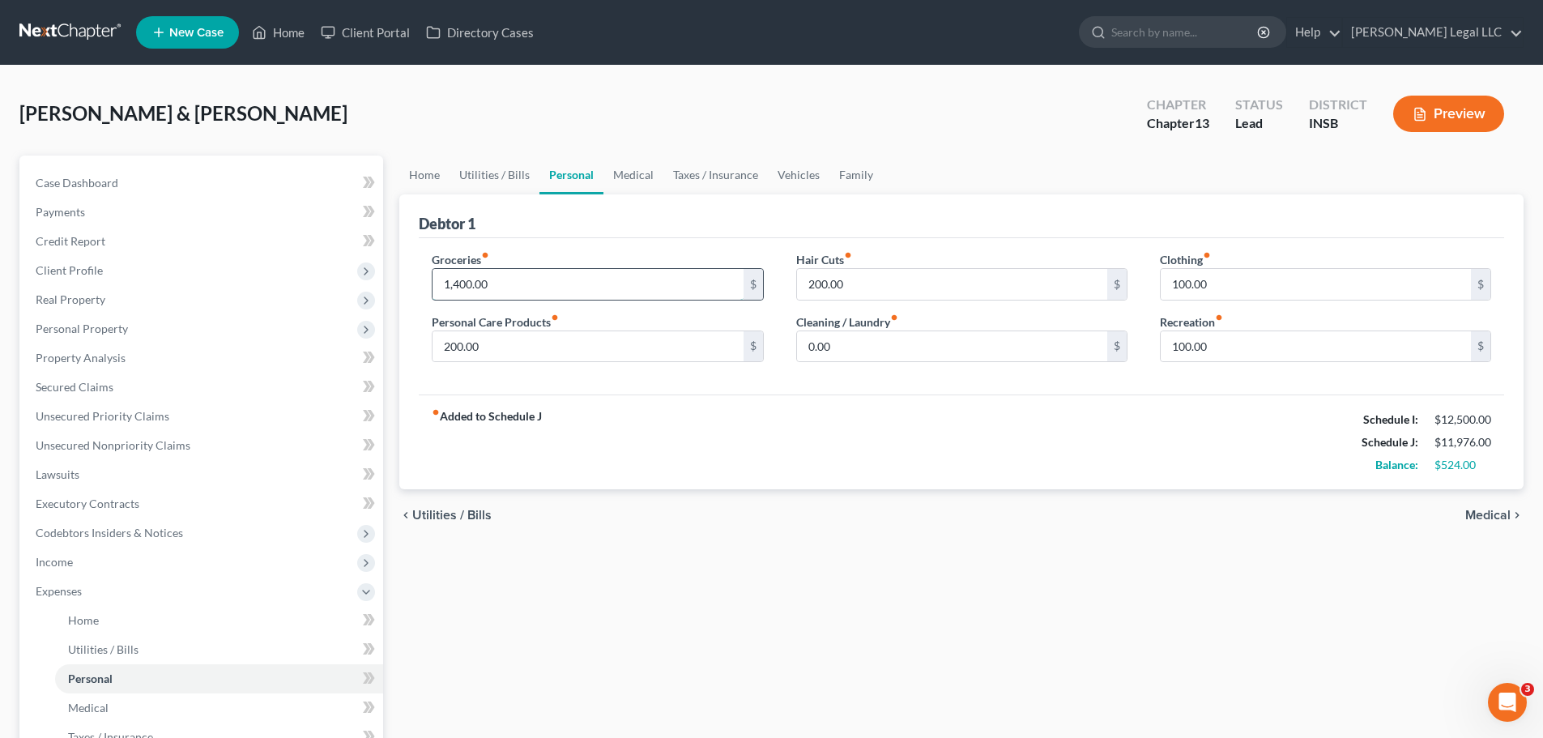
click at [517, 292] on input "1,400.00" at bounding box center [587, 284] width 310 height 31
click at [477, 341] on input "200.00" at bounding box center [587, 346] width 310 height 31
type input "100"
click at [723, 445] on div "fiber_manual_record Added to Schedule J Schedule I: $12,500.00 Schedule J: $11,…" at bounding box center [961, 441] width 1085 height 95
click at [88, 713] on span "Medical" at bounding box center [88, 707] width 40 height 14
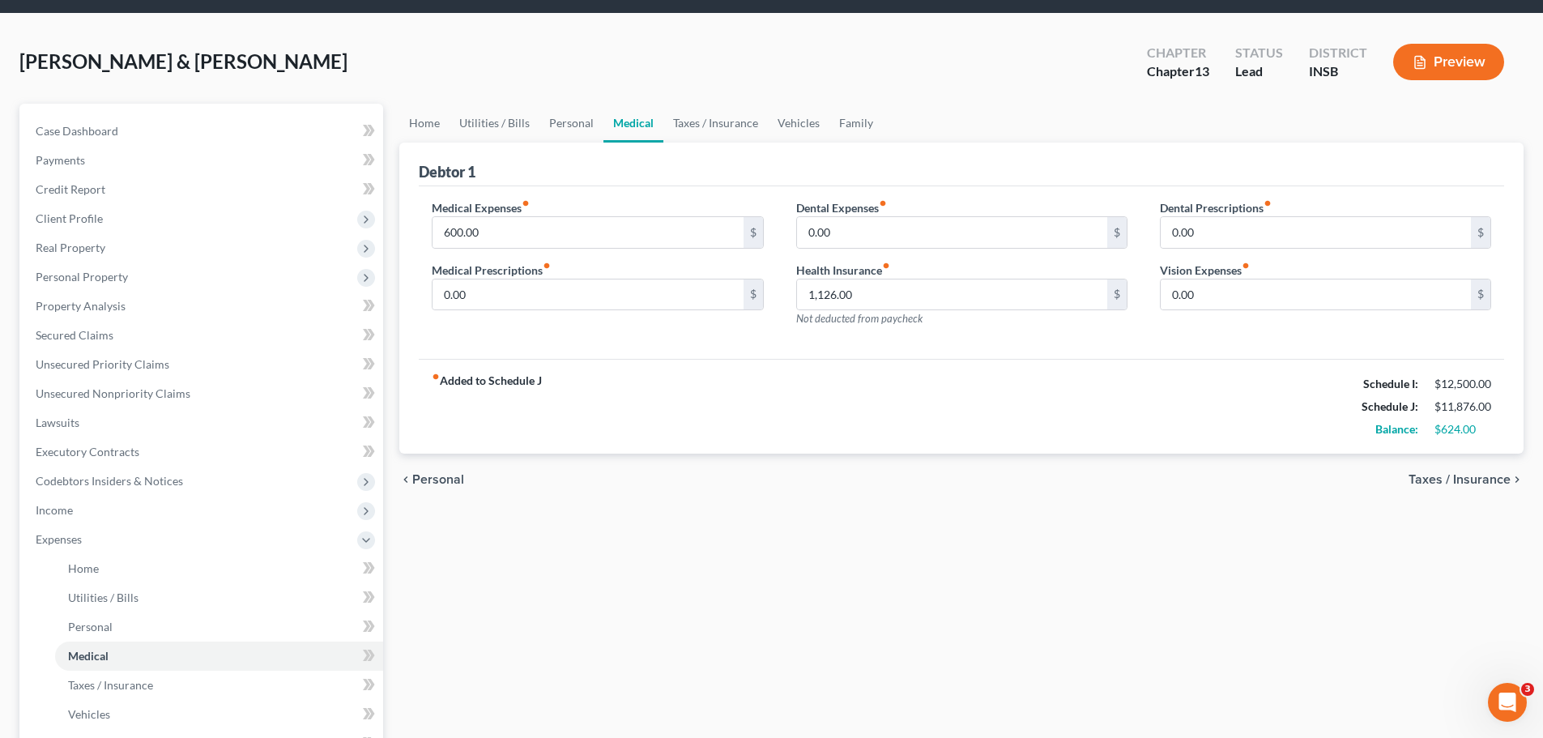
scroll to position [81, 0]
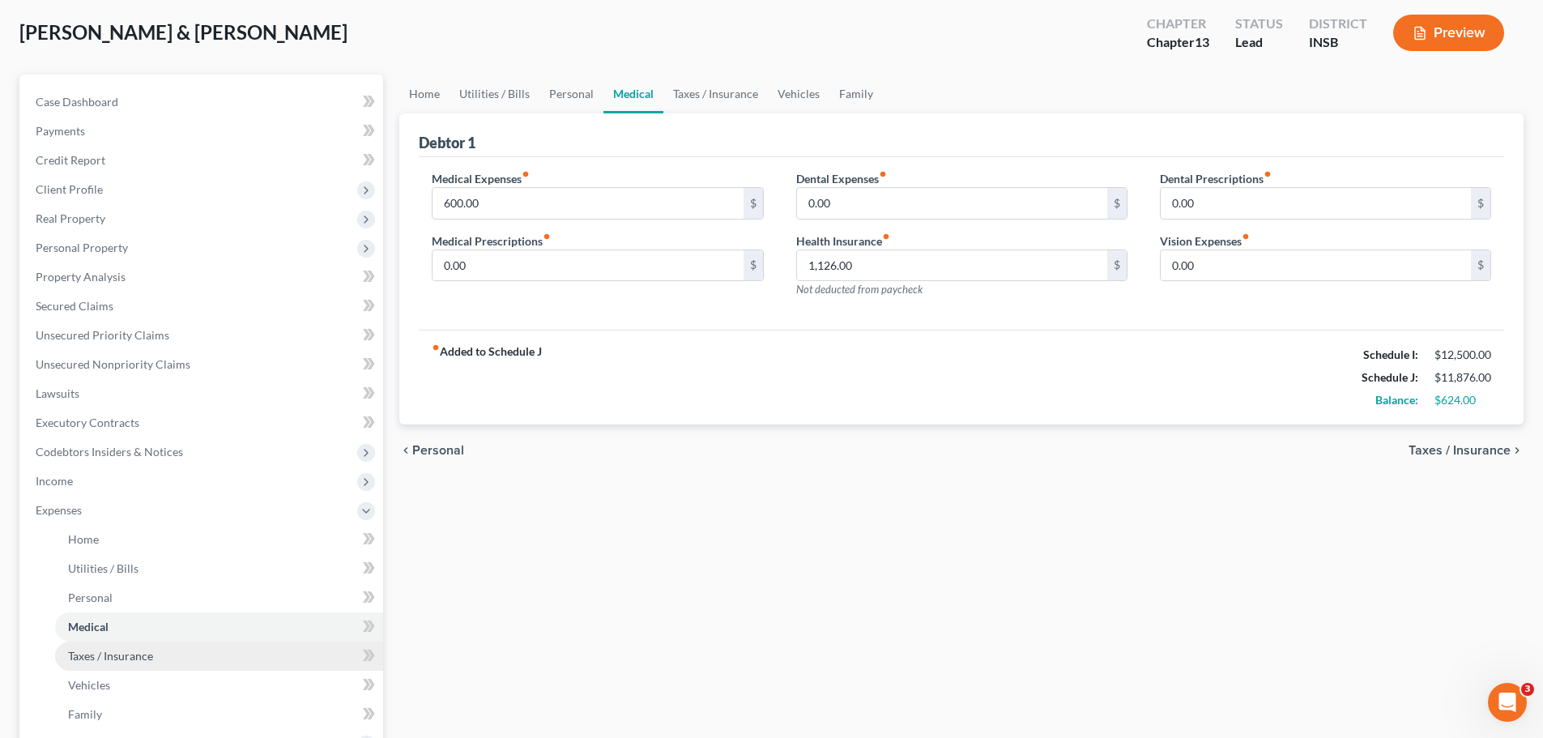
click at [174, 658] on link "Taxes / Insurance" at bounding box center [219, 655] width 328 height 29
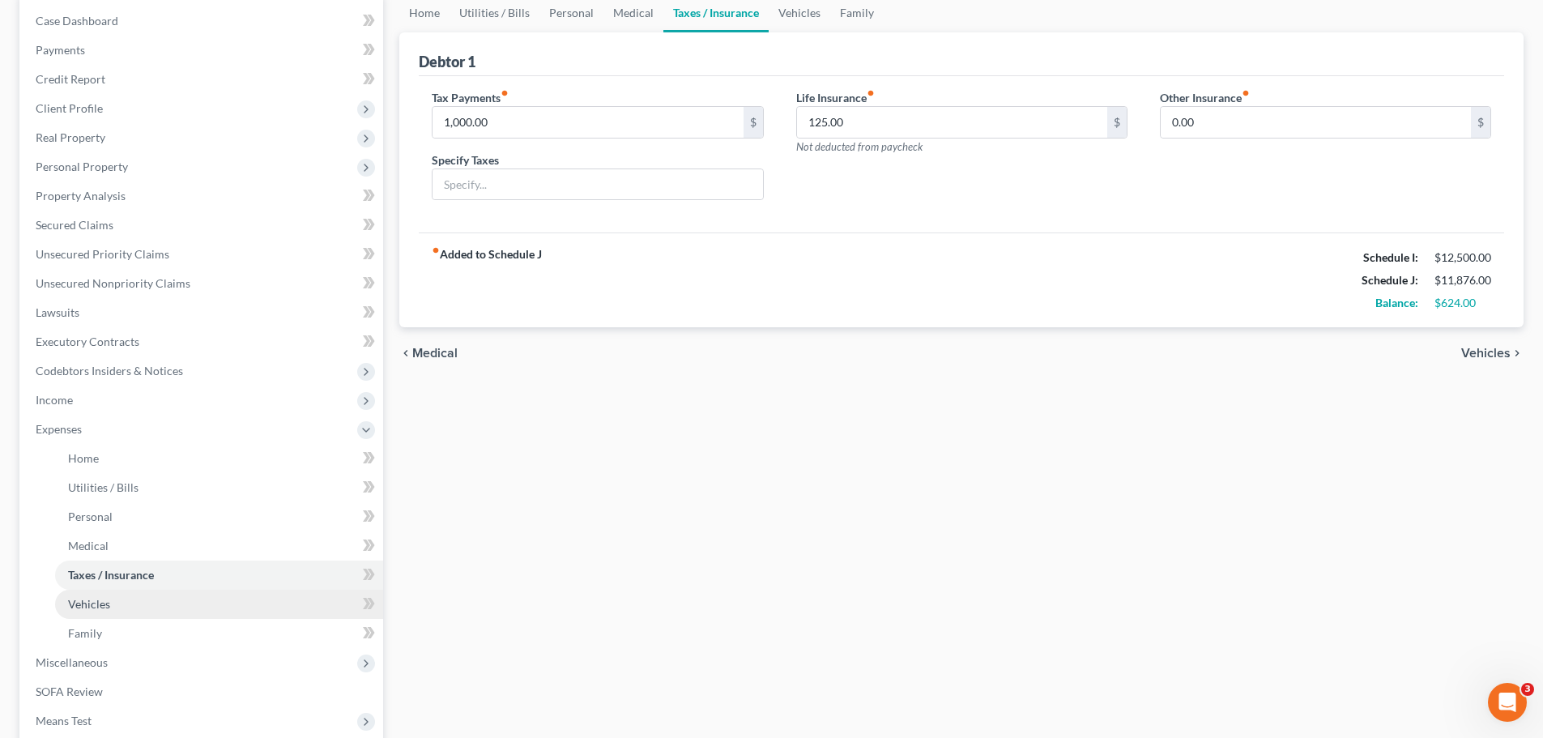
click at [88, 602] on span "Vehicles" at bounding box center [89, 604] width 42 height 14
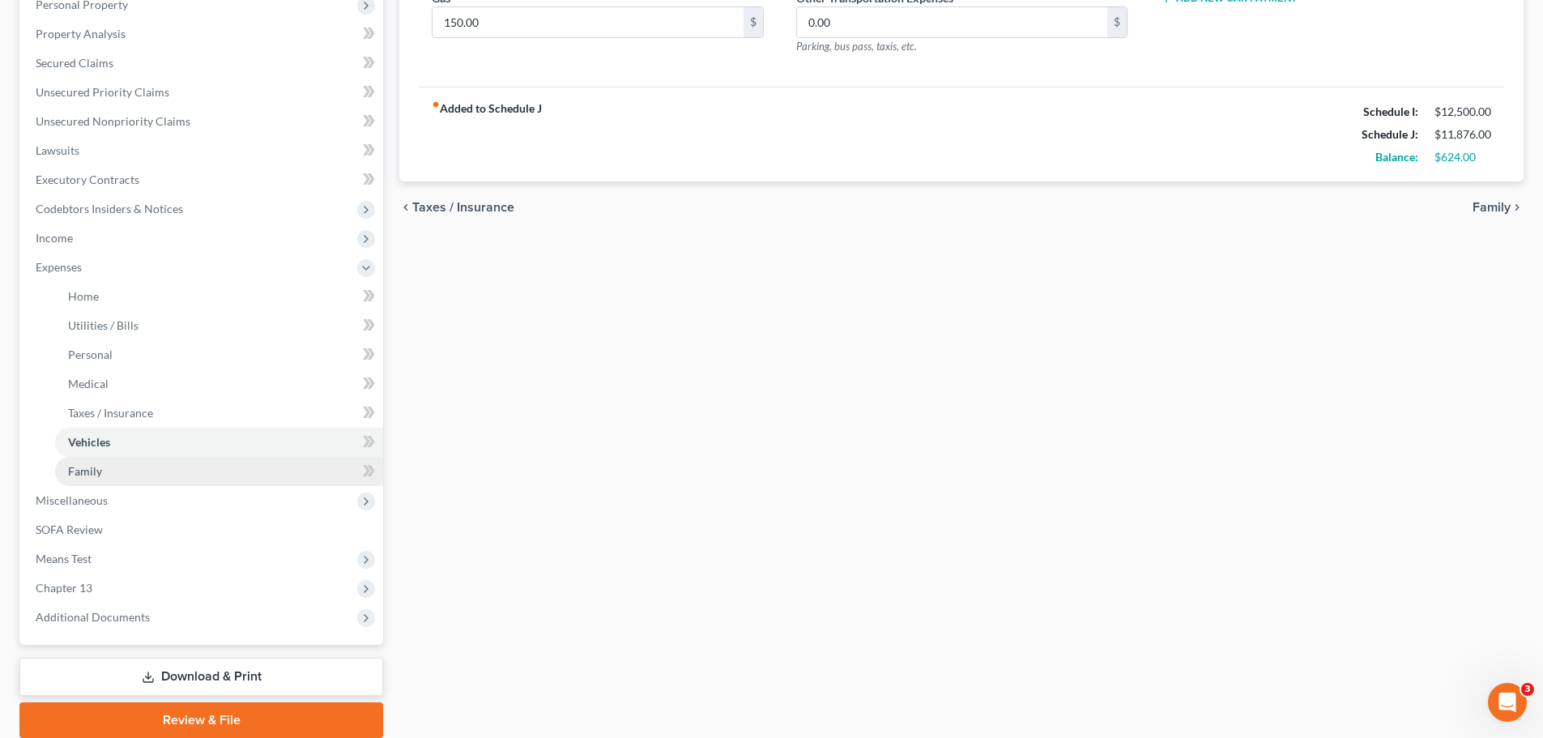
click at [126, 474] on link "Family" at bounding box center [219, 471] width 328 height 29
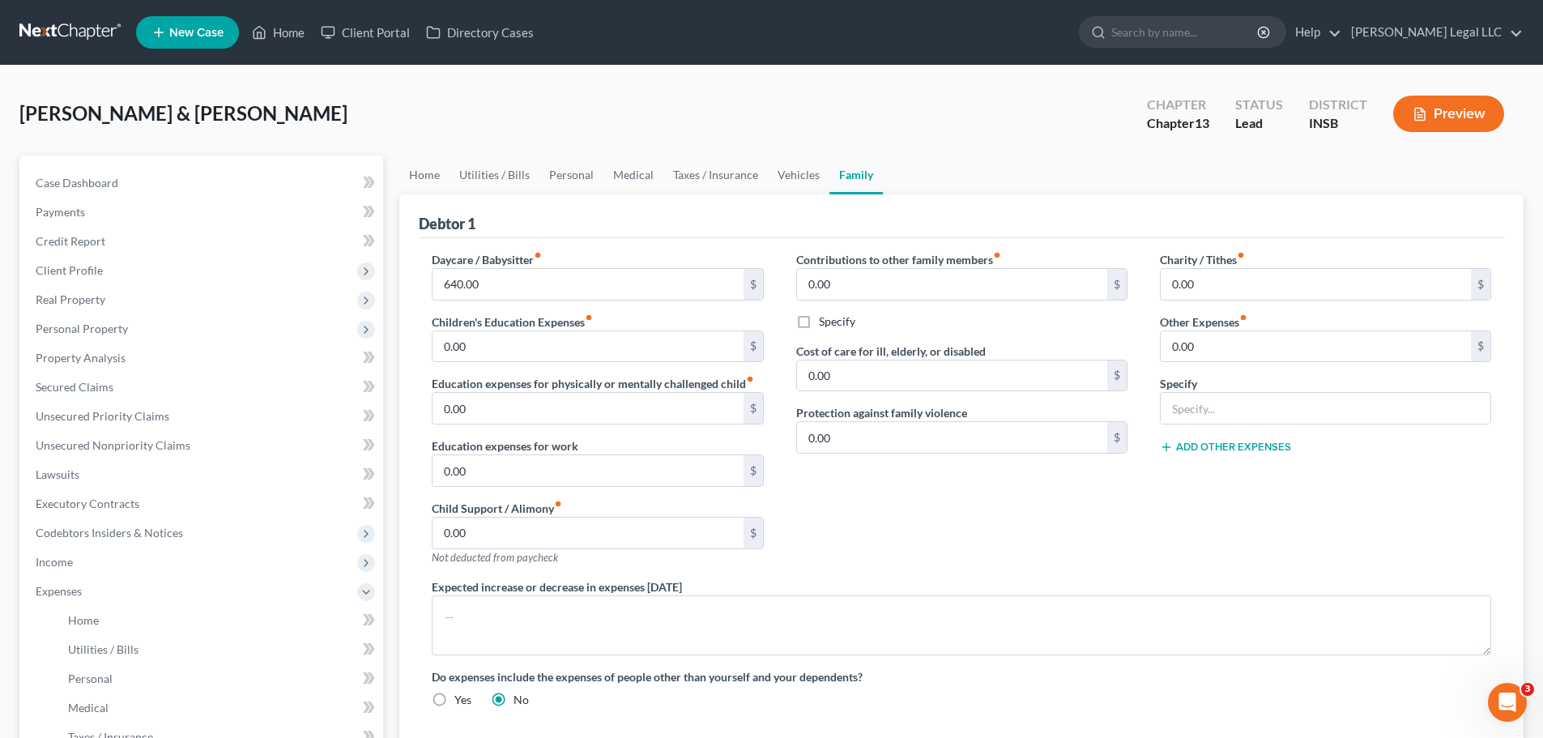
click at [1457, 116] on button "Preview" at bounding box center [1448, 114] width 111 height 36
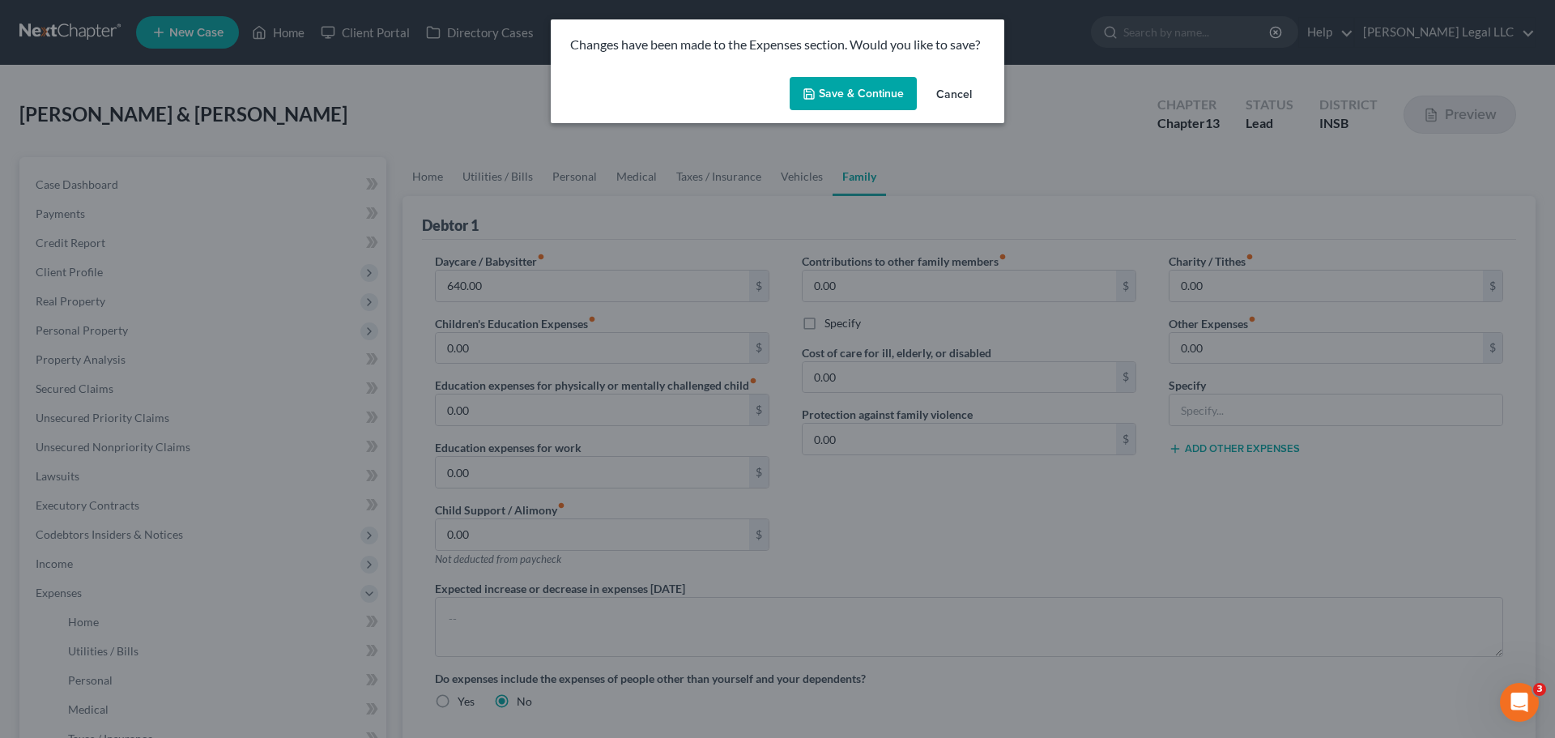
click at [835, 96] on button "Save & Continue" at bounding box center [853, 94] width 127 height 34
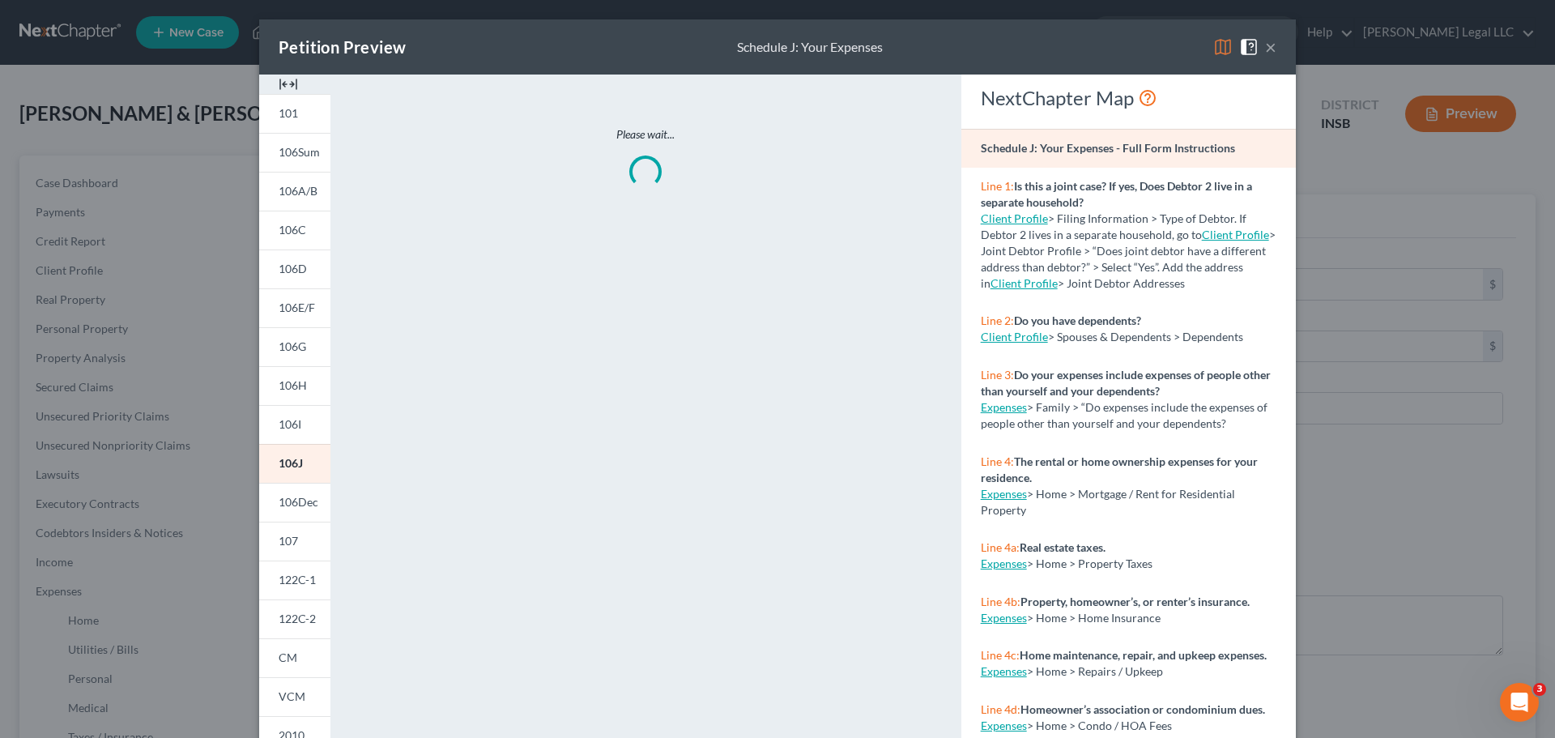
click at [280, 81] on img at bounding box center [288, 83] width 19 height 19
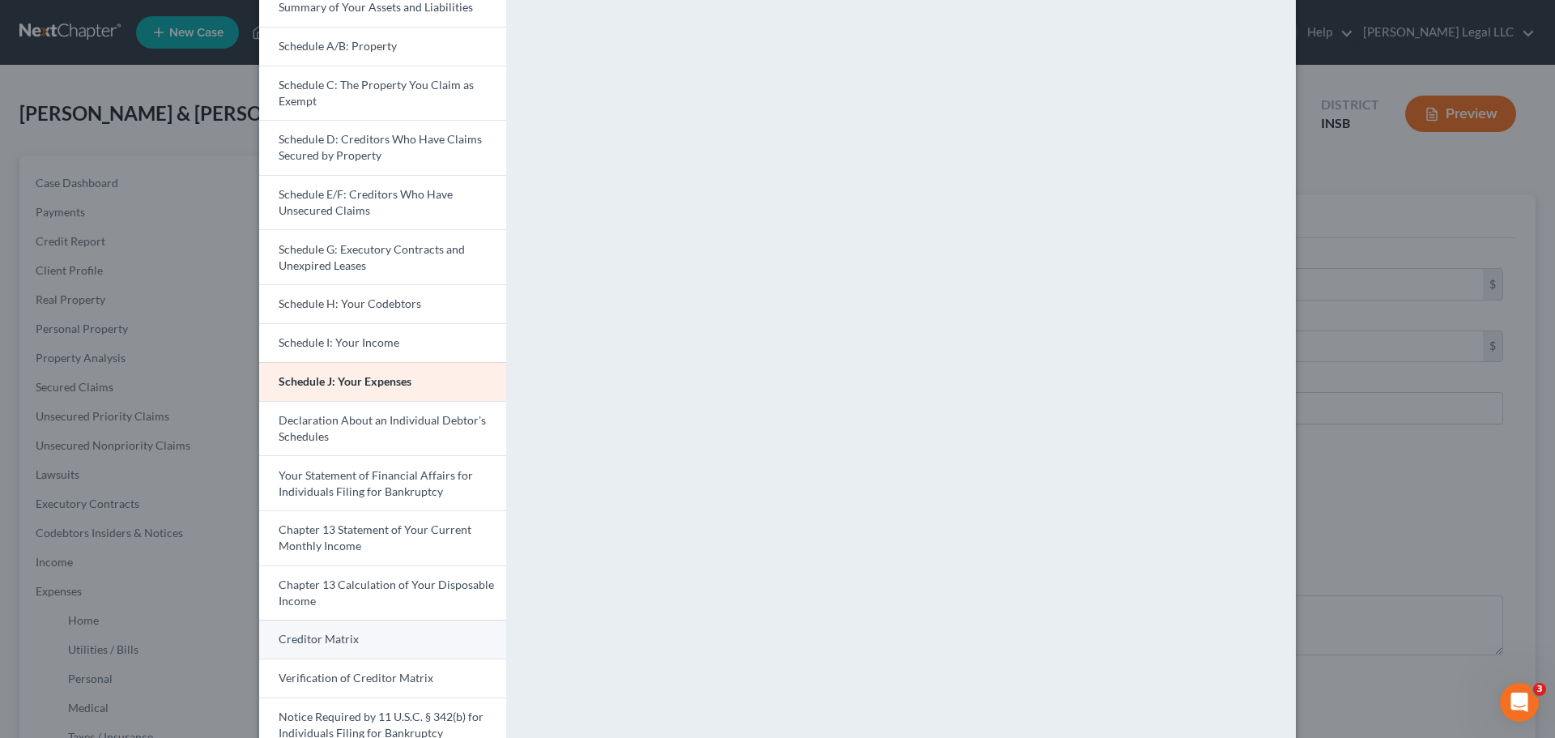
scroll to position [162, 0]
click at [379, 587] on span "Chapter 13 Calculation of Your Disposable Income" at bounding box center [386, 592] width 215 height 30
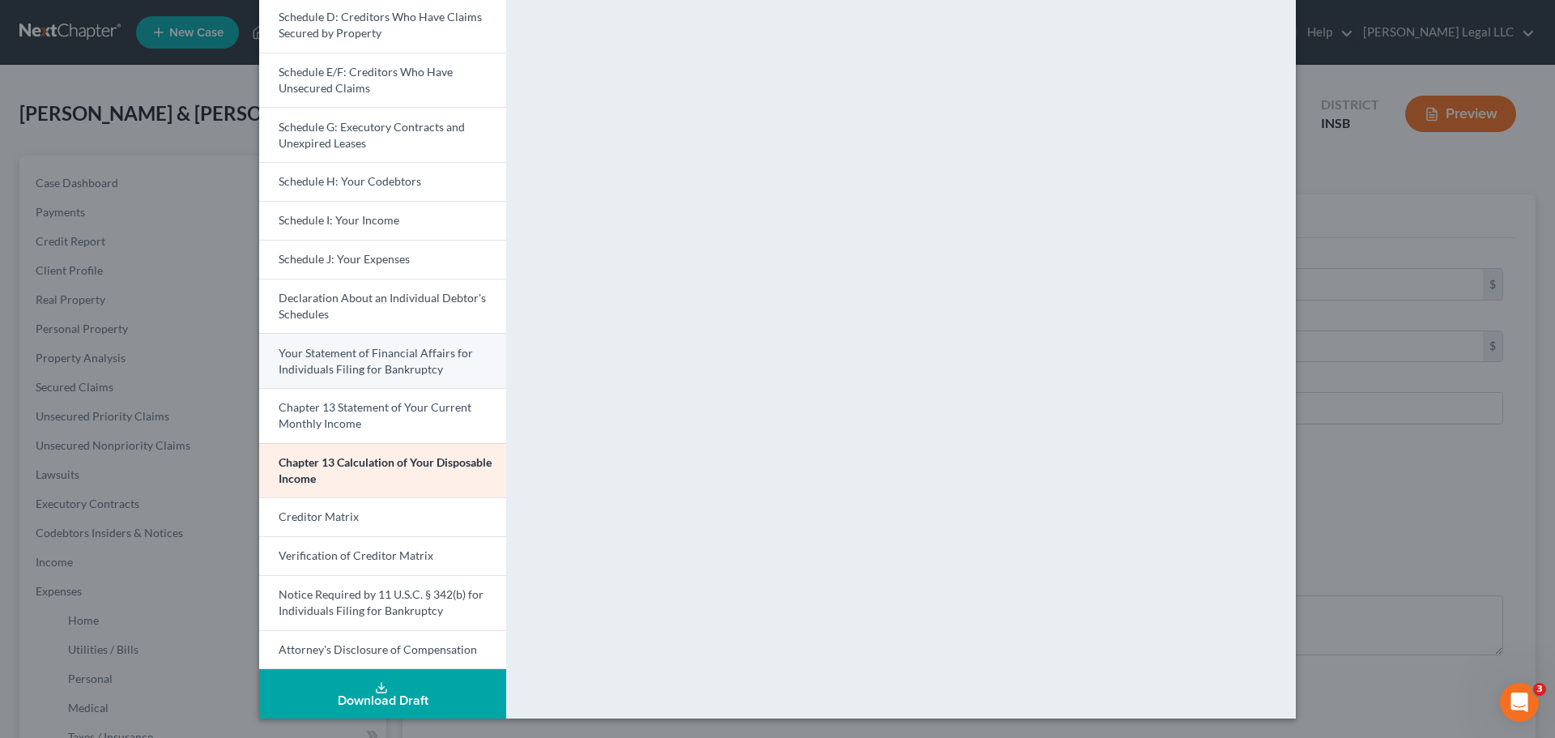
scroll to position [202, 0]
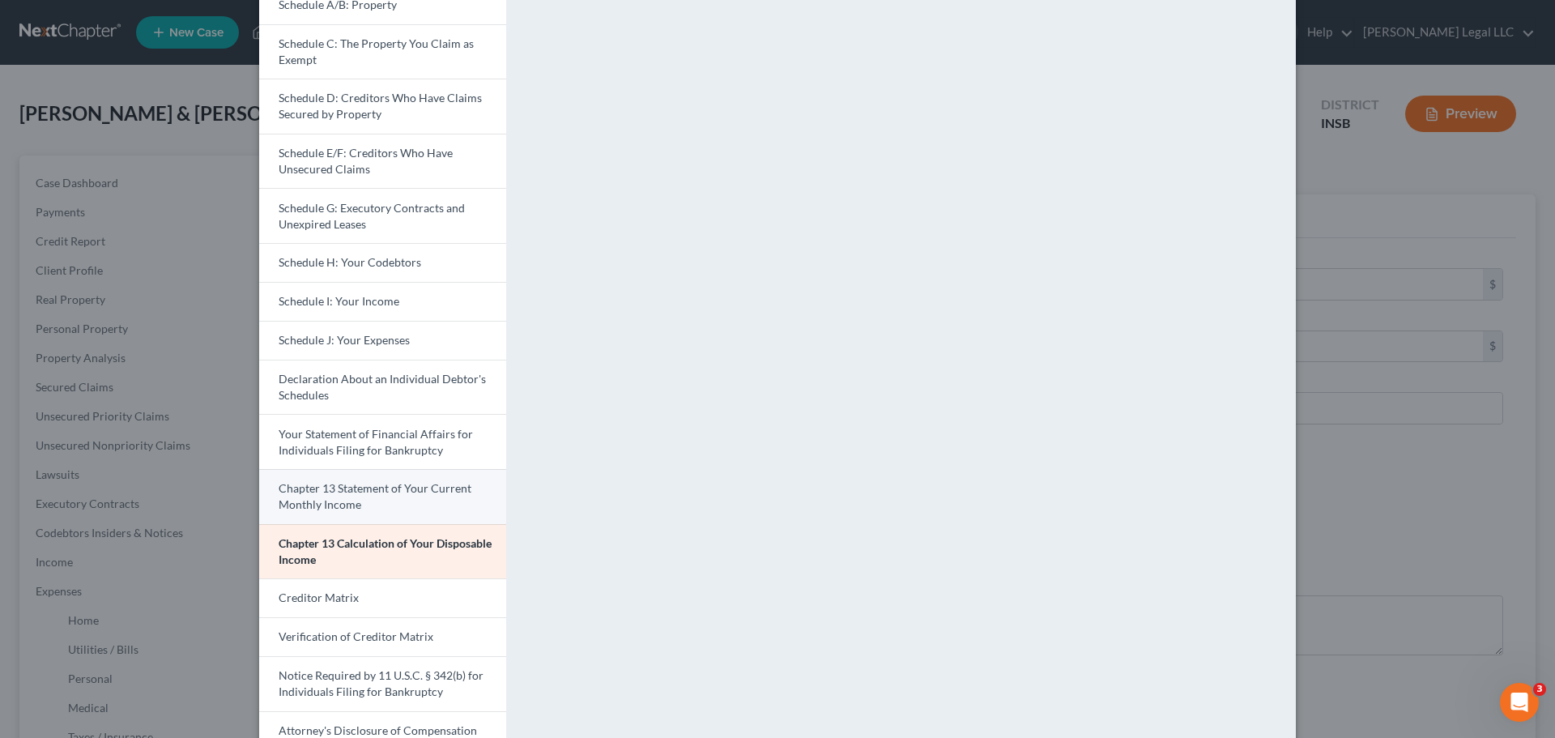
click at [337, 509] on span "Chapter 13 Statement of Your Current Monthly Income" at bounding box center [375, 496] width 193 height 30
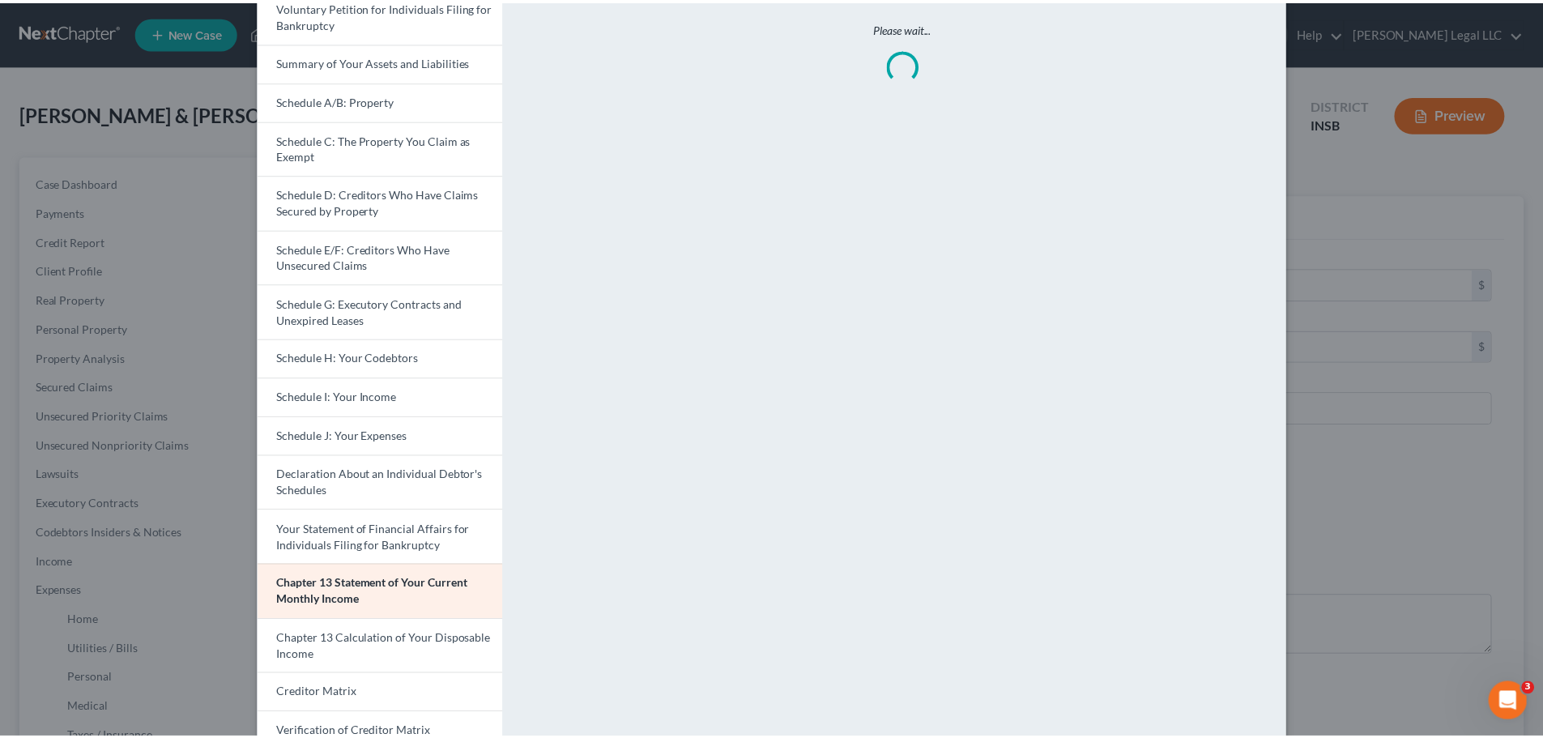
scroll to position [0, 0]
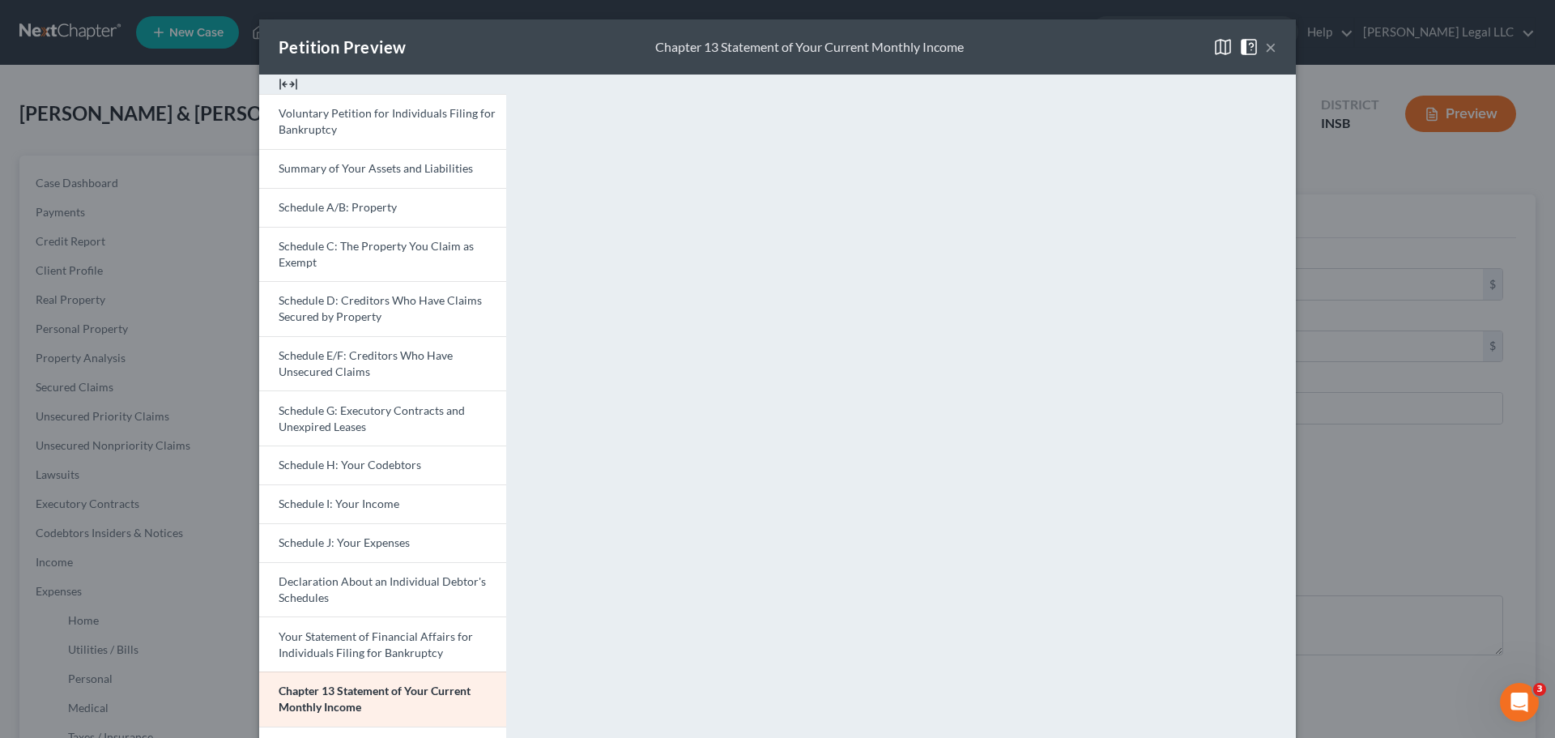
click at [1265, 47] on button "×" at bounding box center [1270, 46] width 11 height 19
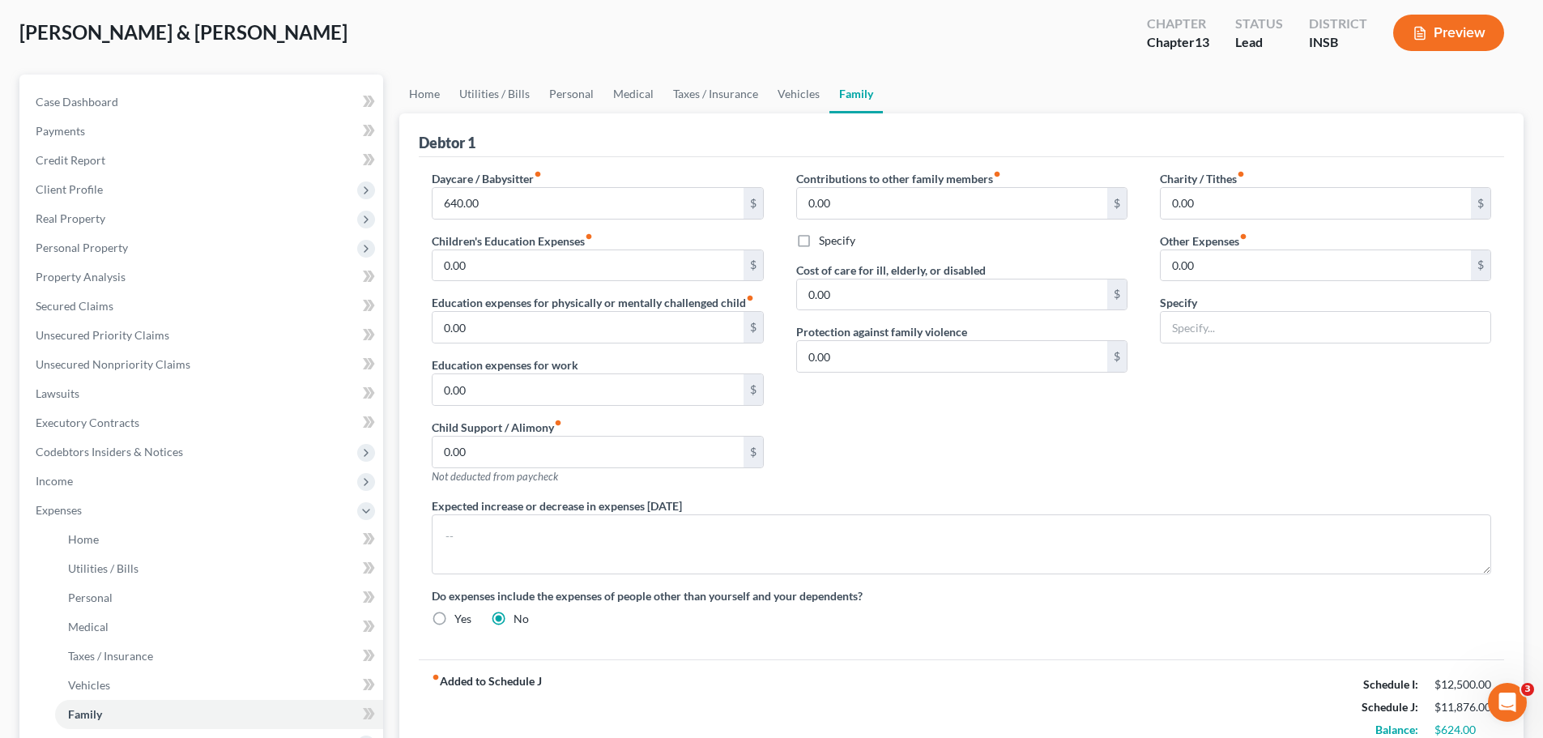
scroll to position [162, 0]
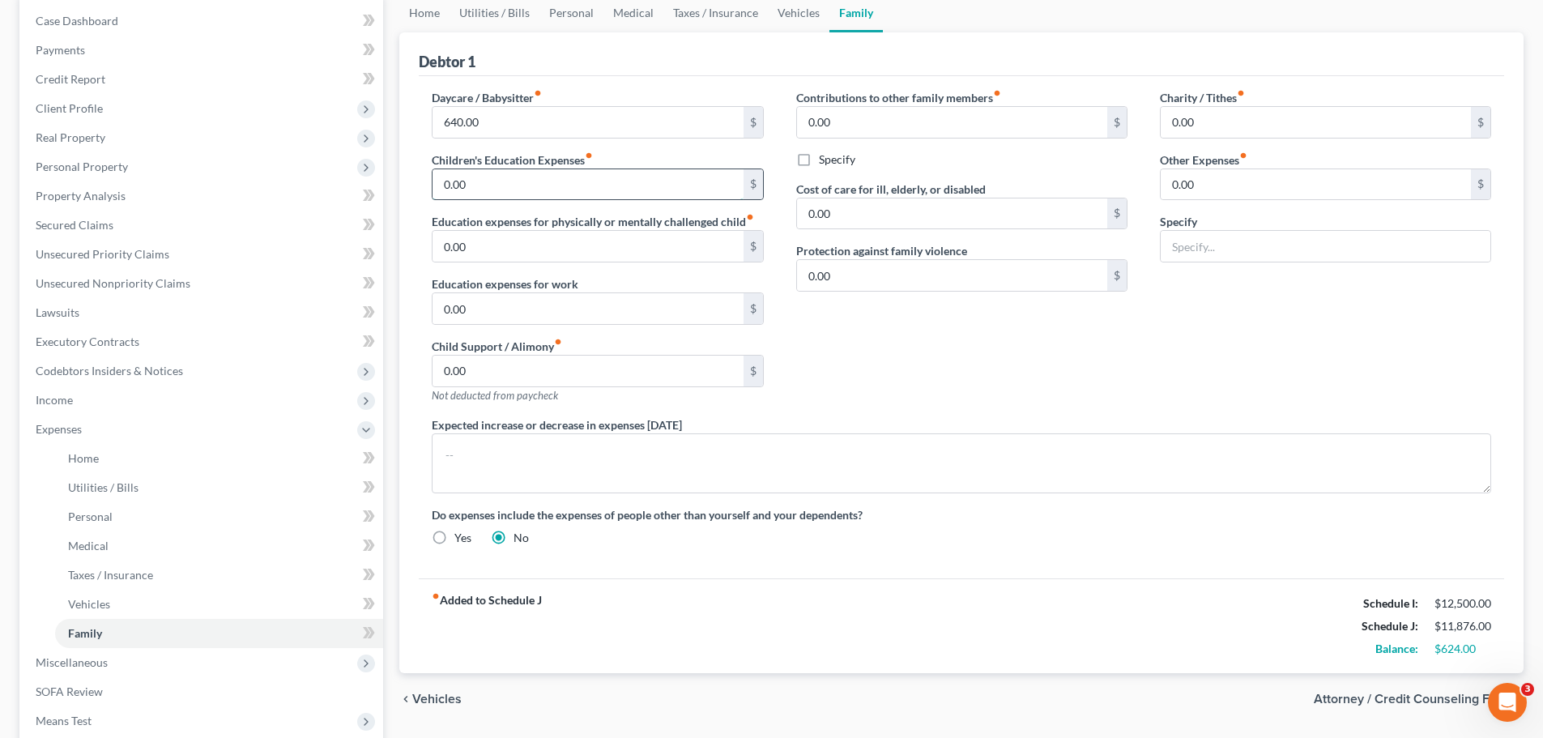
click at [573, 176] on input "0.00" at bounding box center [587, 184] width 310 height 31
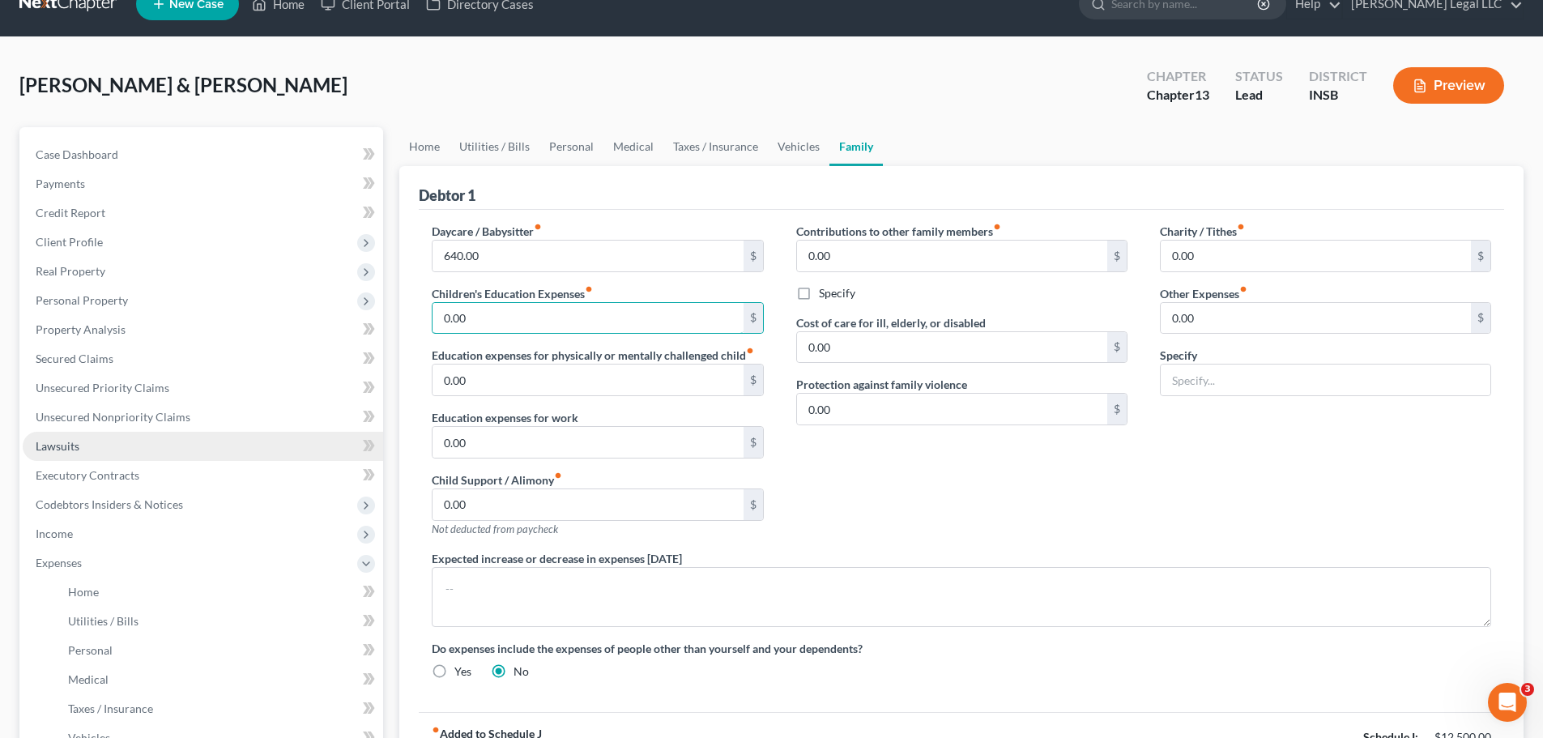
scroll to position [0, 0]
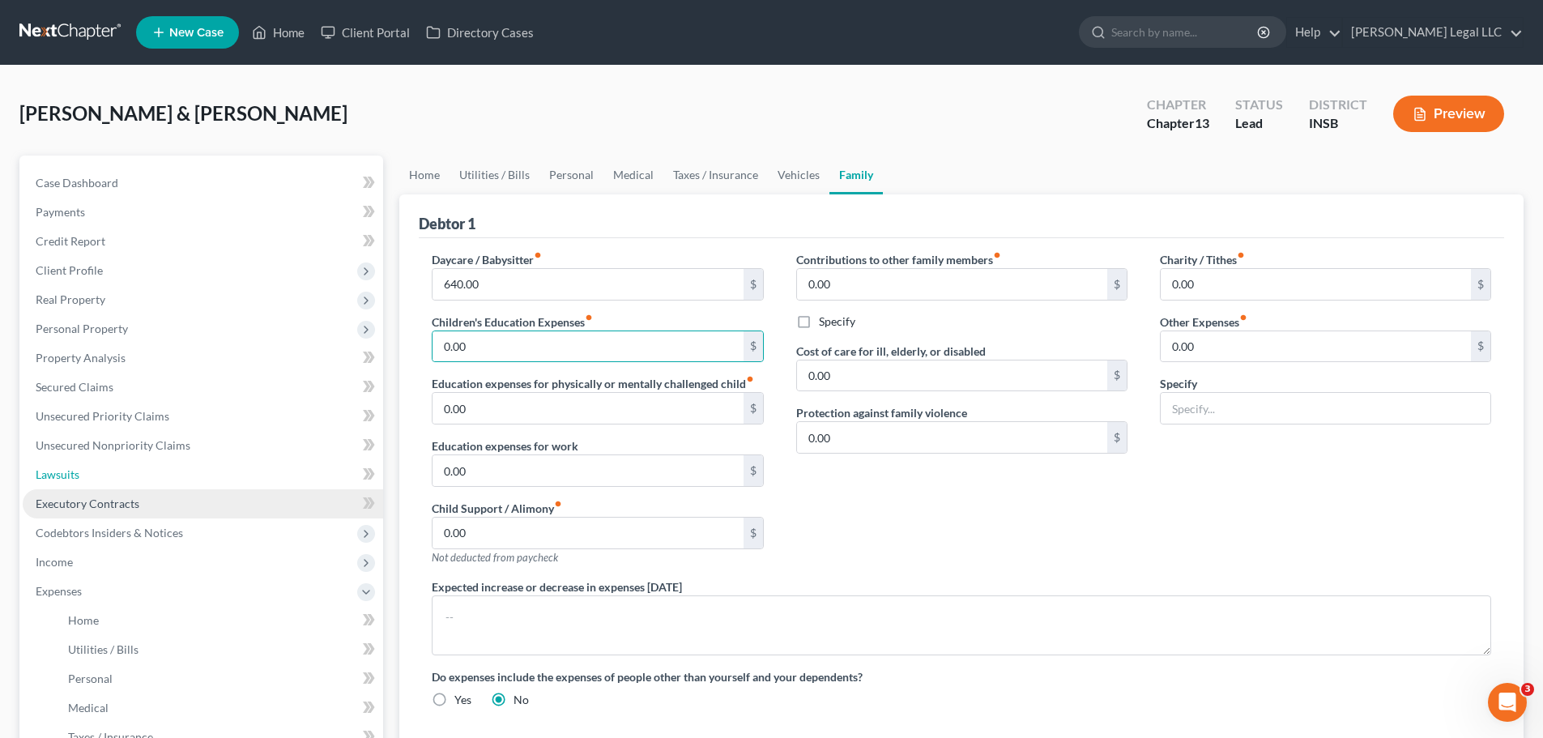
click at [49, 487] on link "Lawsuits" at bounding box center [203, 474] width 360 height 29
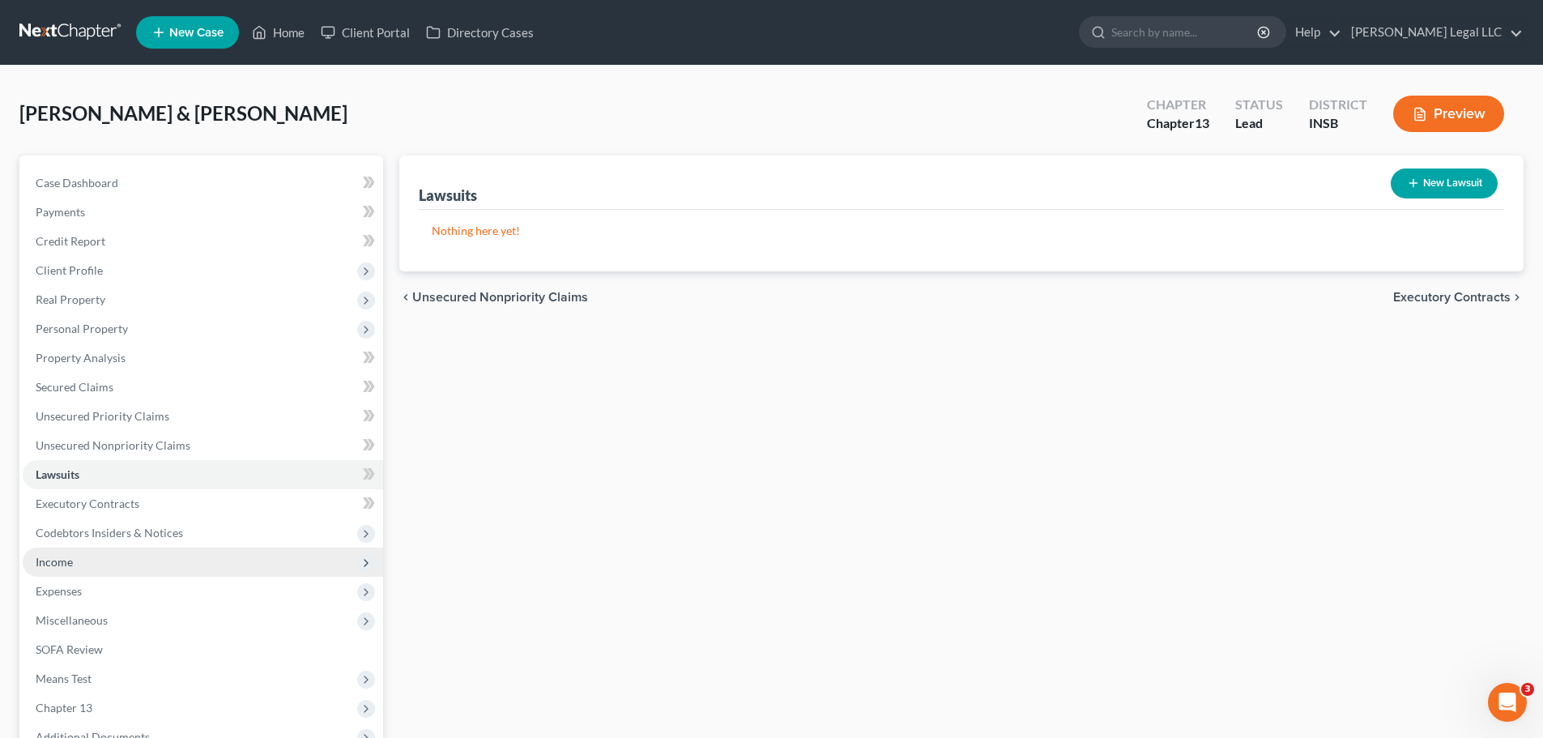
click at [46, 564] on span "Income" at bounding box center [54, 562] width 37 height 14
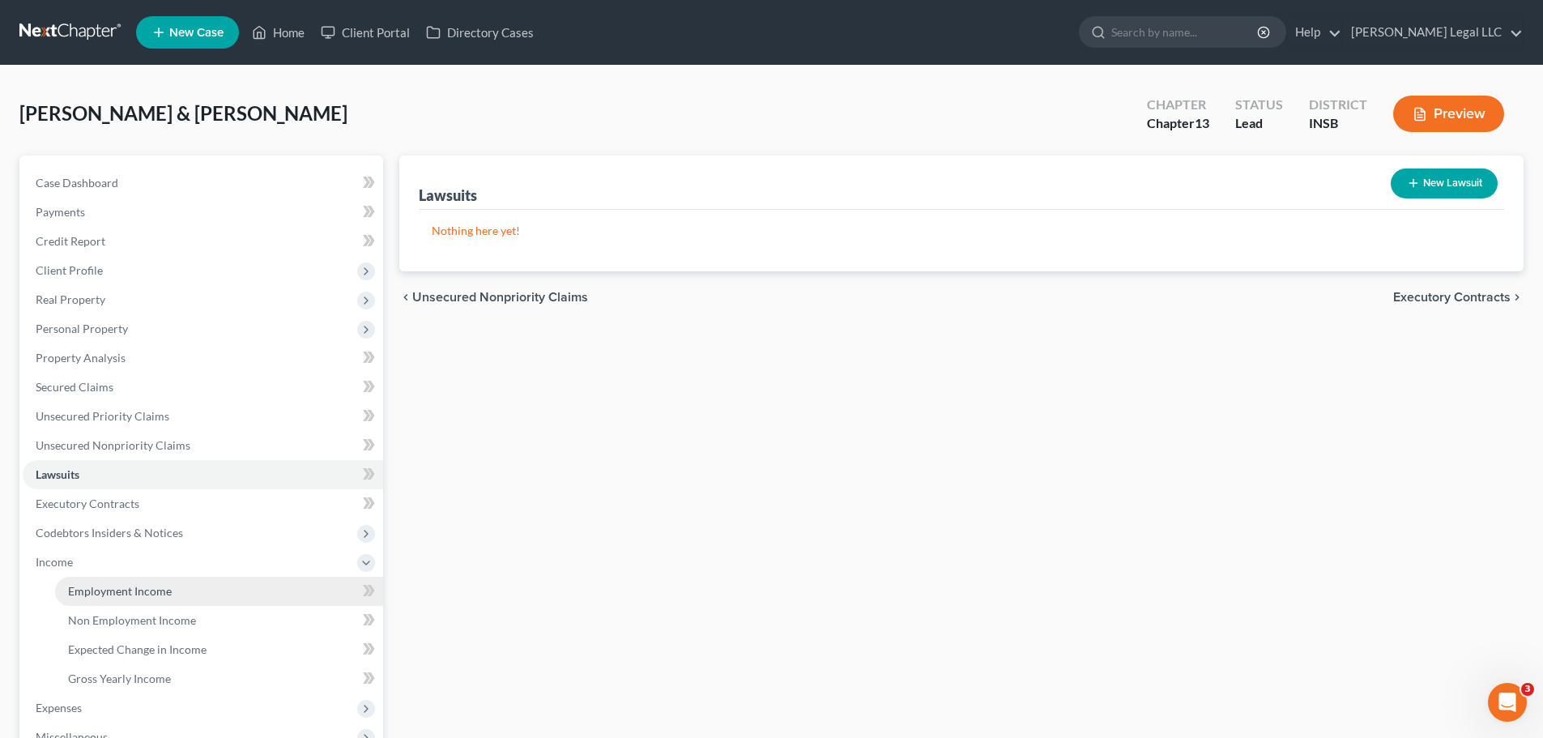
click at [70, 591] on span "Employment Income" at bounding box center [120, 591] width 104 height 14
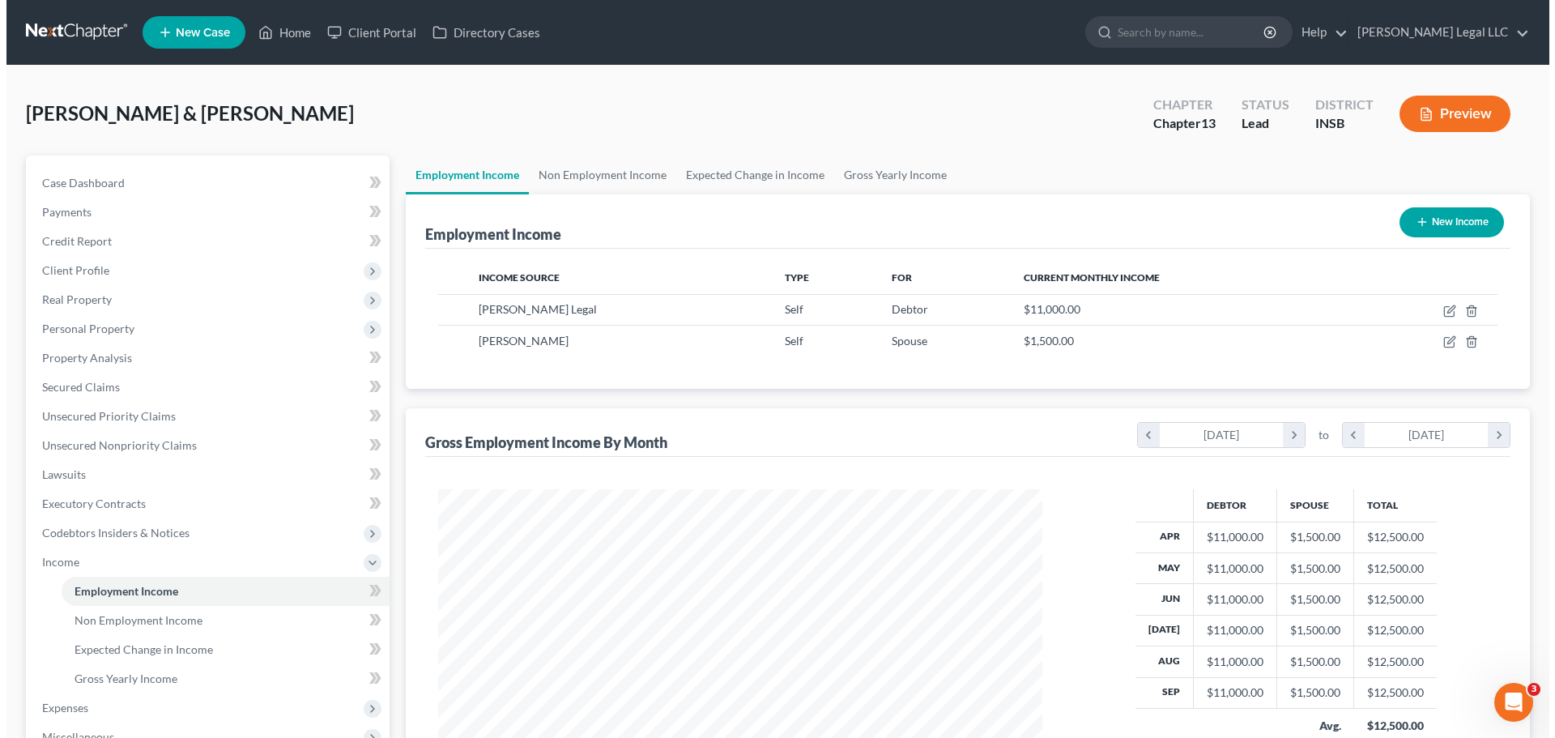
scroll to position [302, 636]
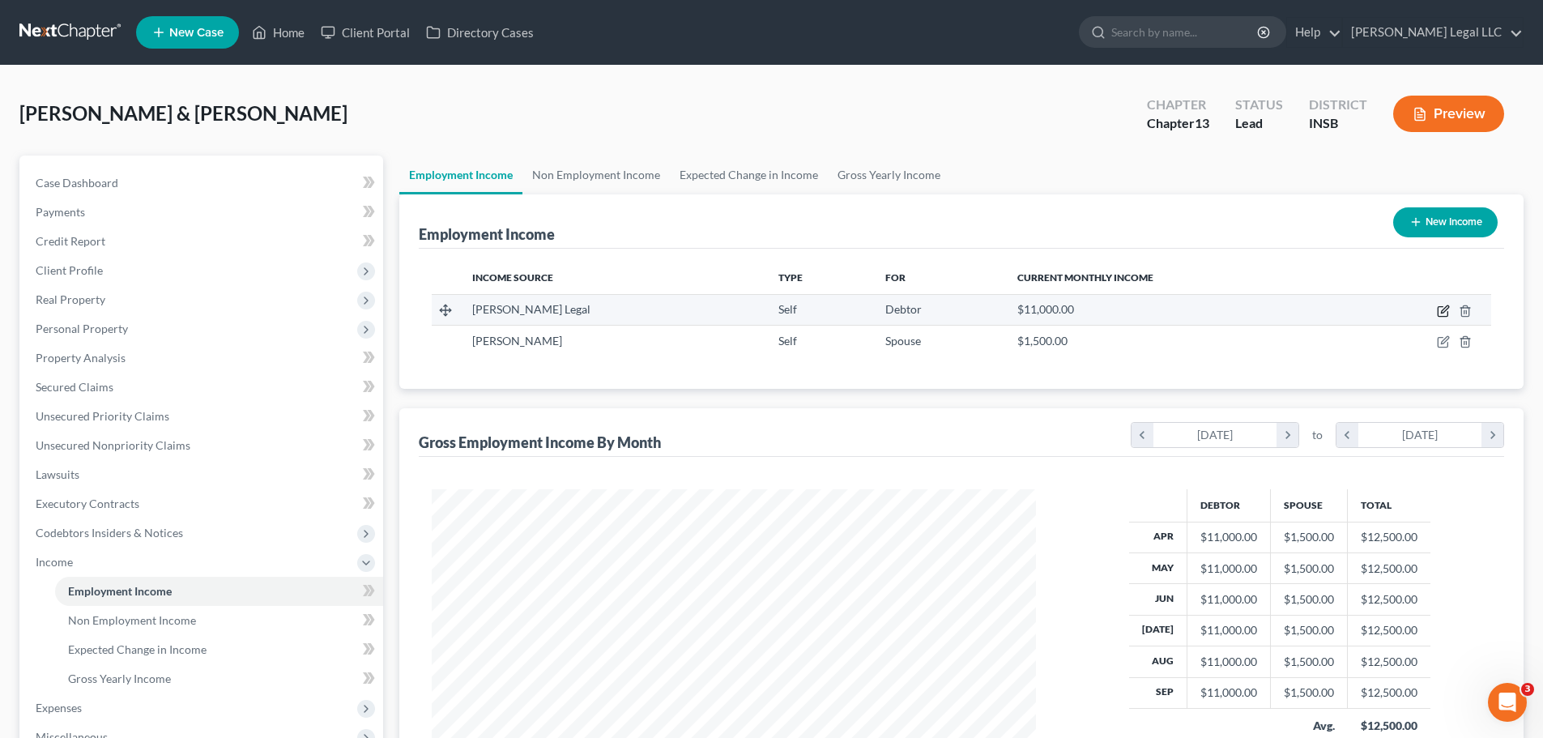
click at [1439, 311] on icon "button" at bounding box center [1442, 310] width 13 height 13
select select "1"
select select "0"
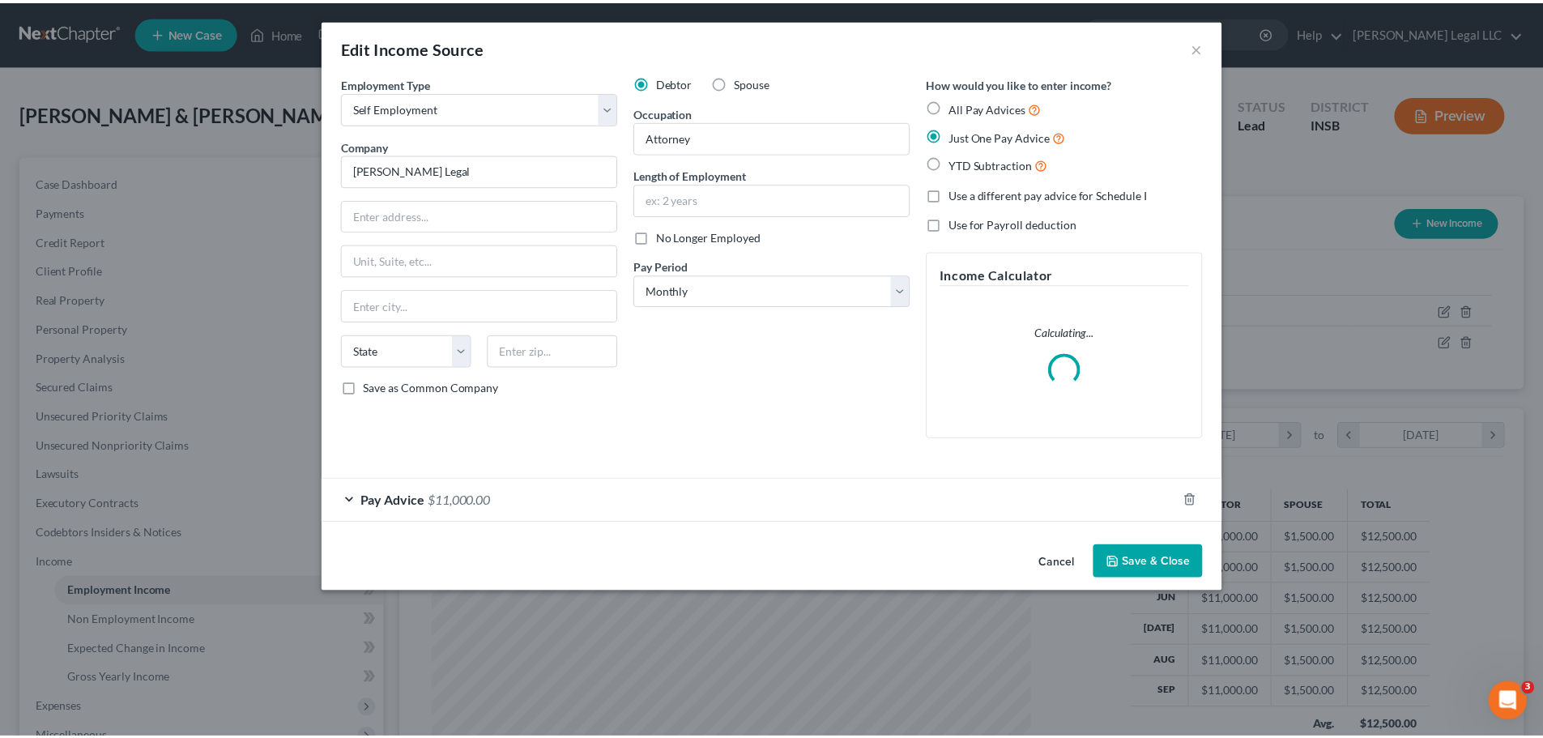
scroll to position [304, 642]
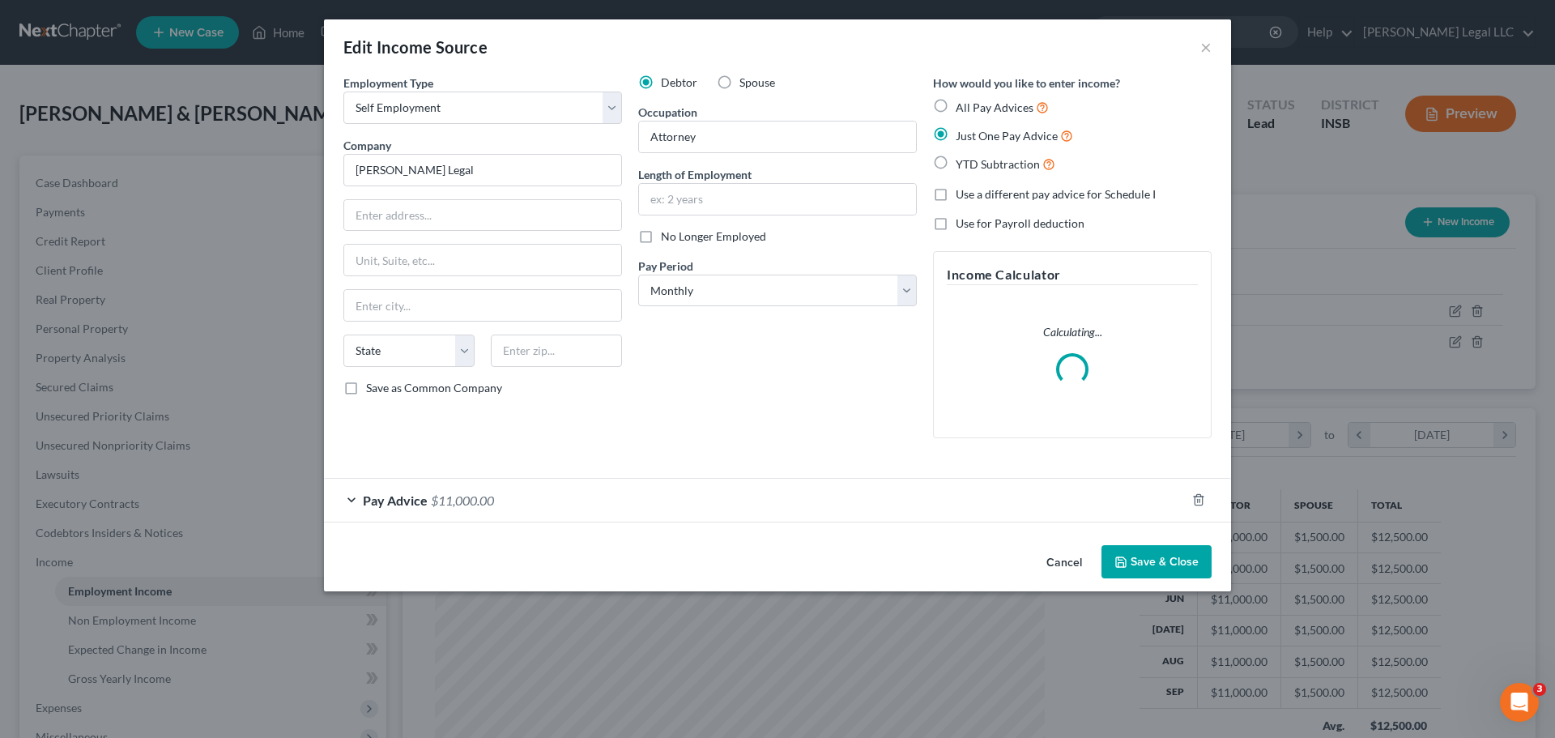
click at [552, 506] on div "Pay Advice $11,000.00" at bounding box center [755, 500] width 862 height 43
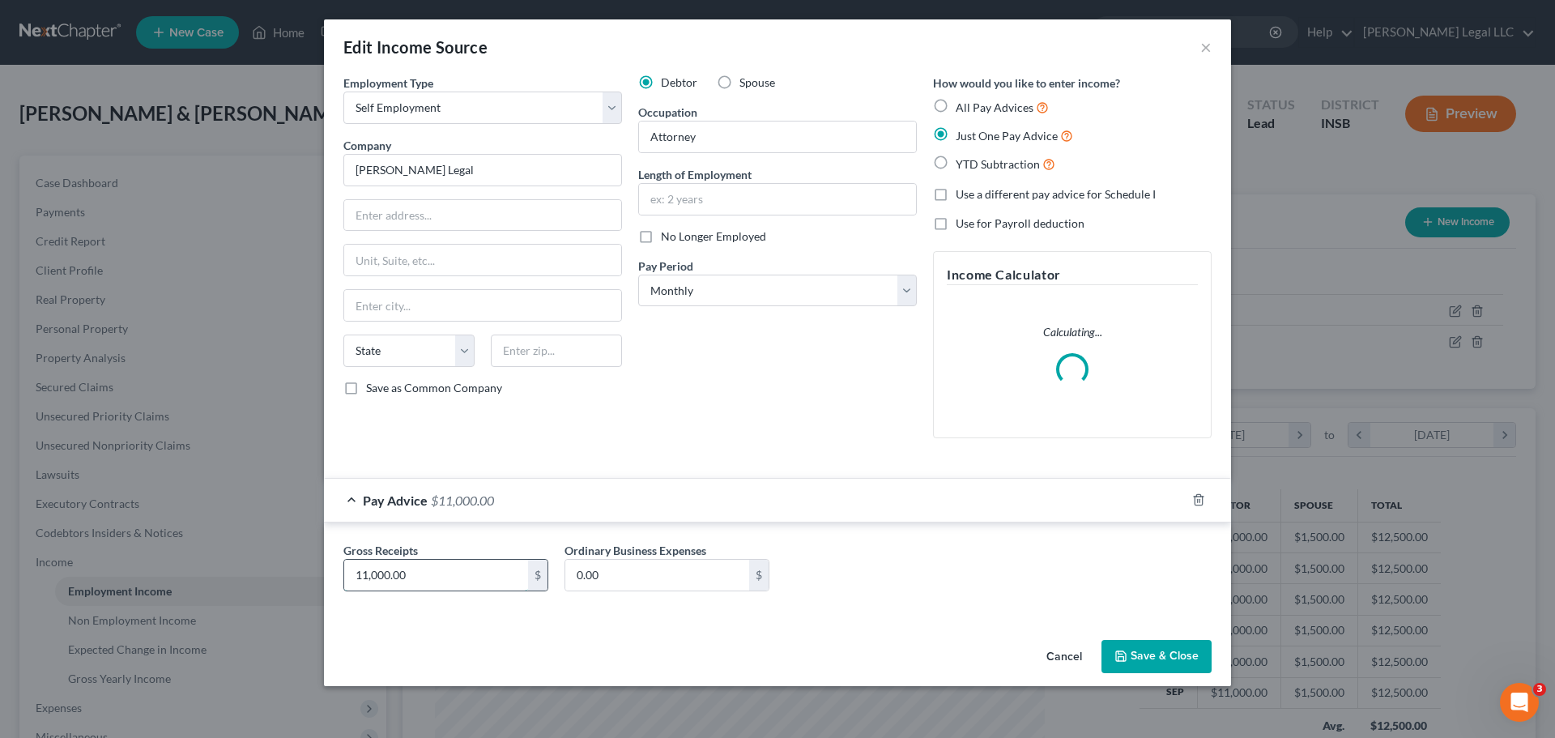
click at [463, 576] on input "11,000.00" at bounding box center [436, 575] width 184 height 31
type input "10,000"
click at [1119, 660] on polyline "button" at bounding box center [1121, 659] width 6 height 4
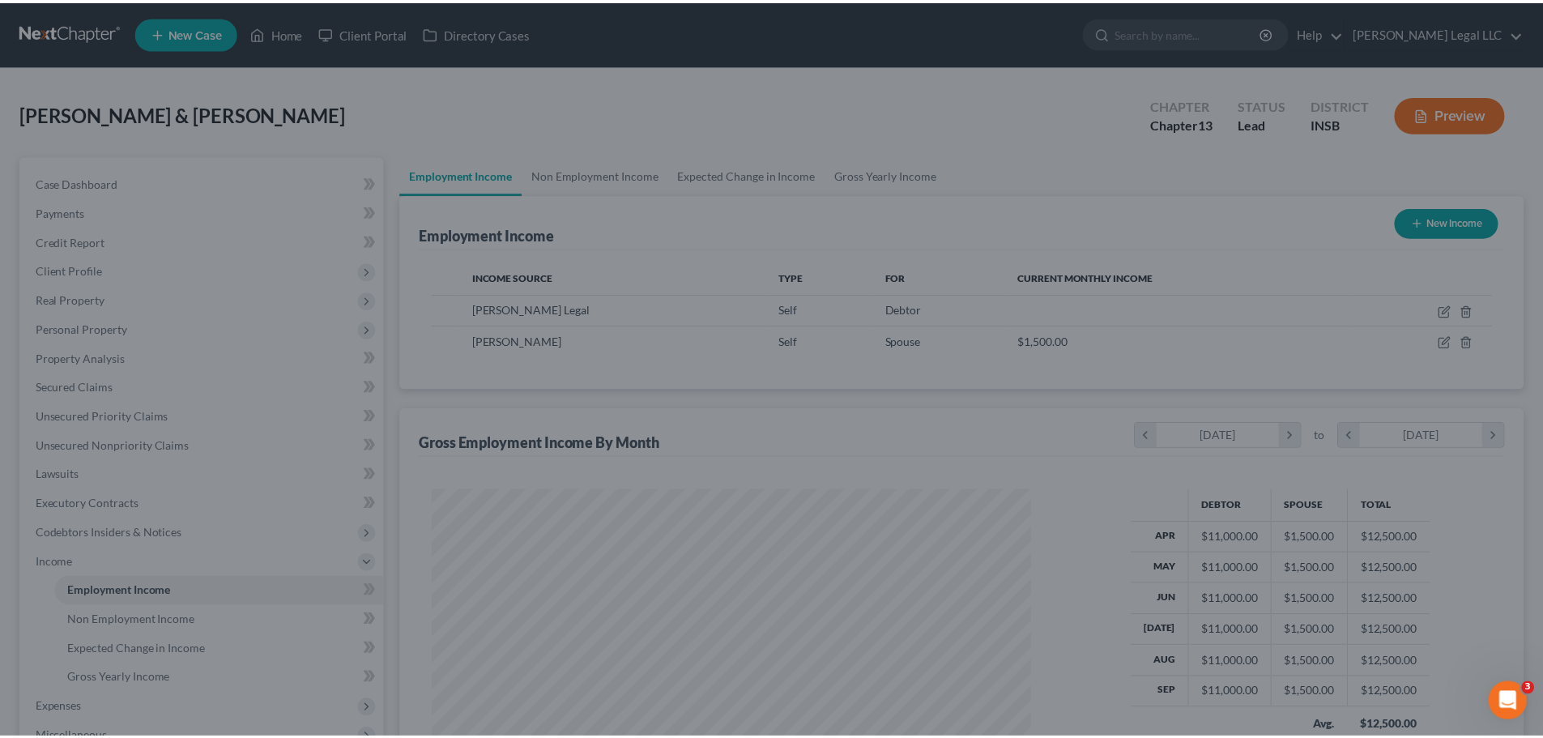
scroll to position [809447, 809112]
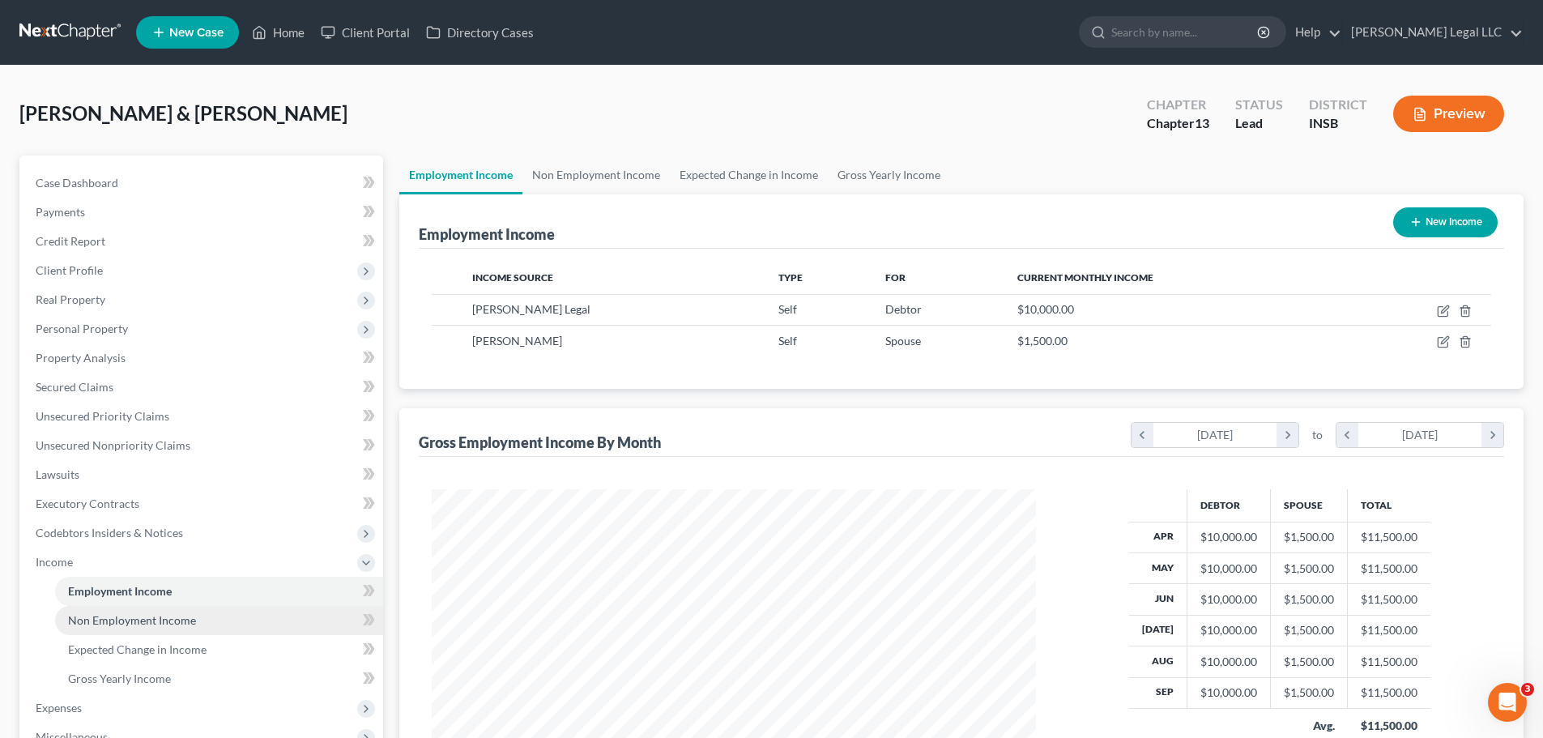
drag, startPoint x: 145, startPoint y: 628, endPoint x: 151, endPoint y: 619, distance: 10.4
click at [145, 628] on link "Non Employment Income" at bounding box center [219, 620] width 328 height 29
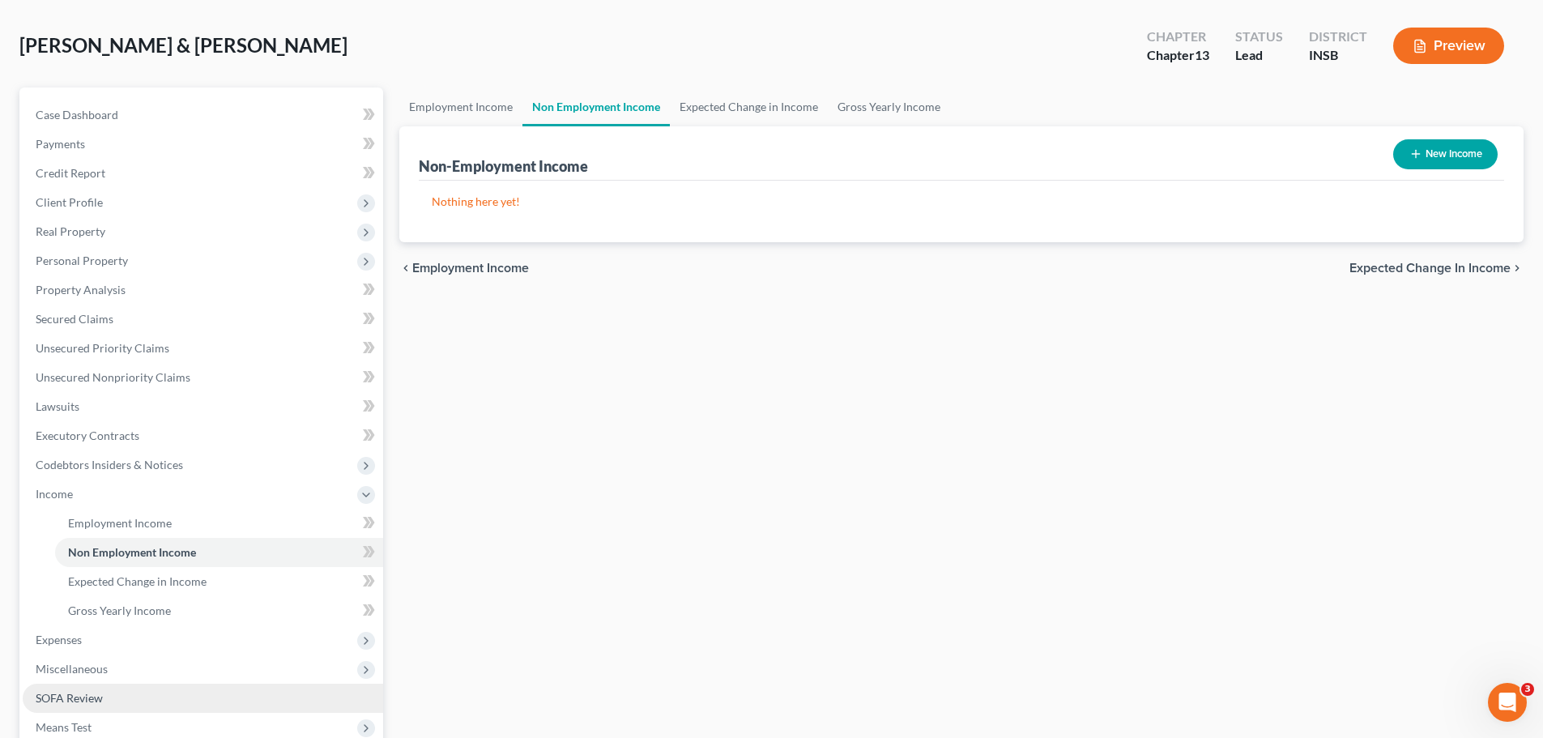
scroll to position [162, 0]
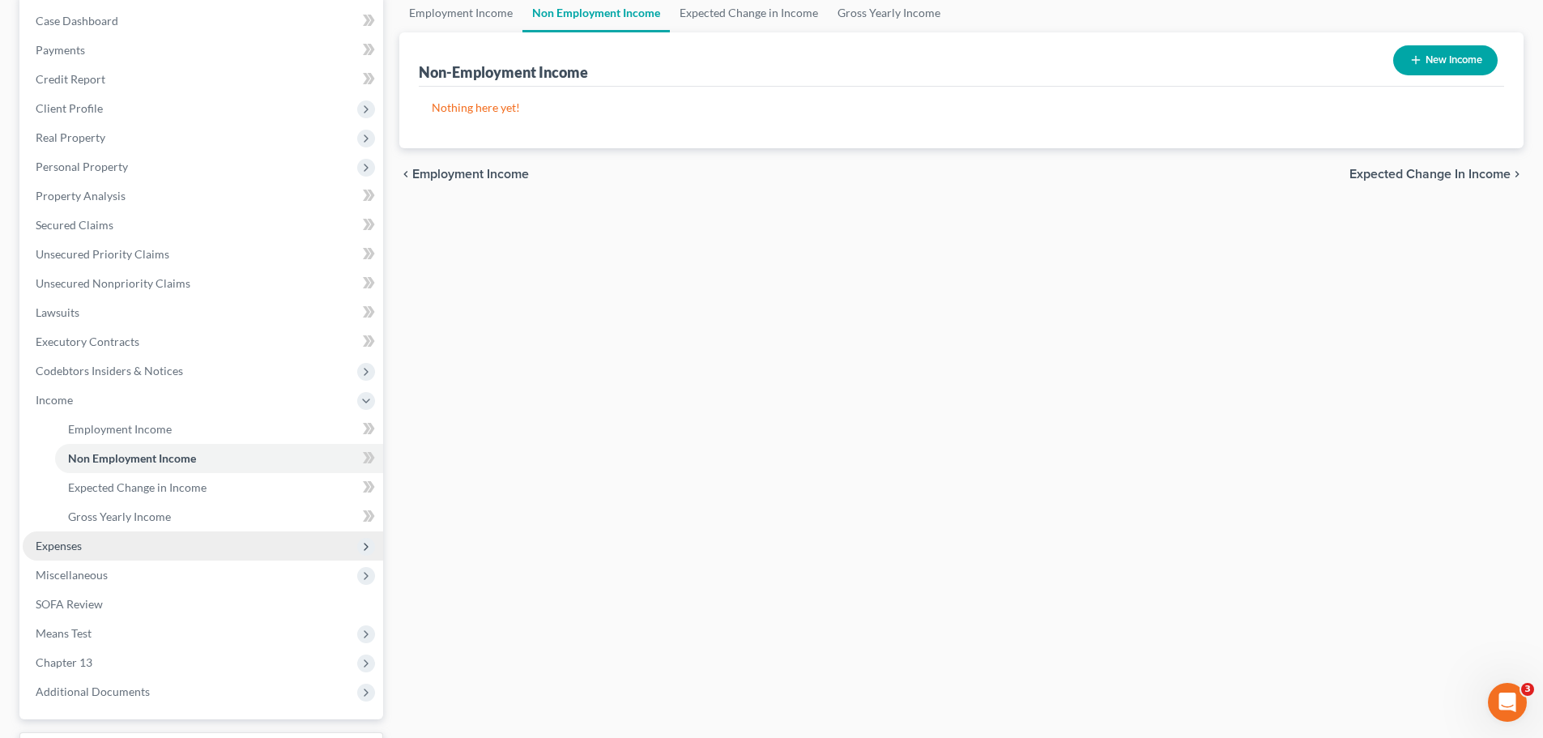
click at [81, 547] on span "Expenses" at bounding box center [59, 545] width 46 height 14
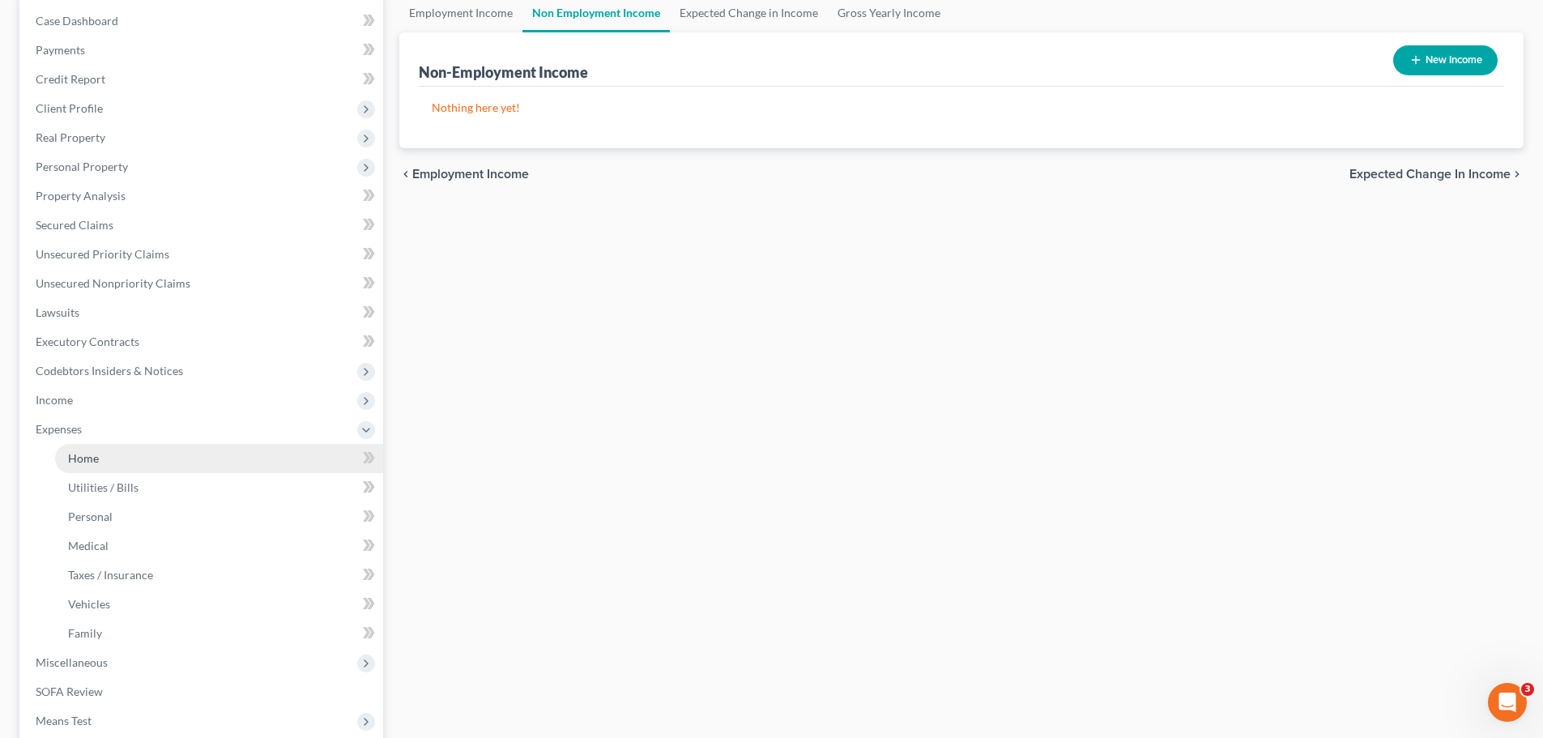
click at [117, 459] on link "Home" at bounding box center [219, 458] width 328 height 29
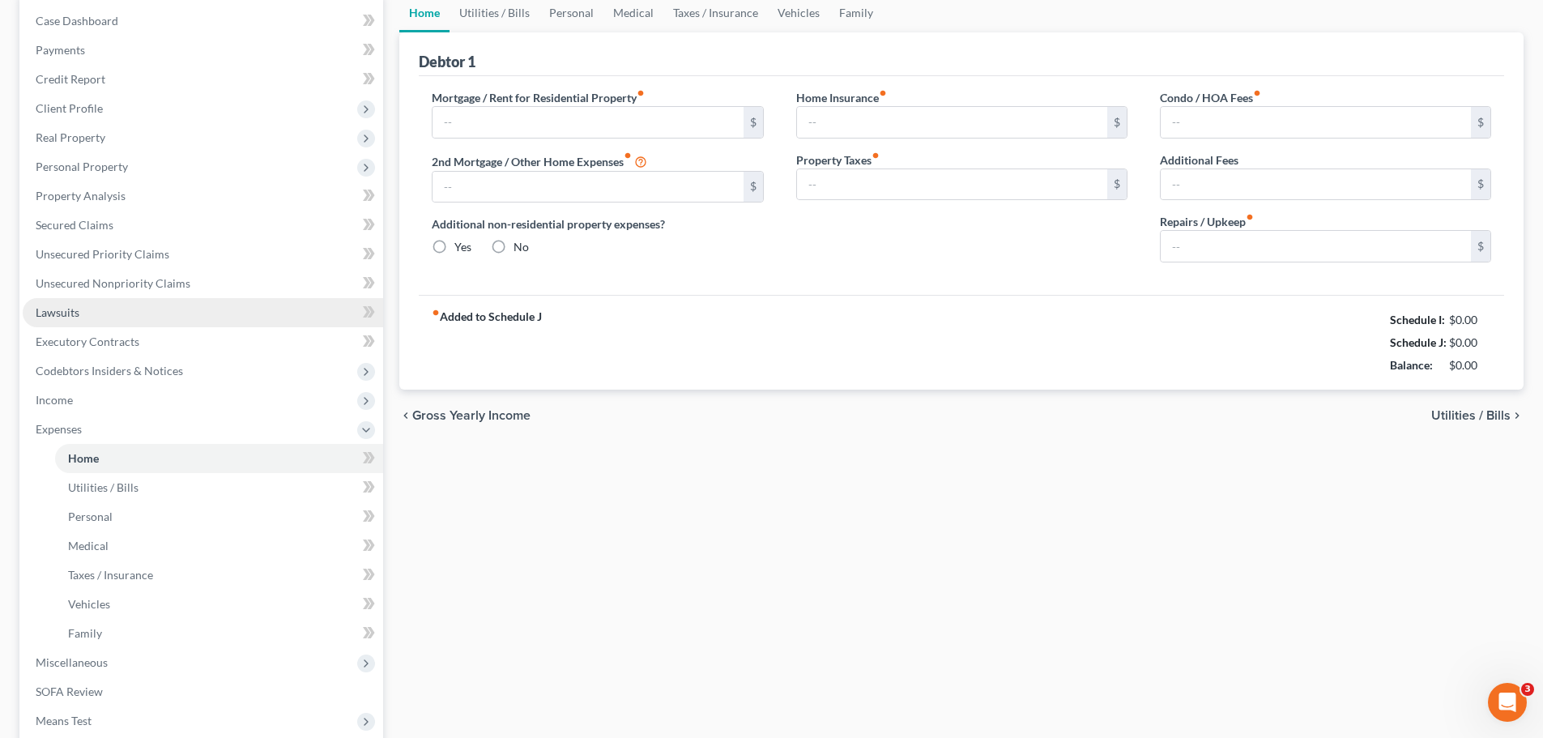
scroll to position [34, 0]
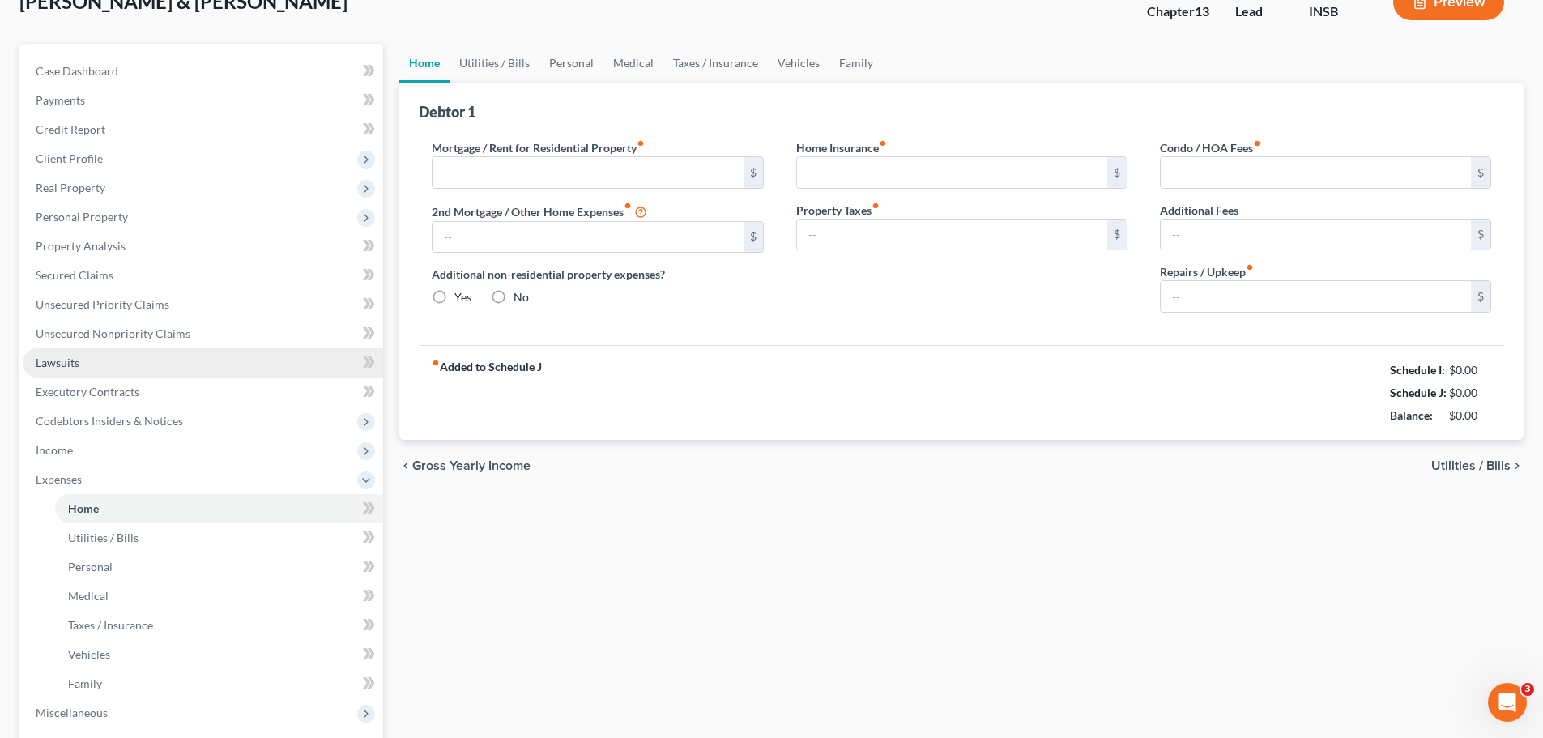
type input "3,528.00"
type input "0.00"
radio input "true"
type input "200.00"
type input "550.00"
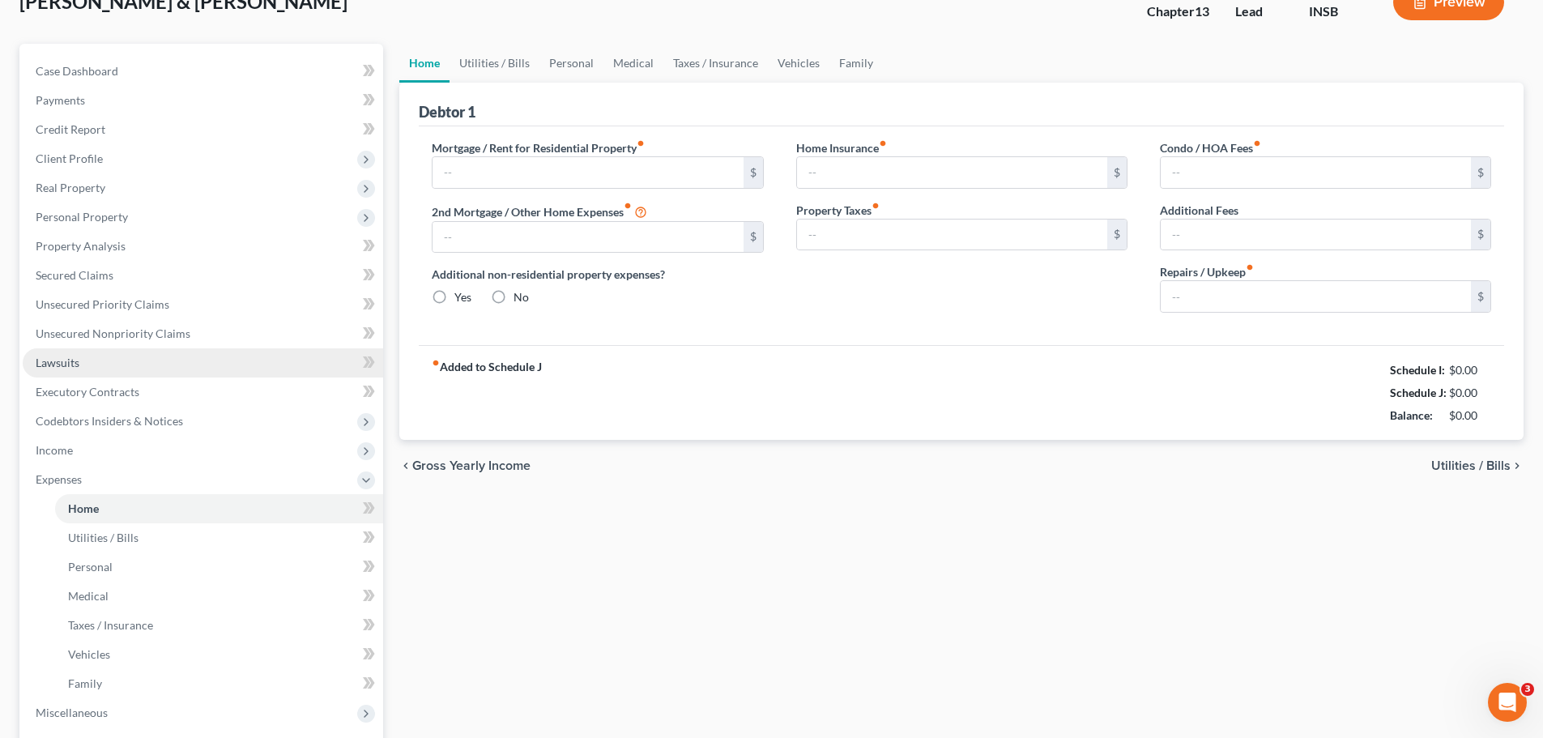
type input "95.00"
type input "0.00"
type input "50.00"
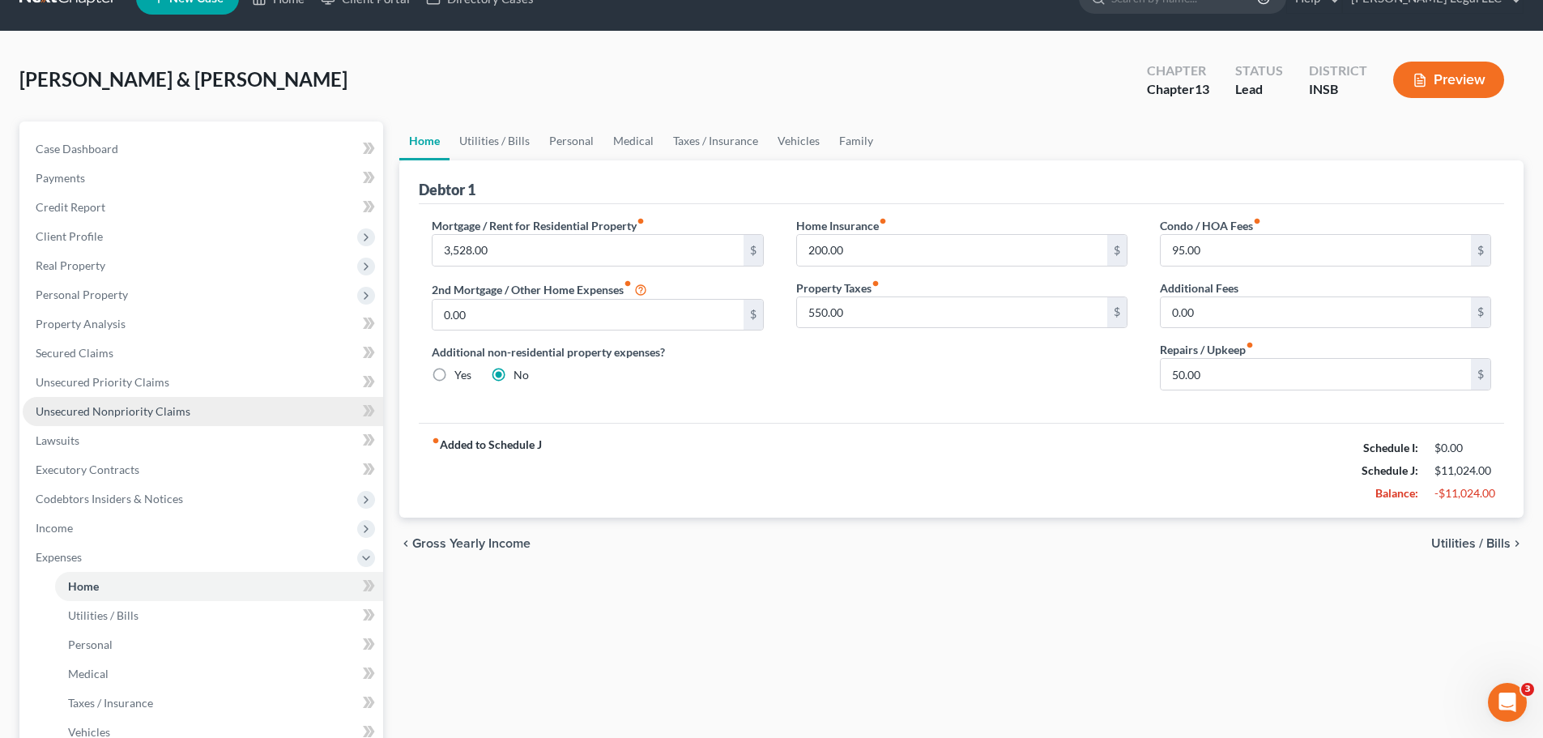
scroll to position [0, 0]
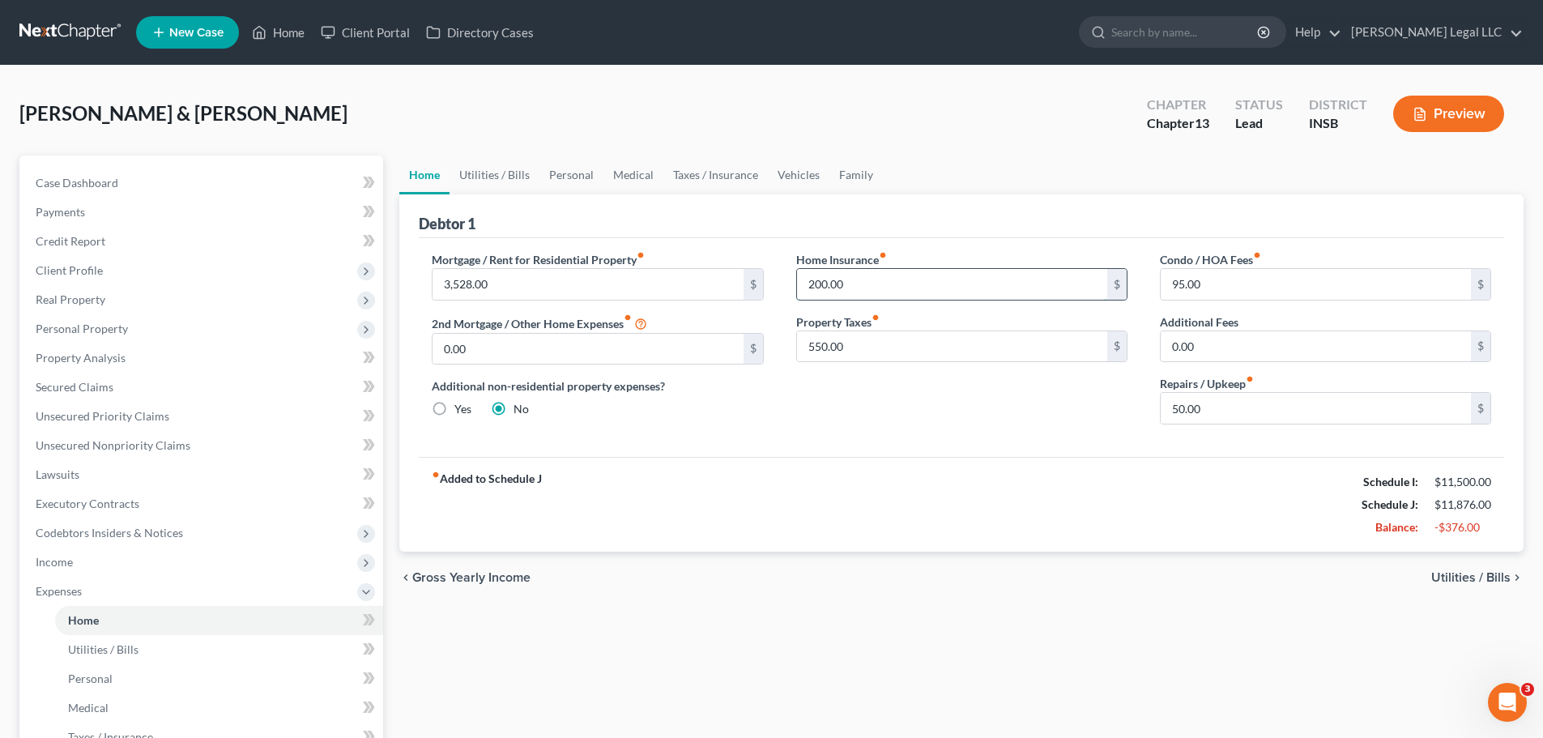
click at [818, 279] on input "200.00" at bounding box center [952, 284] width 310 height 31
click at [866, 478] on div "fiber_manual_record Added to Schedule J Schedule I: $11,500.00 Schedule J: $11,…" at bounding box center [961, 504] width 1085 height 95
click at [186, 651] on link "Utilities / Bills" at bounding box center [219, 649] width 328 height 29
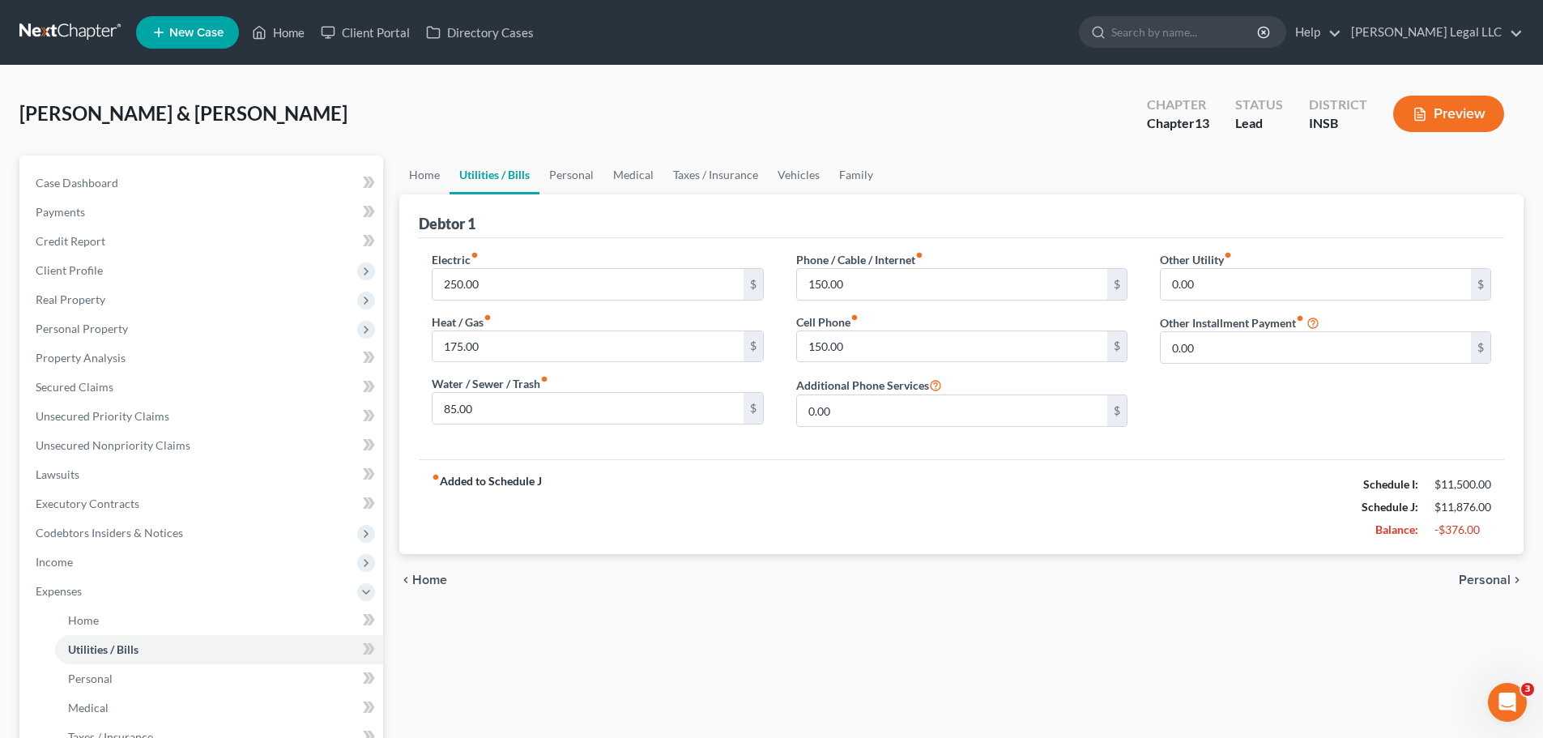
click at [844, 551] on div "fiber_manual_record Added to Schedule J Schedule I: $11,500.00 Schedule J: $11,…" at bounding box center [961, 506] width 1085 height 95
click at [853, 294] on input "150.00" at bounding box center [952, 284] width 310 height 31
type input "100"
click at [794, 468] on div "fiber_manual_record Added to Schedule J Schedule I: $11,500.00 Schedule J: $11,…" at bounding box center [961, 506] width 1085 height 95
click at [132, 679] on link "Personal" at bounding box center [219, 678] width 328 height 29
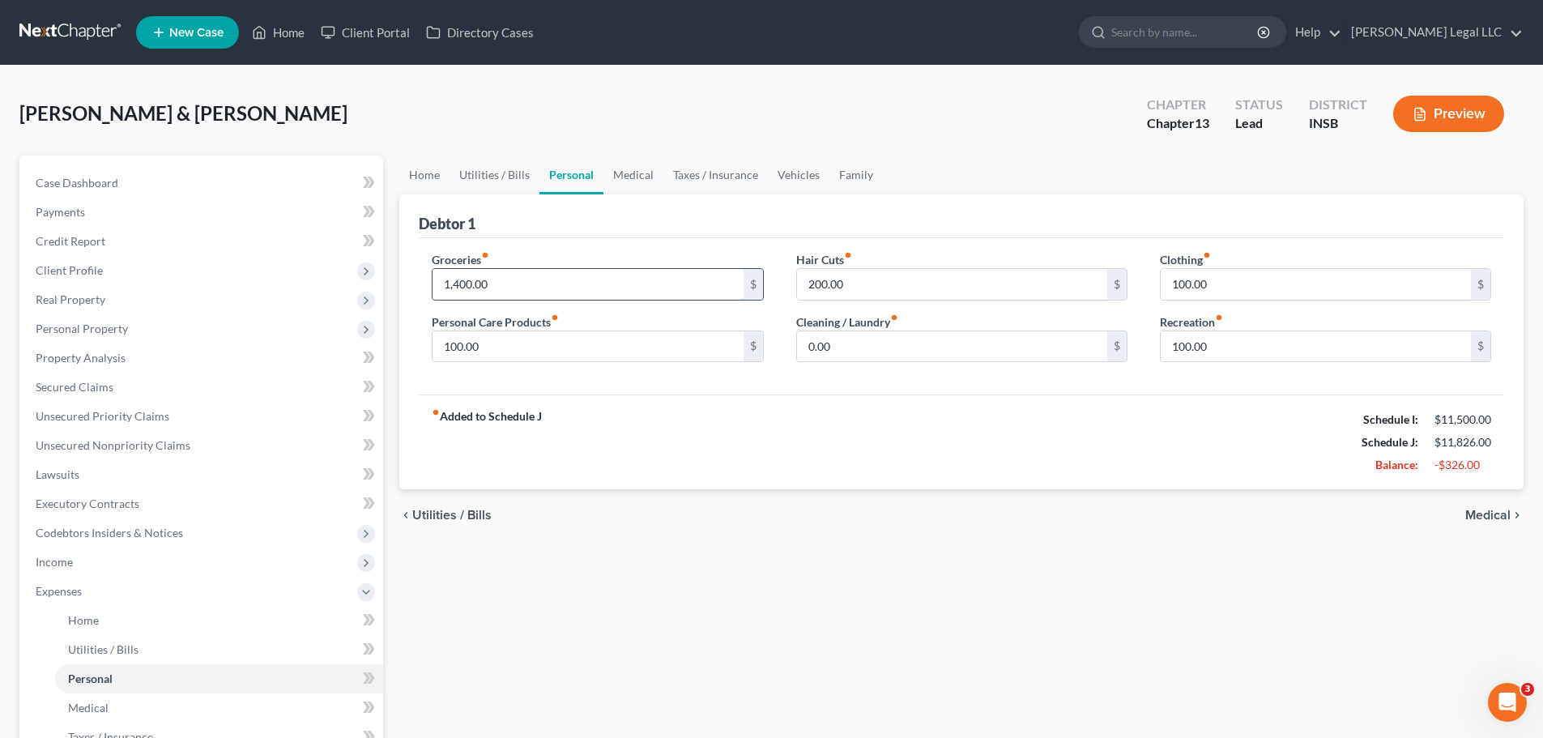
click at [504, 280] on input "1,400.00" at bounding box center [587, 284] width 310 height 31
type input "1,200"
click at [492, 343] on input "100.00" at bounding box center [587, 346] width 310 height 31
click at [772, 479] on div "fiber_manual_record Added to Schedule J Schedule I: $11,500.00 Schedule J: $11,…" at bounding box center [961, 441] width 1085 height 95
click at [1188, 292] on input "100.00" at bounding box center [1315, 284] width 310 height 31
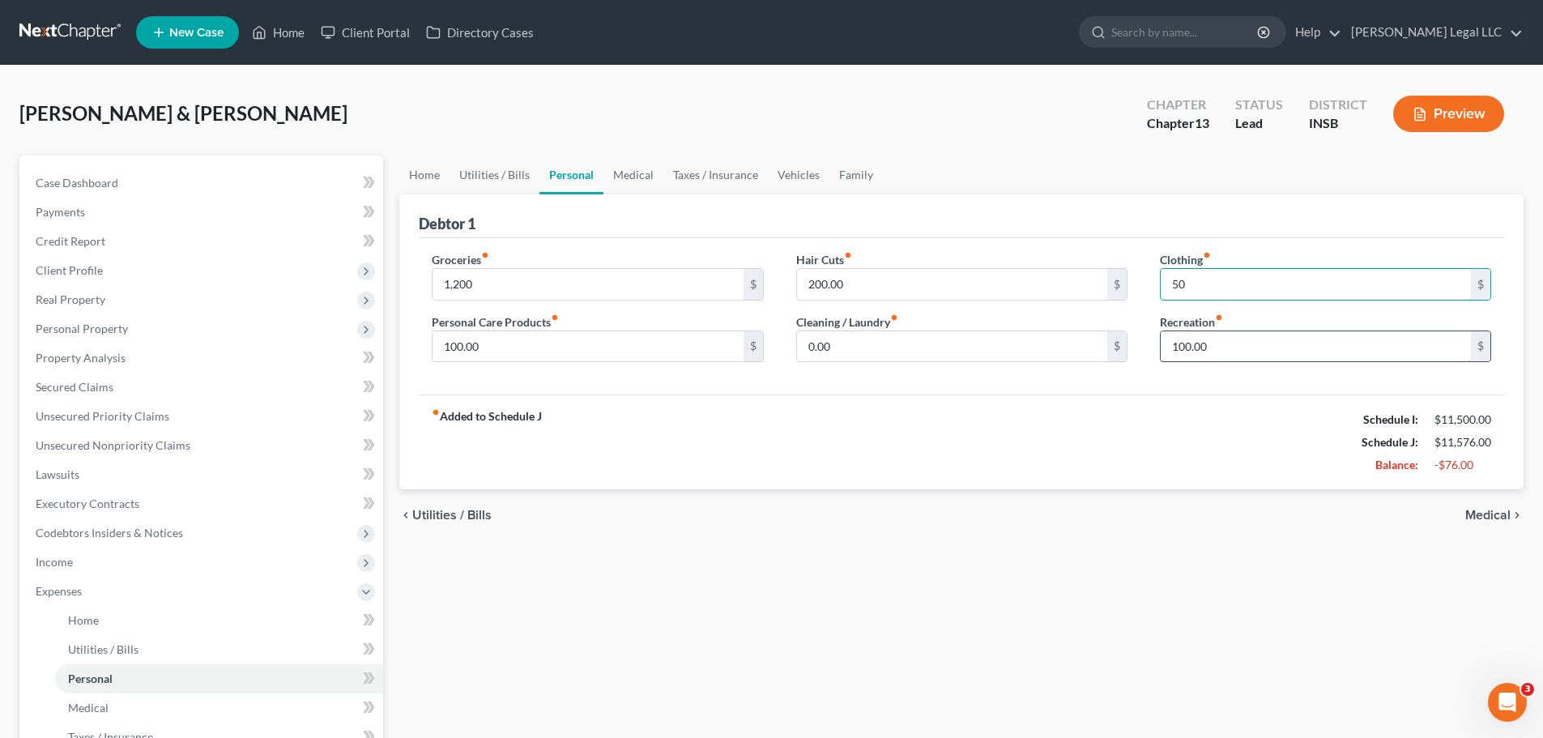
type input "50"
click at [1184, 345] on input "100.00" at bounding box center [1315, 346] width 310 height 31
type input "50"
click at [1004, 282] on input "200.00" at bounding box center [952, 284] width 310 height 31
type input "150"
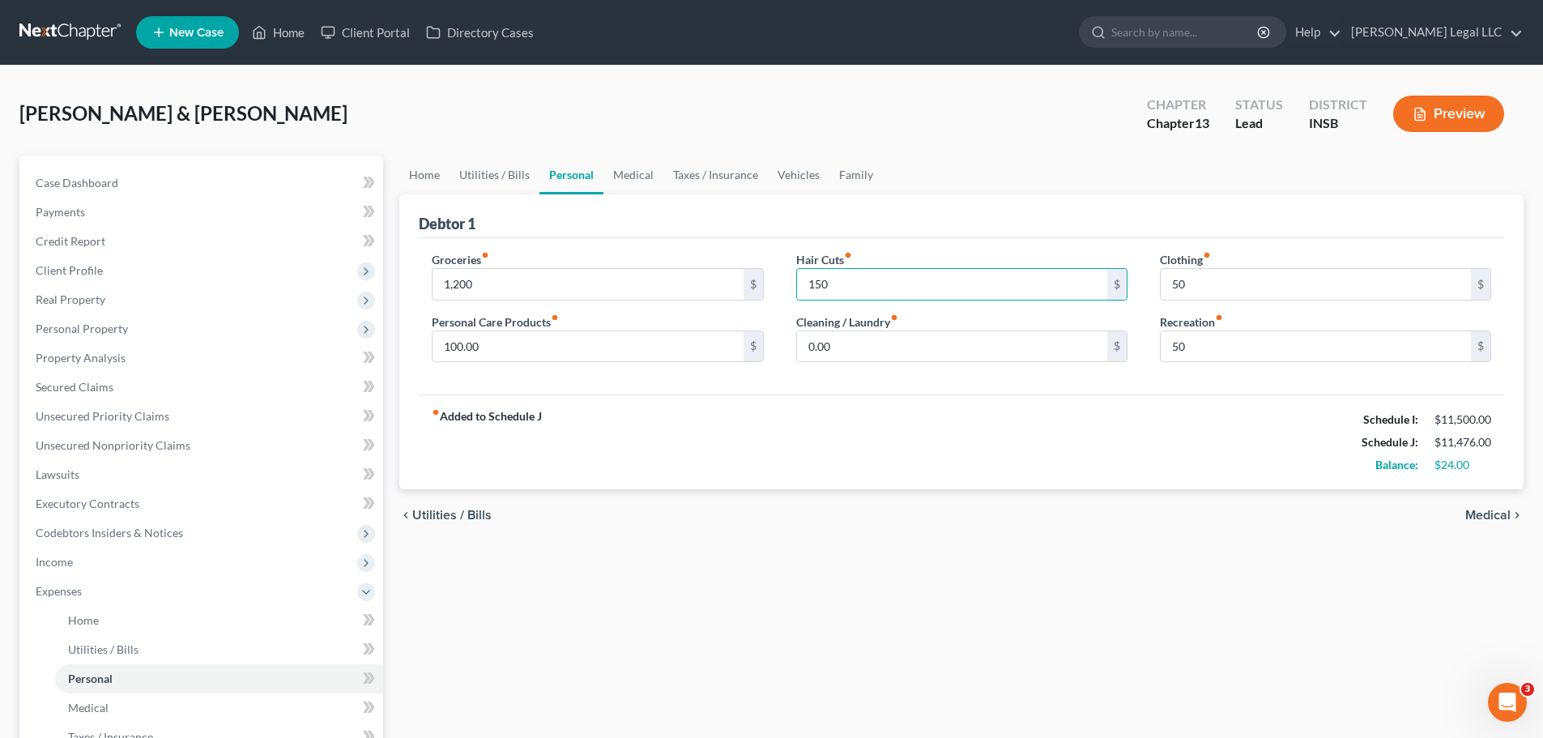
click at [922, 445] on div "fiber_manual_record Added to Schedule J Schedule I: $11,500.00 Schedule J: $11,…" at bounding box center [961, 441] width 1085 height 95
click at [62, 700] on link "Medical" at bounding box center [219, 707] width 328 height 29
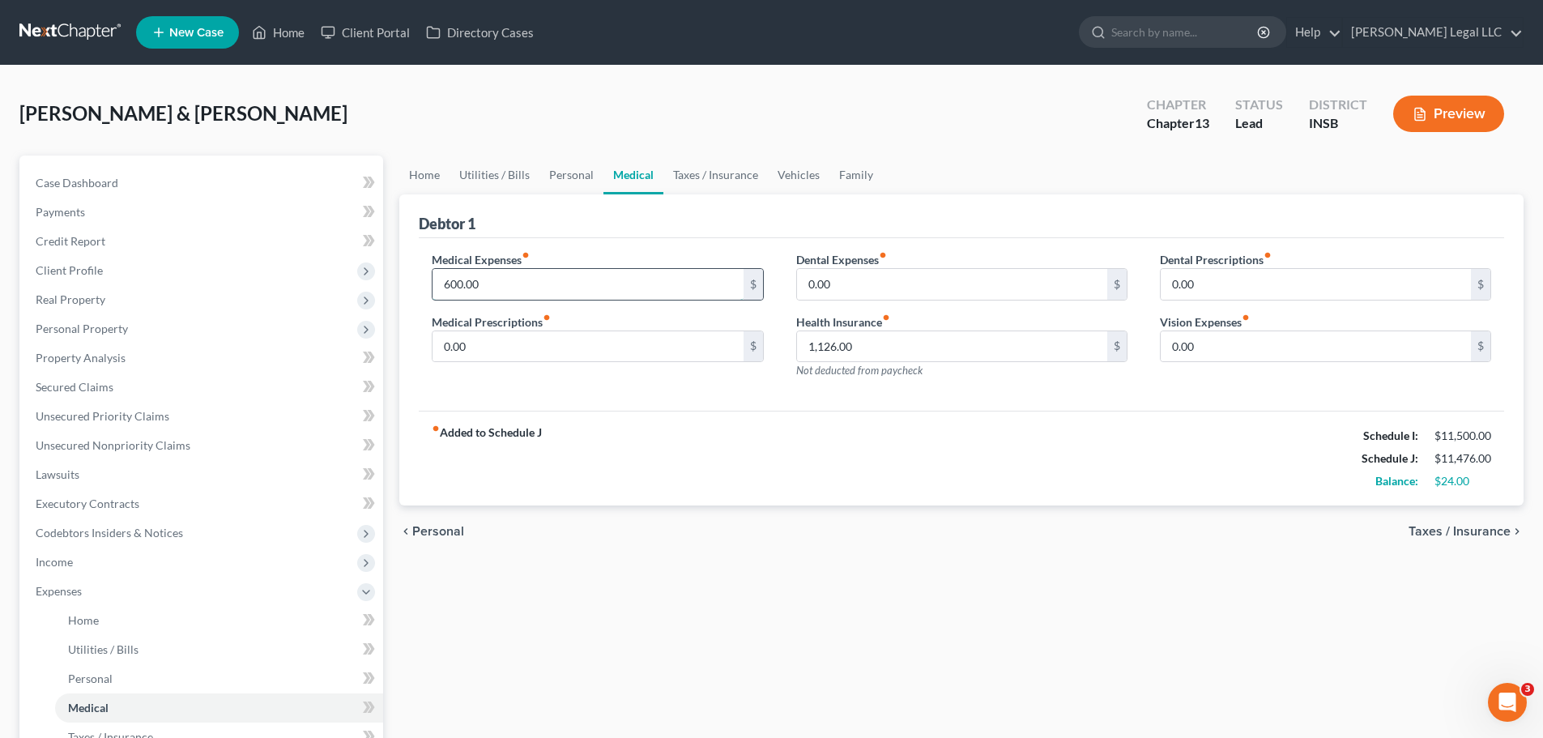
click at [468, 290] on input "600.00" at bounding box center [587, 284] width 310 height 31
type input "500"
click at [626, 526] on div "chevron_left Personal Taxes / Insurance chevron_right" at bounding box center [961, 531] width 1124 height 52
click at [858, 351] on input "1,126.00" at bounding box center [952, 346] width 310 height 31
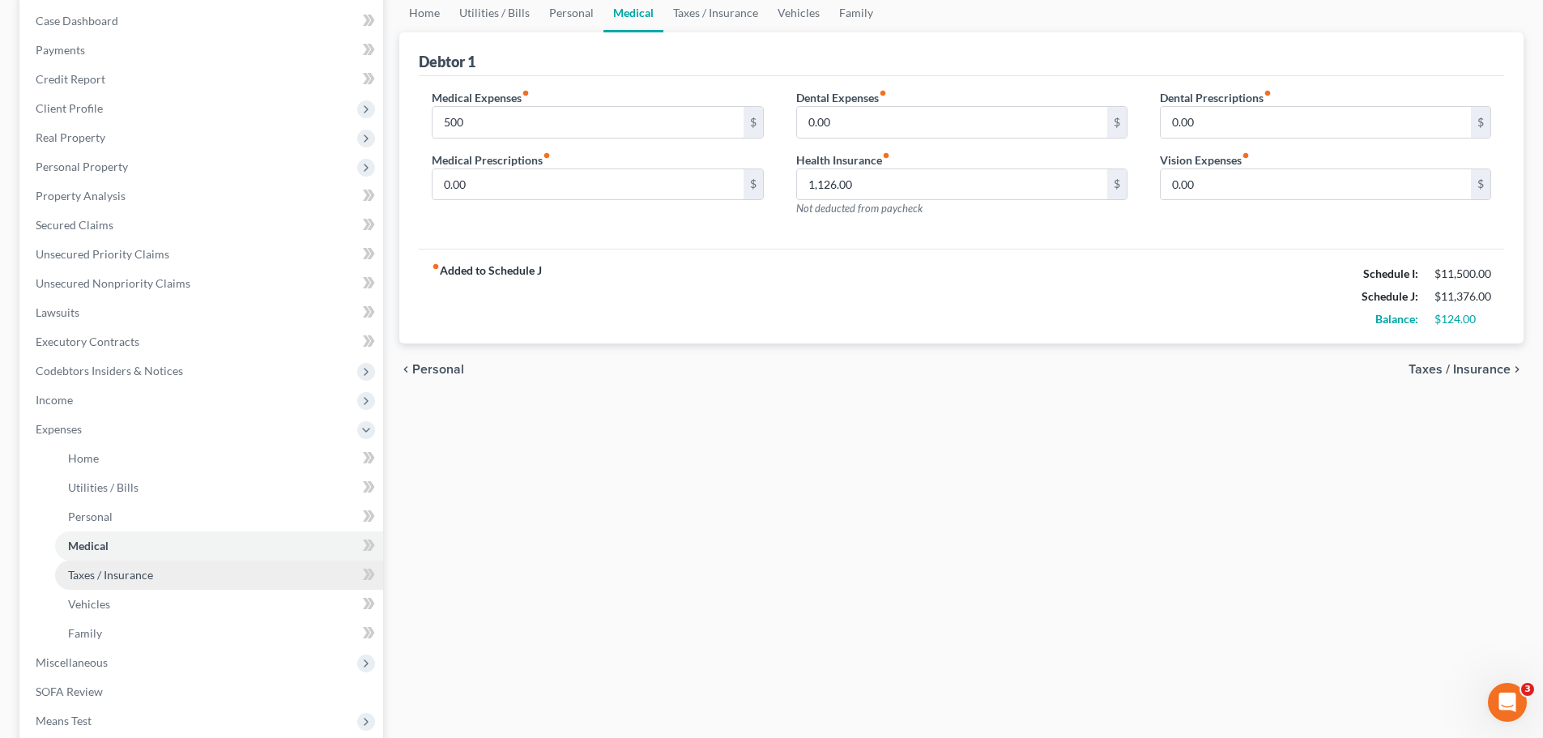
click at [68, 578] on span "Taxes / Insurance" at bounding box center [110, 575] width 85 height 14
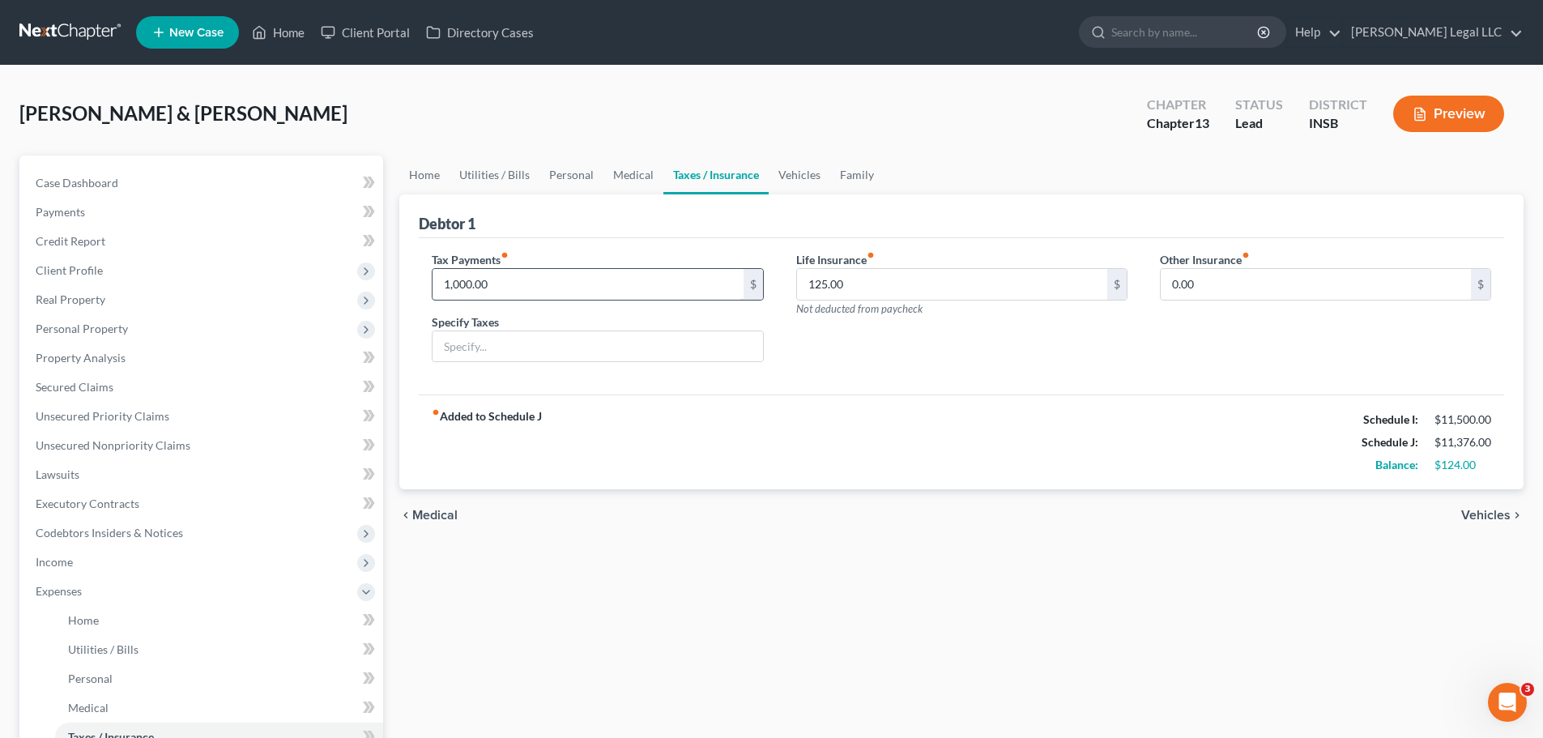
click at [511, 295] on input "1,000.00" at bounding box center [587, 284] width 310 height 31
click at [675, 466] on div "fiber_manual_record Added to Schedule J Schedule I: $11,500.00 Schedule J: $11,…" at bounding box center [961, 441] width 1085 height 95
click at [863, 292] on input "125.00" at bounding box center [952, 284] width 310 height 31
click at [850, 375] on div "Life Insurance fiber_manual_record 125.00 $ Not deducted from paycheck" at bounding box center [962, 313] width 364 height 125
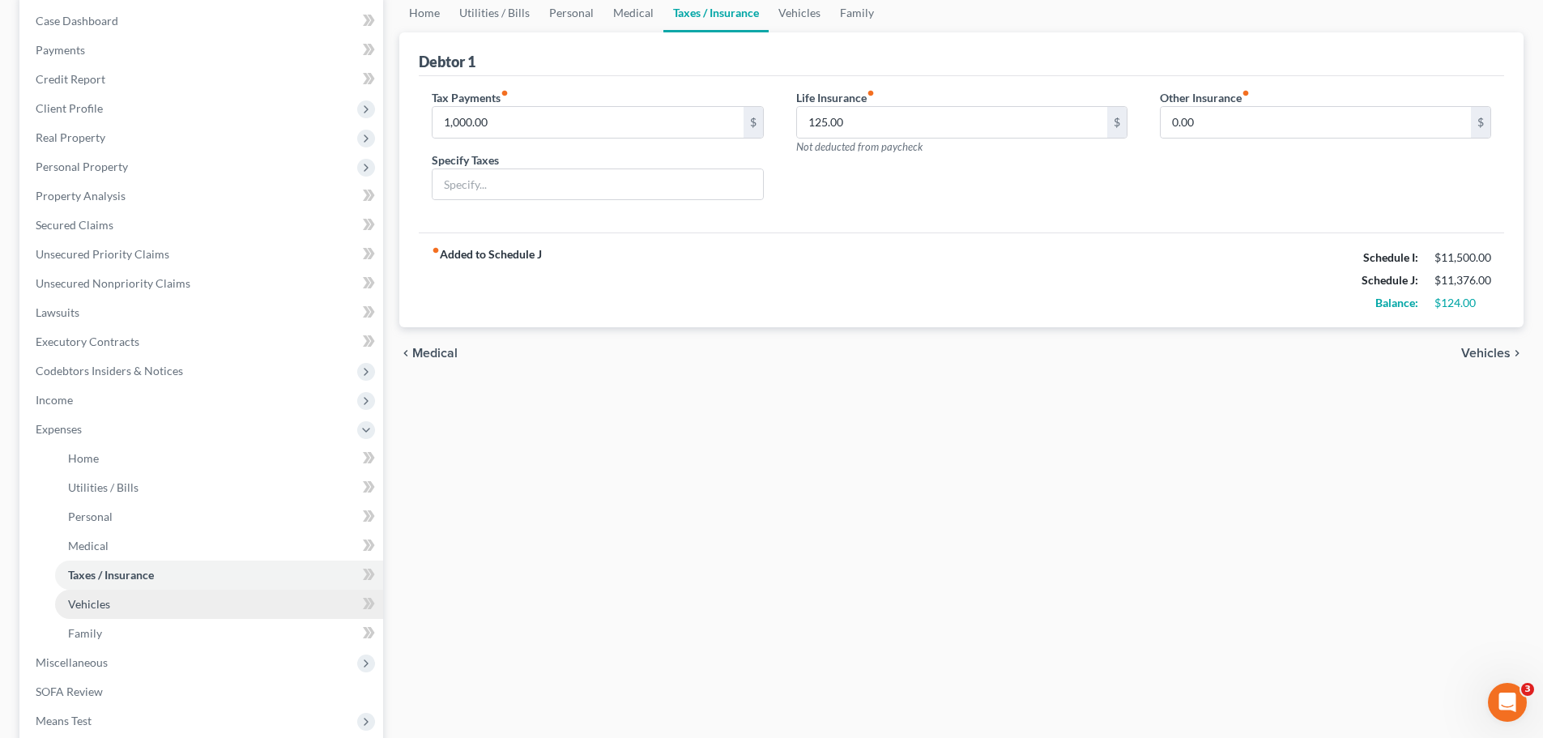
click at [85, 601] on span "Vehicles" at bounding box center [89, 604] width 42 height 14
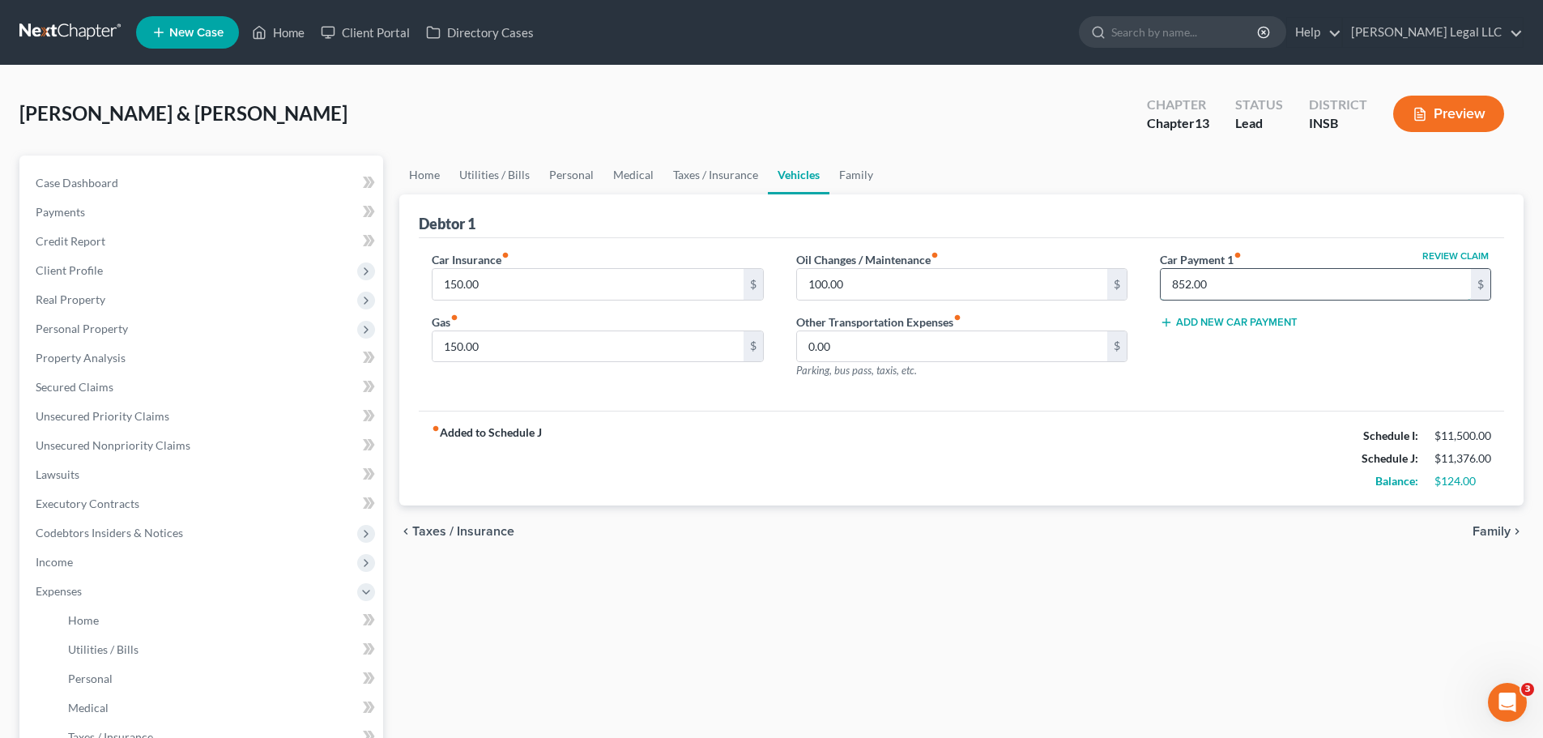
click at [1227, 271] on input "852.00" at bounding box center [1315, 284] width 310 height 31
click at [1202, 589] on div "Home Utilities / Bills Personal Medical Taxes / Insurance Vehicles Family Debto…" at bounding box center [961, 608] width 1140 height 906
click at [913, 350] on input "0.00" at bounding box center [952, 346] width 310 height 31
click at [1185, 279] on input "text" at bounding box center [1315, 284] width 310 height 31
drag, startPoint x: 1098, startPoint y: 490, endPoint x: 980, endPoint y: 435, distance: 130.4
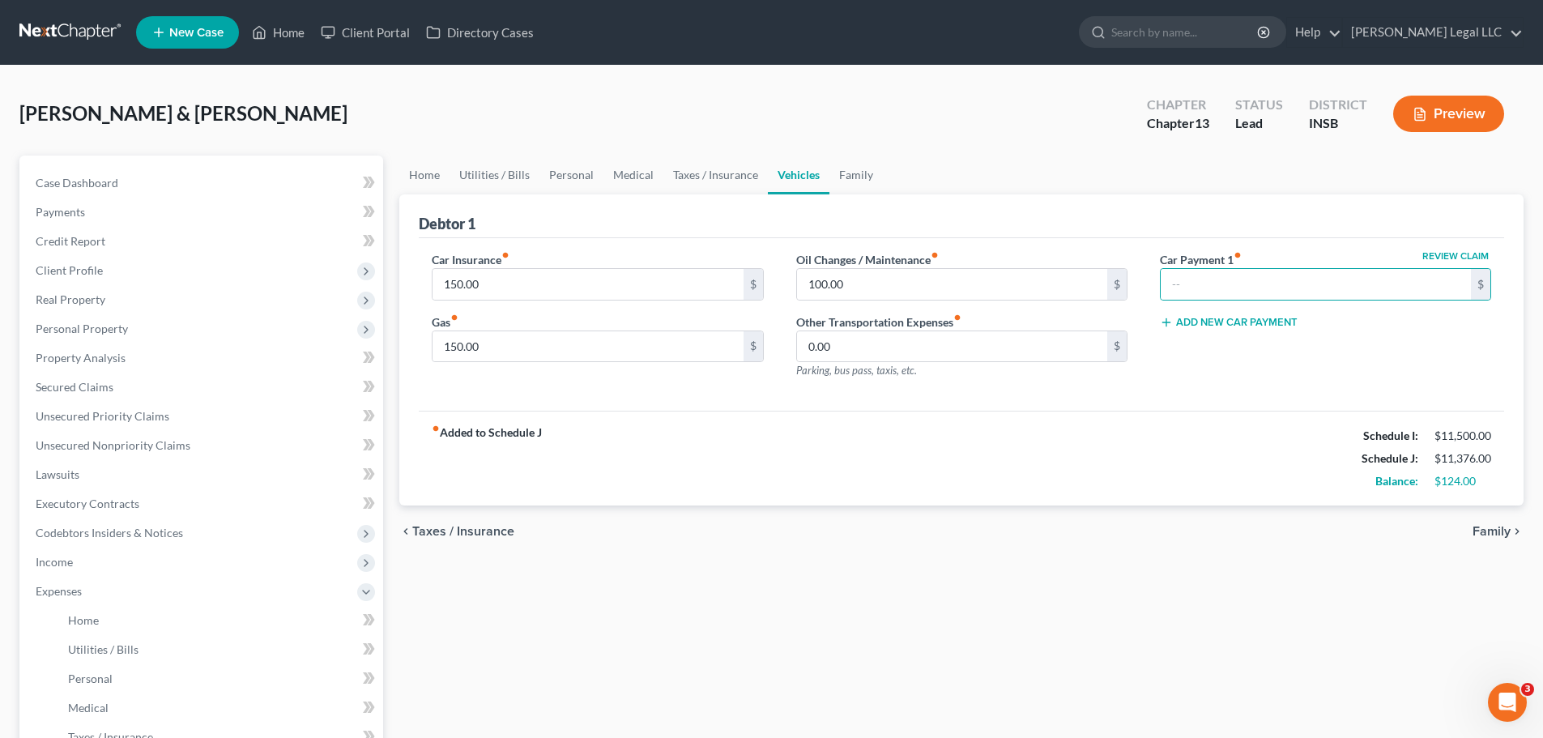
click at [1096, 489] on div "fiber_manual_record Added to Schedule J Schedule I: $11,500.00 Schedule J: $11,…" at bounding box center [961, 458] width 1085 height 95
click at [843, 339] on input "0.00" at bounding box center [952, 346] width 310 height 31
click at [543, 334] on input "150.00" at bounding box center [587, 346] width 310 height 31
click at [557, 289] on input "150.00" at bounding box center [587, 284] width 310 height 31
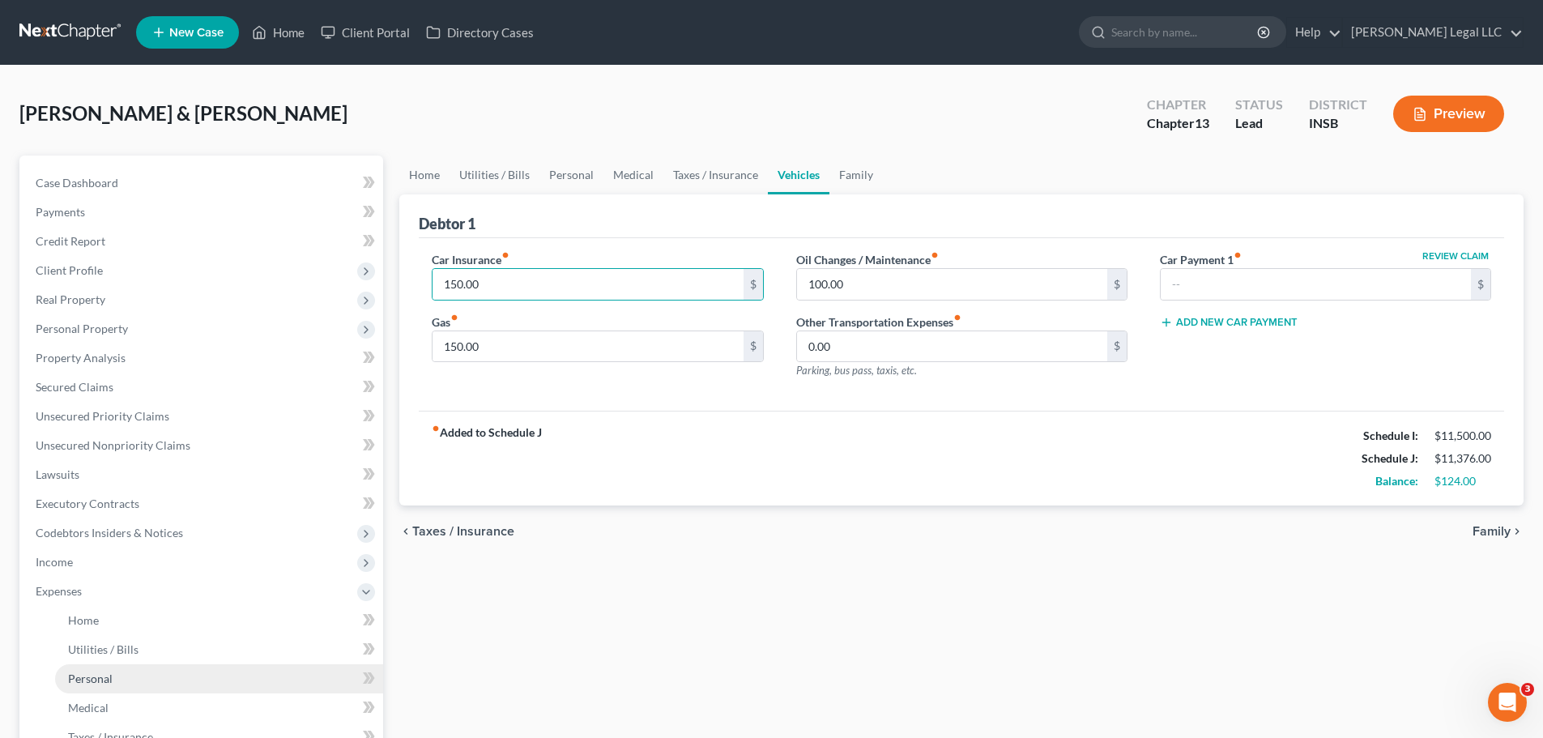
click at [101, 679] on span "Personal" at bounding box center [90, 678] width 45 height 14
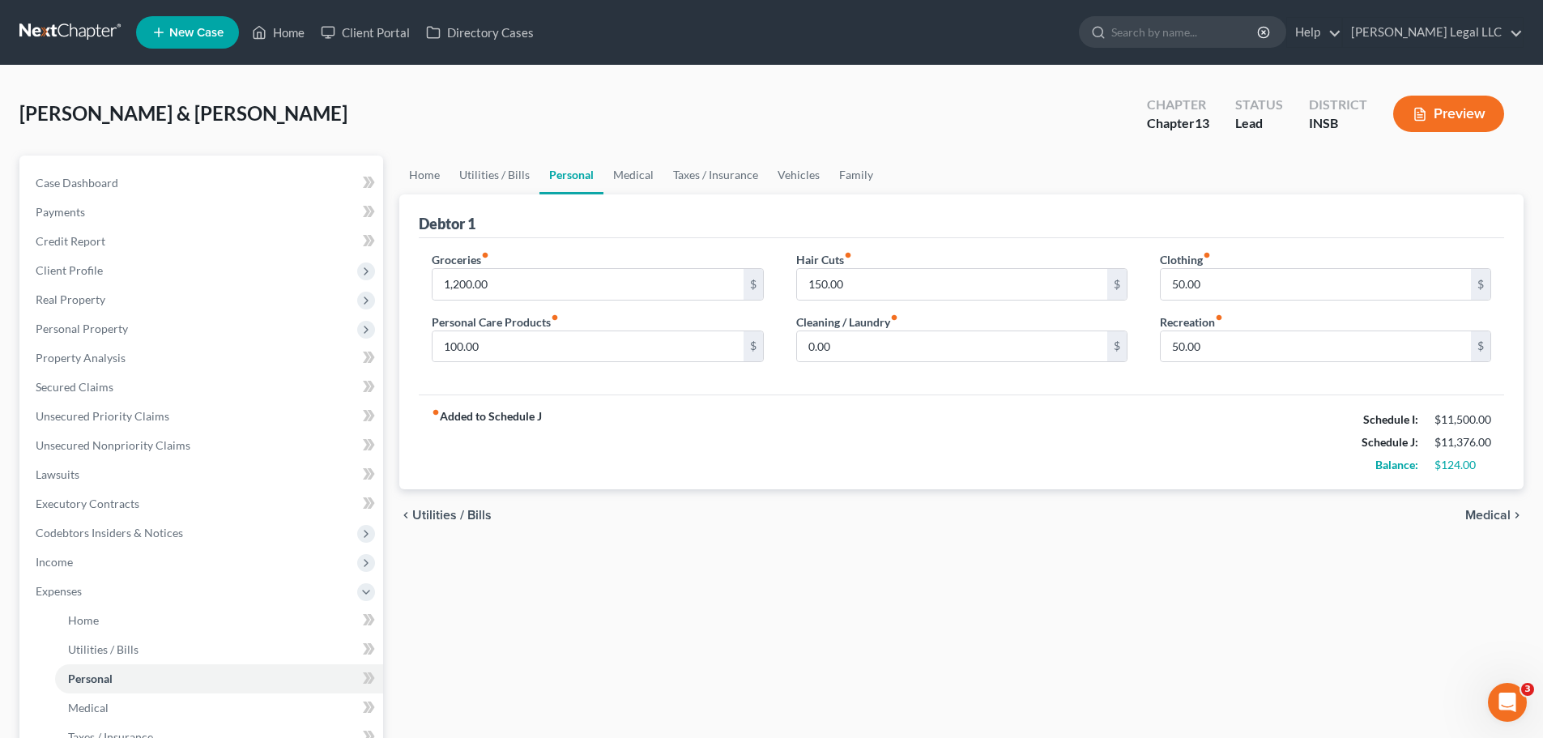
click at [1088, 438] on div "fiber_manual_record Added to Schedule J Schedule I: $11,500.00 Schedule J: $11,…" at bounding box center [961, 441] width 1085 height 95
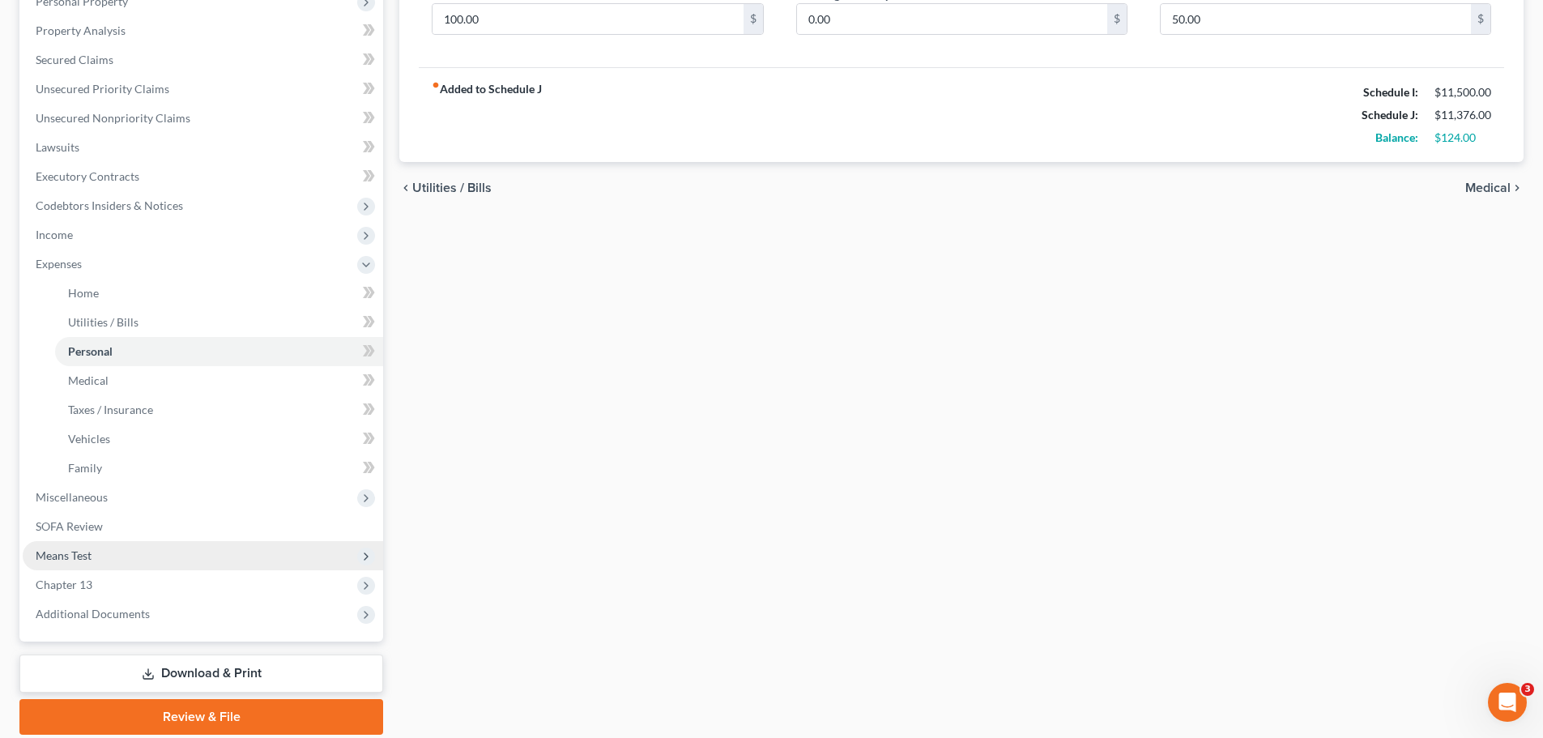
scroll to position [385, 0]
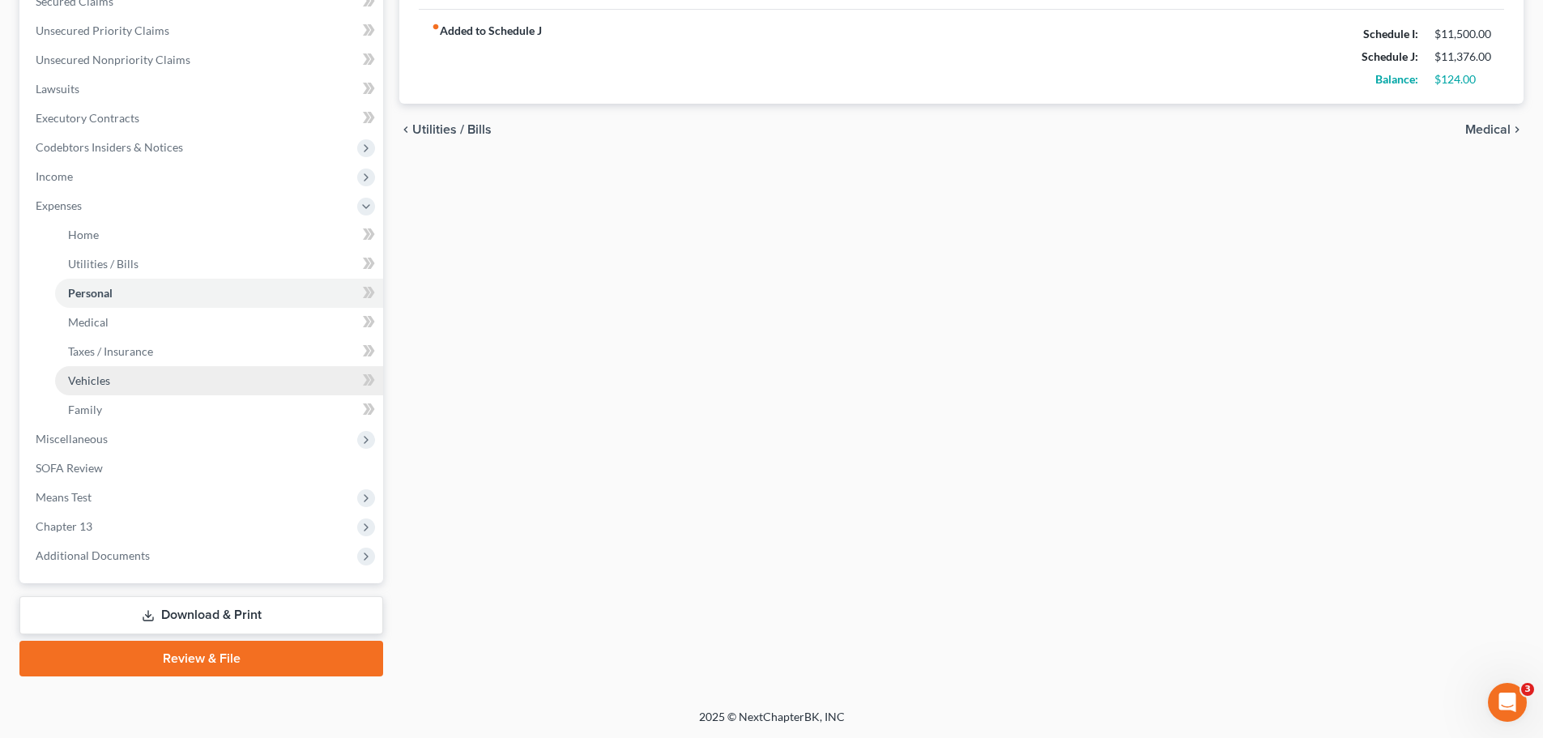
click at [106, 376] on span "Vehicles" at bounding box center [89, 380] width 42 height 14
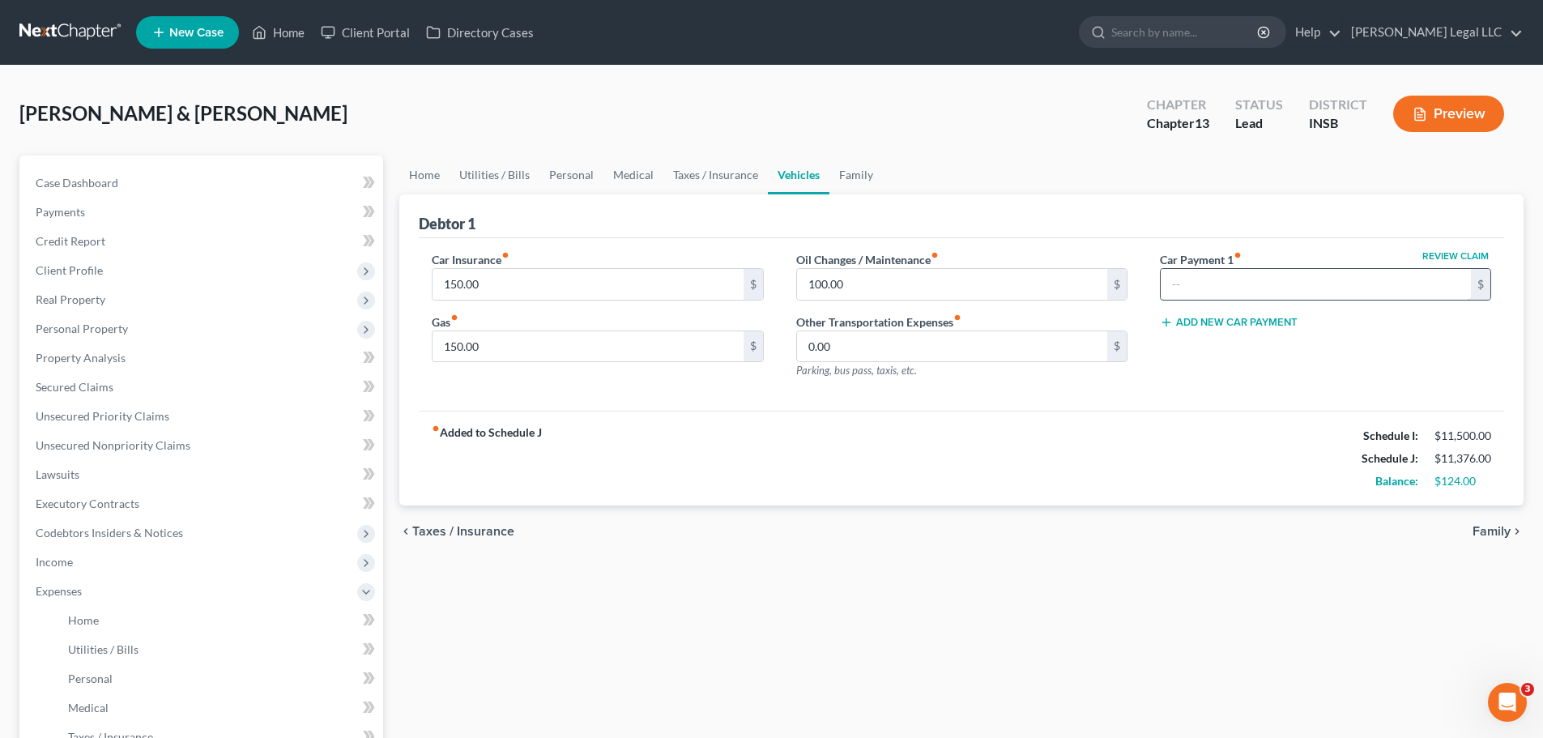
click at [1200, 270] on input "text" at bounding box center [1315, 284] width 310 height 31
type input "850"
click at [1157, 585] on div "Home Utilities / Bills Personal Medical Taxes / Insurance Vehicles Family Debto…" at bounding box center [961, 608] width 1140 height 906
click at [1202, 275] on input "850" at bounding box center [1315, 284] width 310 height 31
click at [1193, 440] on div "fiber_manual_record Added to Schedule J Schedule I: $11,500.00 Schedule J: $11,…" at bounding box center [961, 458] width 1085 height 95
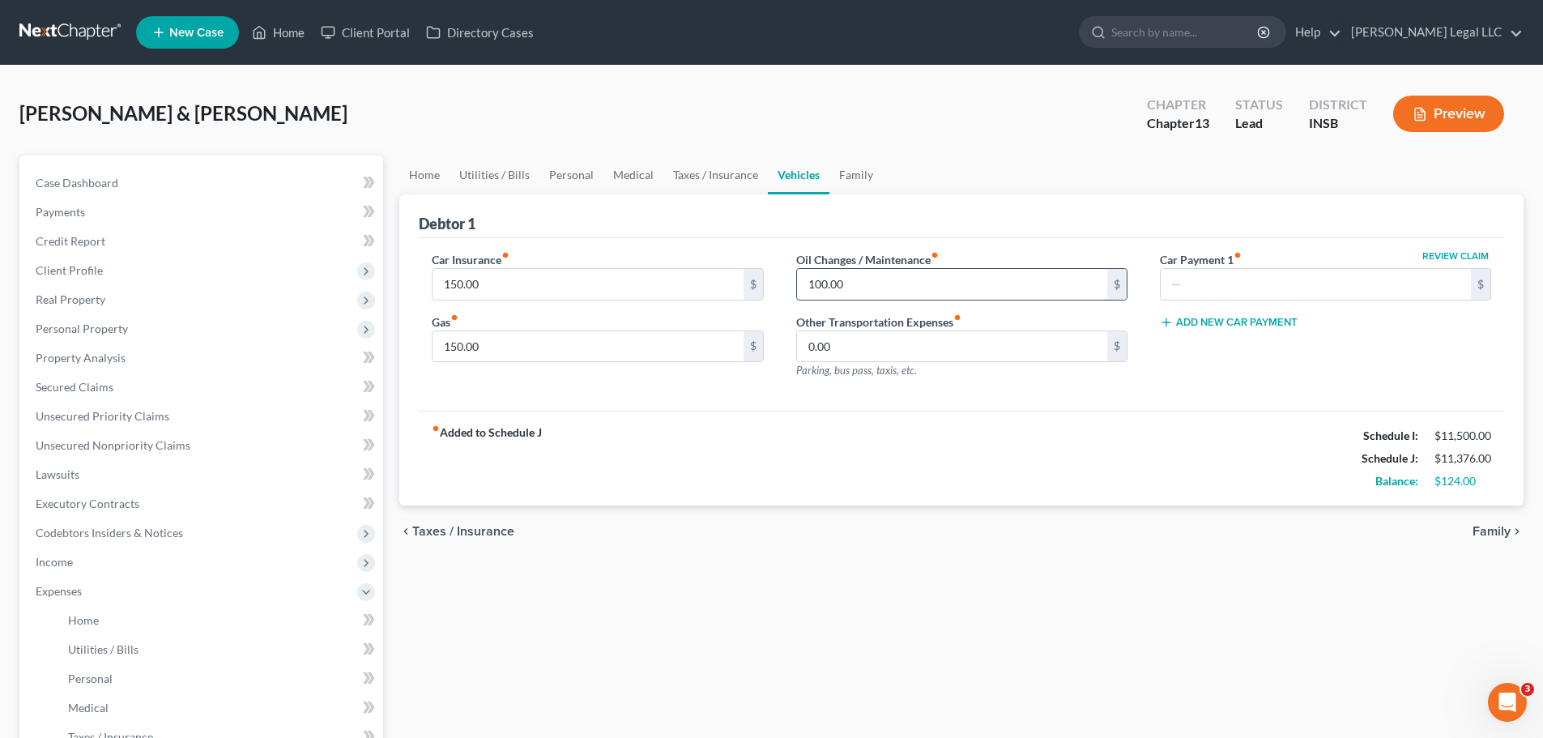
click at [854, 281] on input "100.00" at bounding box center [952, 284] width 310 height 31
drag, startPoint x: 805, startPoint y: 432, endPoint x: 793, endPoint y: 444, distance: 17.2
click at [804, 434] on div "fiber_manual_record Added to Schedule J Schedule I: $11,500.00 Schedule J: $10,…" at bounding box center [961, 458] width 1085 height 95
click at [847, 292] on input "100.00" at bounding box center [952, 284] width 310 height 31
click at [866, 591] on div "Home Utilities / Bills Personal Medical Taxes / Insurance Vehicles Family Debto…" at bounding box center [961, 608] width 1140 height 906
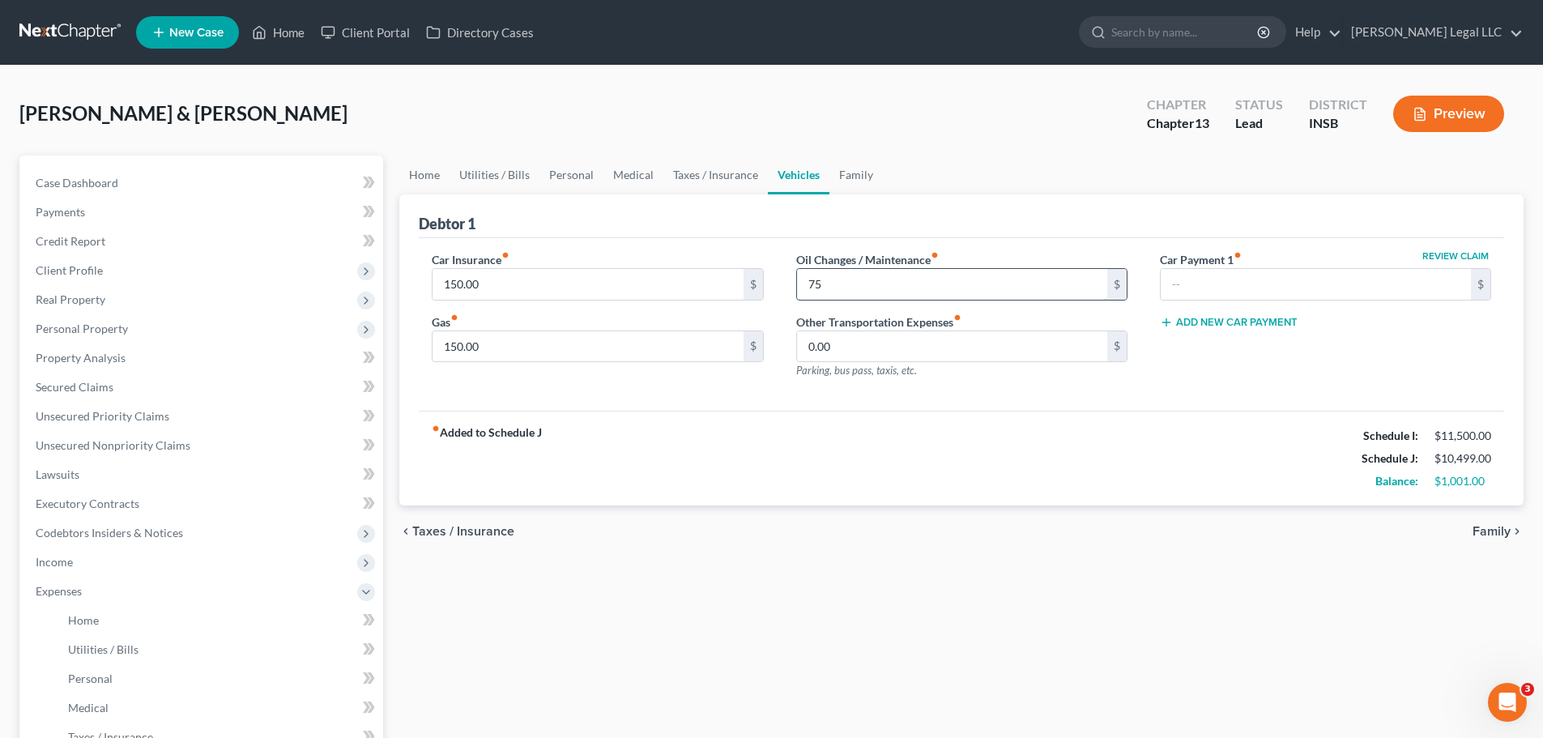
click at [843, 291] on input "75" at bounding box center [952, 284] width 310 height 31
type input "50"
click at [846, 529] on div "chevron_left Taxes / Insurance Family chevron_right" at bounding box center [961, 531] width 1124 height 52
click at [558, 352] on input "150.00" at bounding box center [587, 346] width 310 height 31
type input "100"
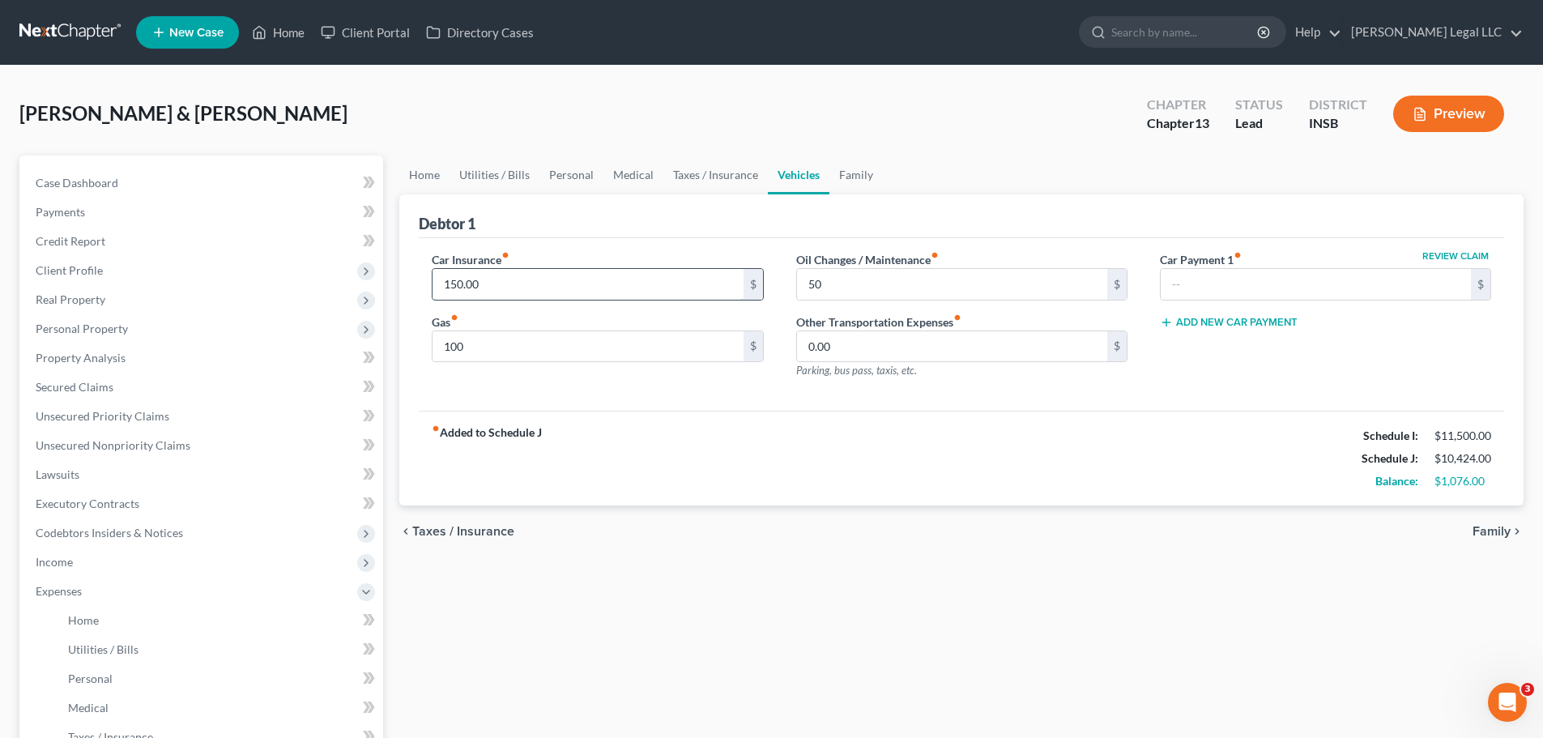
click at [450, 276] on input "150.00" at bounding box center [587, 284] width 310 height 31
click at [764, 501] on div "fiber_manual_record Added to Schedule J Schedule I: $11,500.00 Schedule J: $10,…" at bounding box center [961, 458] width 1085 height 95
click at [506, 287] on input "150.00" at bounding box center [587, 284] width 310 height 31
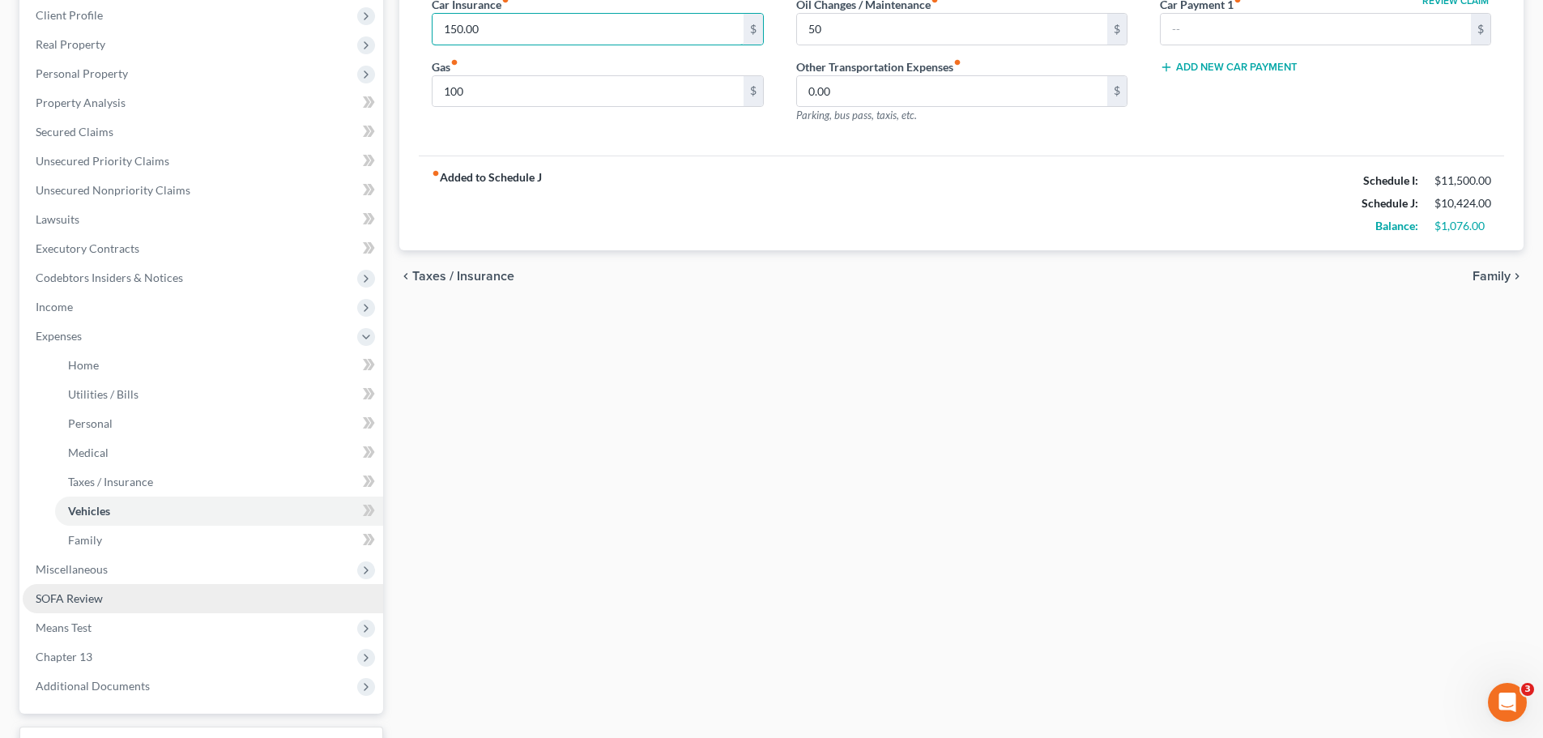
scroll to position [324, 0]
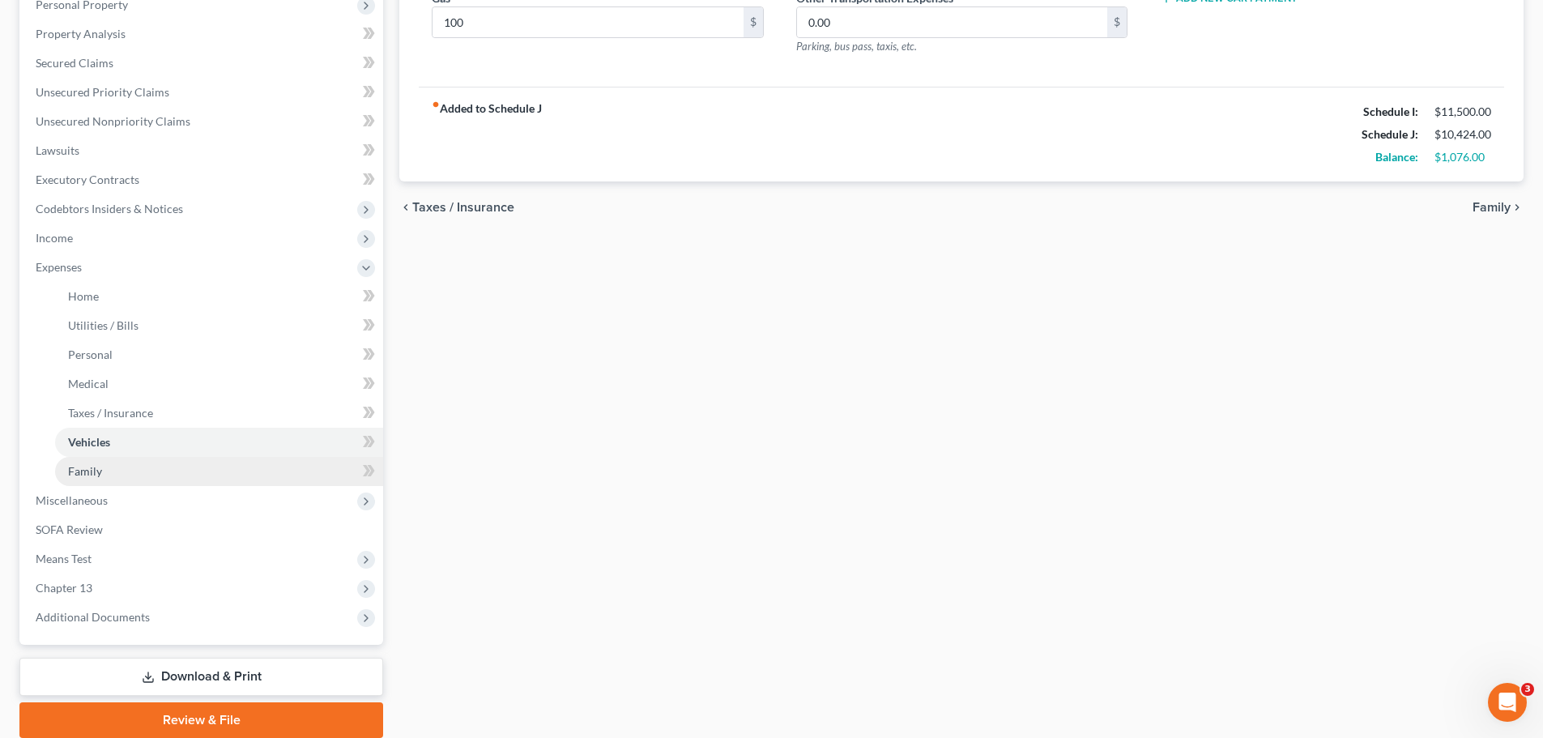
click at [85, 483] on link "Family" at bounding box center [219, 471] width 328 height 29
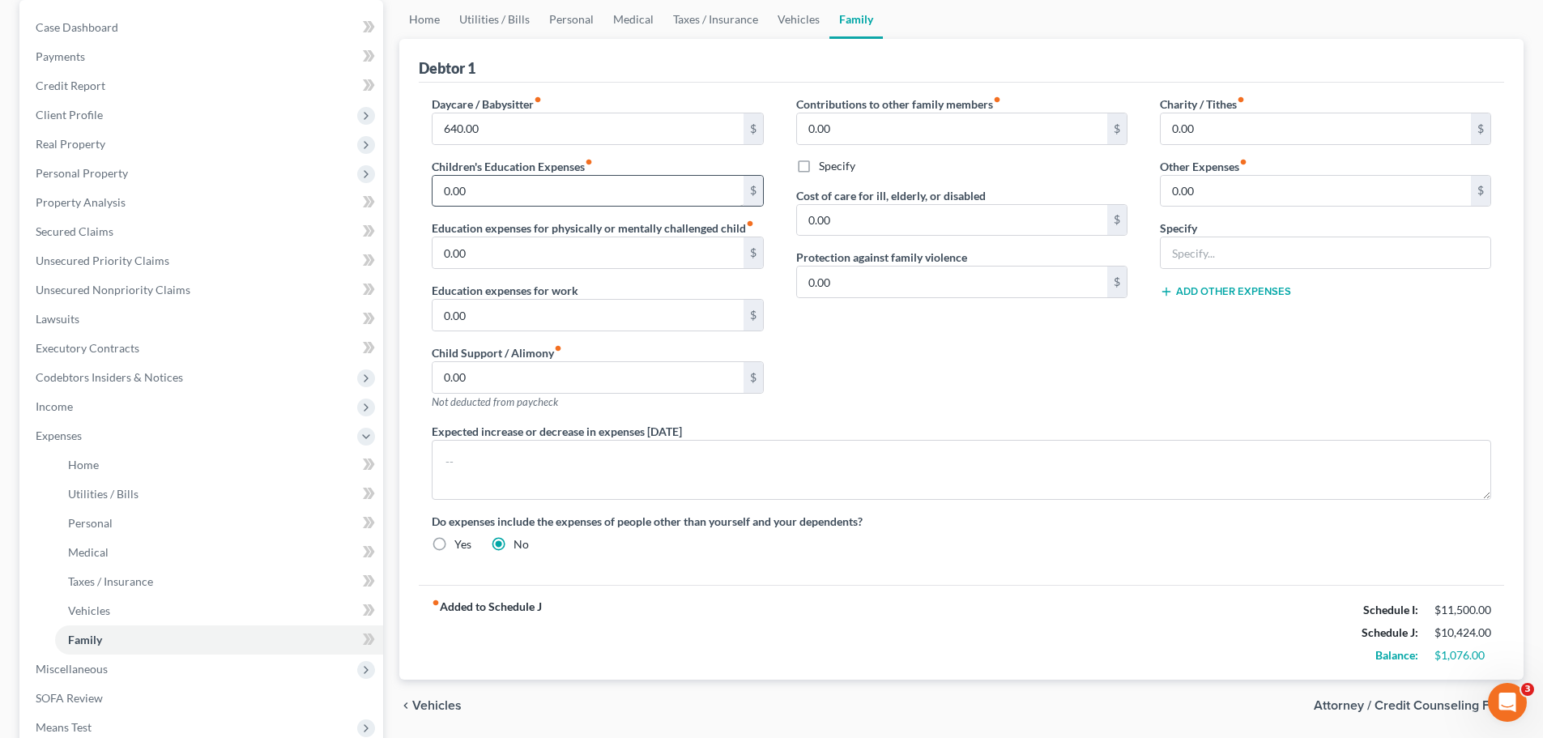
scroll to position [81, 0]
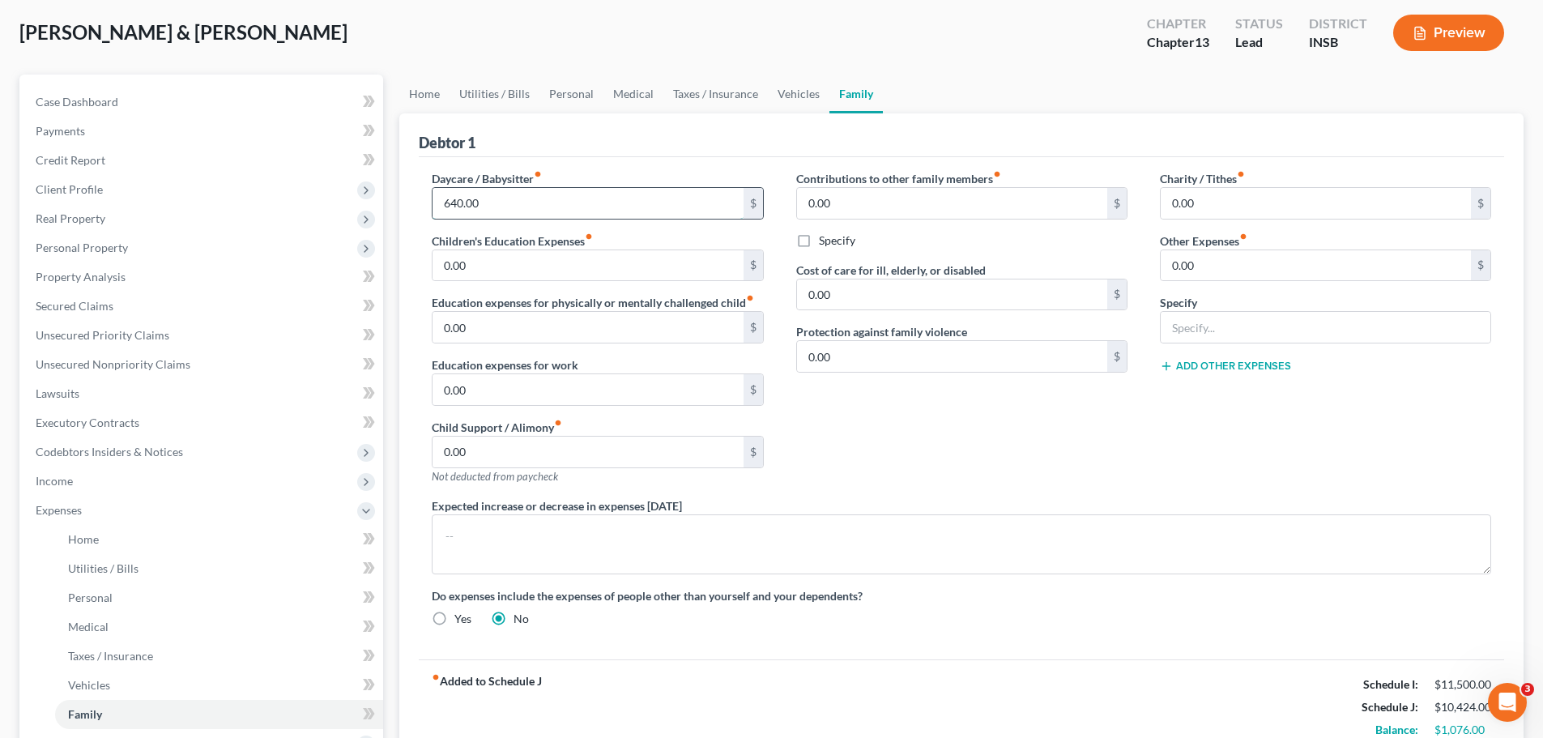
click at [489, 199] on input "640.00" at bounding box center [587, 203] width 310 height 31
type input "500"
click at [613, 154] on div "Debtor 1" at bounding box center [961, 135] width 1085 height 44
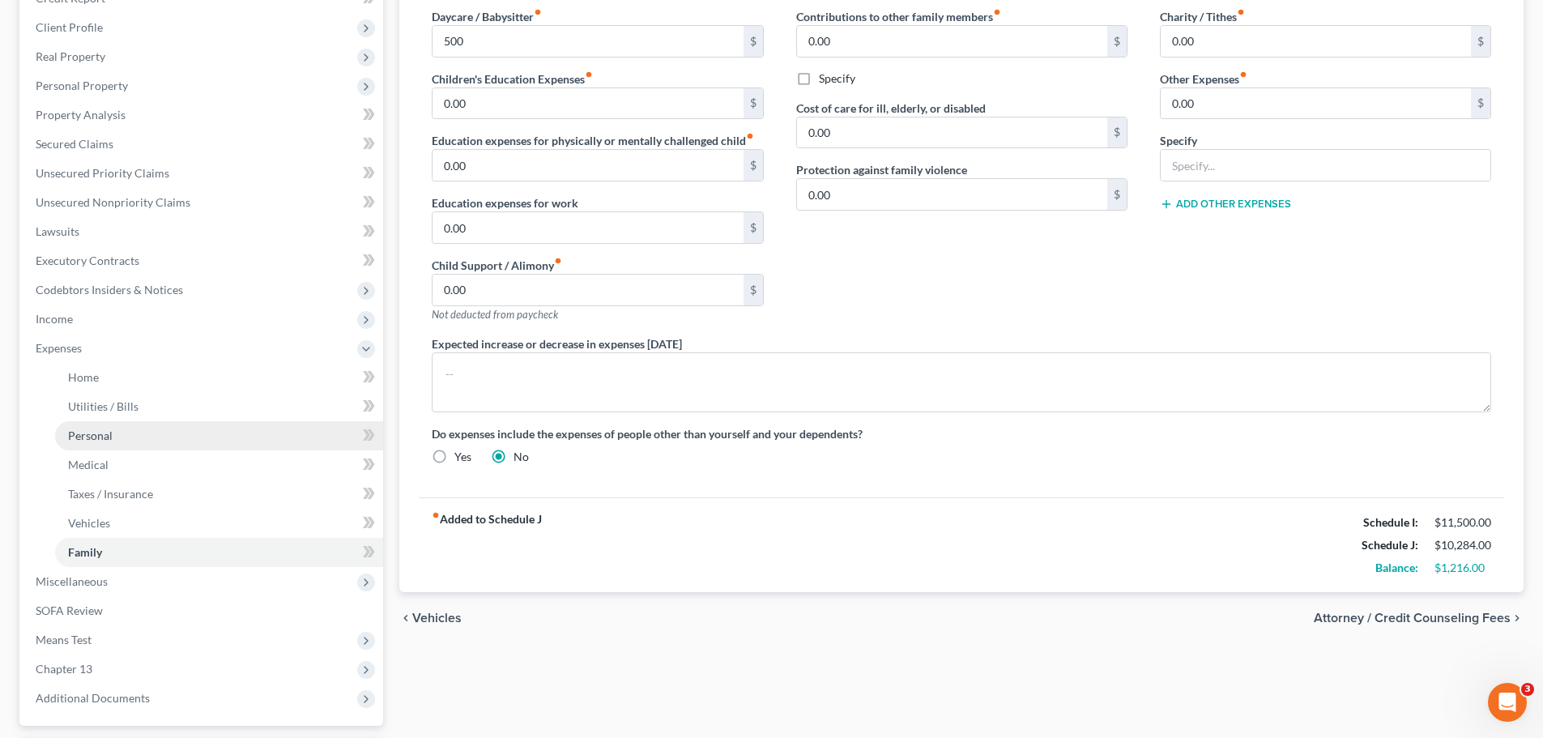
click at [114, 435] on link "Personal" at bounding box center [219, 435] width 328 height 29
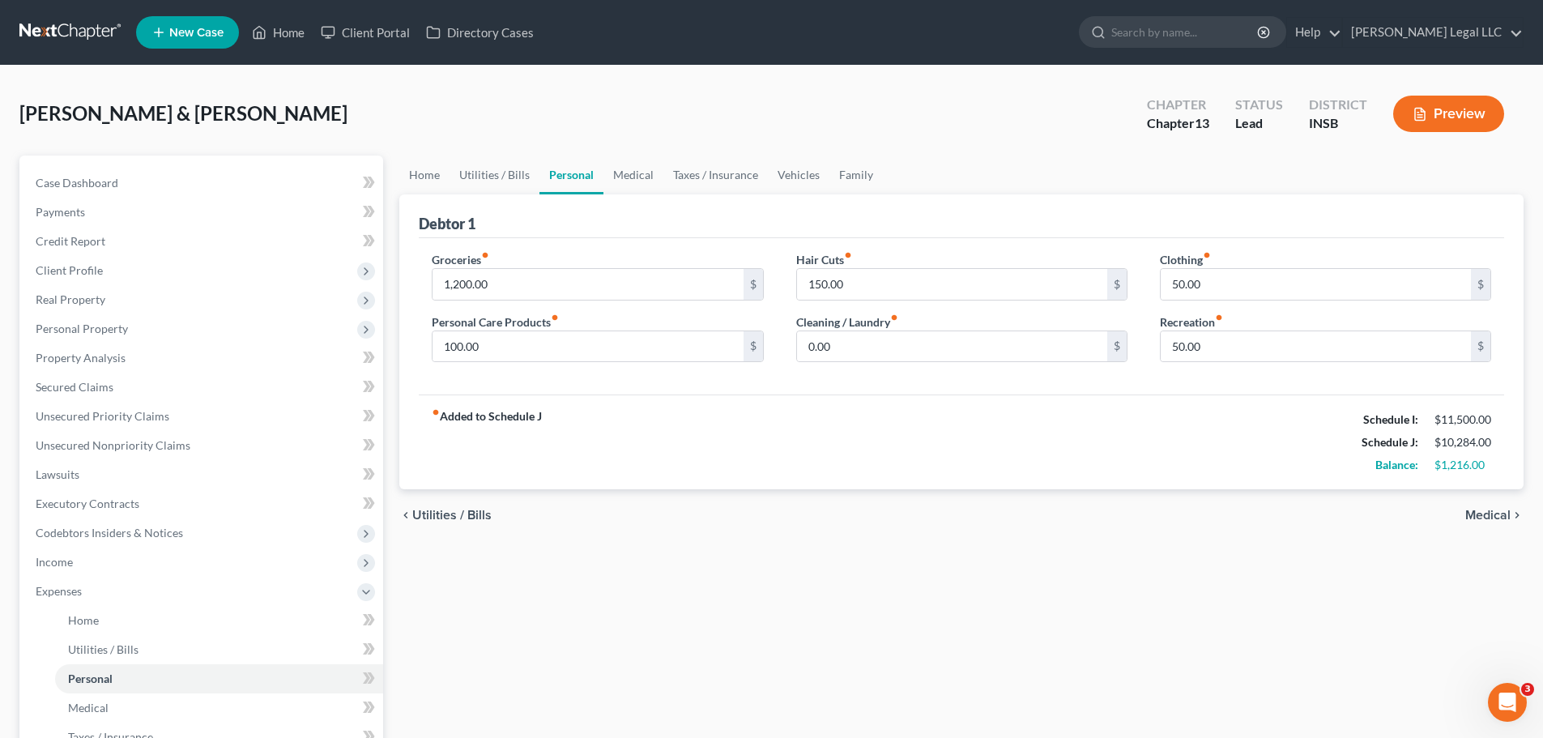
click at [1447, 98] on button "Preview" at bounding box center [1448, 114] width 111 height 36
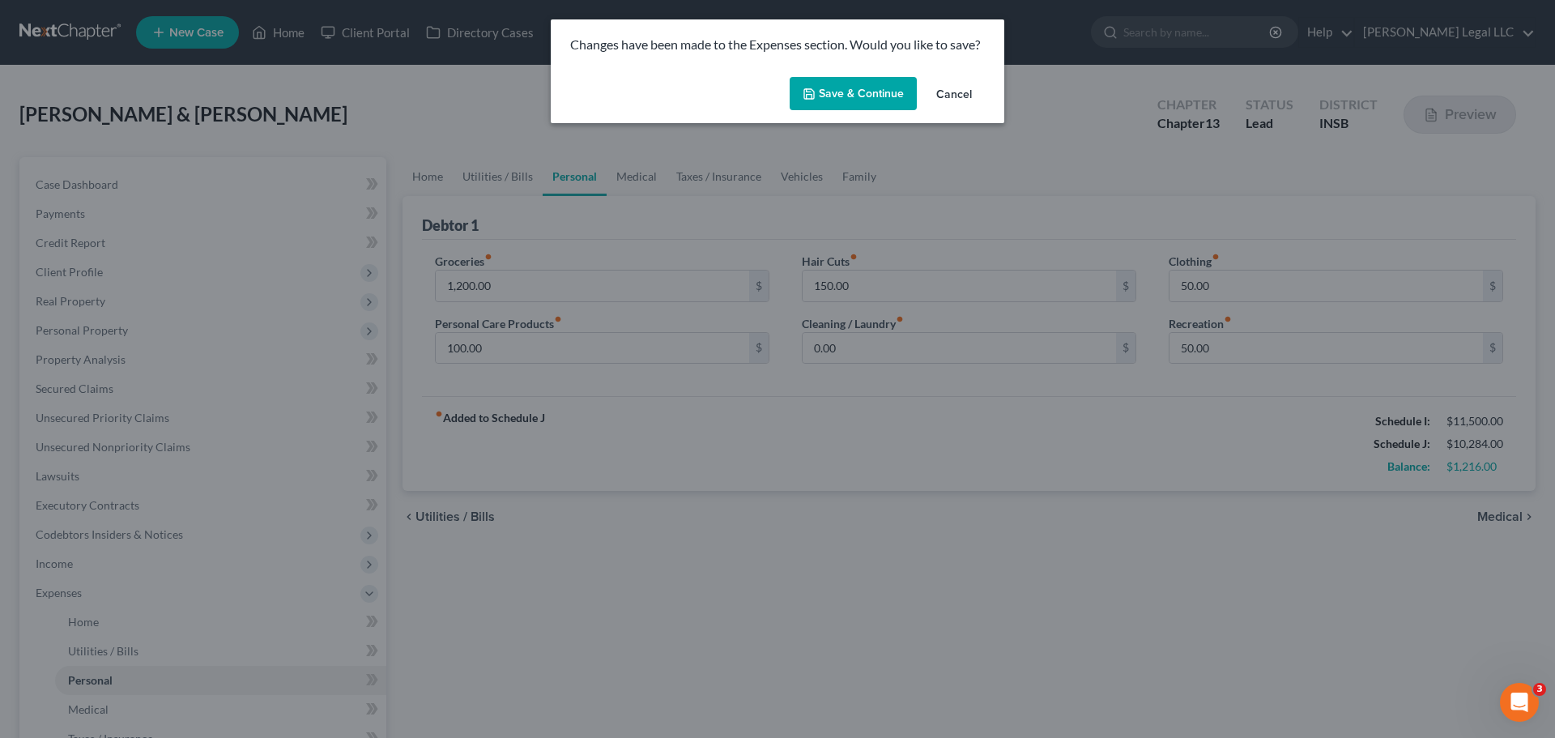
click at [820, 89] on button "Save & Continue" at bounding box center [853, 94] width 127 height 34
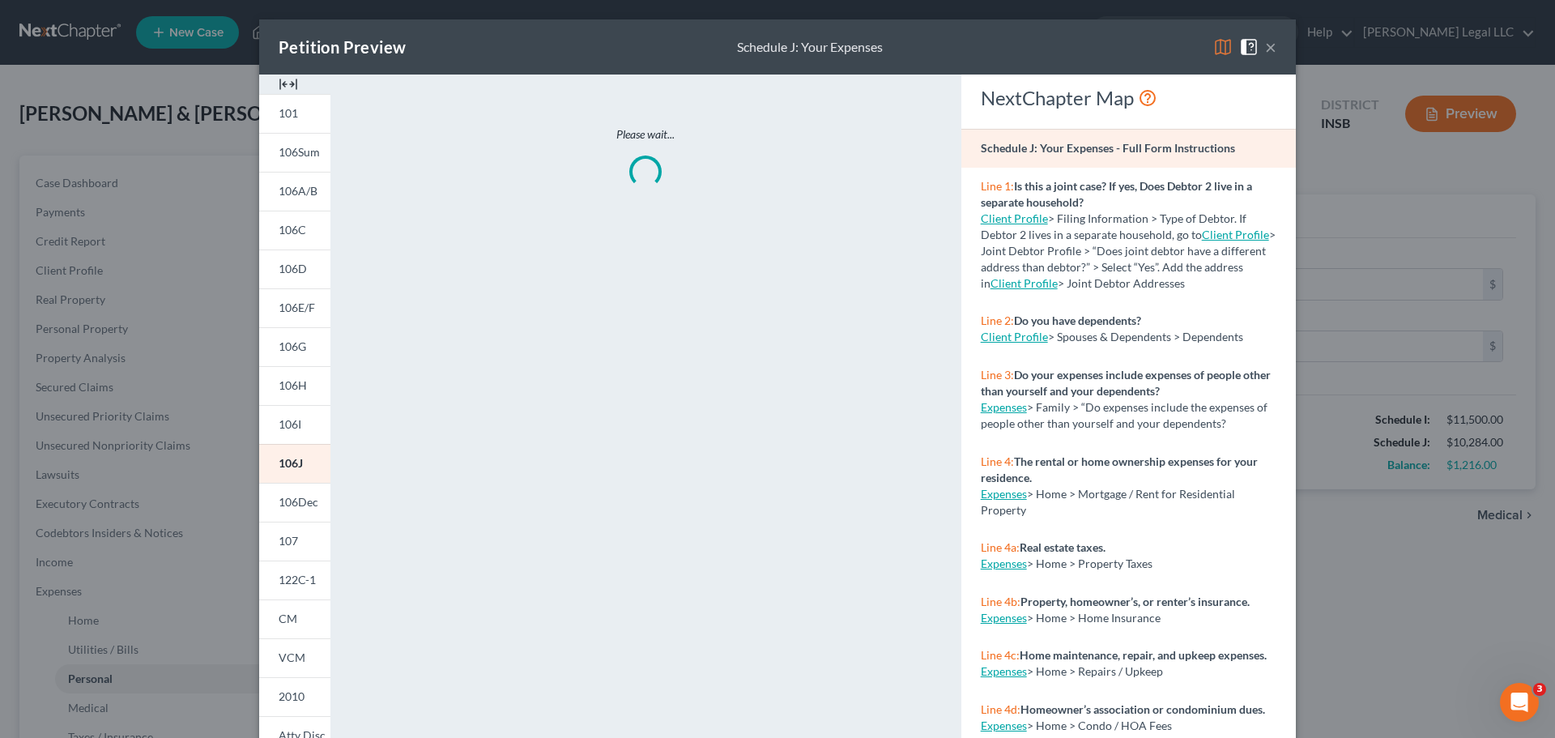
click at [282, 81] on img at bounding box center [288, 83] width 19 height 19
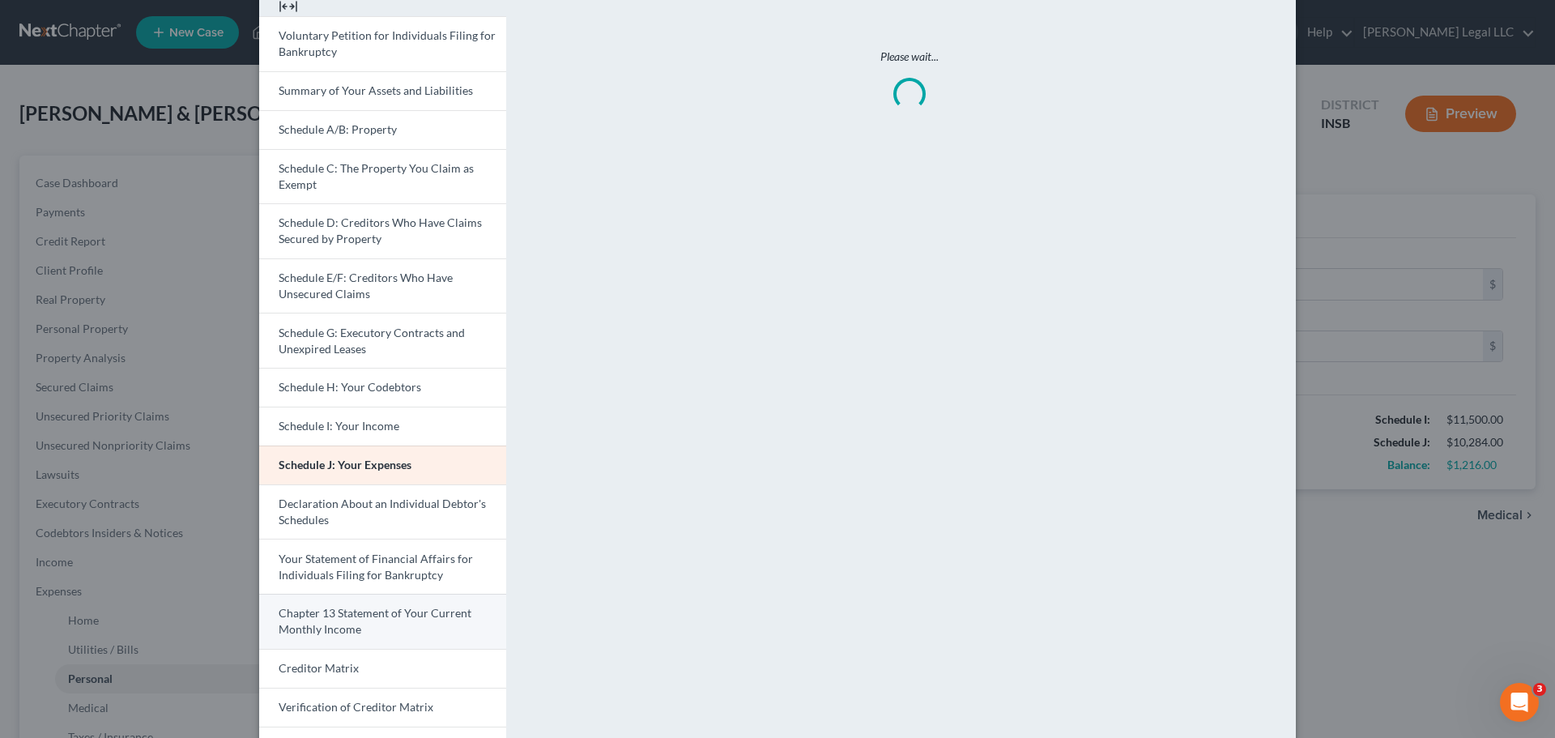
scroll to position [162, 0]
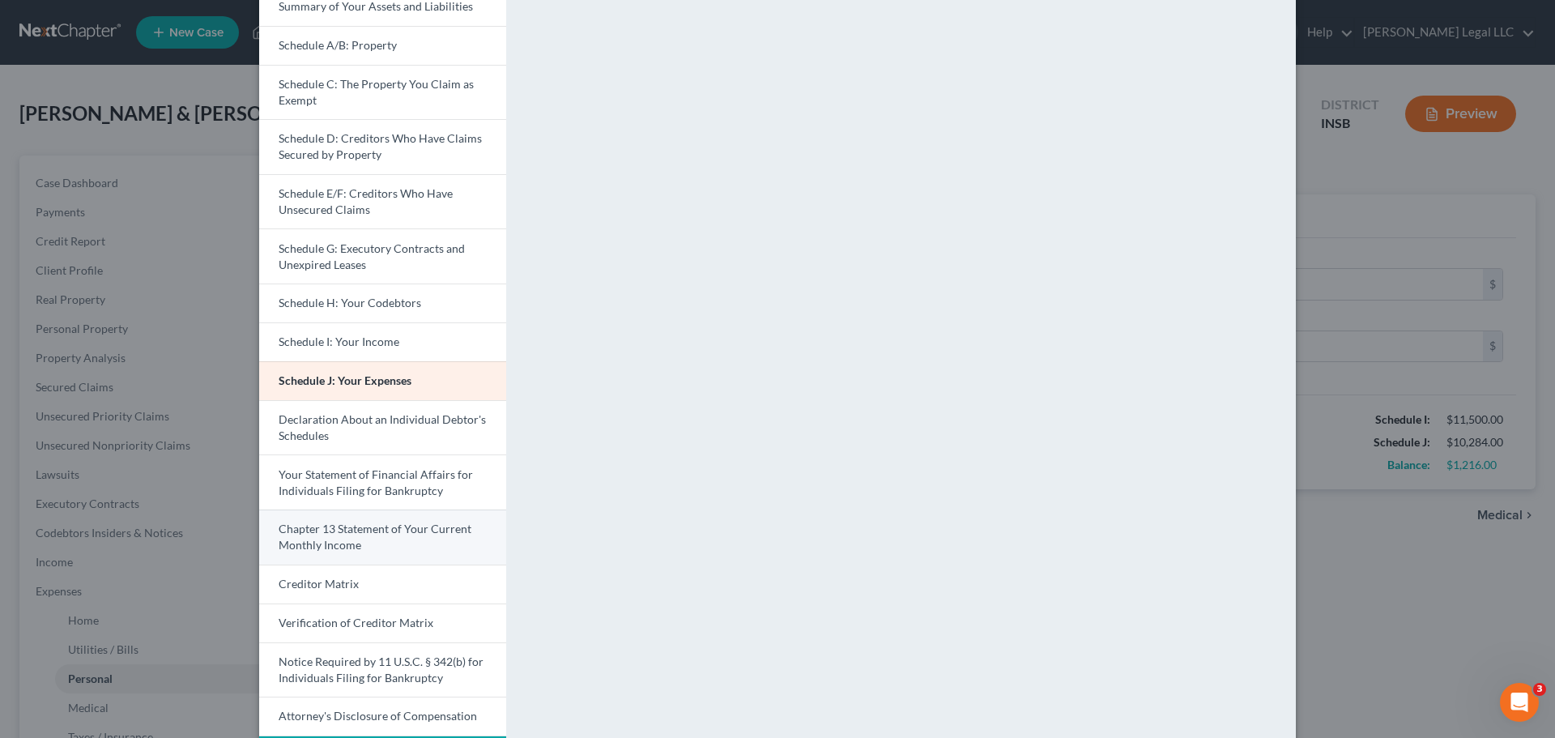
click at [348, 537] on link "Chapter 13 Statement of Your Current Monthly Income" at bounding box center [382, 536] width 247 height 55
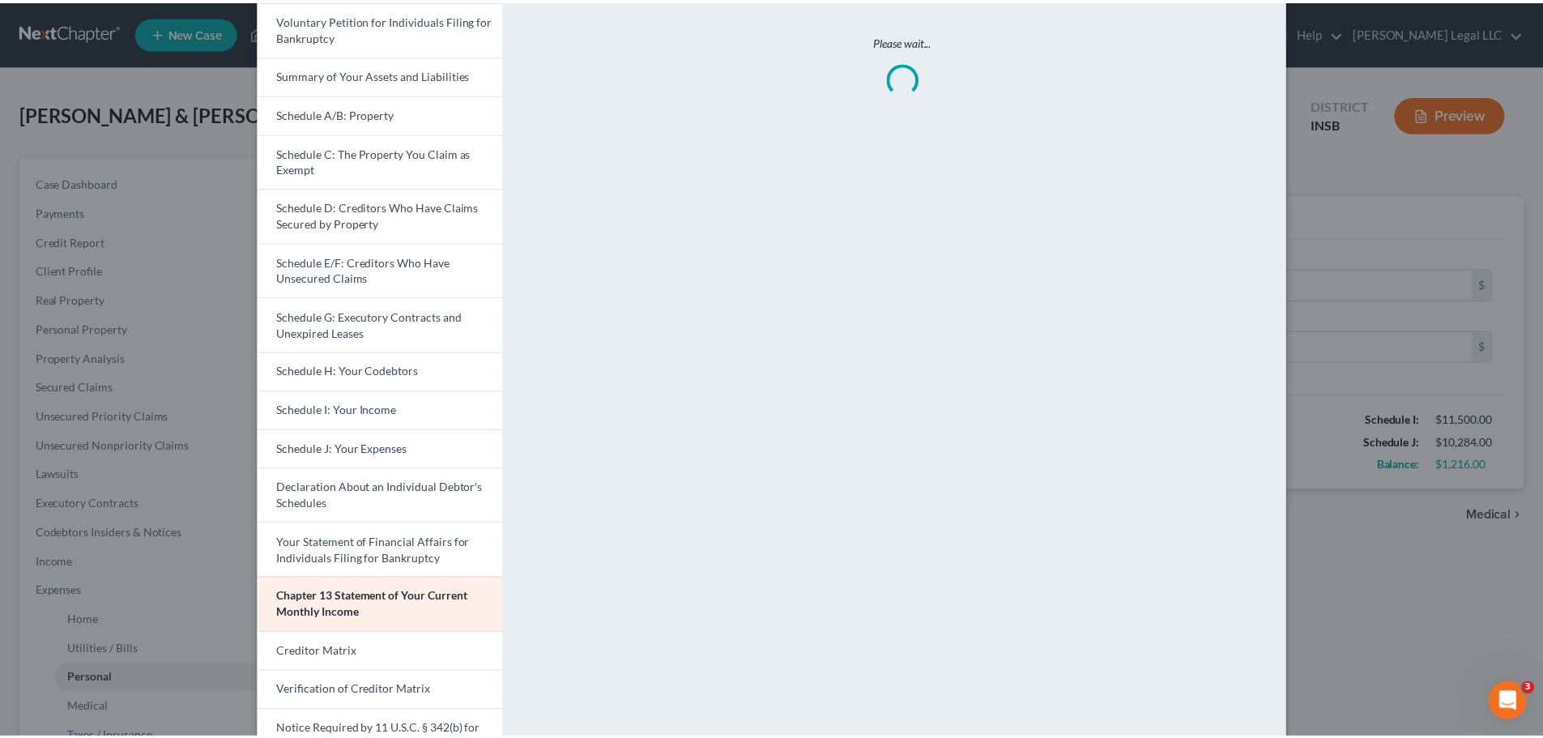
scroll to position [0, 0]
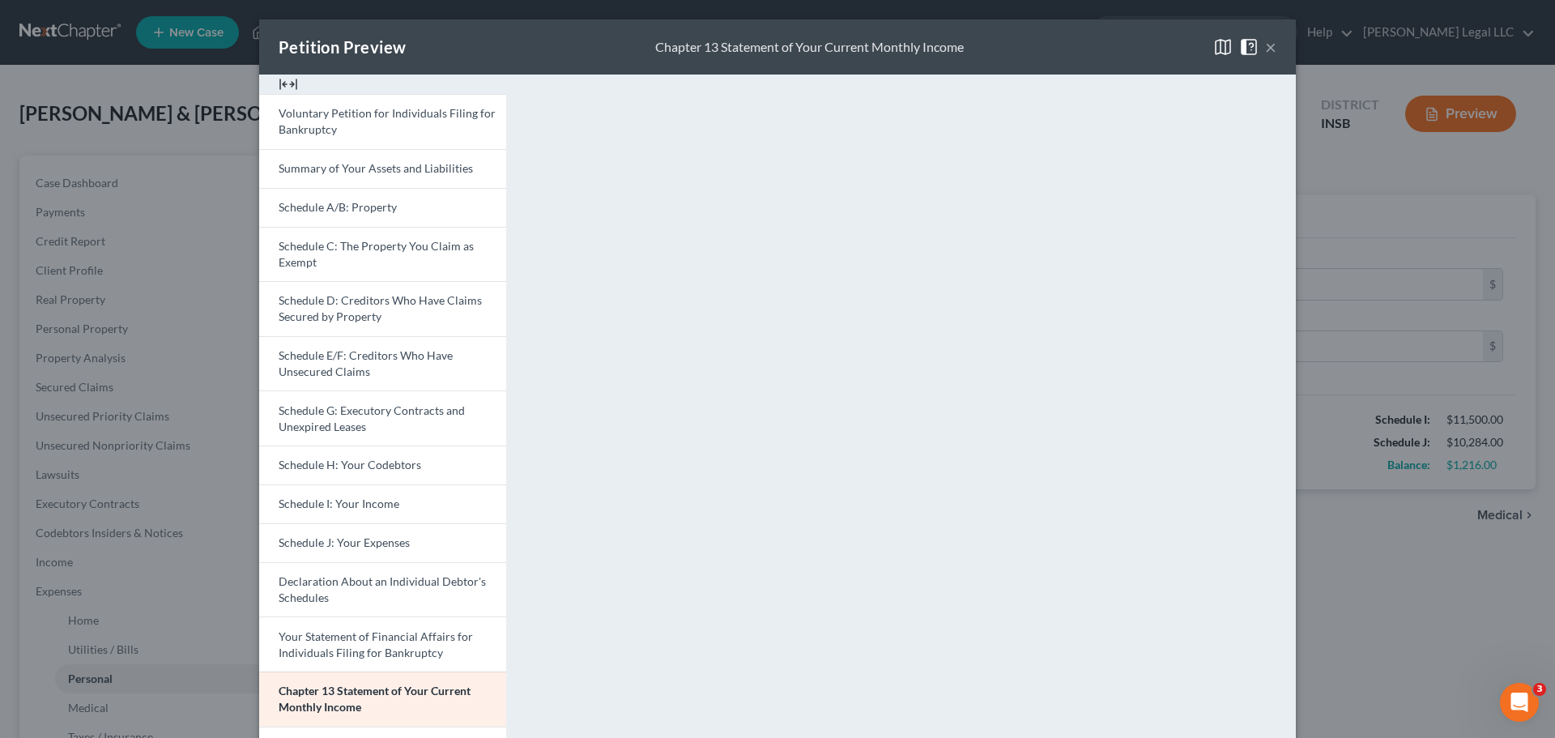
click at [1266, 50] on button "×" at bounding box center [1270, 46] width 11 height 19
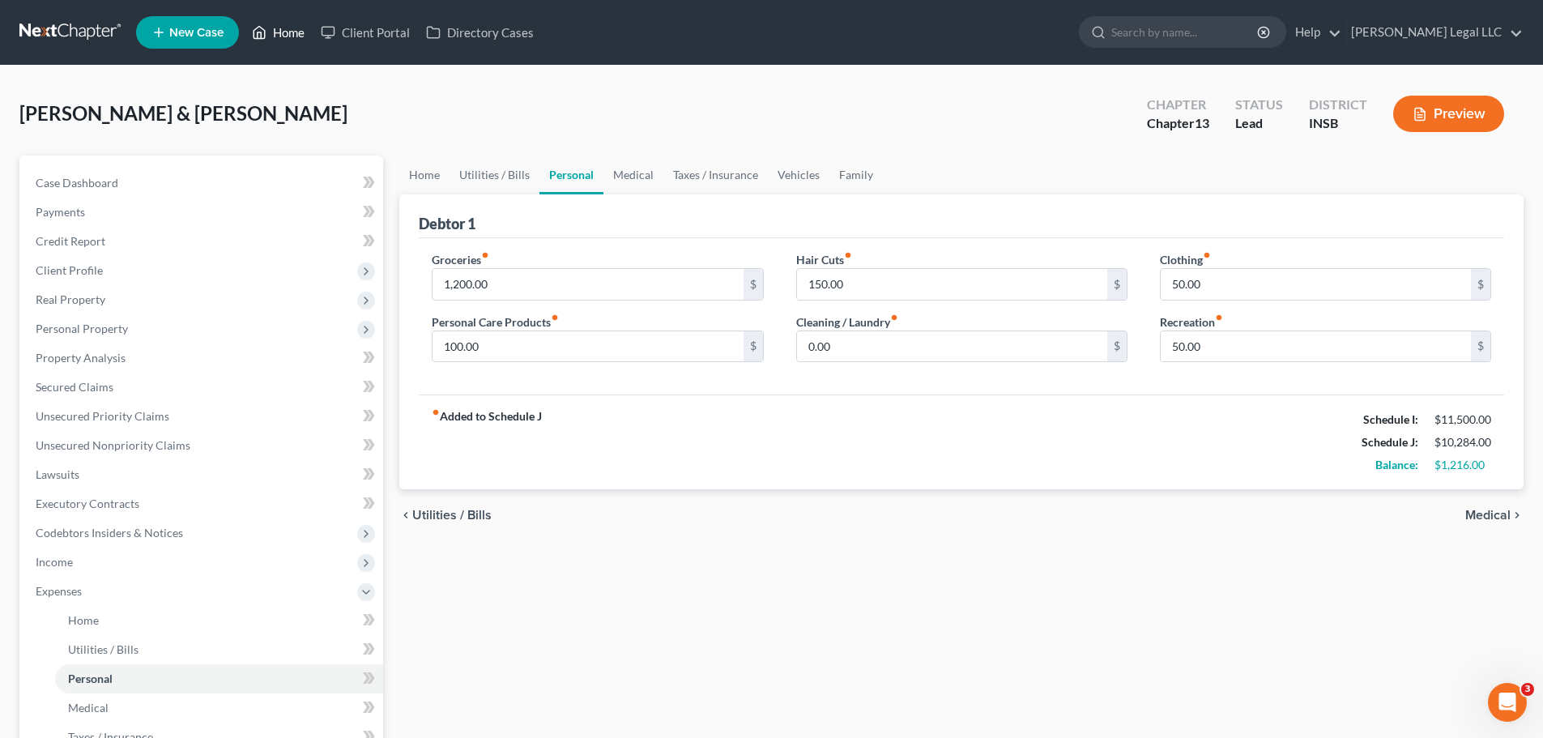
click at [277, 27] on link "Home" at bounding box center [278, 32] width 69 height 29
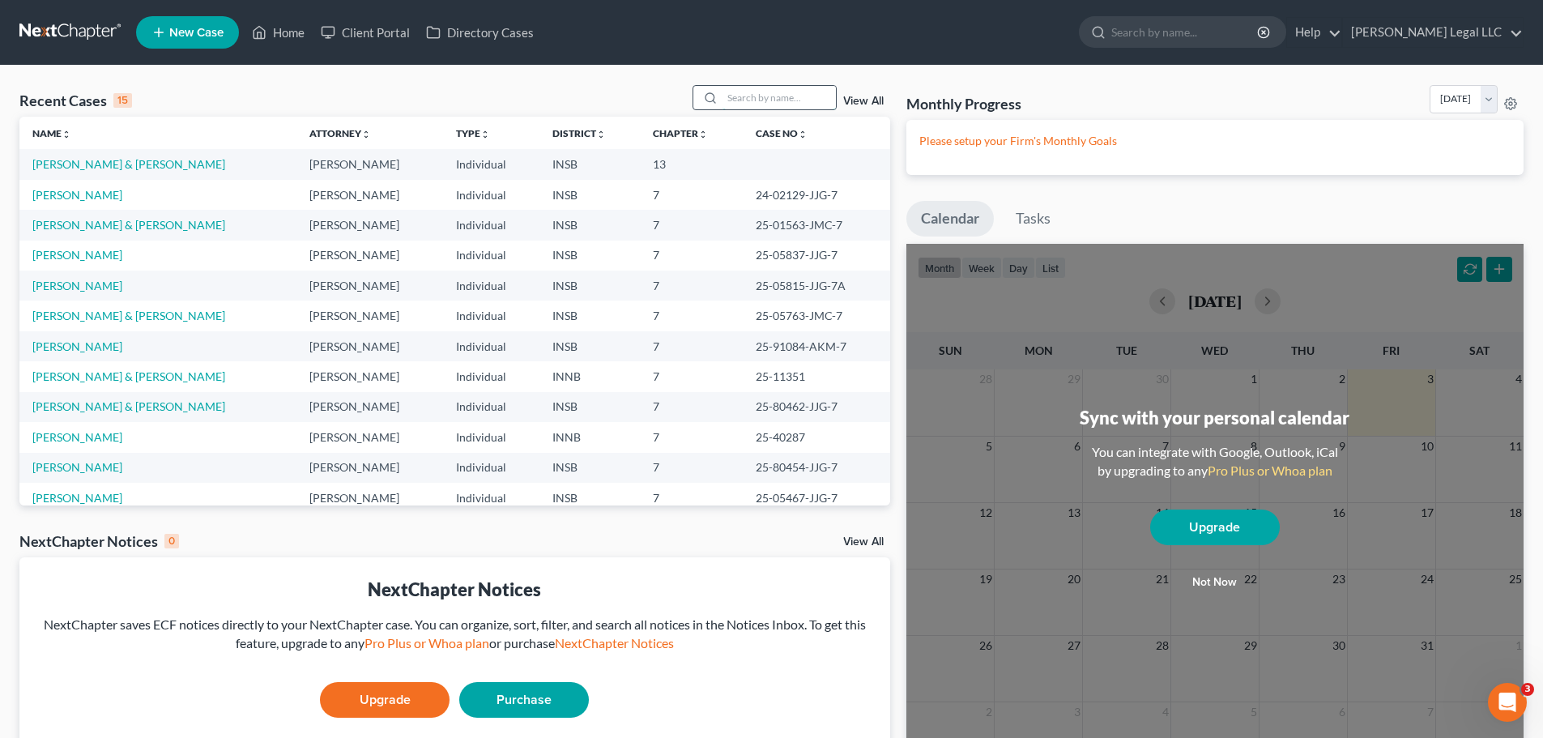
click at [736, 92] on input "search" at bounding box center [778, 97] width 113 height 23
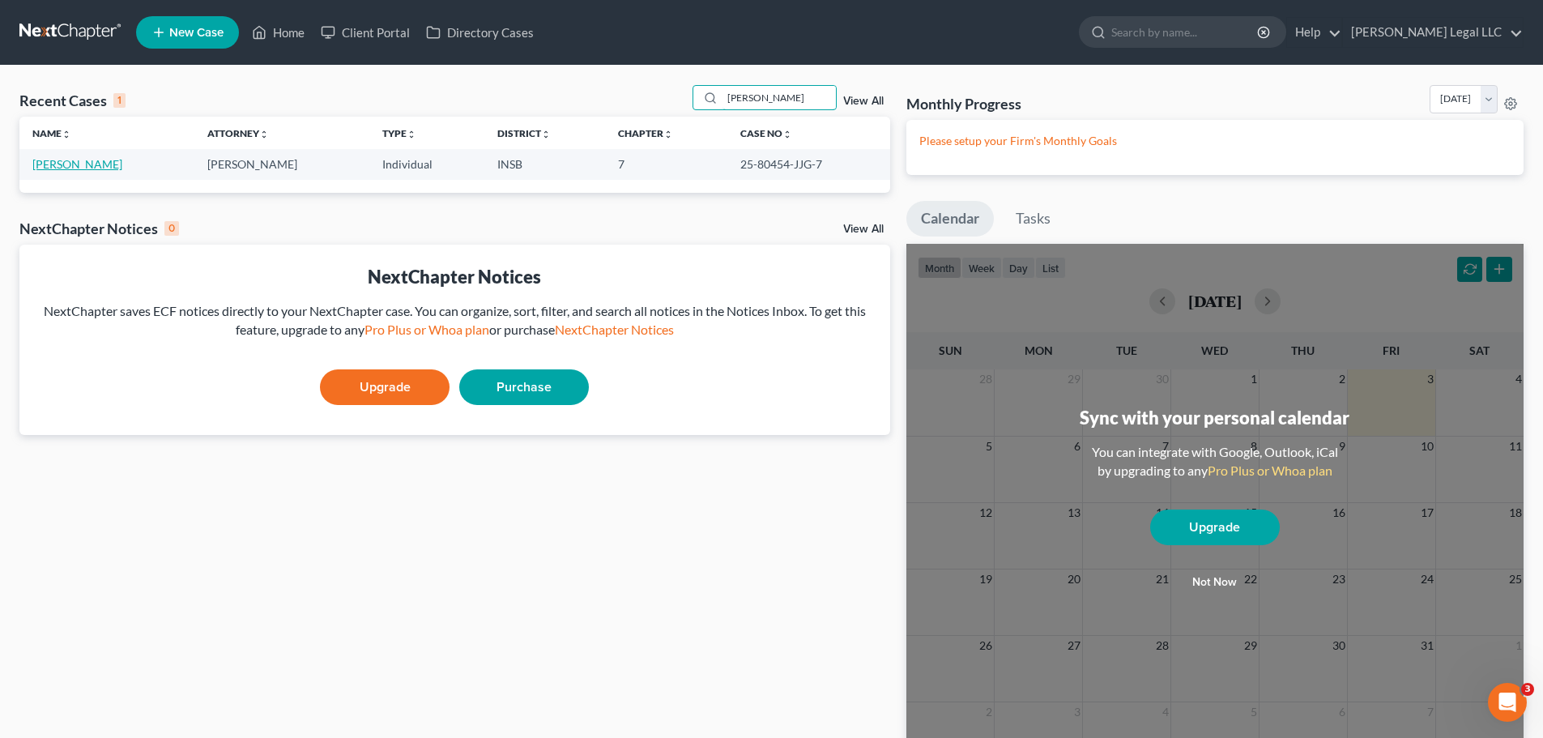
type input "[PERSON_NAME]"
click at [55, 159] on link "[PERSON_NAME]" at bounding box center [77, 164] width 90 height 14
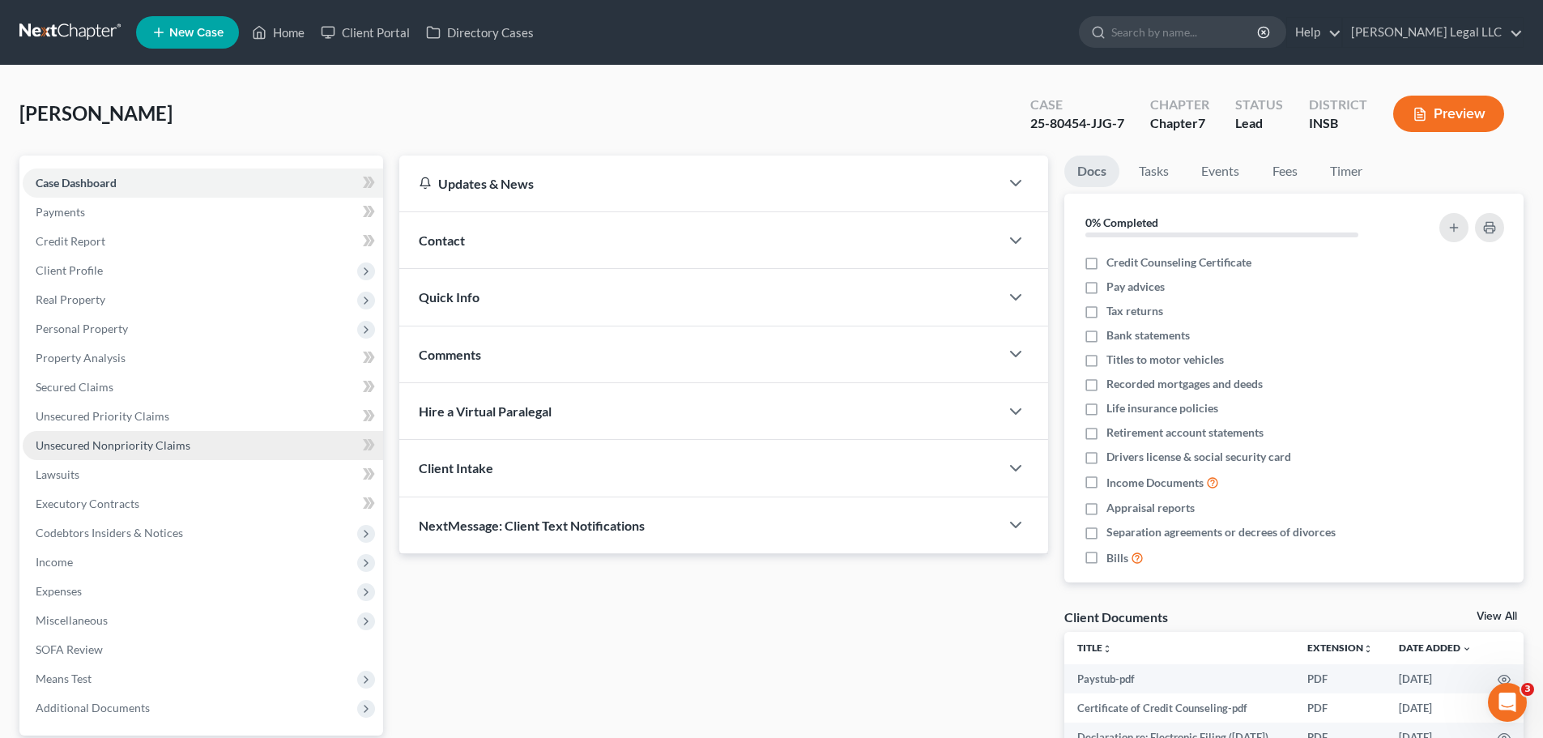
click at [117, 449] on span "Unsecured Nonpriority Claims" at bounding box center [113, 445] width 155 height 14
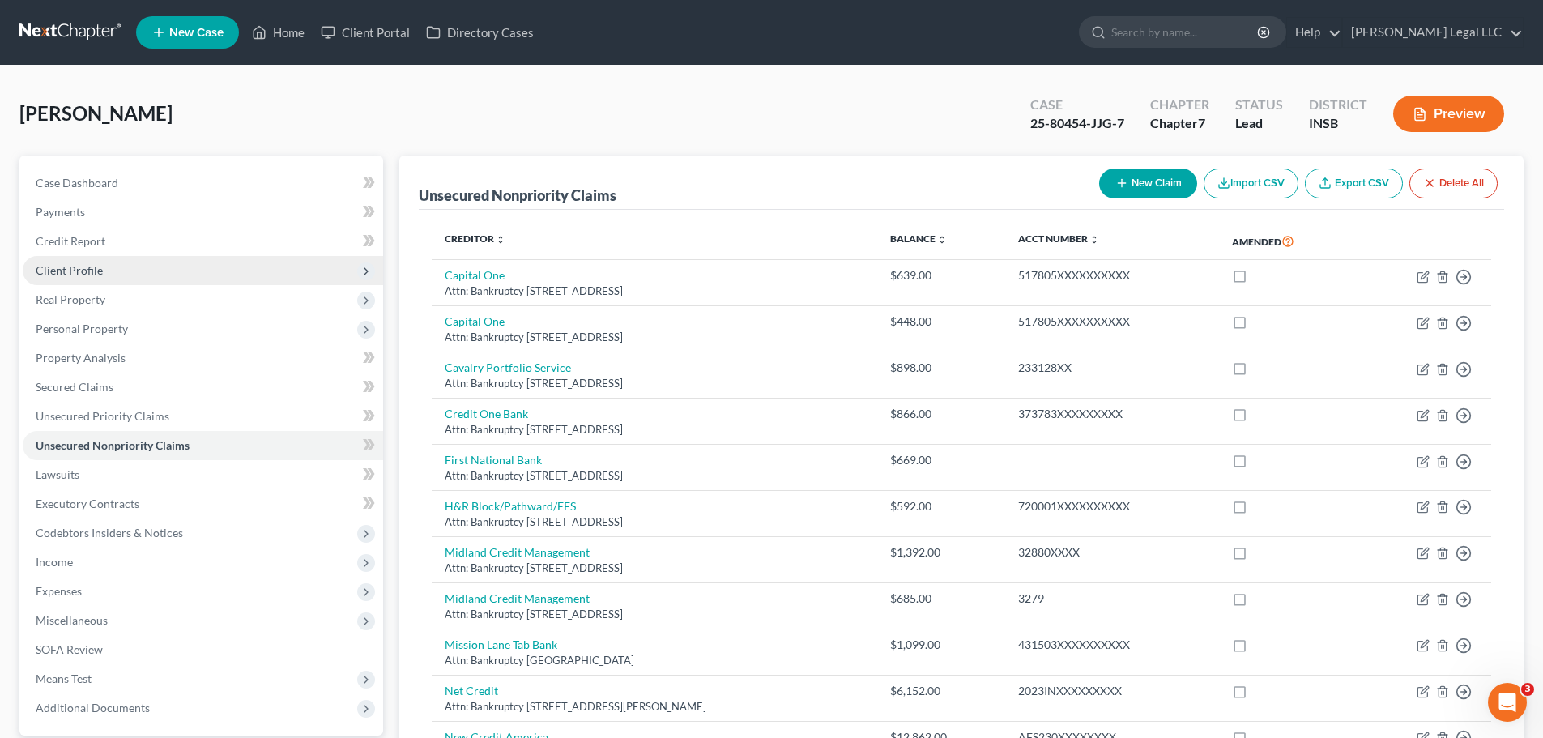
click at [78, 270] on span "Client Profile" at bounding box center [69, 270] width 67 height 14
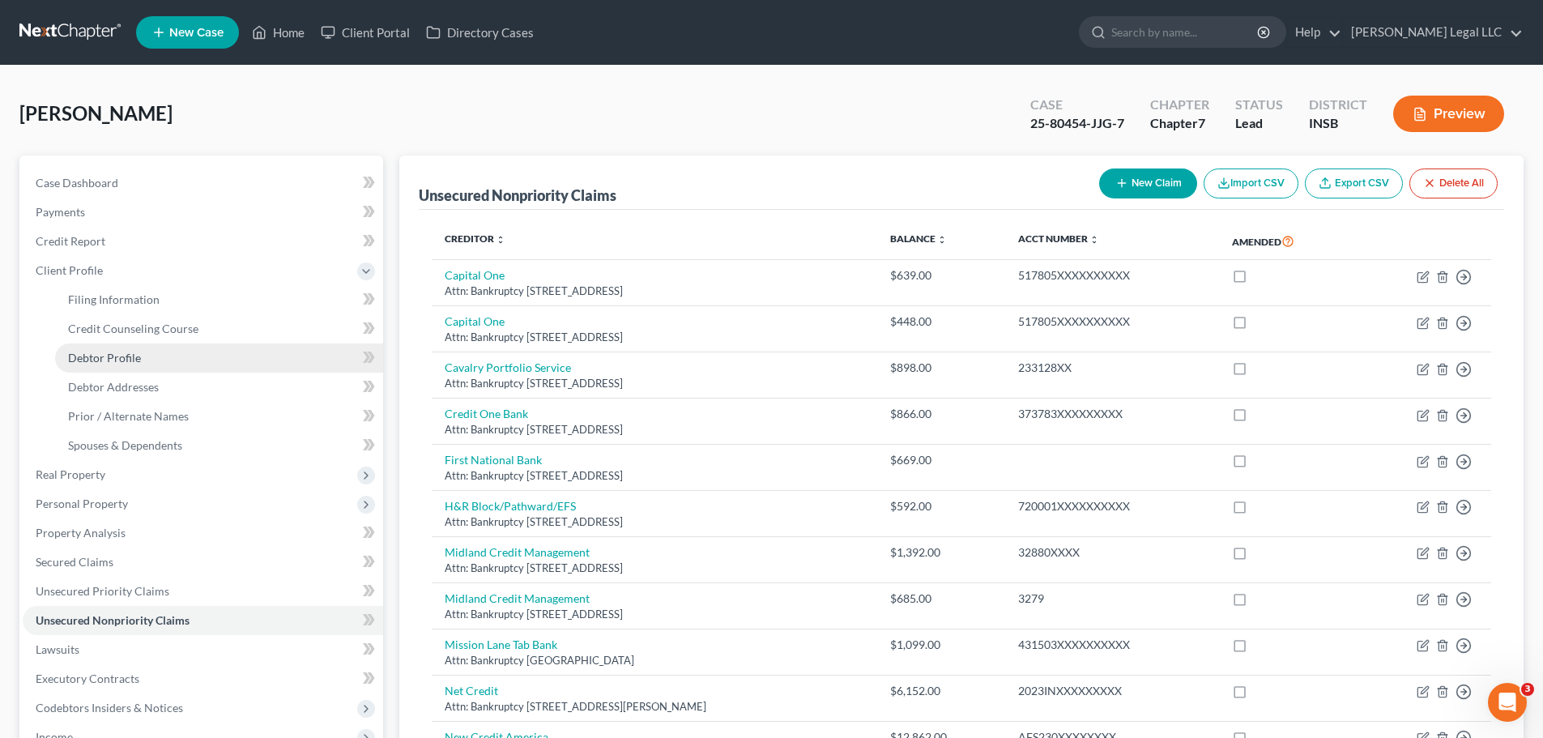
click at [81, 361] on span "Debtor Profile" at bounding box center [104, 358] width 73 height 14
select select "0"
select select "1"
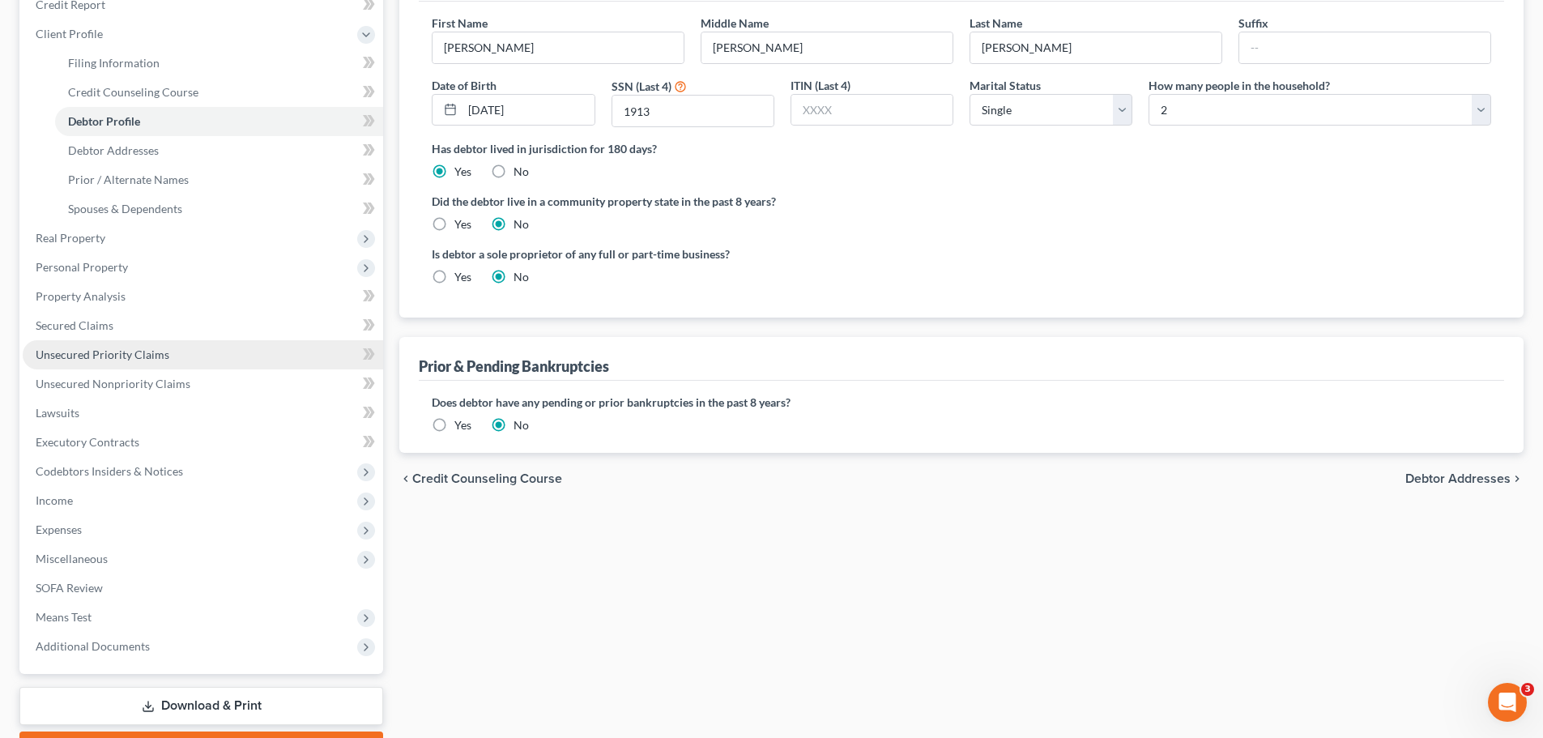
scroll to position [243, 0]
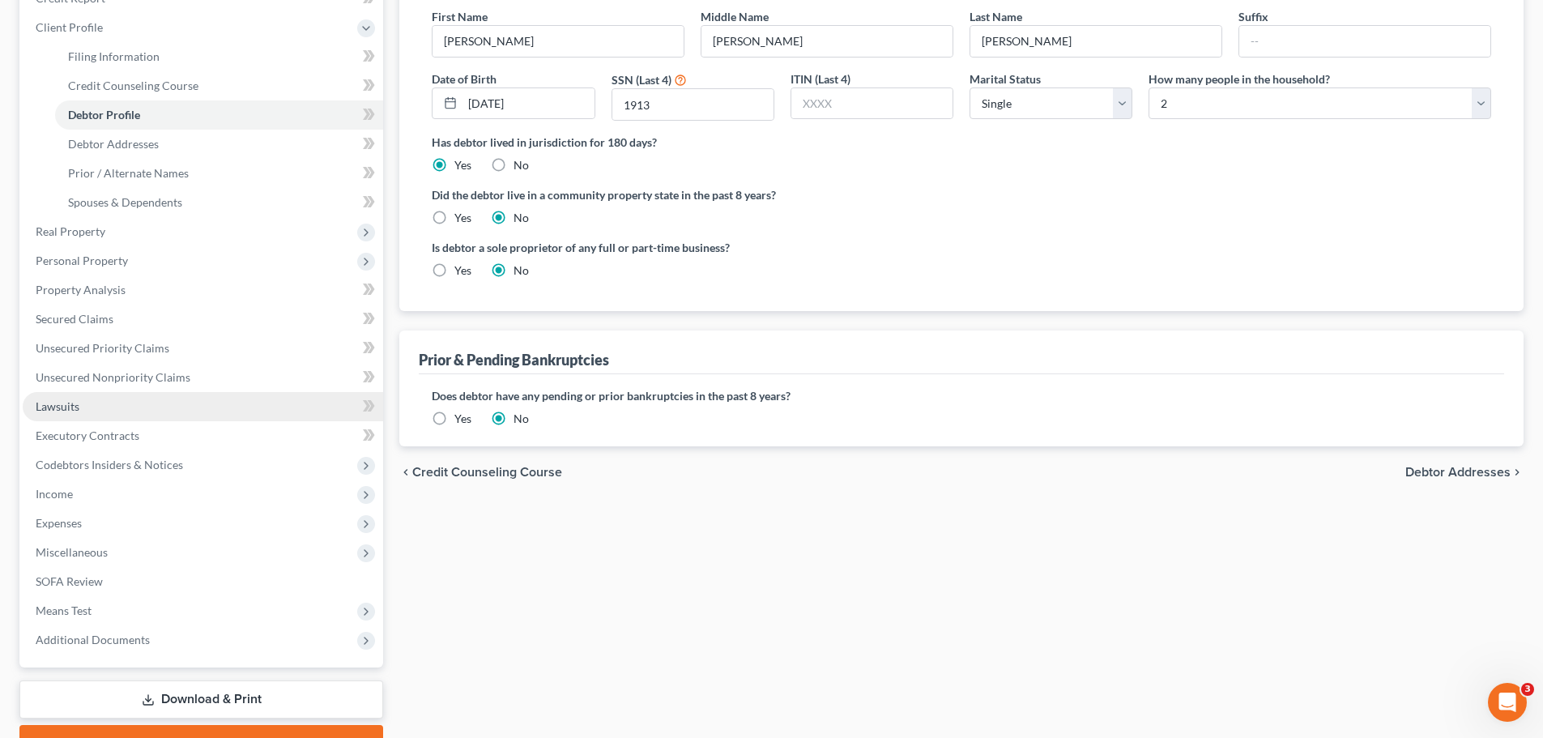
click at [87, 411] on link "Lawsuits" at bounding box center [203, 406] width 360 height 29
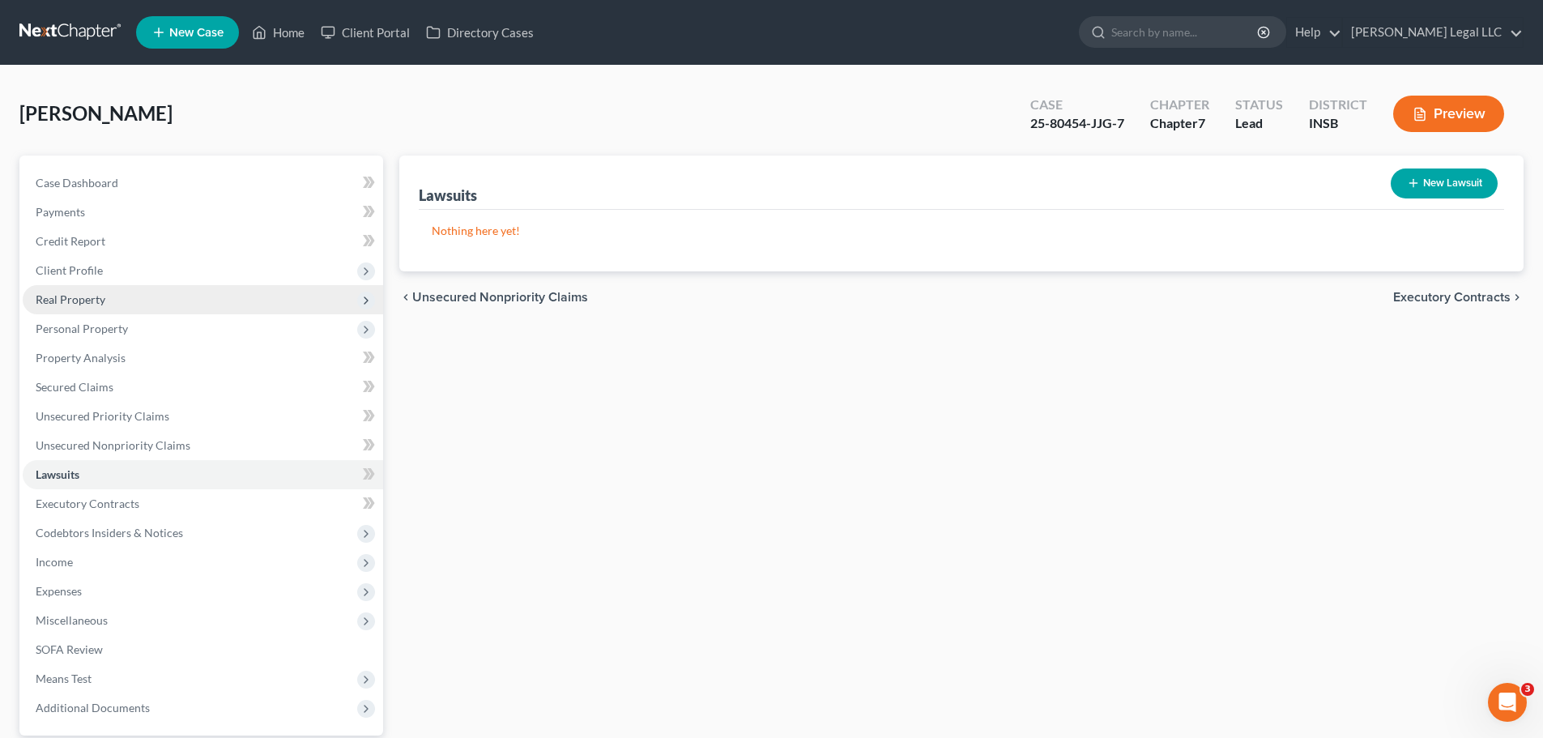
click at [83, 305] on span "Real Property" at bounding box center [71, 299] width 70 height 14
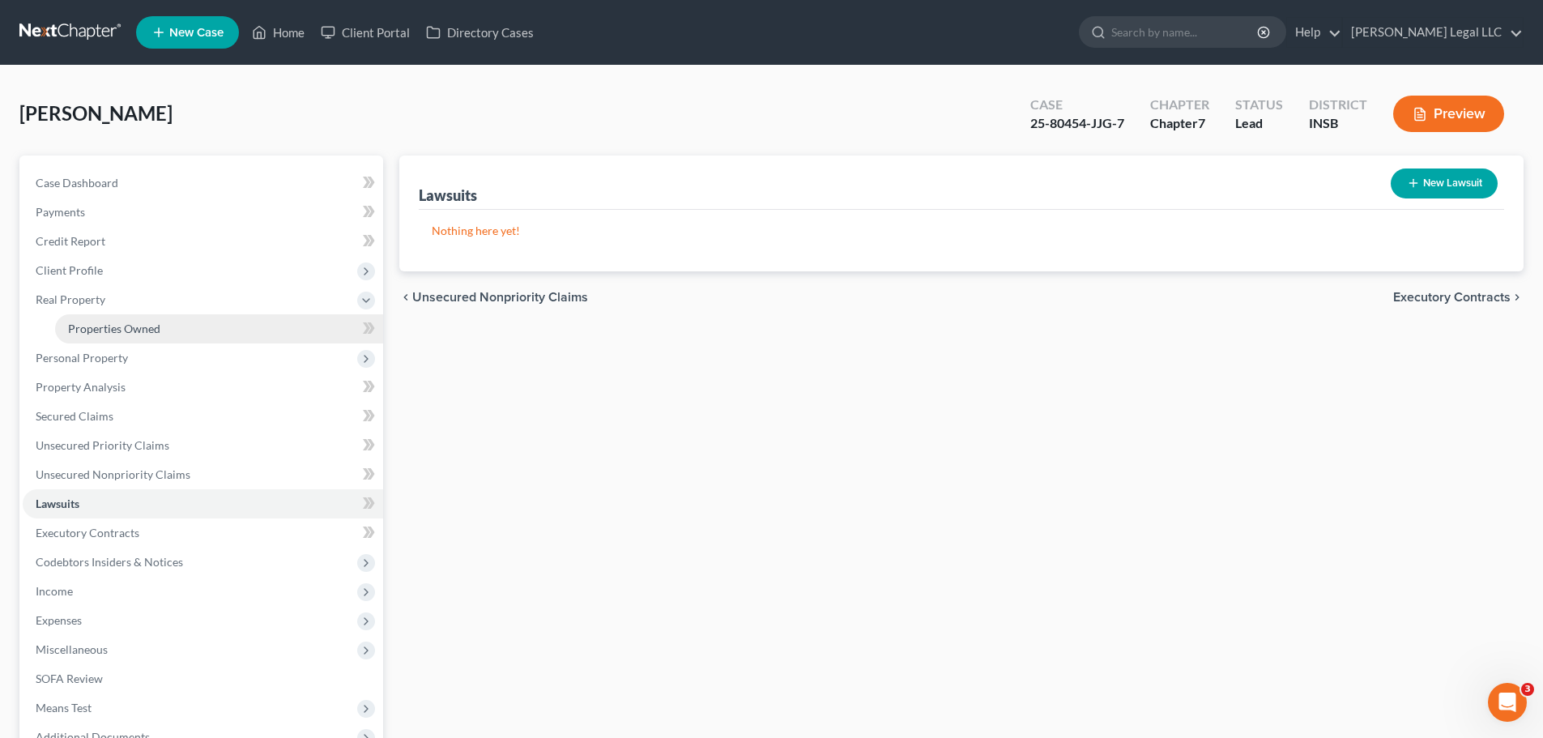
click at [78, 326] on span "Properties Owned" at bounding box center [114, 328] width 92 height 14
click at [290, 35] on link "Home" at bounding box center [278, 32] width 69 height 29
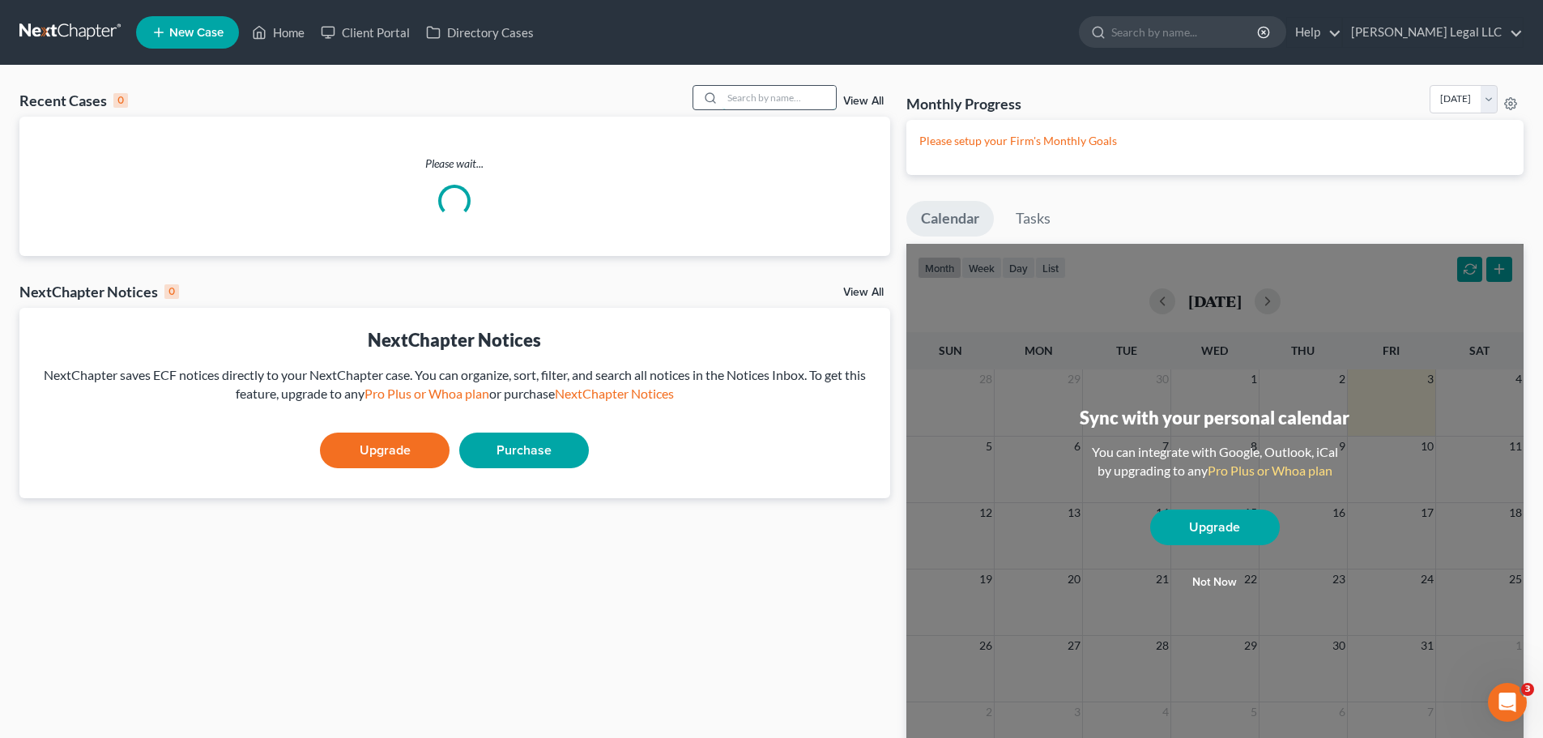
click at [776, 97] on input "search" at bounding box center [778, 97] width 113 height 23
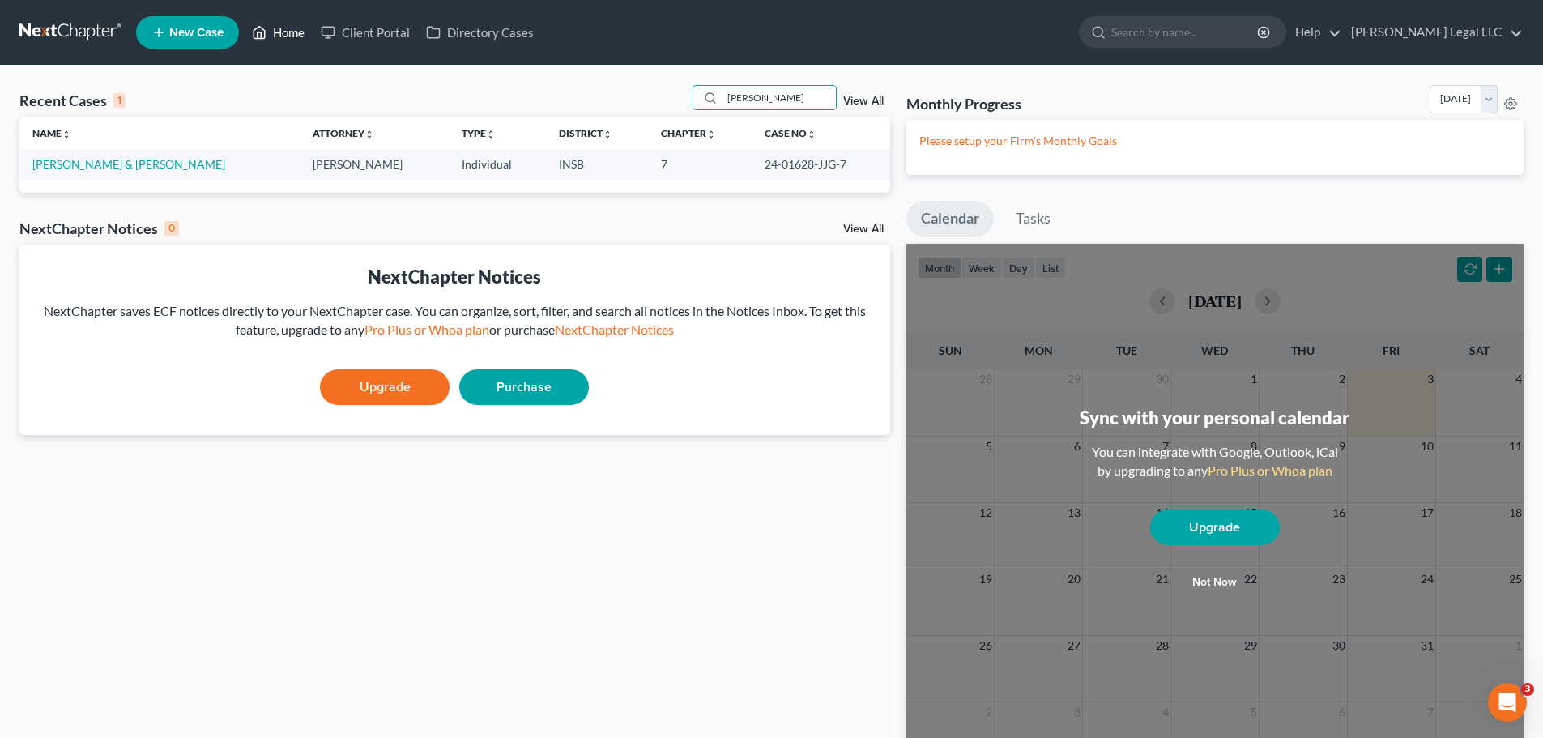
type input "[PERSON_NAME]"
click at [295, 42] on link "Home" at bounding box center [278, 32] width 69 height 29
click at [208, 33] on span "New Case" at bounding box center [196, 33] width 54 height 12
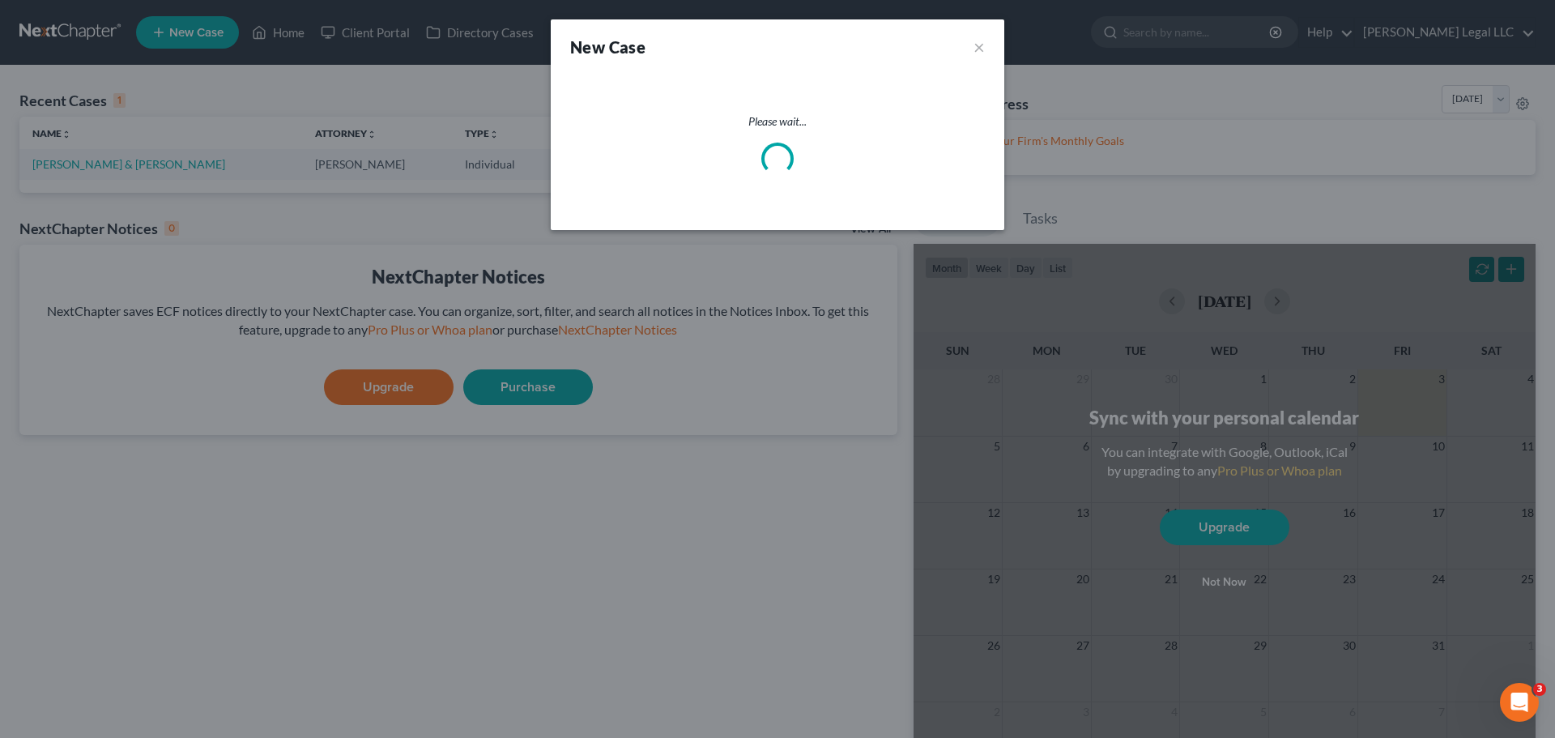
select select "28"
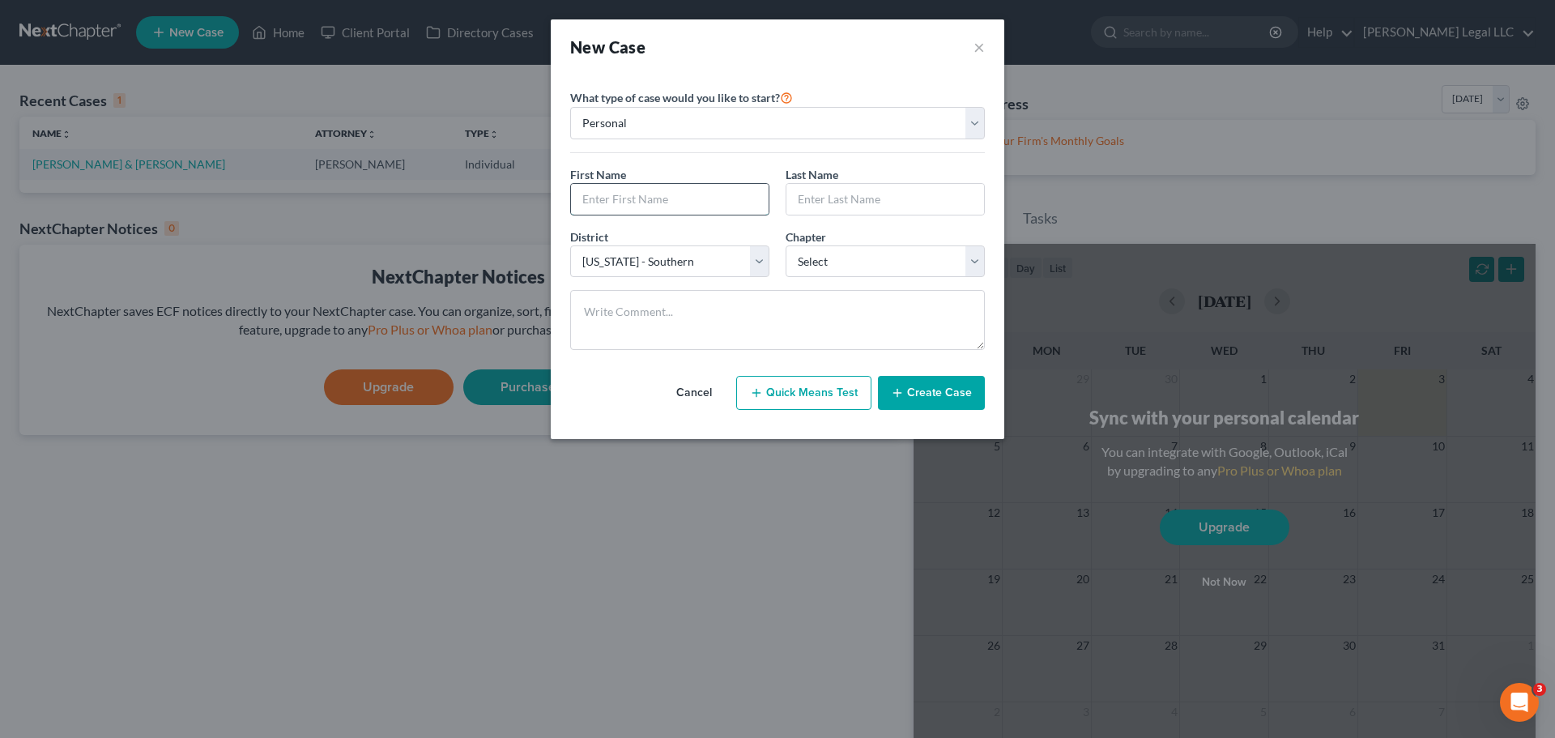
click at [697, 207] on input "text" at bounding box center [670, 199] width 198 height 31
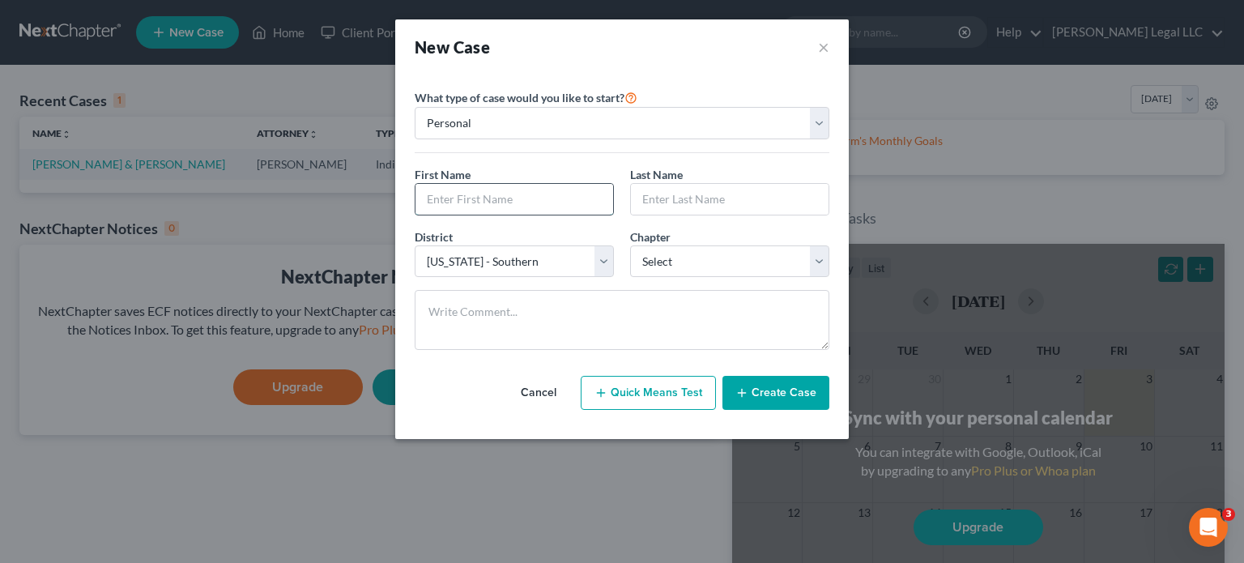
click at [501, 202] on input "text" at bounding box center [514, 199] width 198 height 31
type input "[PERSON_NAME]"
click at [687, 265] on select "Select 7 11 12 13" at bounding box center [729, 261] width 199 height 32
select select "0"
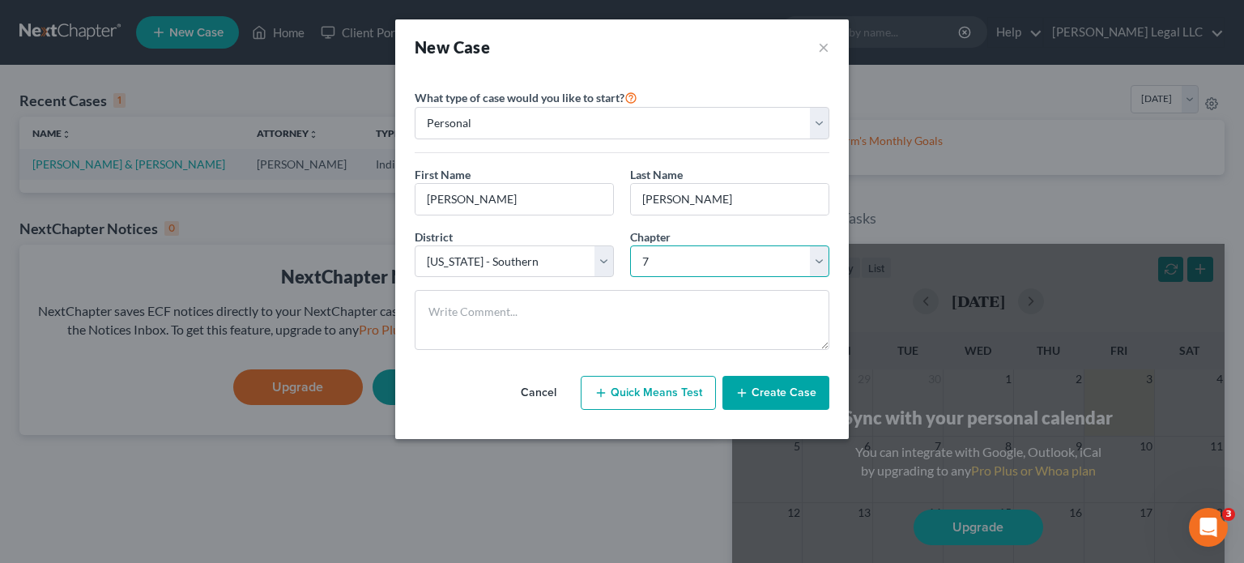
click at [630, 245] on select "Select 7 11 12 13" at bounding box center [729, 261] width 199 height 32
click at [794, 385] on button "Create Case" at bounding box center [775, 393] width 107 height 34
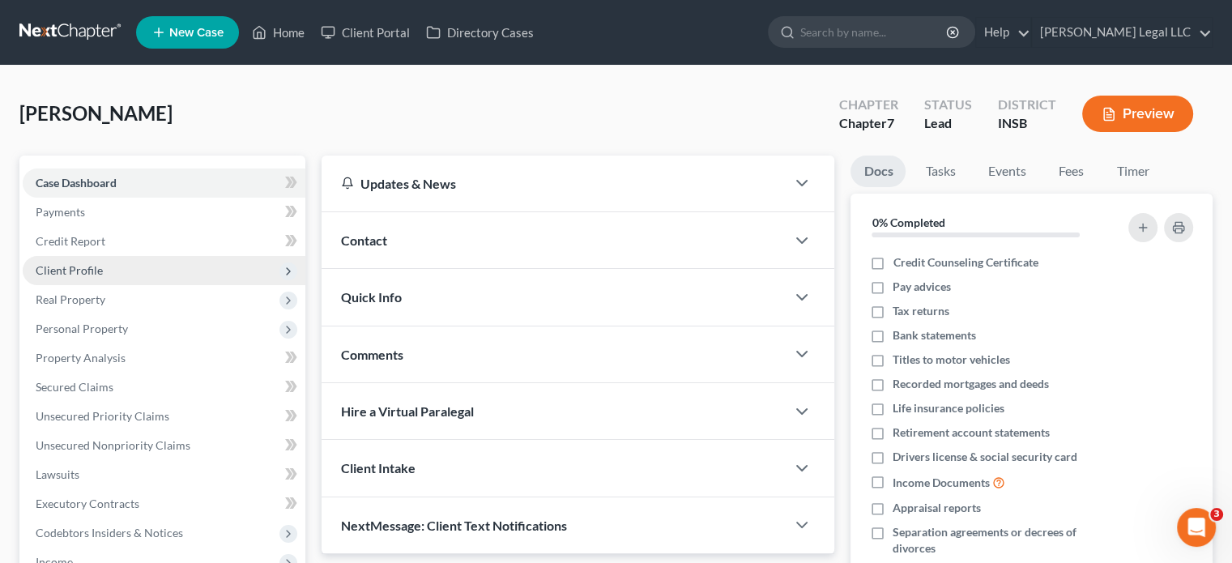
click at [69, 266] on span "Client Profile" at bounding box center [69, 270] width 67 height 14
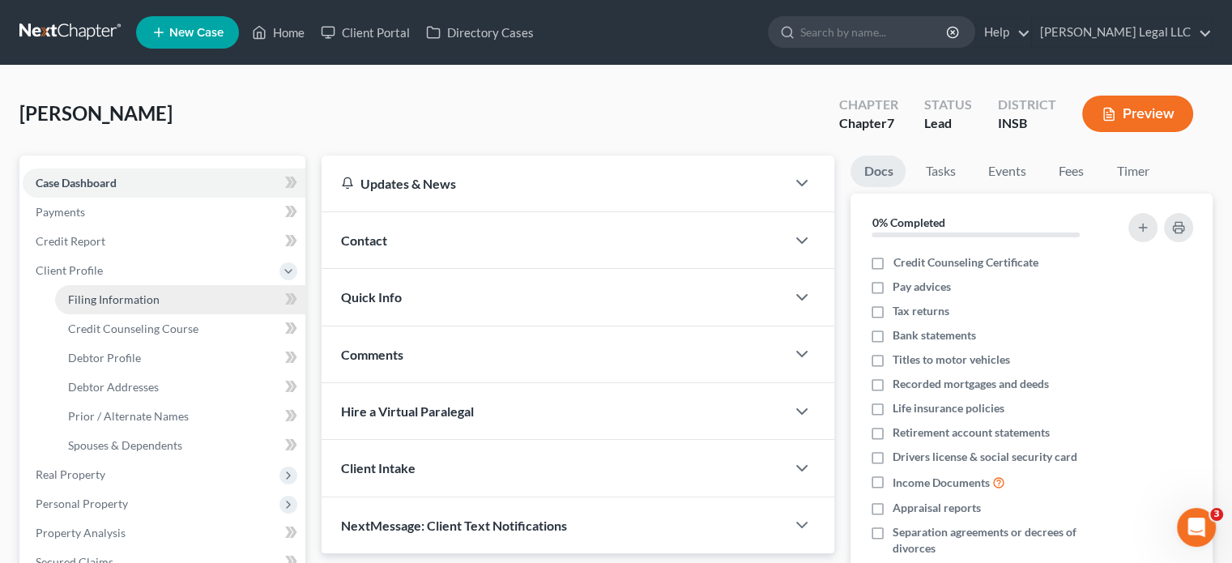
click at [83, 303] on span "Filing Information" at bounding box center [114, 299] width 92 height 14
select select "1"
select select "0"
select select "28"
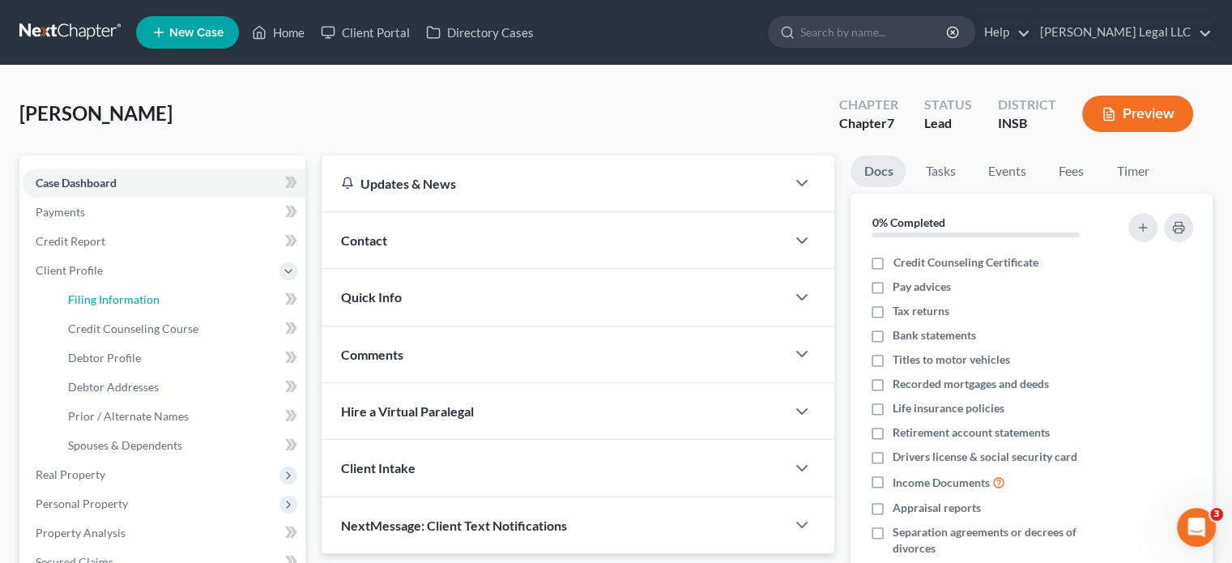
select select "15"
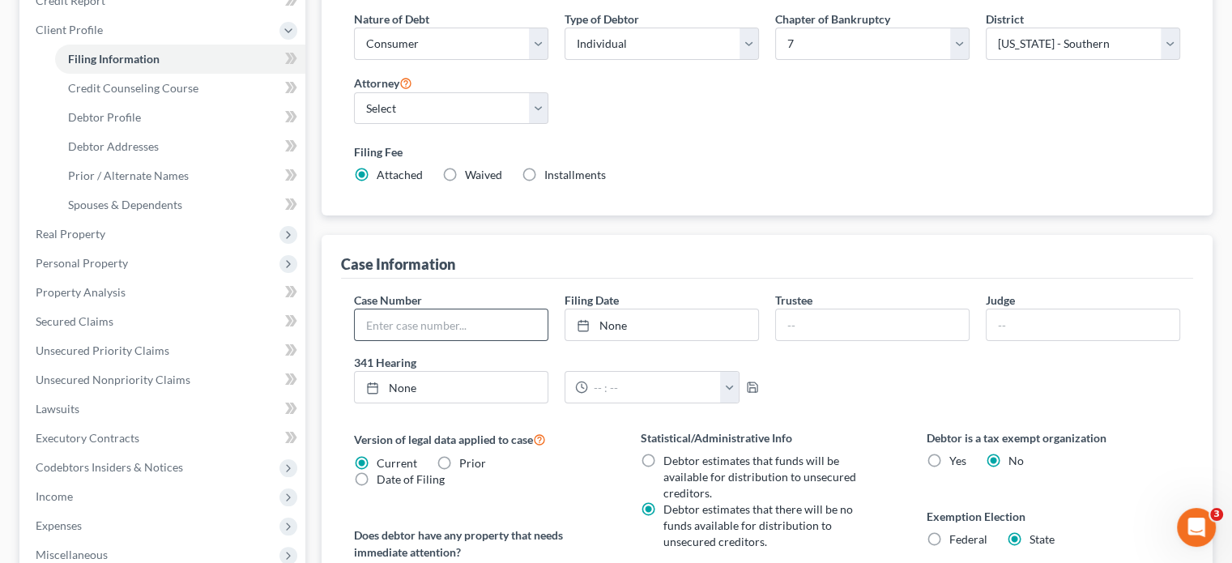
scroll to position [243, 0]
drag, startPoint x: 619, startPoint y: 40, endPoint x: 619, endPoint y: 51, distance: 10.5
click at [619, 40] on select "Select Individual Joint" at bounding box center [661, 41] width 194 height 32
select select "1"
click at [564, 25] on select "Select Individual Joint" at bounding box center [661, 41] width 194 height 32
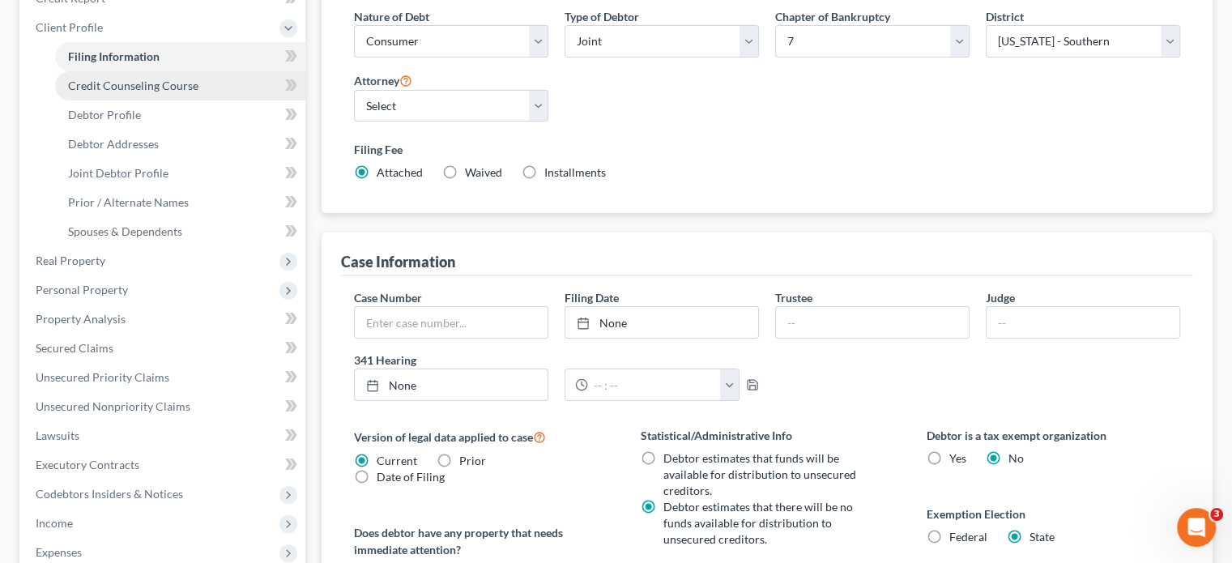
click at [113, 86] on span "Credit Counseling Course" at bounding box center [133, 86] width 130 height 14
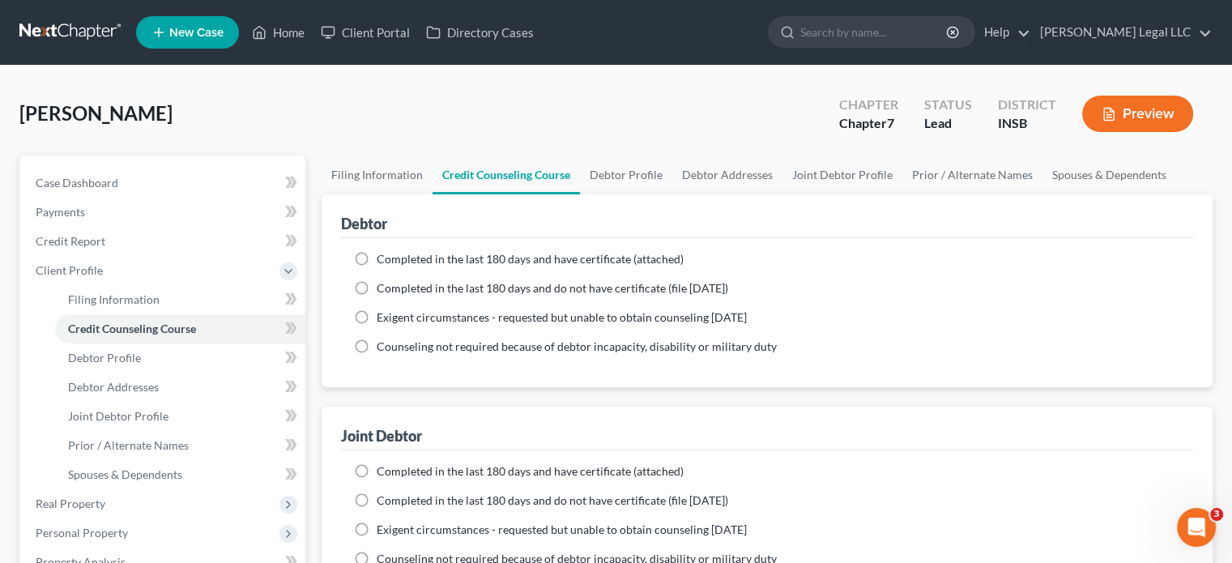
click at [377, 260] on label "Completed in the last 180 days and have certificate (attached)" at bounding box center [530, 259] width 307 height 16
click at [383, 260] on input "Completed in the last 180 days and have certificate (attached)" at bounding box center [388, 256] width 11 height 11
radio input "true"
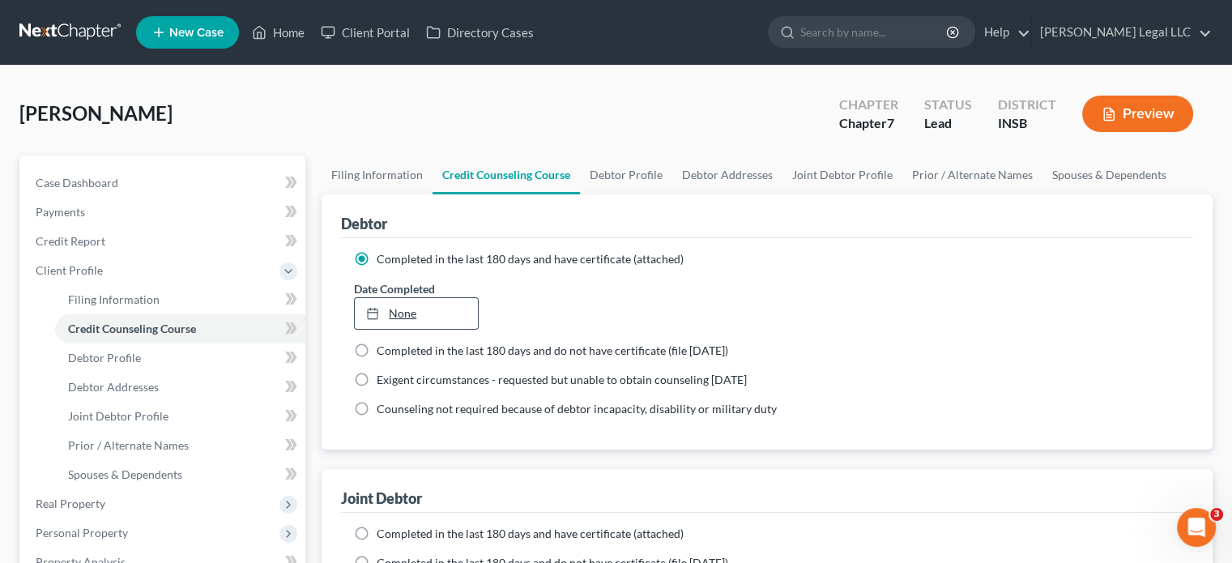
type input "[DATE]"
click at [453, 313] on link "None" at bounding box center [416, 313] width 122 height 31
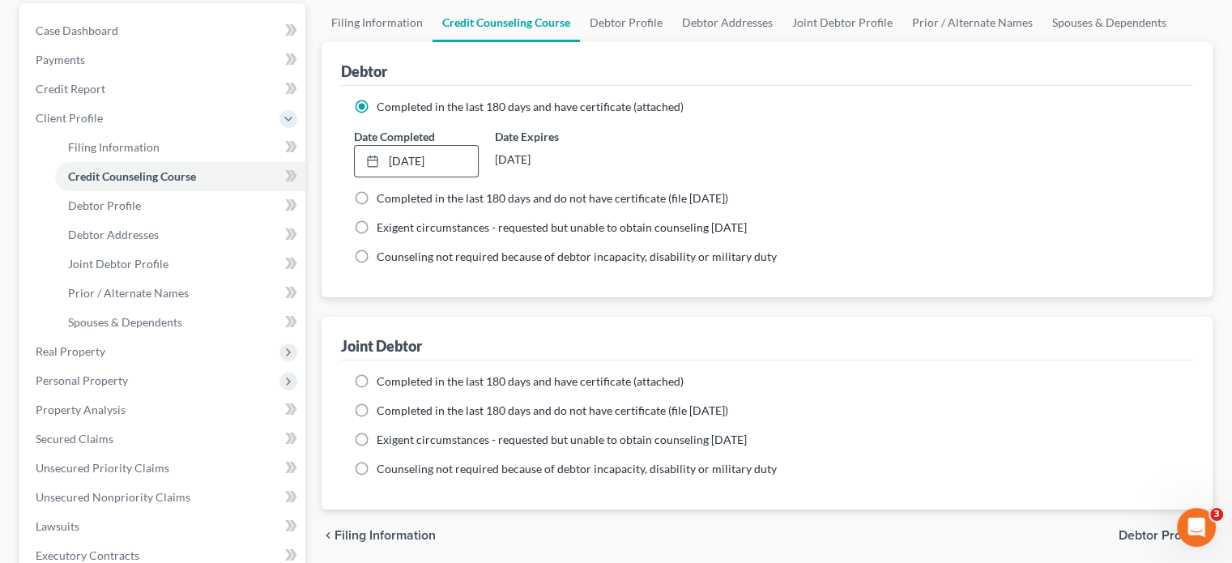
scroll to position [162, 0]
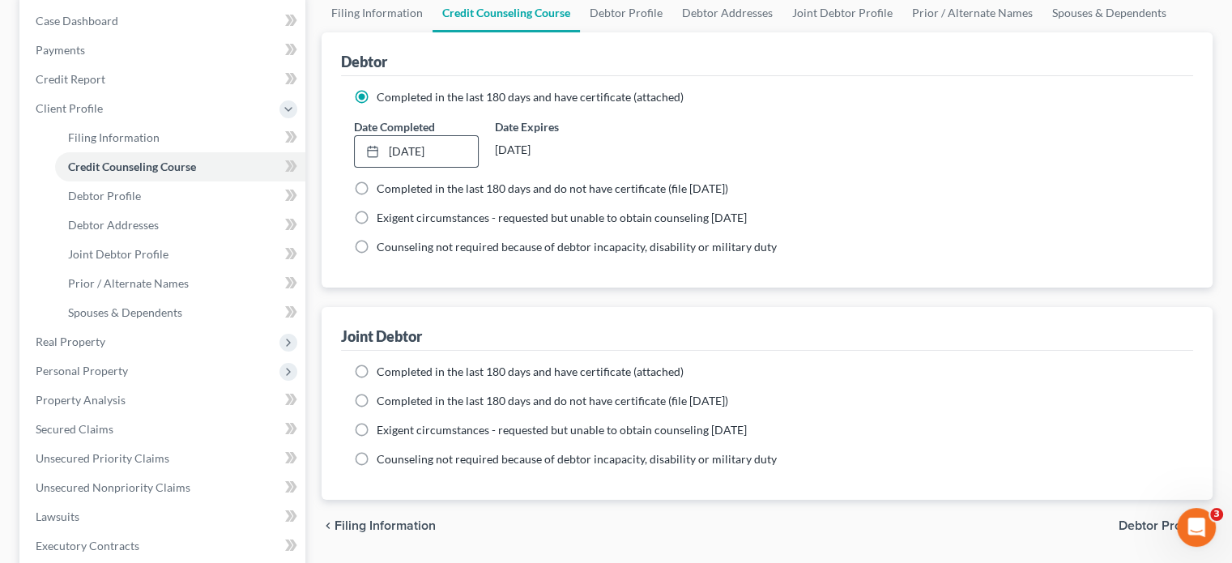
click at [377, 371] on label "Completed in the last 180 days and have certificate (attached)" at bounding box center [530, 372] width 307 height 16
click at [383, 371] on input "Completed in the last 180 days and have certificate (attached)" at bounding box center [388, 369] width 11 height 11
radio input "true"
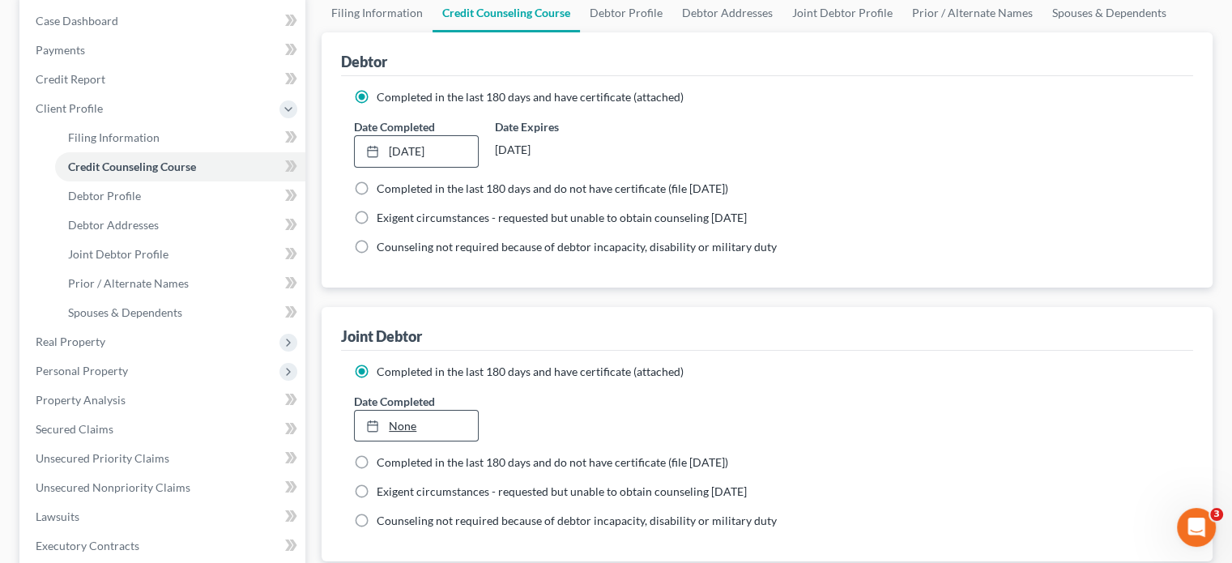
click at [460, 428] on link "None" at bounding box center [416, 426] width 122 height 31
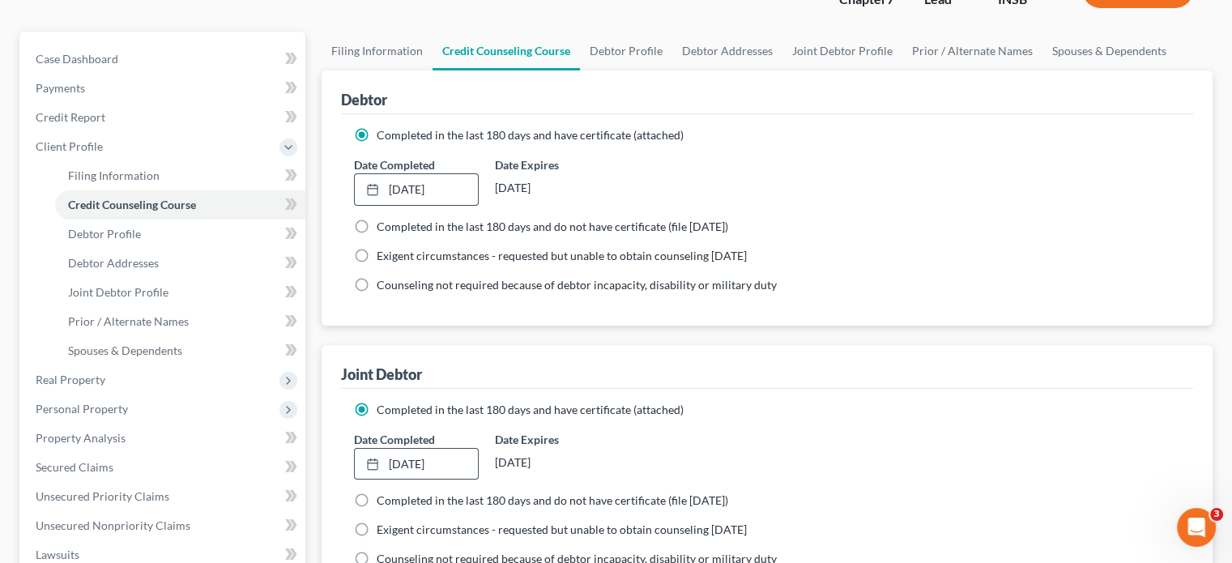
scroll to position [0, 0]
click at [645, 49] on link "Debtor Profile" at bounding box center [626, 50] width 92 height 39
select select "1"
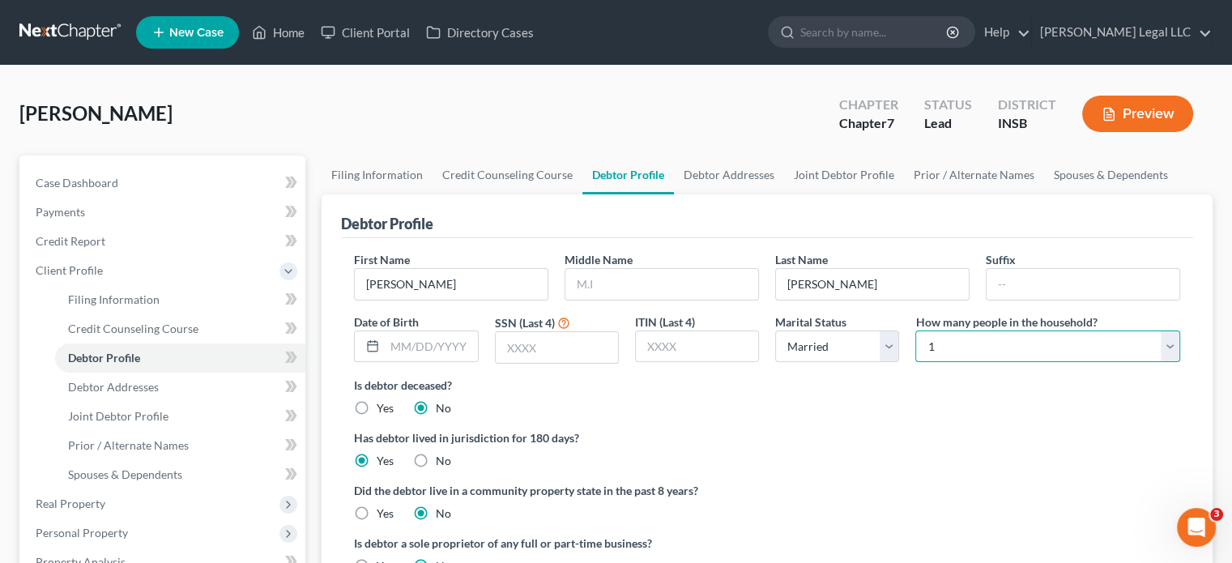
click at [1033, 352] on select "Select 1 2 3 4 5 6 7 8 9 10 11 12 13 14 15 16 17 18 19 20" at bounding box center [1047, 346] width 265 height 32
click at [915, 330] on select "Select 1 2 3 4 5 6 7 8 9 10 11 12 13 14 15 16 17 18 19 20" at bounding box center [1047, 346] width 265 height 32
click at [738, 365] on div "First Name [PERSON_NAME] Middle Name Last Name [PERSON_NAME] Date of Birth SSN …" at bounding box center [767, 314] width 842 height 126
click at [427, 350] on input "text" at bounding box center [431, 346] width 92 height 31
click at [736, 404] on div "Is debtor deceased? Yes No" at bounding box center [767, 397] width 826 height 40
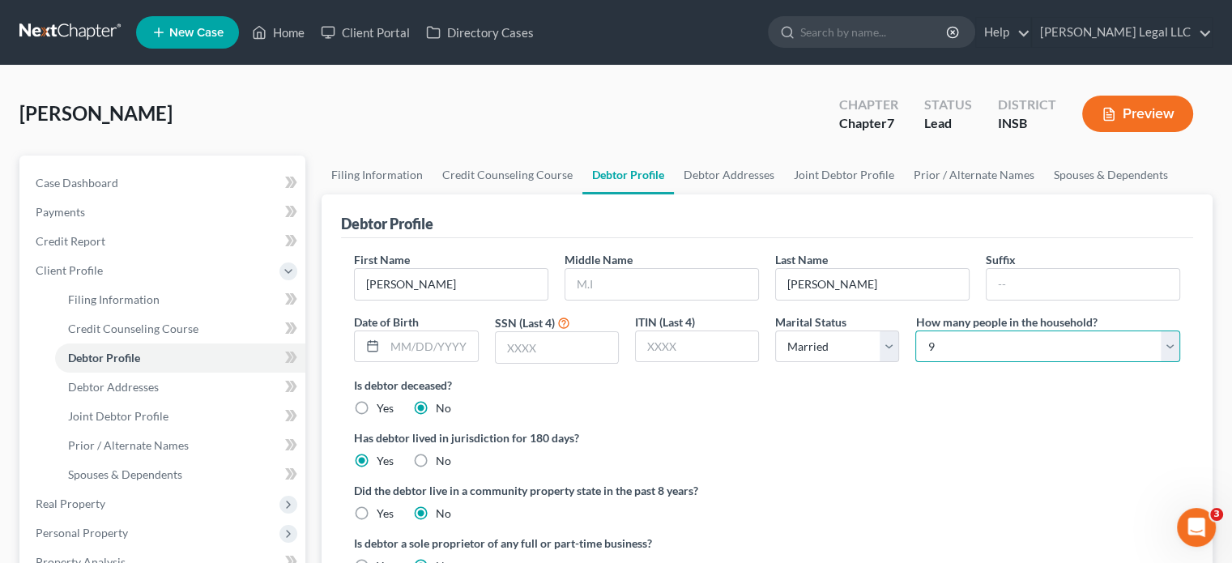
drag, startPoint x: 1130, startPoint y: 343, endPoint x: 1100, endPoint y: 330, distance: 33.0
click at [1130, 343] on select "Select 1 2 3 4 5 6 7 8 9 10 11 12 13 14 15 16 17 18 19 20" at bounding box center [1047, 346] width 265 height 32
click at [915, 330] on select "Select 1 2 3 4 5 6 7 8 9 10 11 12 13 14 15 16 17 18 19 20" at bounding box center [1047, 346] width 265 height 32
click at [774, 385] on label "Is debtor deceased?" at bounding box center [767, 385] width 826 height 17
click at [372, 344] on icon at bounding box center [372, 345] width 13 height 13
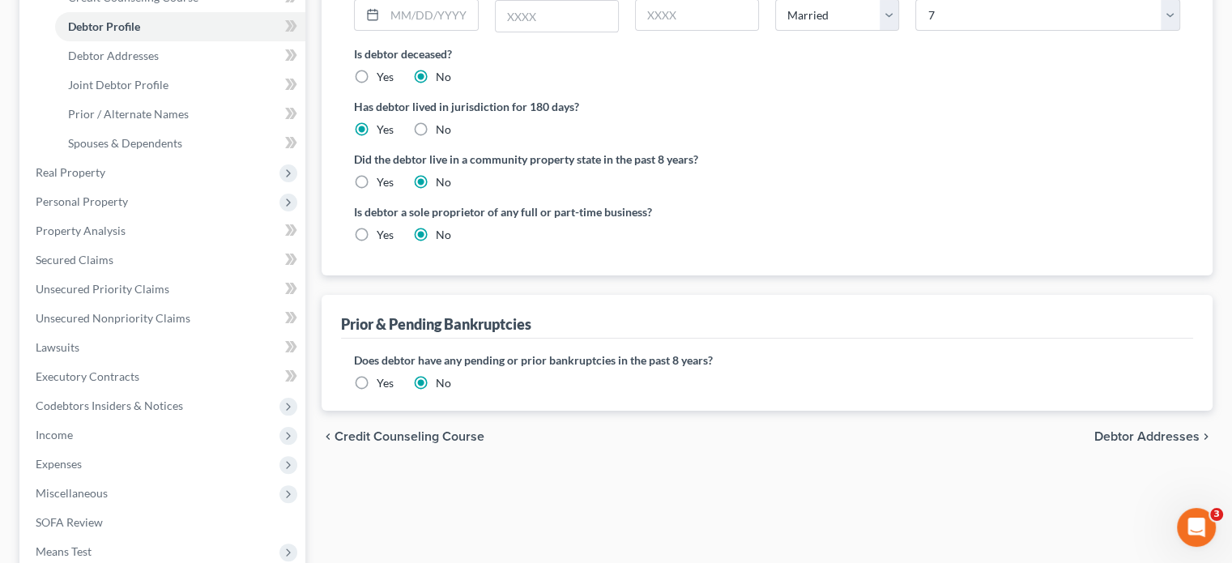
scroll to position [125, 0]
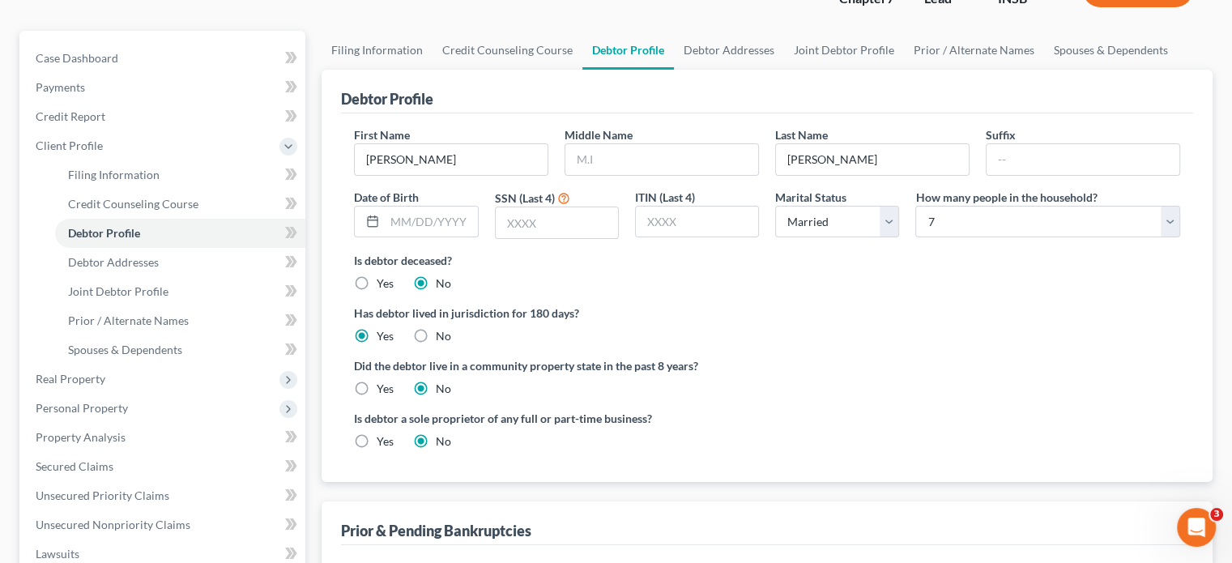
click at [948, 192] on label "How many people in the household?" at bounding box center [1005, 197] width 181 height 17
click at [955, 217] on select "Select 1 2 3 4 5 6 7 8 9 10 11 12 13 14 15 16 17 18 19 20" at bounding box center [1047, 222] width 265 height 32
click at [915, 206] on select "Select 1 2 3 4 5 6 7 8 9 10 11 12 13 14 15 16 17 18 19 20" at bounding box center [1047, 222] width 265 height 32
click at [954, 375] on div "Did the debtor live in a community property state in the past 8 years? Yes No" at bounding box center [767, 377] width 826 height 40
click at [975, 214] on select "Select 1 2 3 4 5 6 7 8 9 10 11 12 13 14 15 16 17 18 19 20" at bounding box center [1047, 222] width 265 height 32
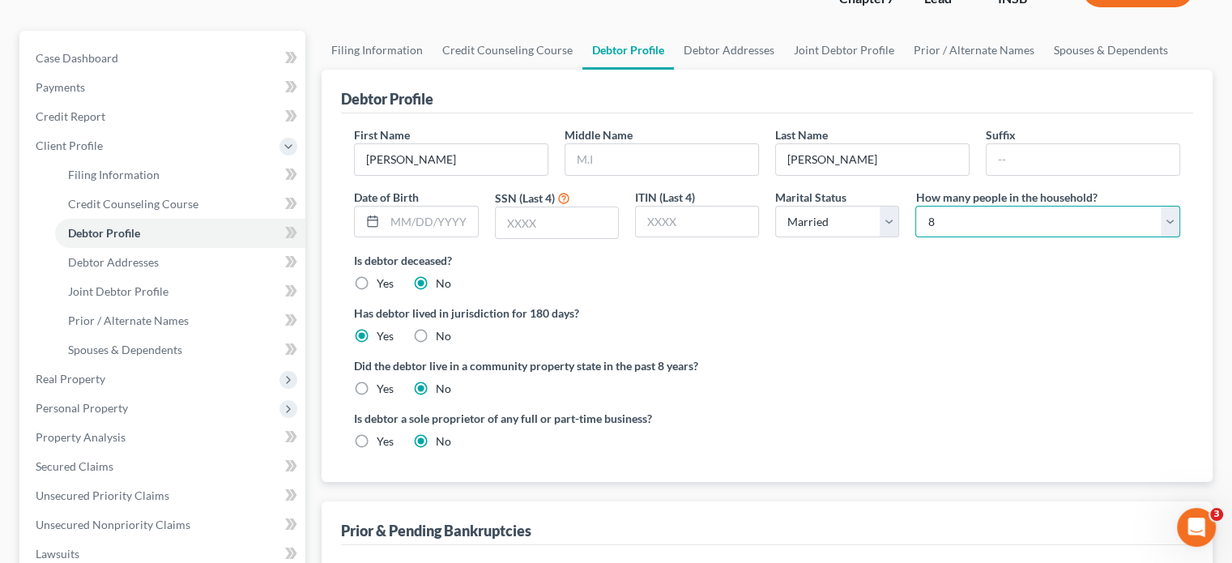
select select "8"
click at [915, 206] on select "Select 1 2 3 4 5 6 7 8 9 10 11 12 13 14 15 16 17 18 19 20" at bounding box center [1047, 222] width 265 height 32
drag, startPoint x: 911, startPoint y: 384, endPoint x: 908, endPoint y: 355, distance: 28.5
click at [909, 383] on div "Did the debtor live in a community property state in the past 8 years? Yes No" at bounding box center [767, 377] width 826 height 40
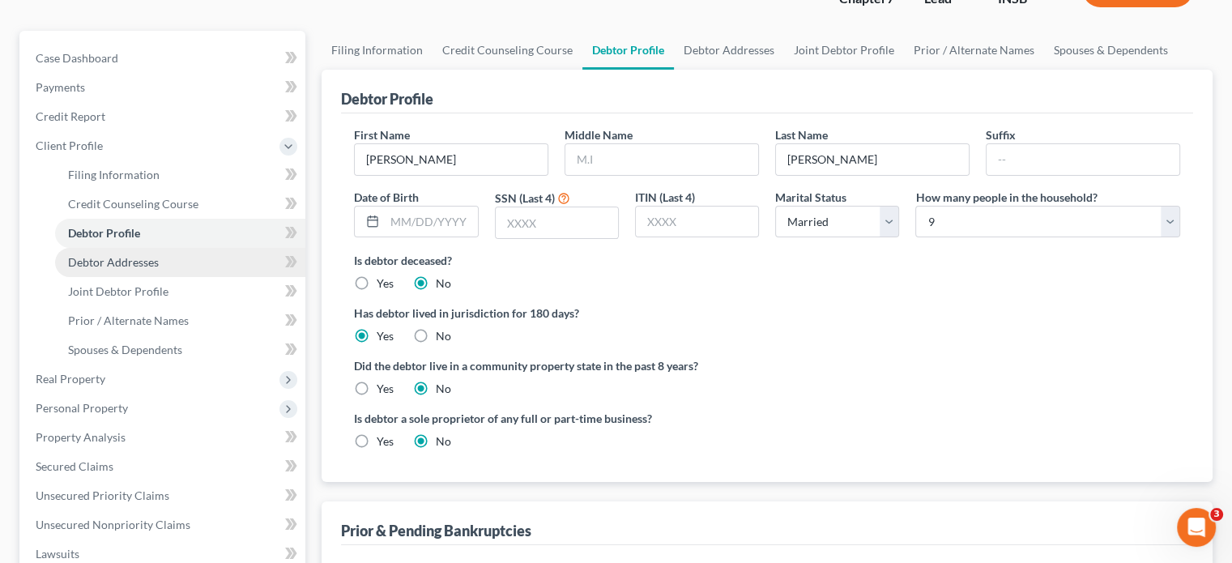
click at [116, 269] on link "Debtor Addresses" at bounding box center [180, 262] width 250 height 29
select select "0"
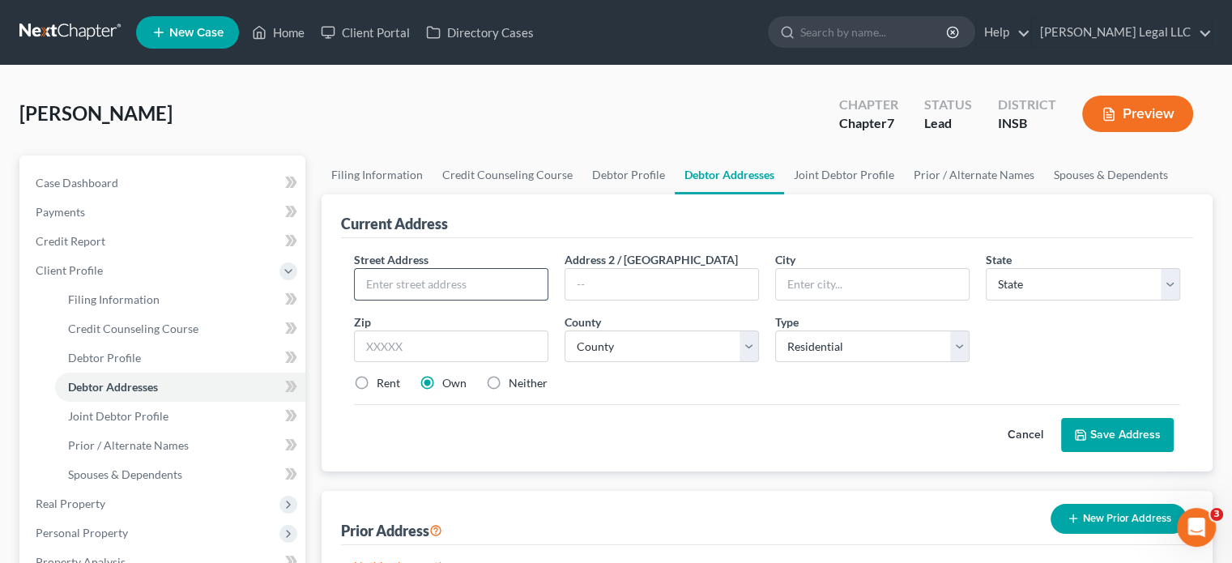
click at [381, 273] on input "text" at bounding box center [451, 284] width 193 height 31
type input "[STREET_ADDRESS]"
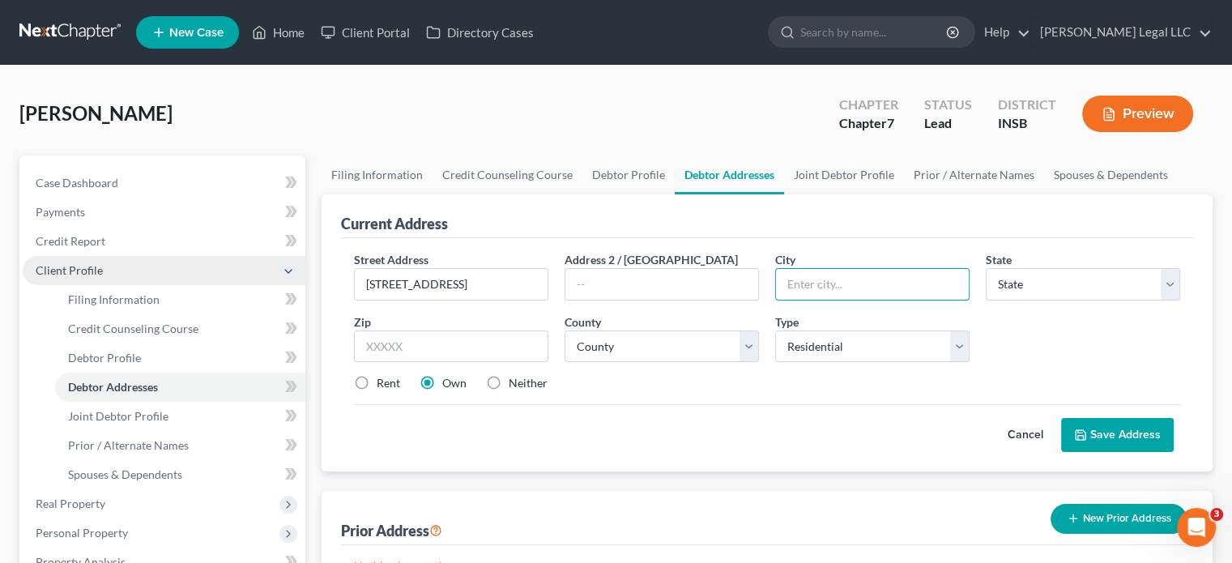
type input "i"
type input "Fishers"
select select "15"
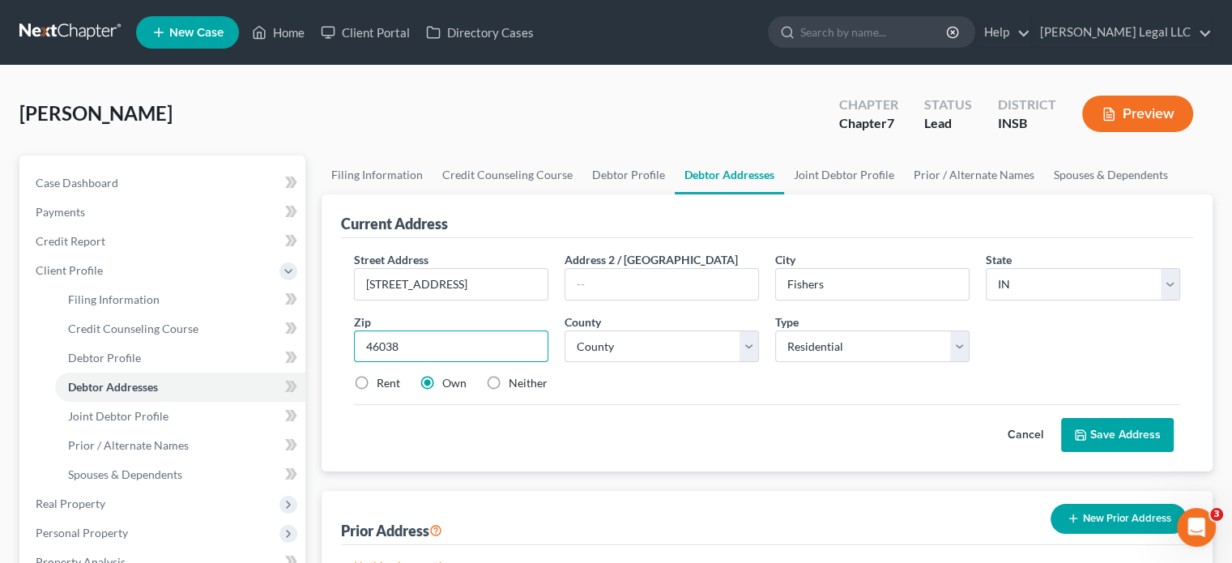
type input "46038"
click at [697, 422] on div "Cancel Save Address" at bounding box center [767, 428] width 826 height 48
click at [622, 352] on select "County [GEOGRAPHIC_DATA] [GEOGRAPHIC_DATA] [GEOGRAPHIC_DATA] [GEOGRAPHIC_DATA] …" at bounding box center [661, 346] width 194 height 32
select select "28"
click at [564, 330] on select "County [GEOGRAPHIC_DATA] [GEOGRAPHIC_DATA] [GEOGRAPHIC_DATA] [GEOGRAPHIC_DATA] …" at bounding box center [661, 346] width 194 height 32
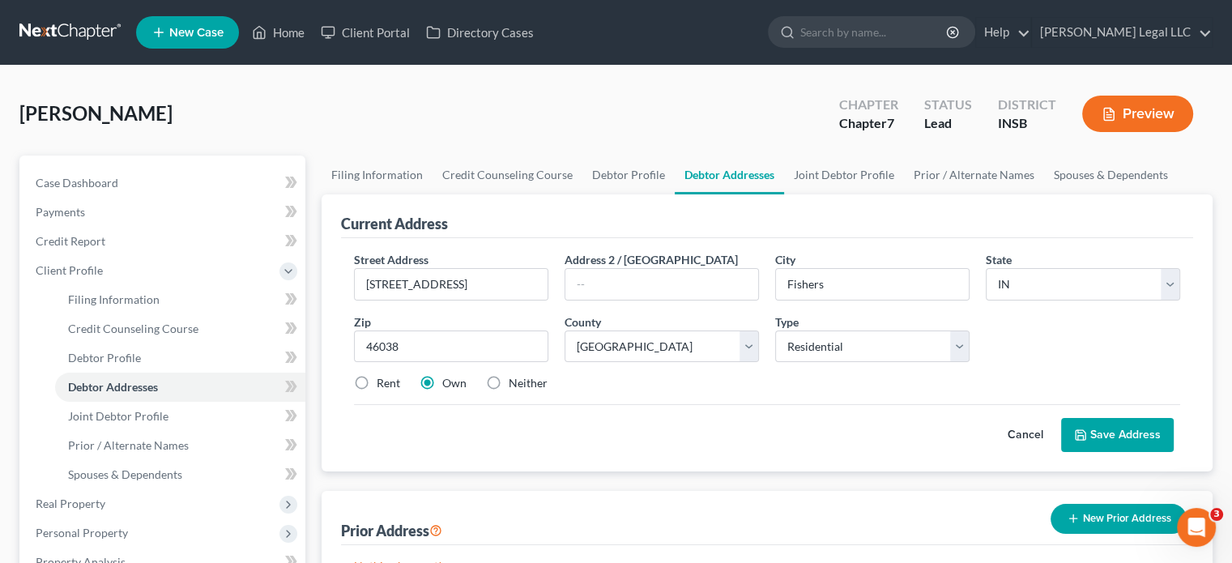
click at [377, 375] on label "Rent" at bounding box center [388, 383] width 23 height 16
click at [383, 375] on input "Rent" at bounding box center [388, 380] width 11 height 11
radio input "true"
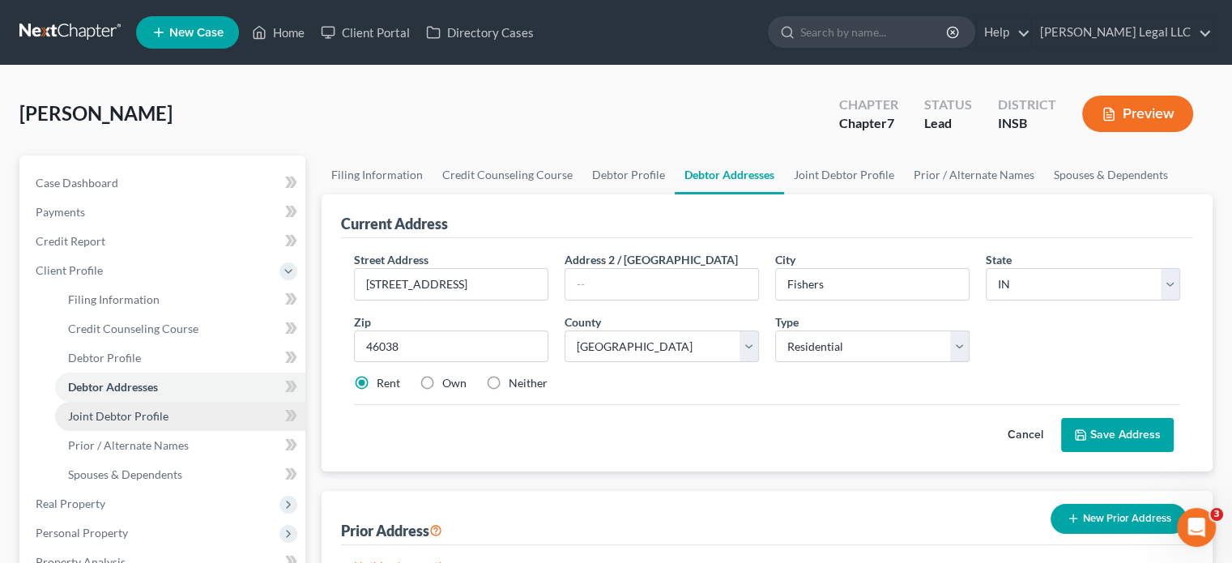
click at [111, 417] on span "Joint Debtor Profile" at bounding box center [118, 416] width 100 height 14
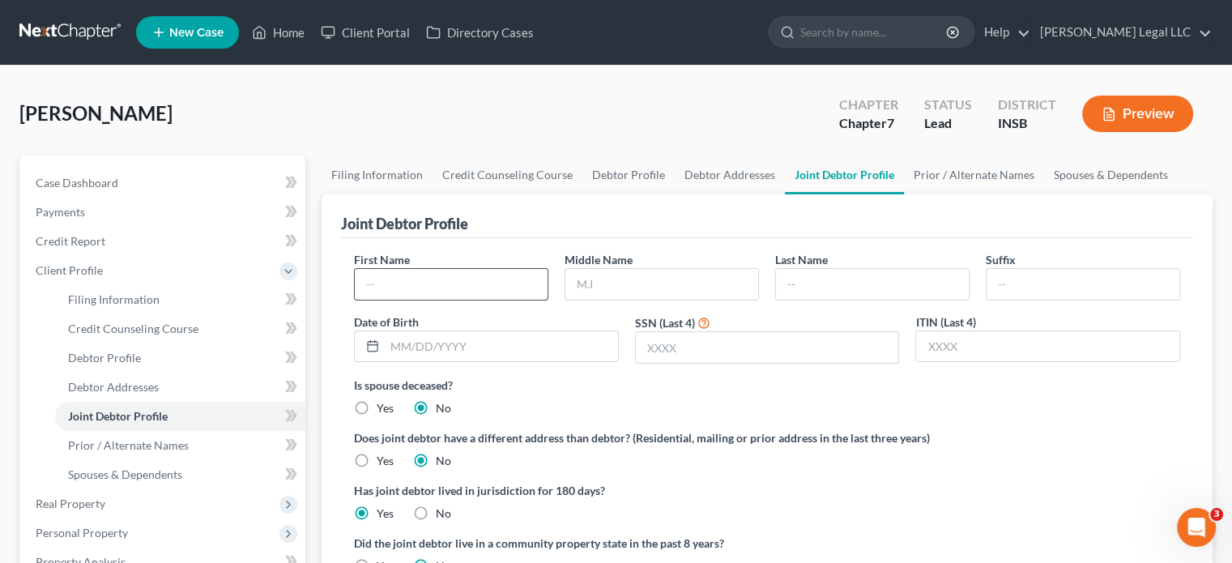
click at [387, 291] on input "text" at bounding box center [451, 284] width 193 height 31
type input "[PERSON_NAME]"
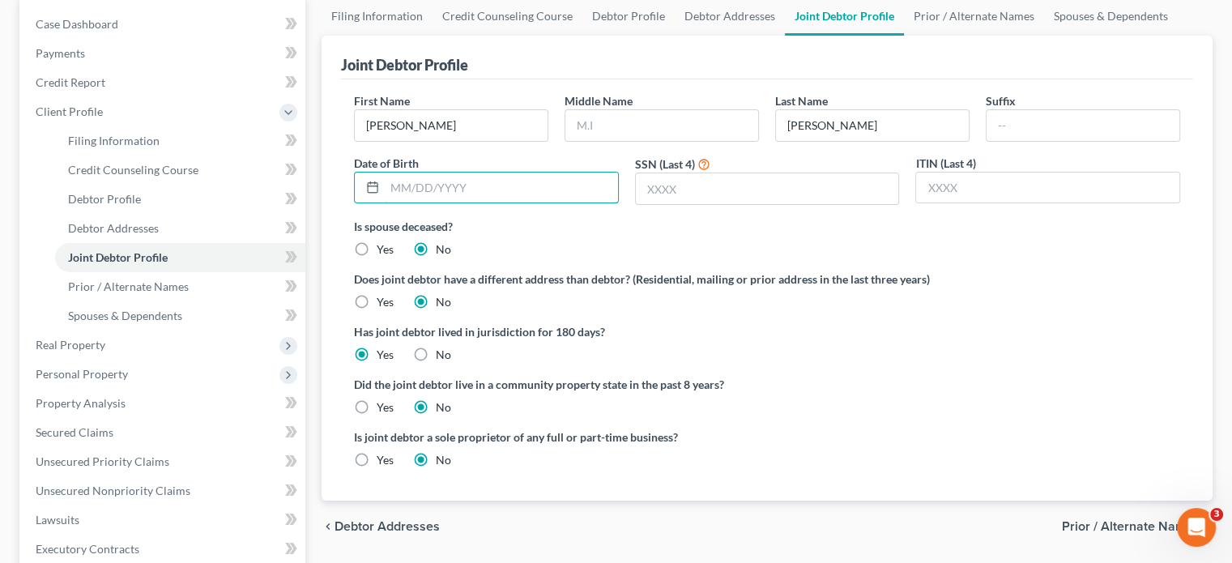
scroll to position [162, 0]
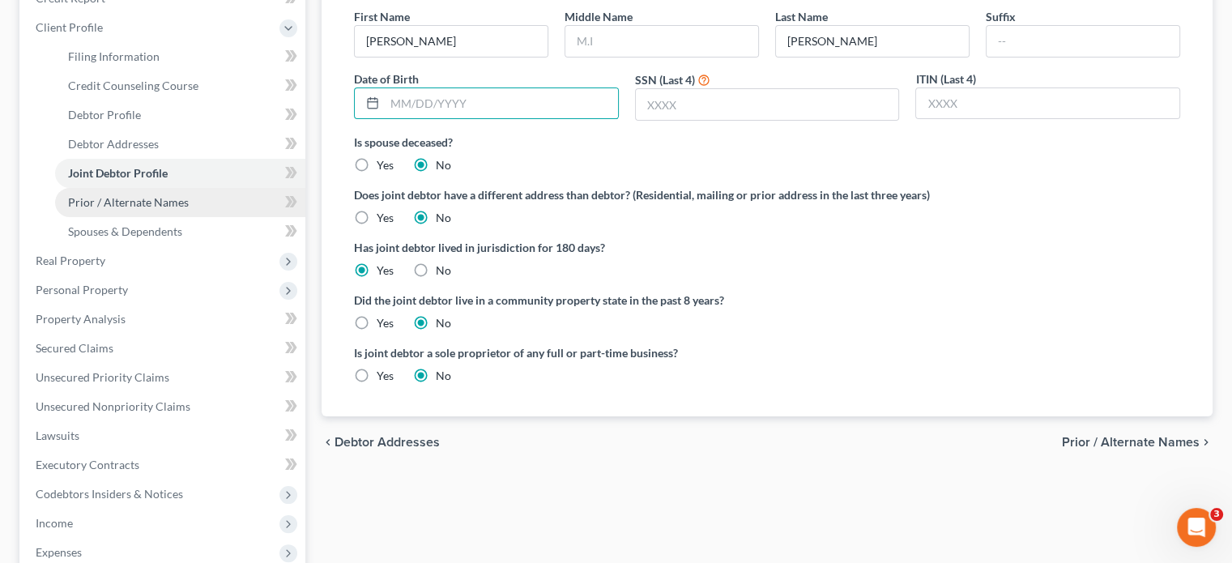
click at [171, 209] on link "Prior / Alternate Names" at bounding box center [180, 202] width 250 height 29
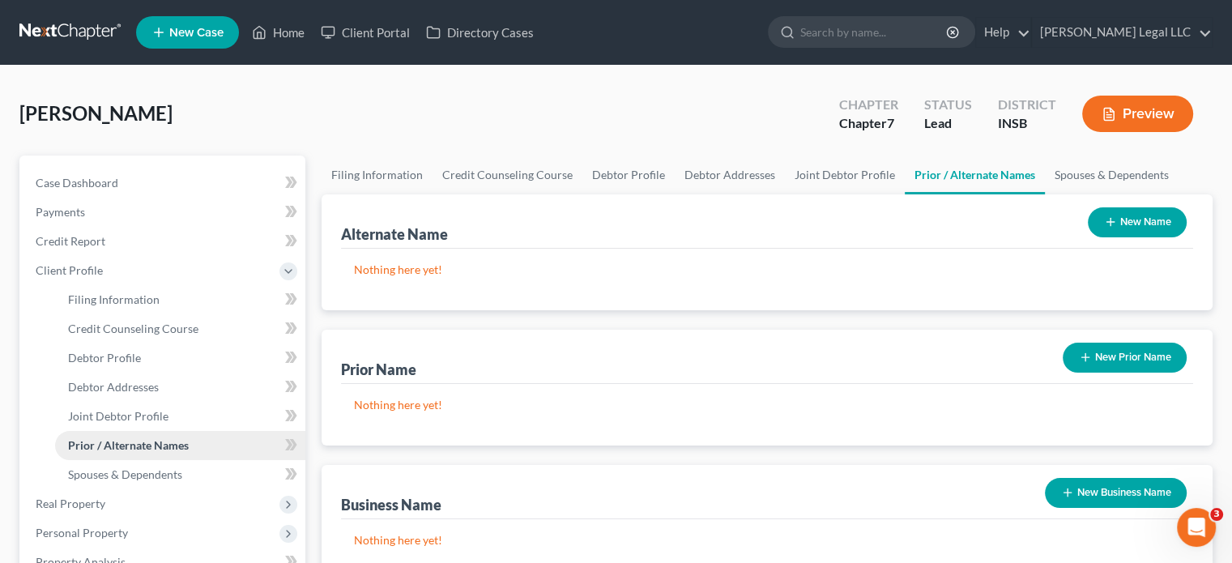
scroll to position [163, 0]
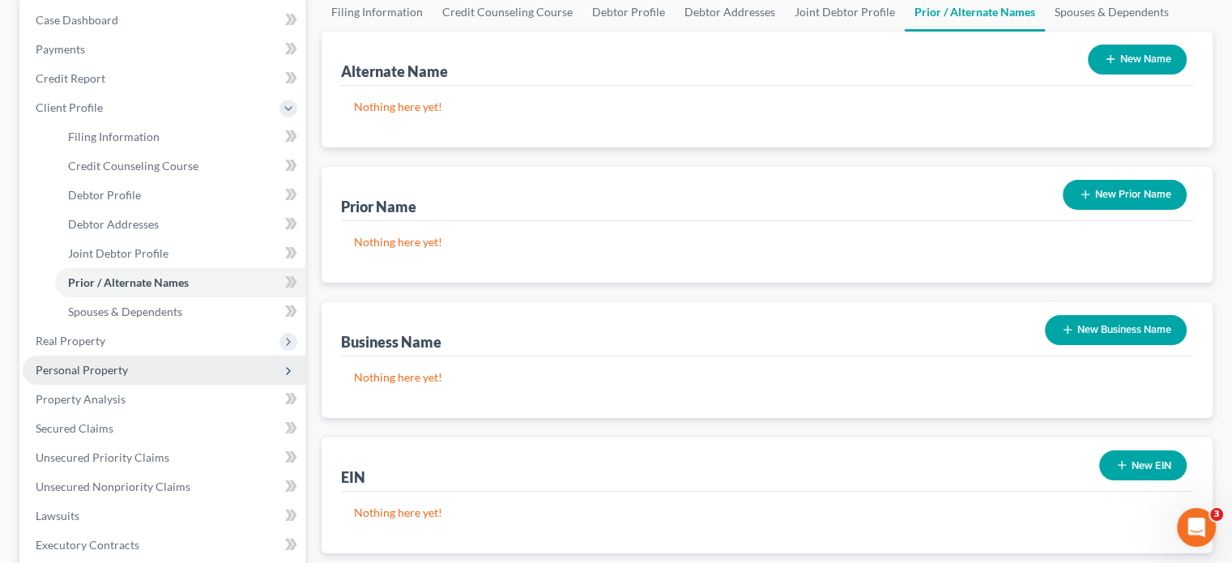
click at [79, 380] on span "Personal Property" at bounding box center [164, 369] width 283 height 29
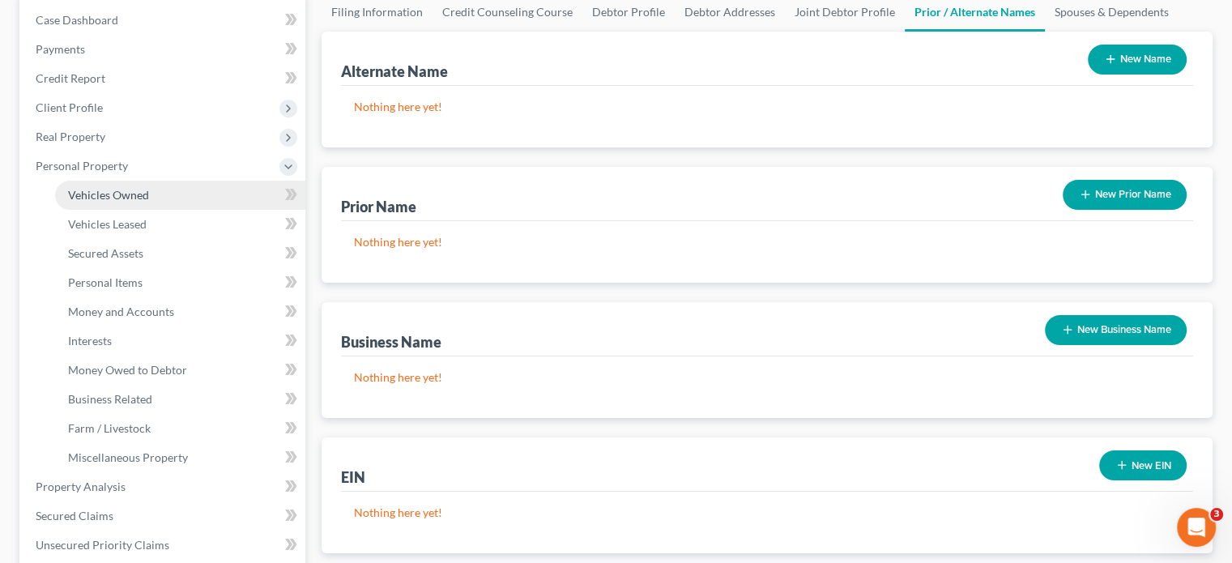
click at [113, 197] on span "Vehicles Owned" at bounding box center [108, 195] width 81 height 14
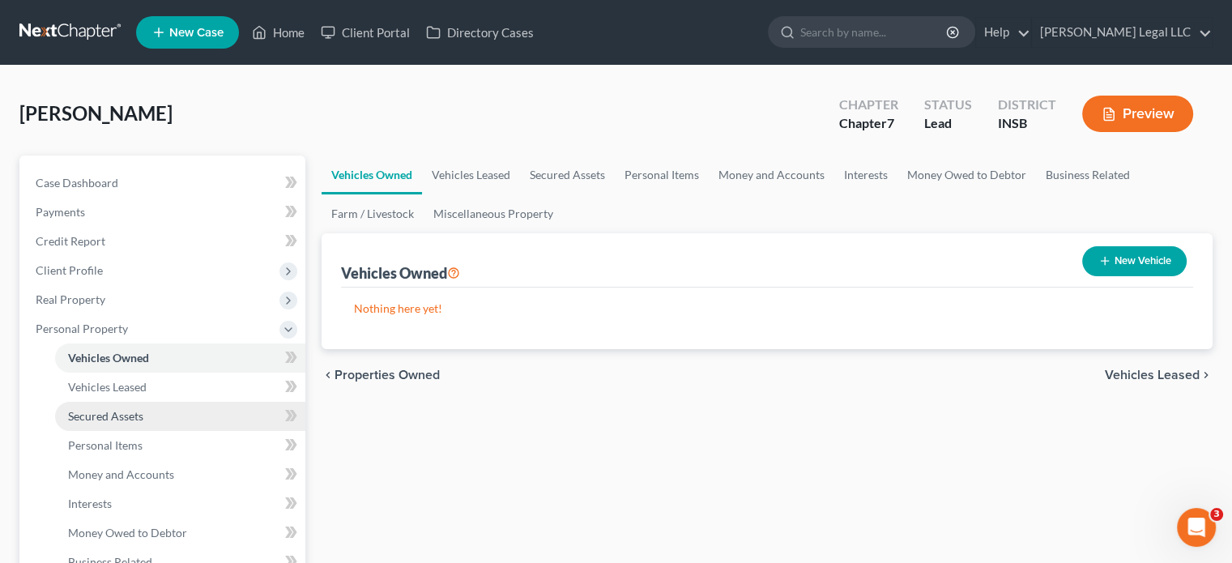
click at [92, 415] on span "Secured Assets" at bounding box center [105, 416] width 75 height 14
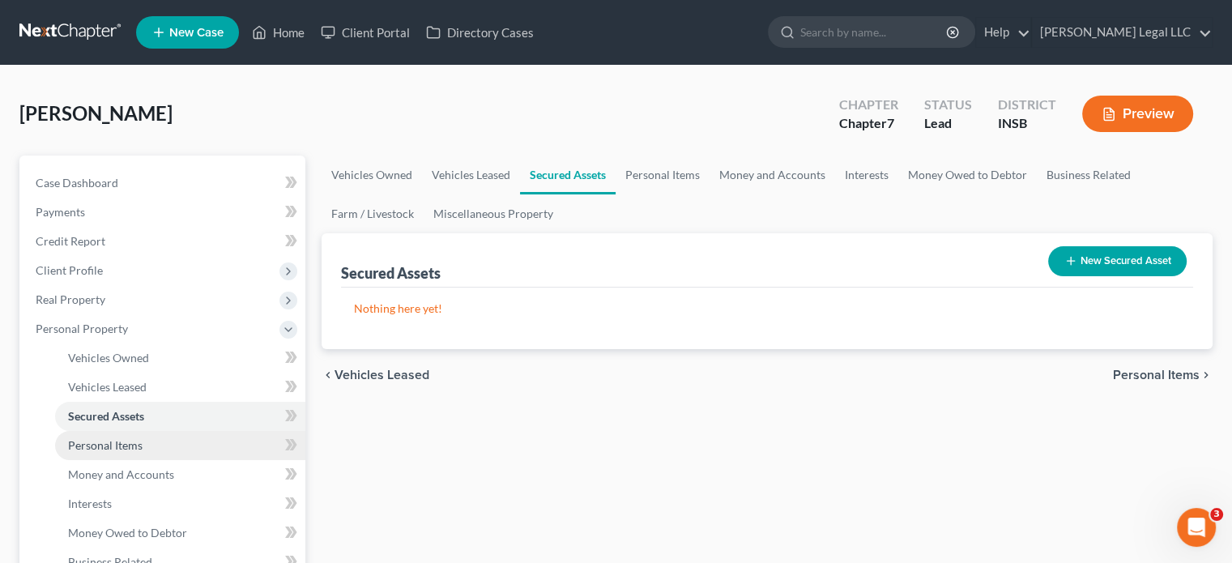
click at [83, 435] on link "Personal Items" at bounding box center [180, 445] width 250 height 29
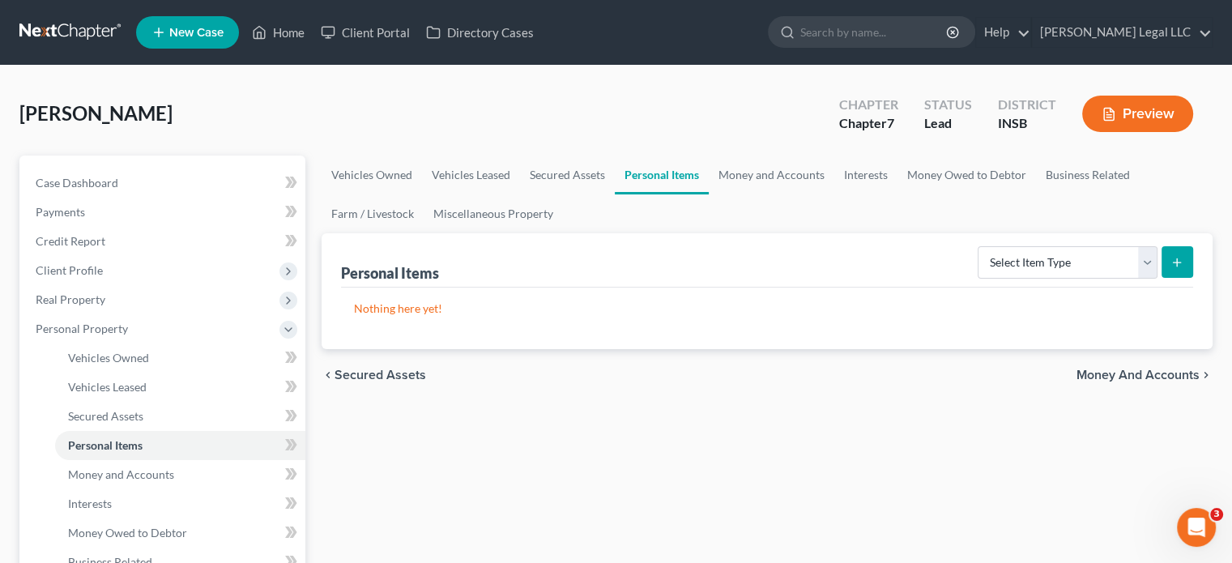
scroll to position [324, 0]
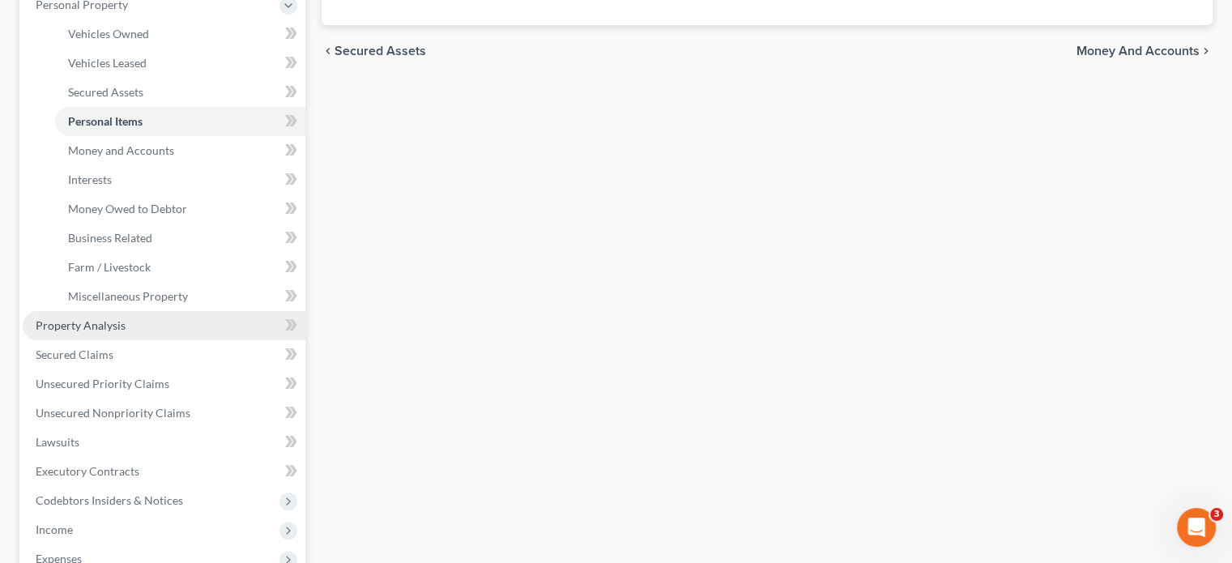
click at [96, 318] on span "Property Analysis" at bounding box center [81, 325] width 90 height 14
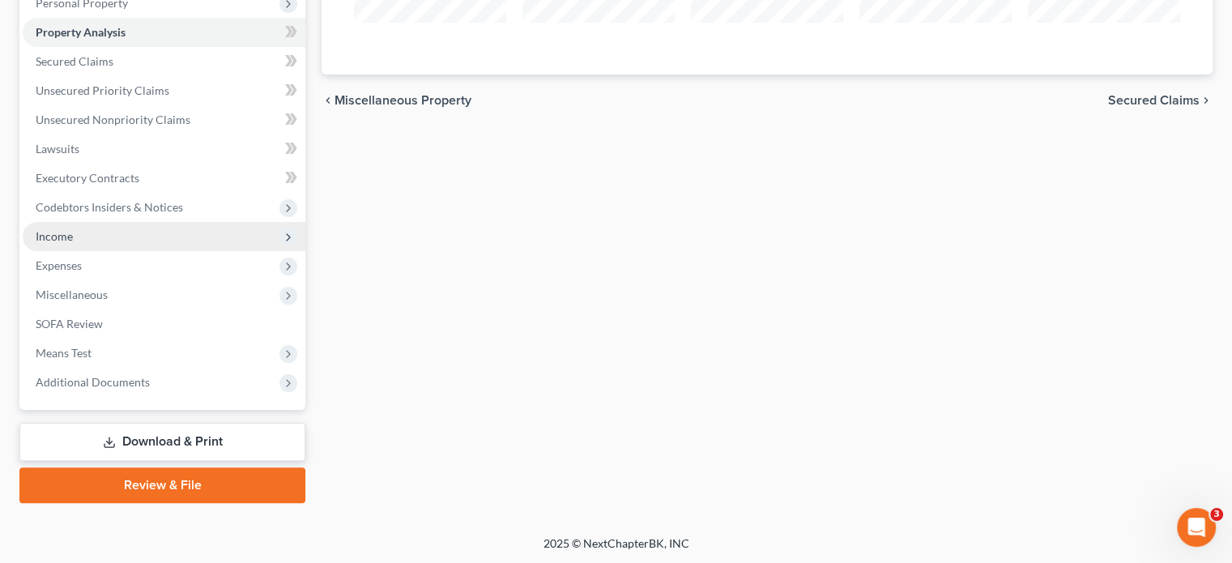
click at [62, 239] on span "Income" at bounding box center [54, 236] width 37 height 14
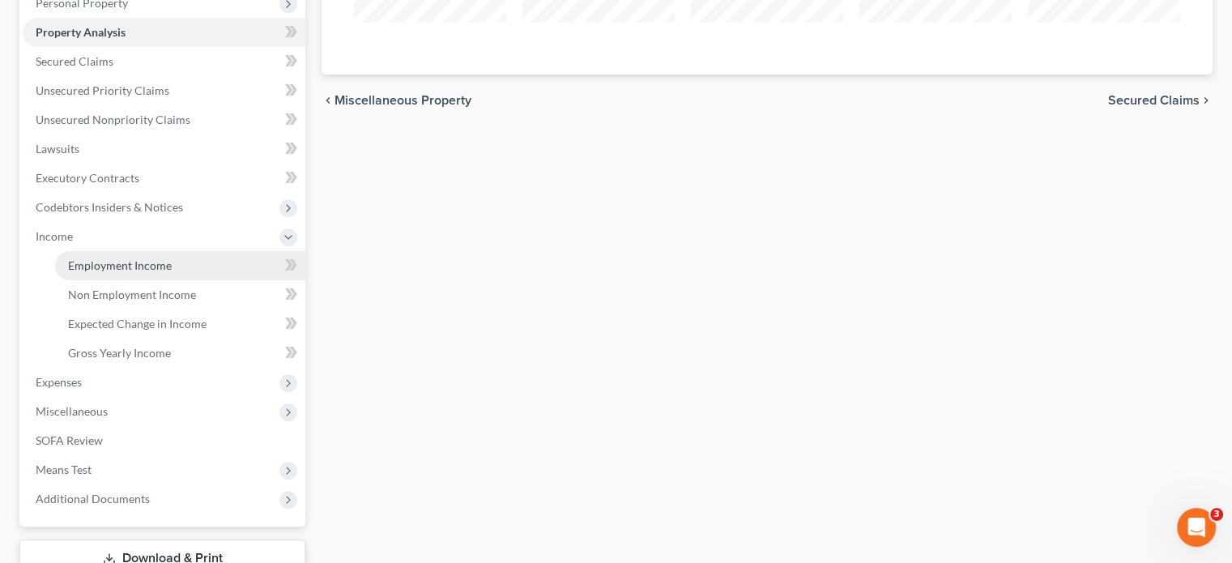
click at [84, 265] on span "Employment Income" at bounding box center [120, 265] width 104 height 14
